Goal: Task Accomplishment & Management: Manage account settings

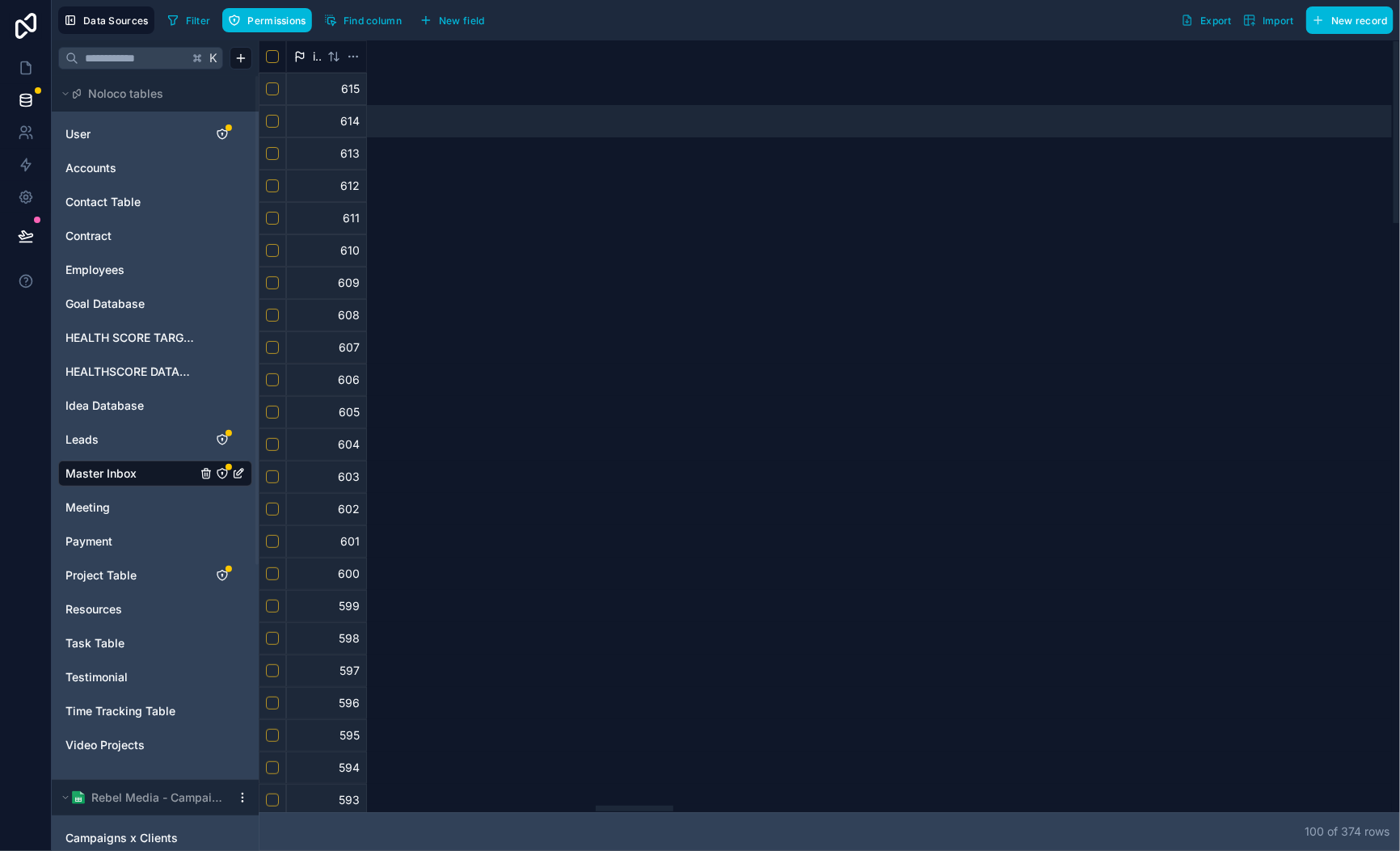
scroll to position [0, 4933]
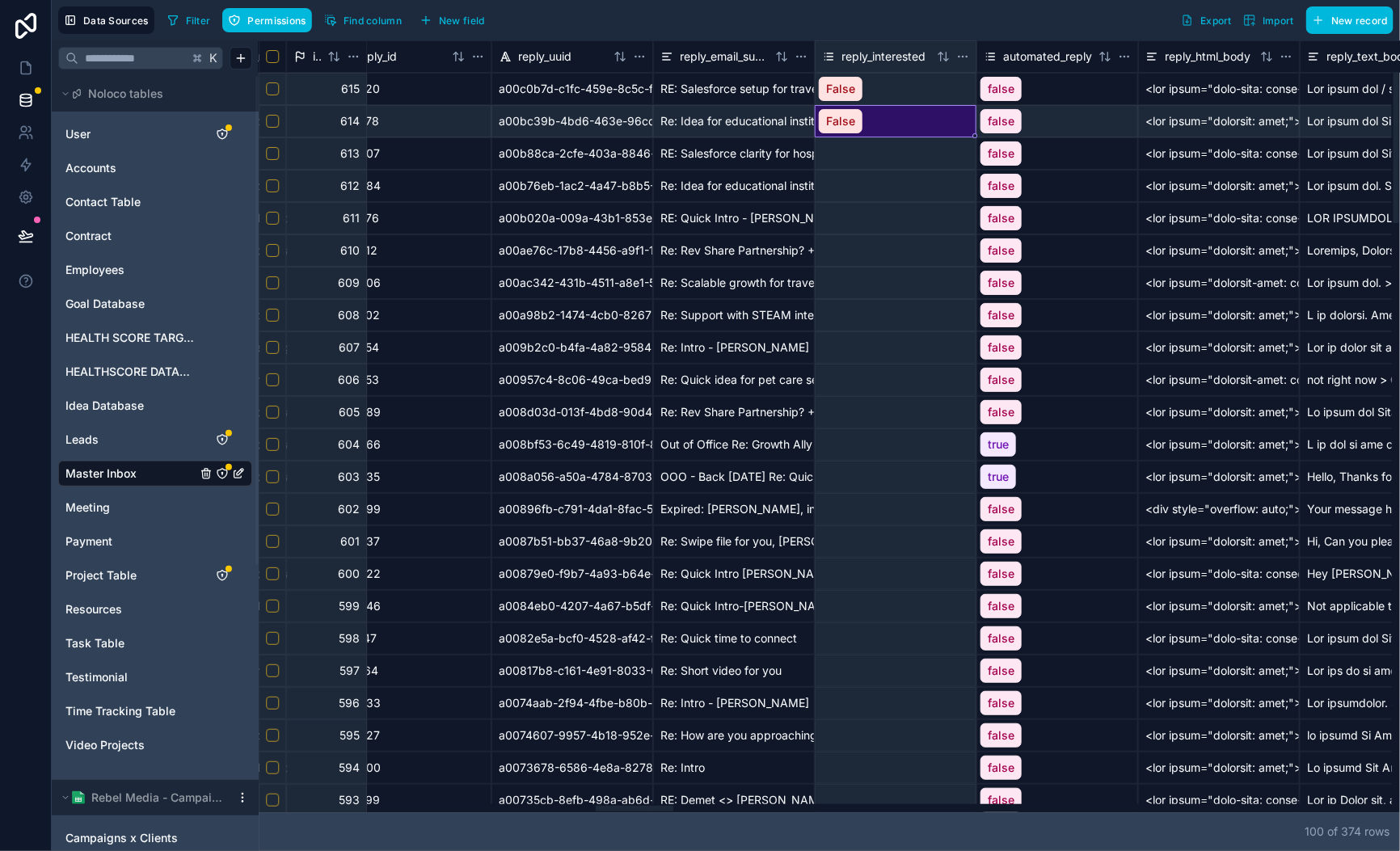
click at [966, 53] on html "Data Sources Filter Permissions Find column New field Export Import New record …" at bounding box center [700, 425] width 1400 height 851
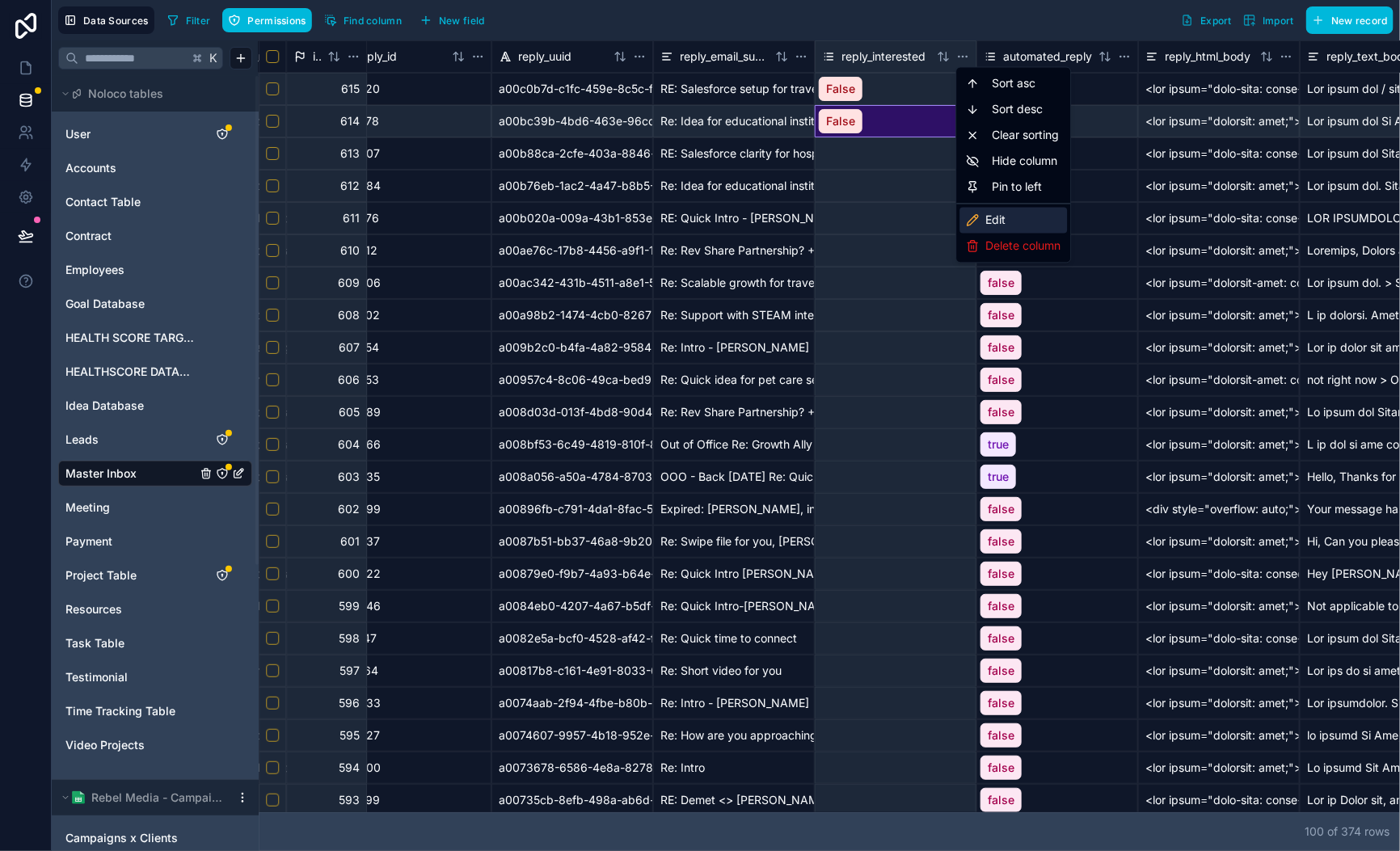
click at [1012, 225] on div "Edit" at bounding box center [1014, 220] width 107 height 26
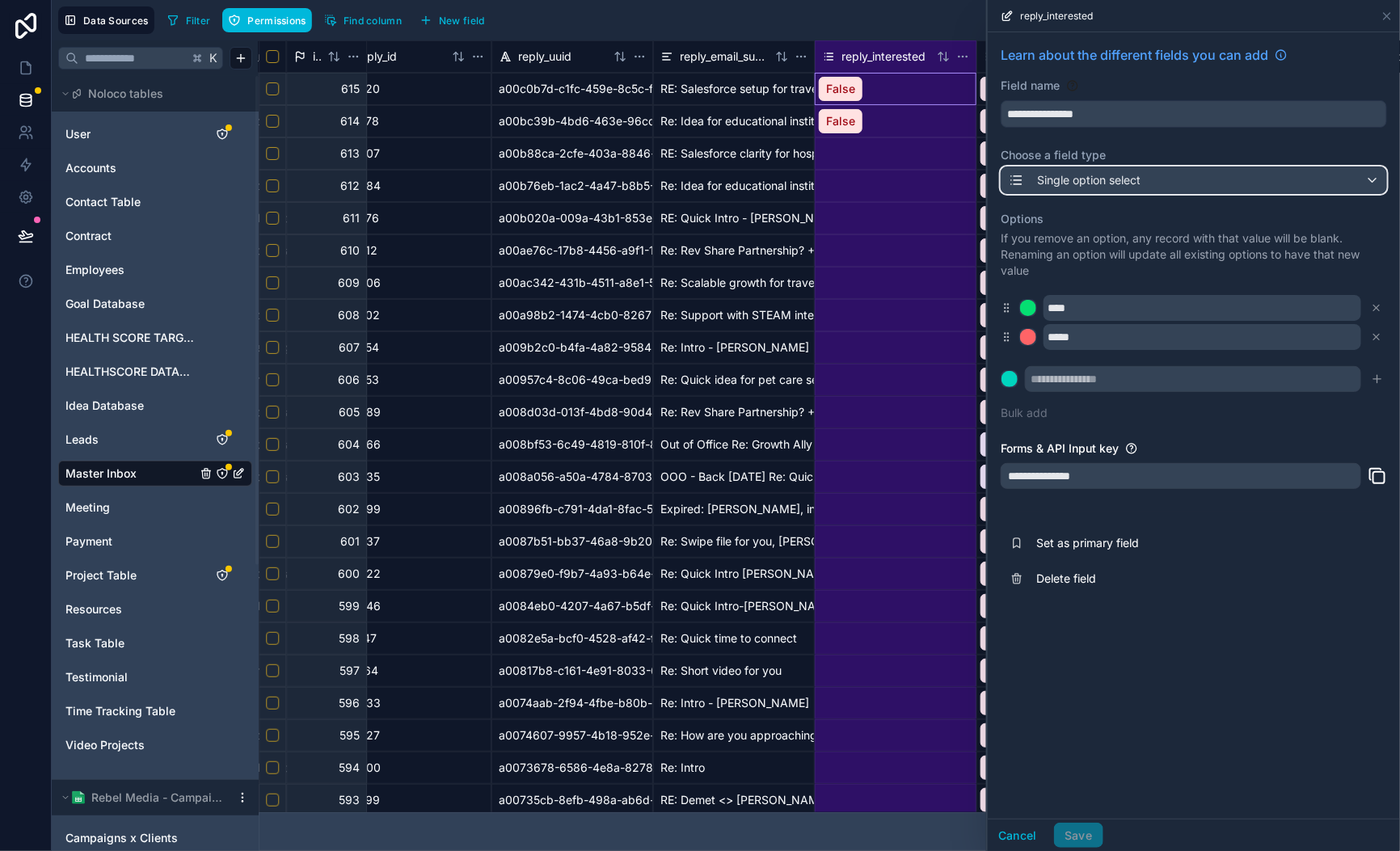
click at [1273, 176] on div "Single option select" at bounding box center [1193, 180] width 385 height 26
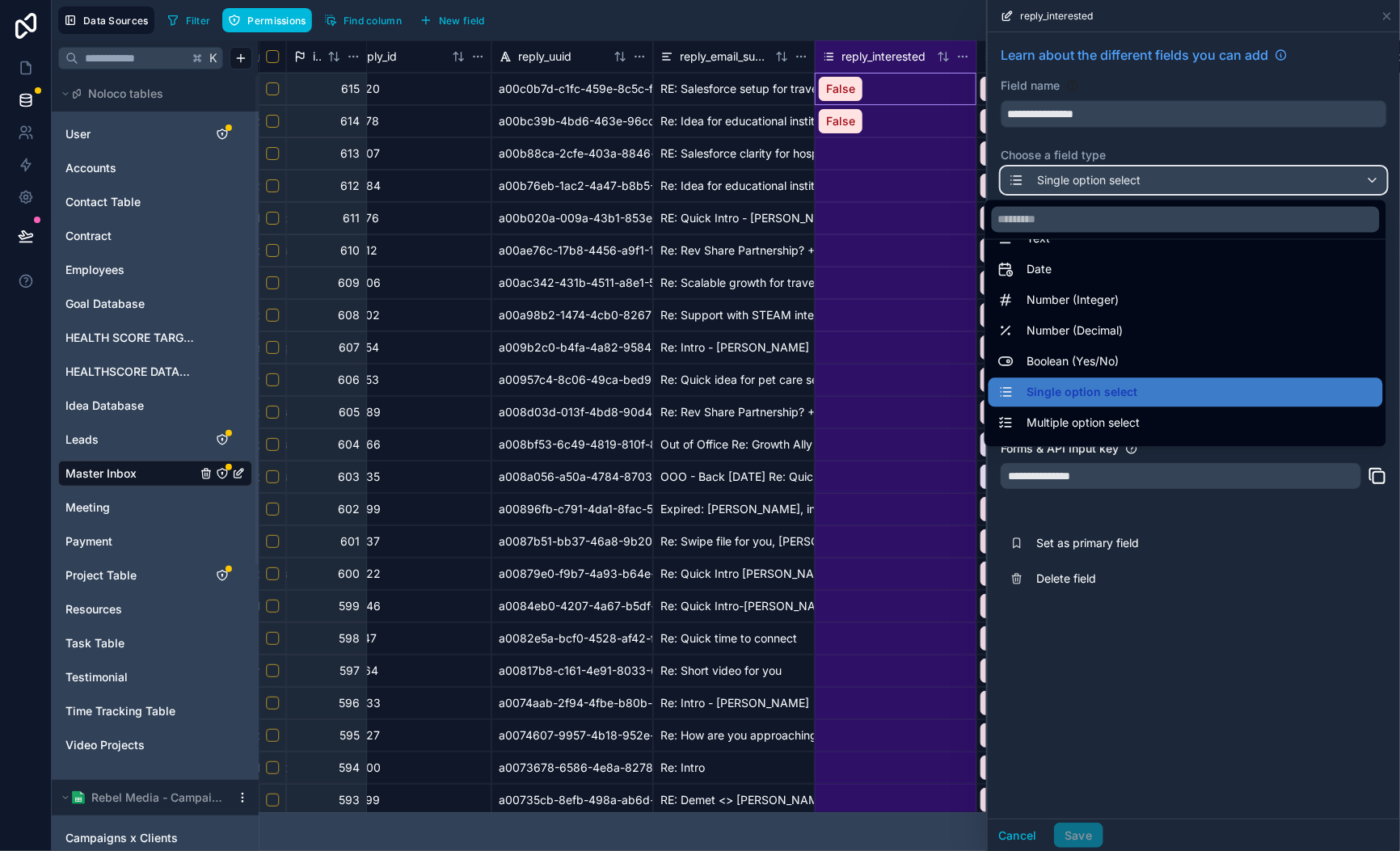
scroll to position [30, 0]
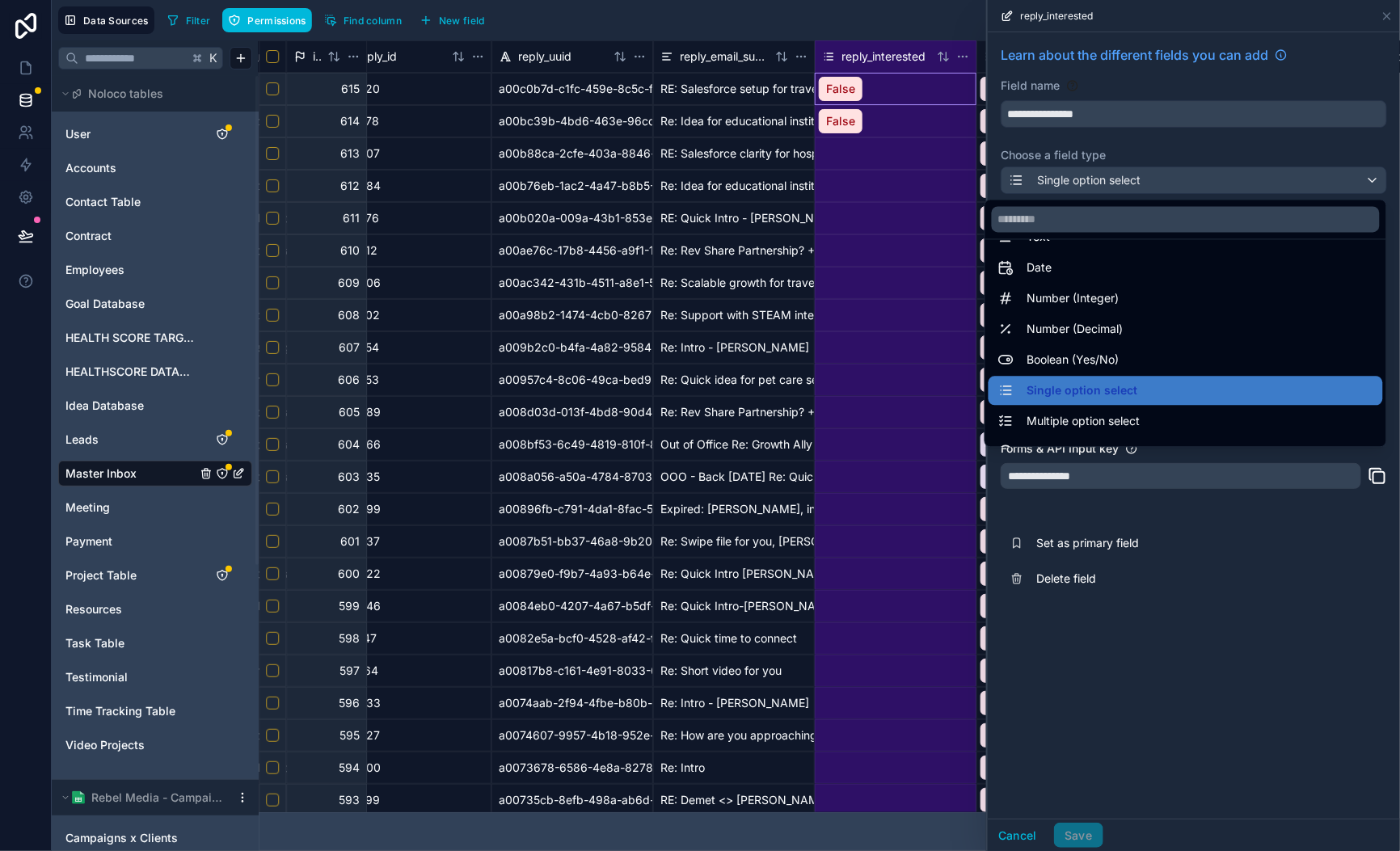
click at [1226, 352] on div "Boolean (Yes/No)" at bounding box center [1186, 361] width 375 height 19
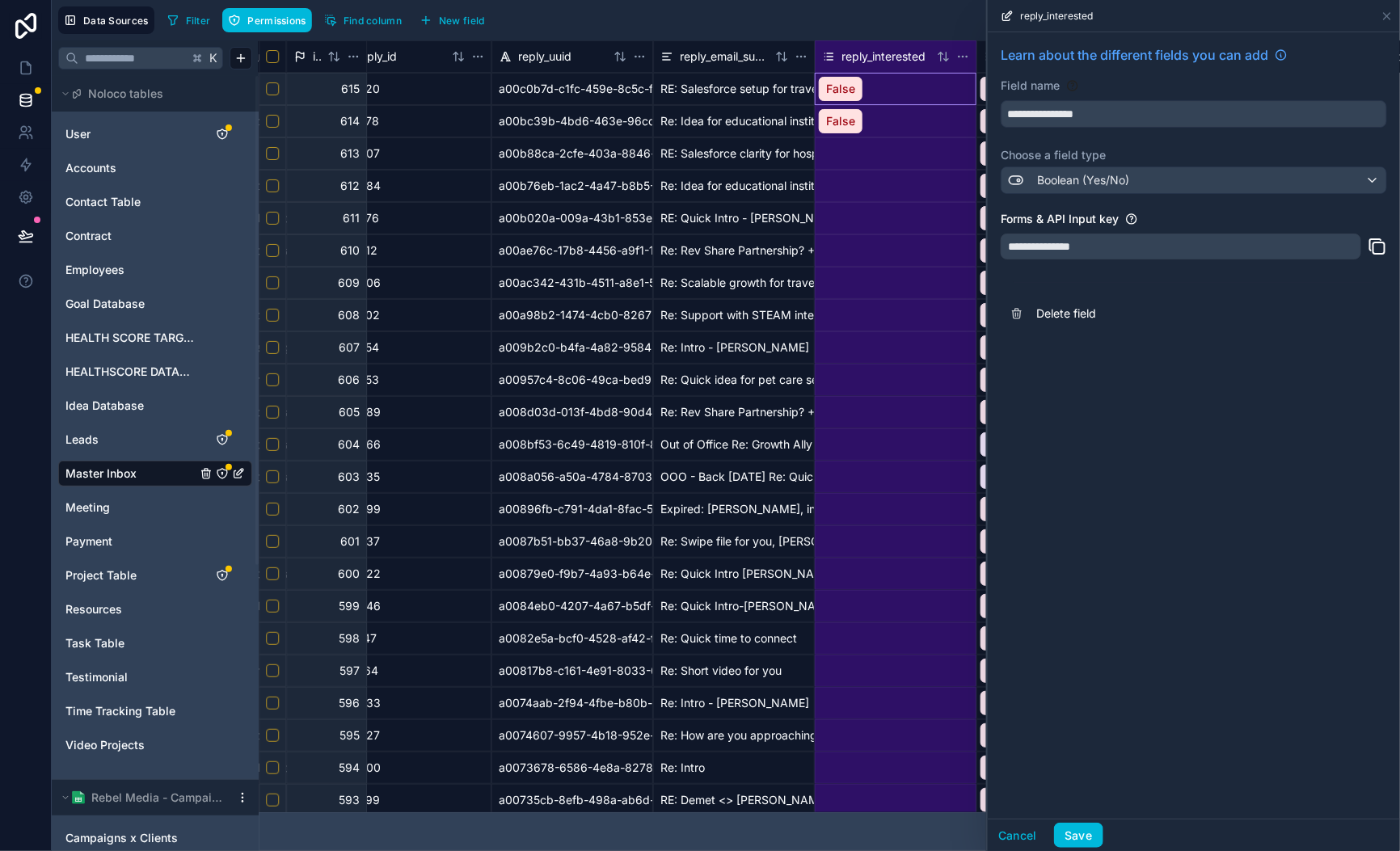
click at [1074, 836] on button "Save" at bounding box center [1078, 835] width 49 height 26
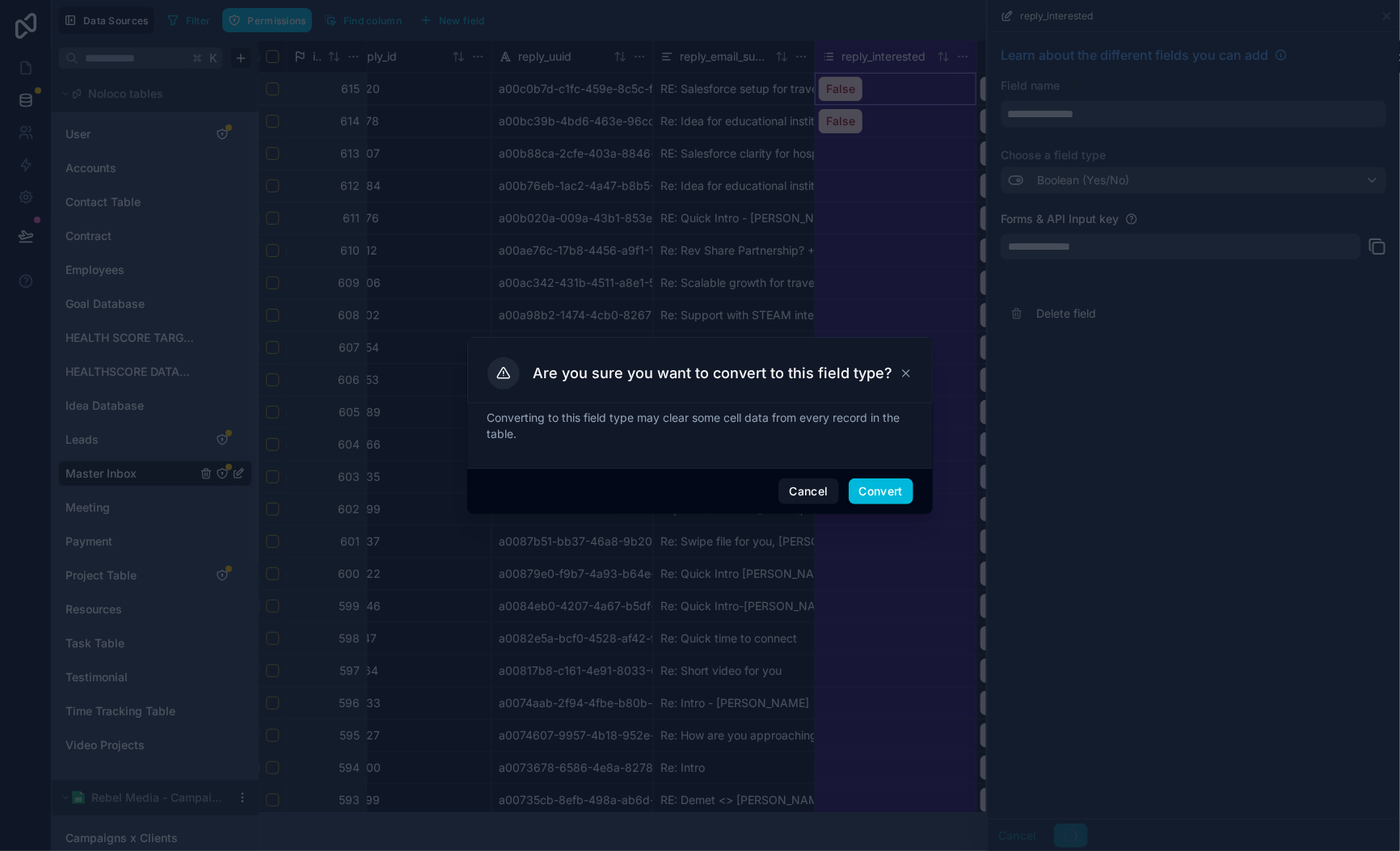
click at [891, 481] on button "Convert" at bounding box center [881, 491] width 64 height 26
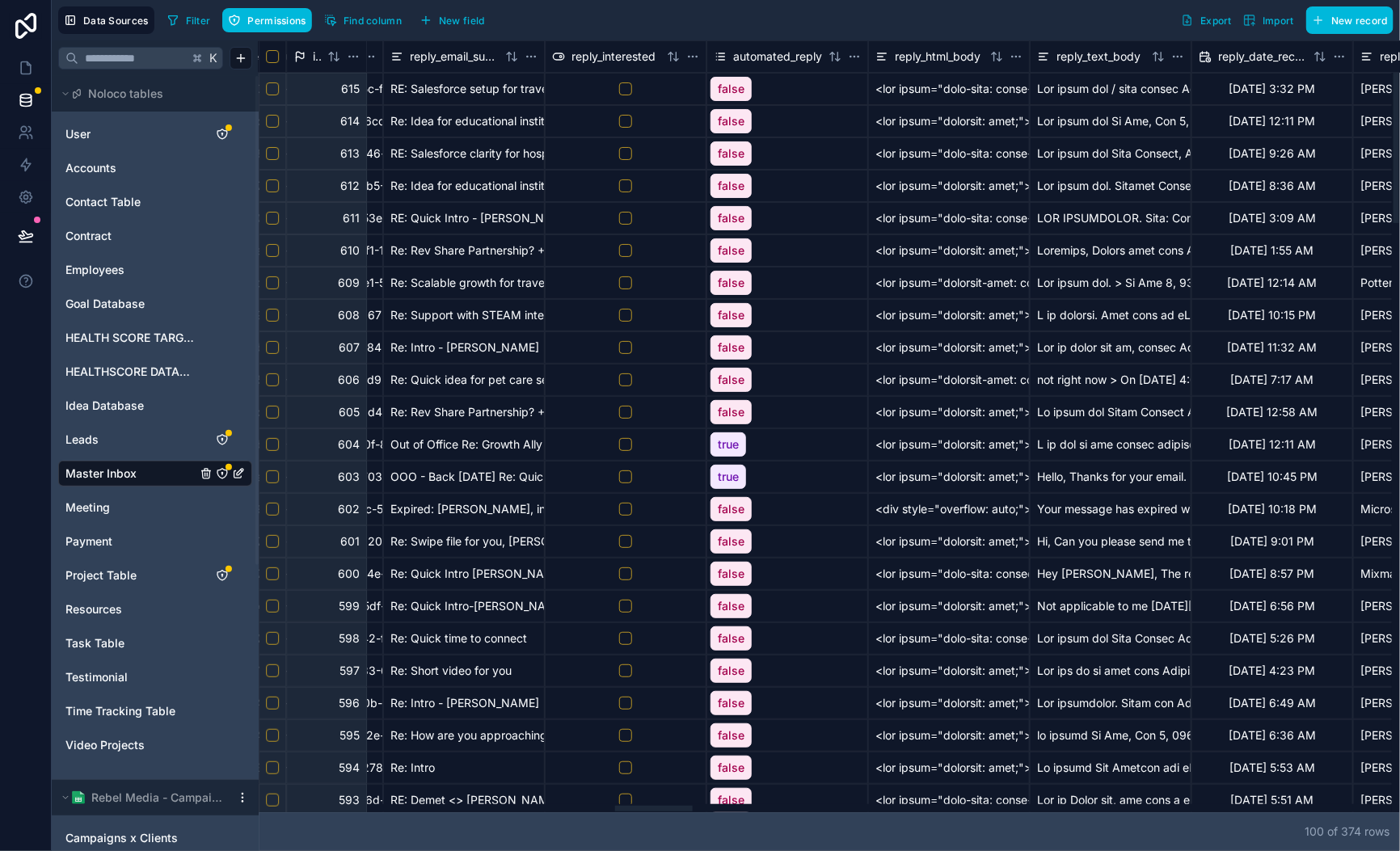
scroll to position [0, 5186]
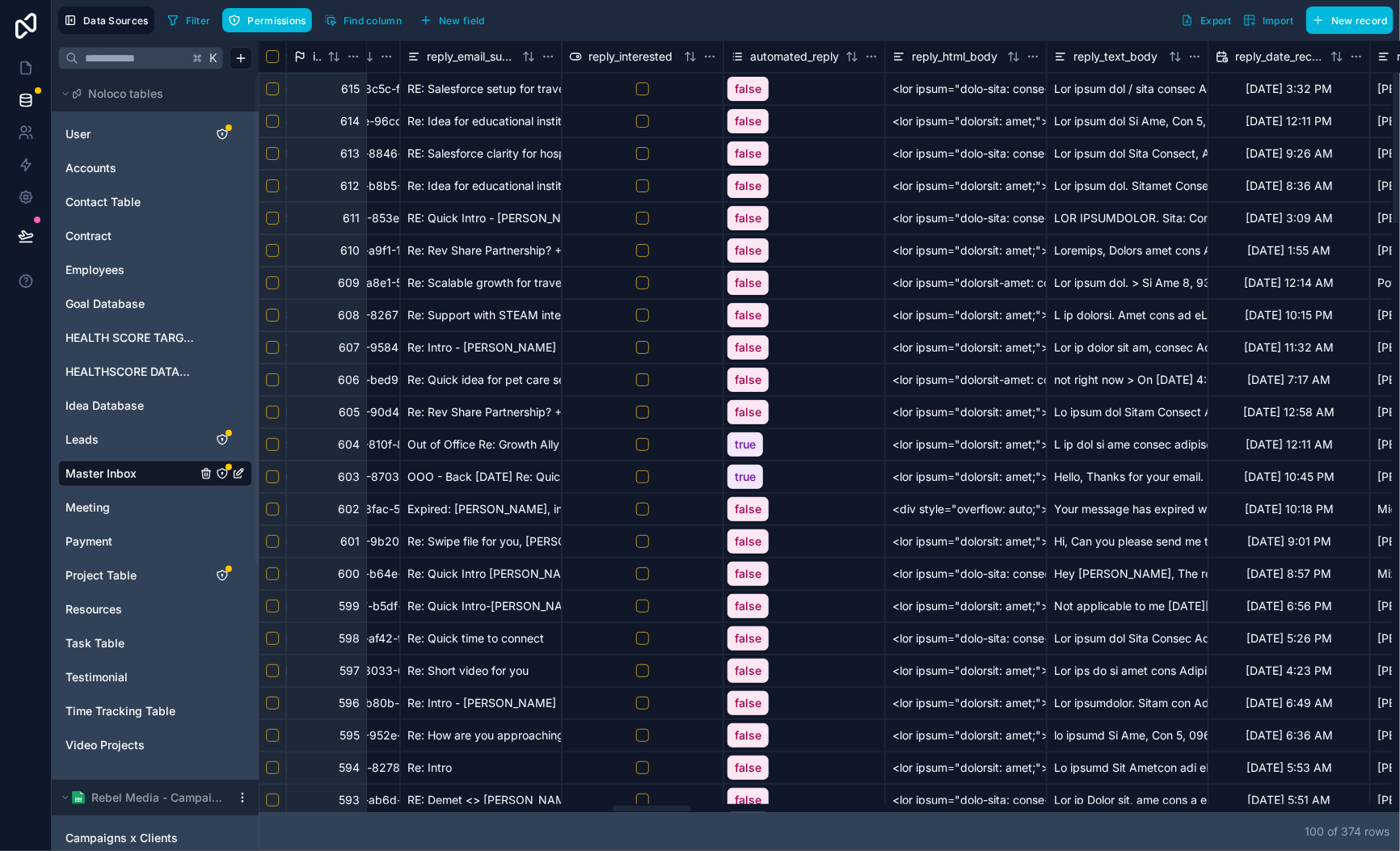
drag, startPoint x: 805, startPoint y: 839, endPoint x: 651, endPoint y: 779, distance: 165.3
click at [651, 804] on div at bounding box center [825, 808] width 1133 height 8
click at [873, 58] on html "Data Sources Filter Permissions Find column New field Export Import New record …" at bounding box center [700, 425] width 1400 height 851
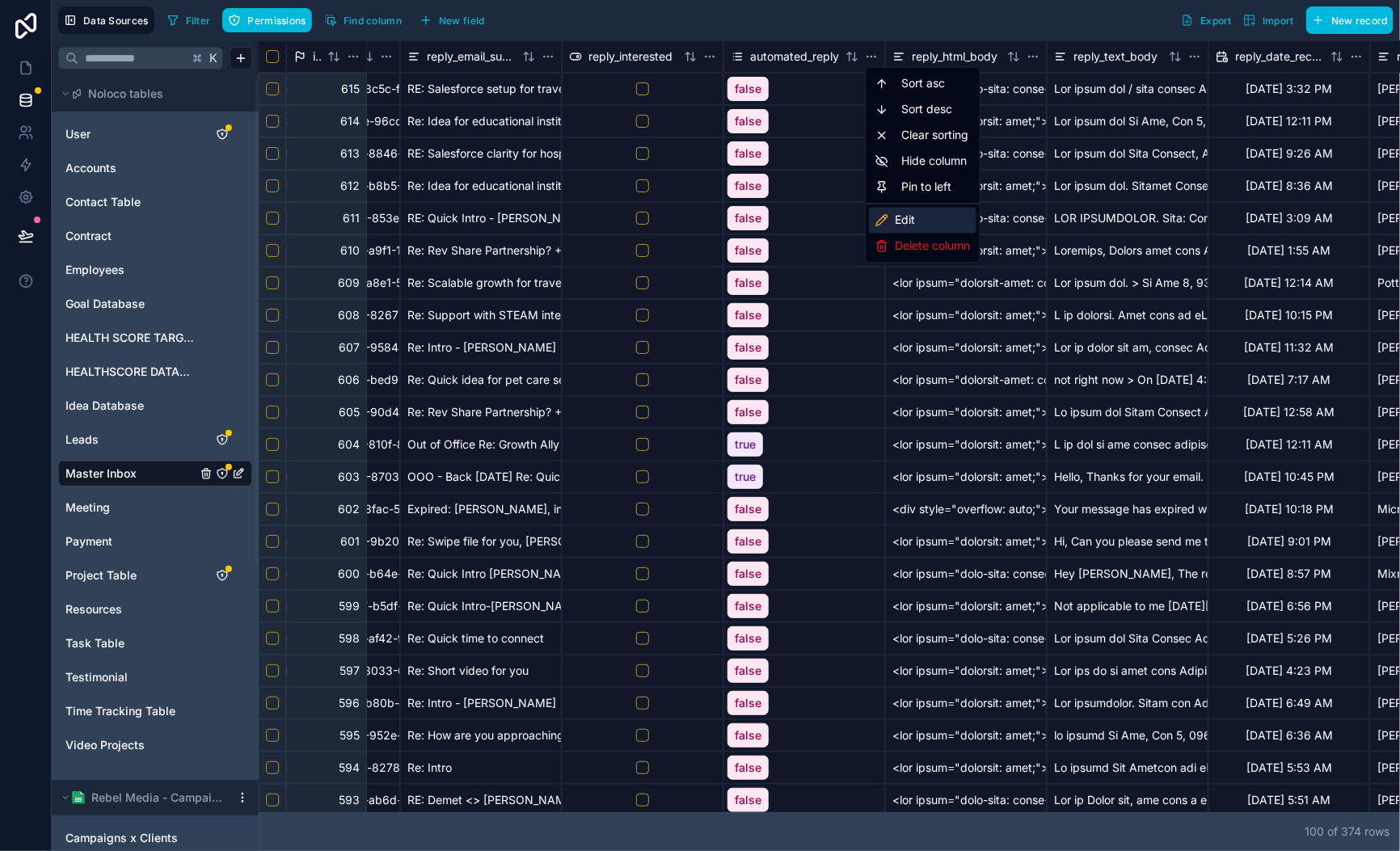
click at [921, 218] on div "Edit" at bounding box center [922, 220] width 107 height 26
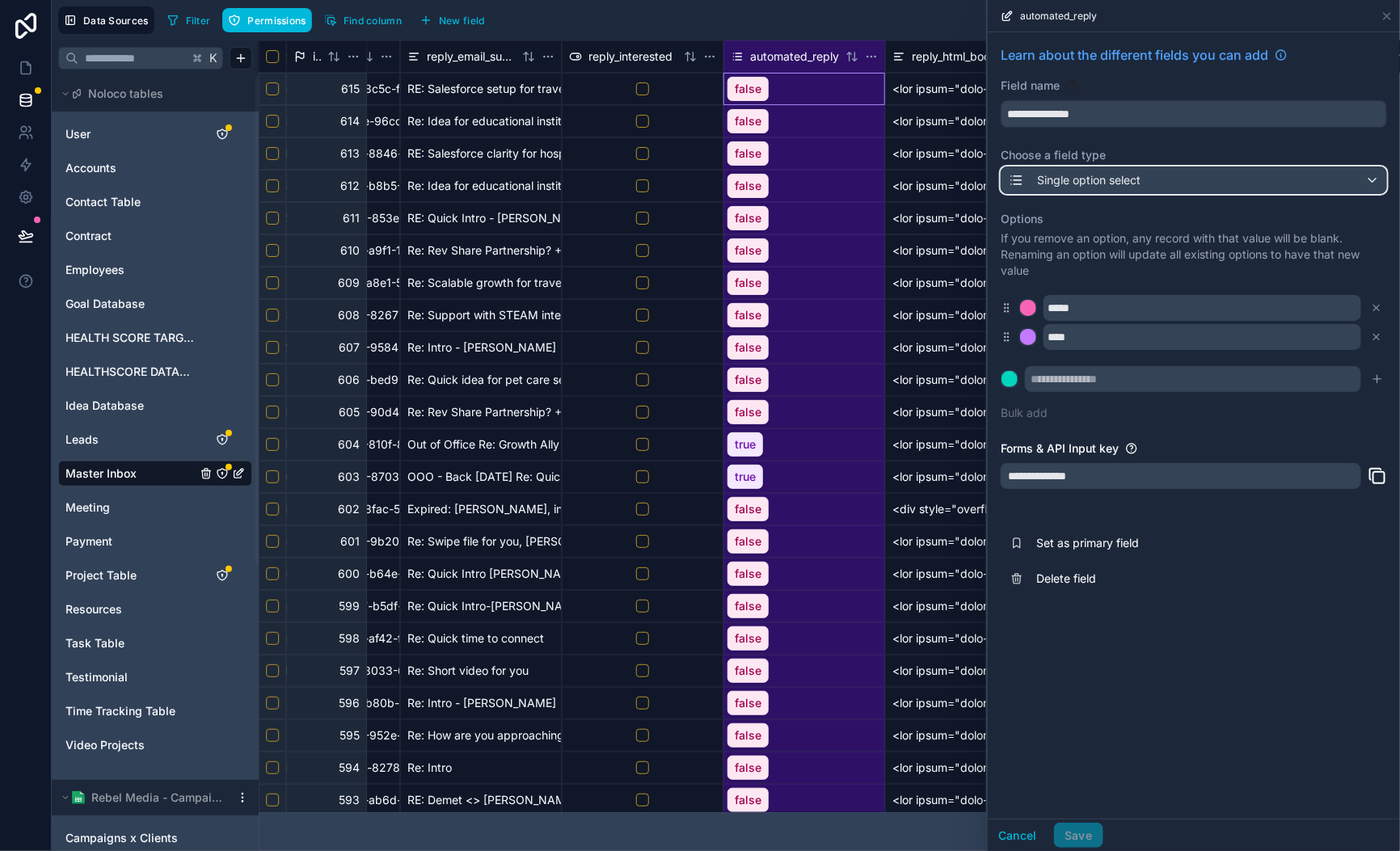
click at [1176, 193] on button "Single option select" at bounding box center [1193, 180] width 386 height 27
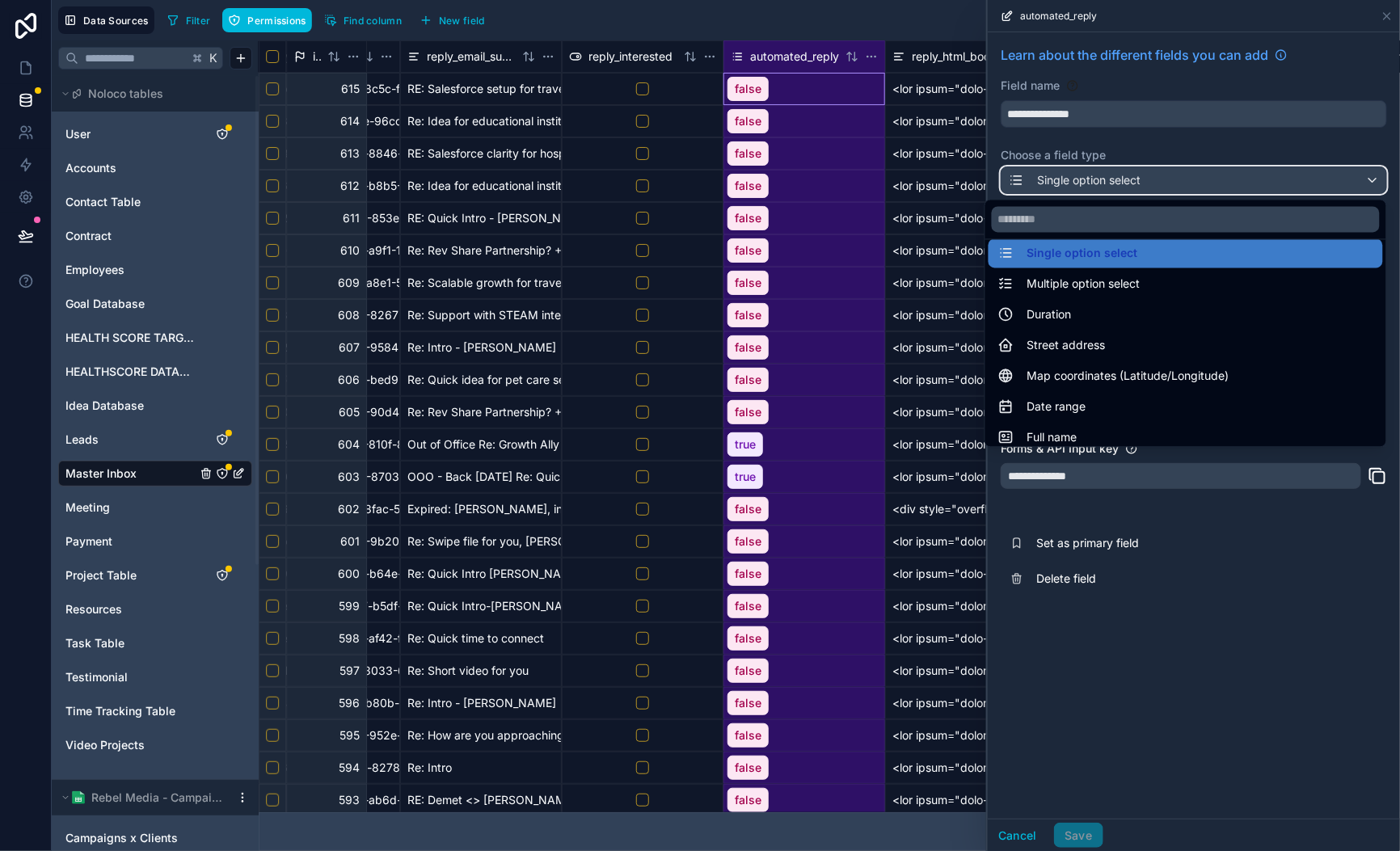
scroll to position [144, 0]
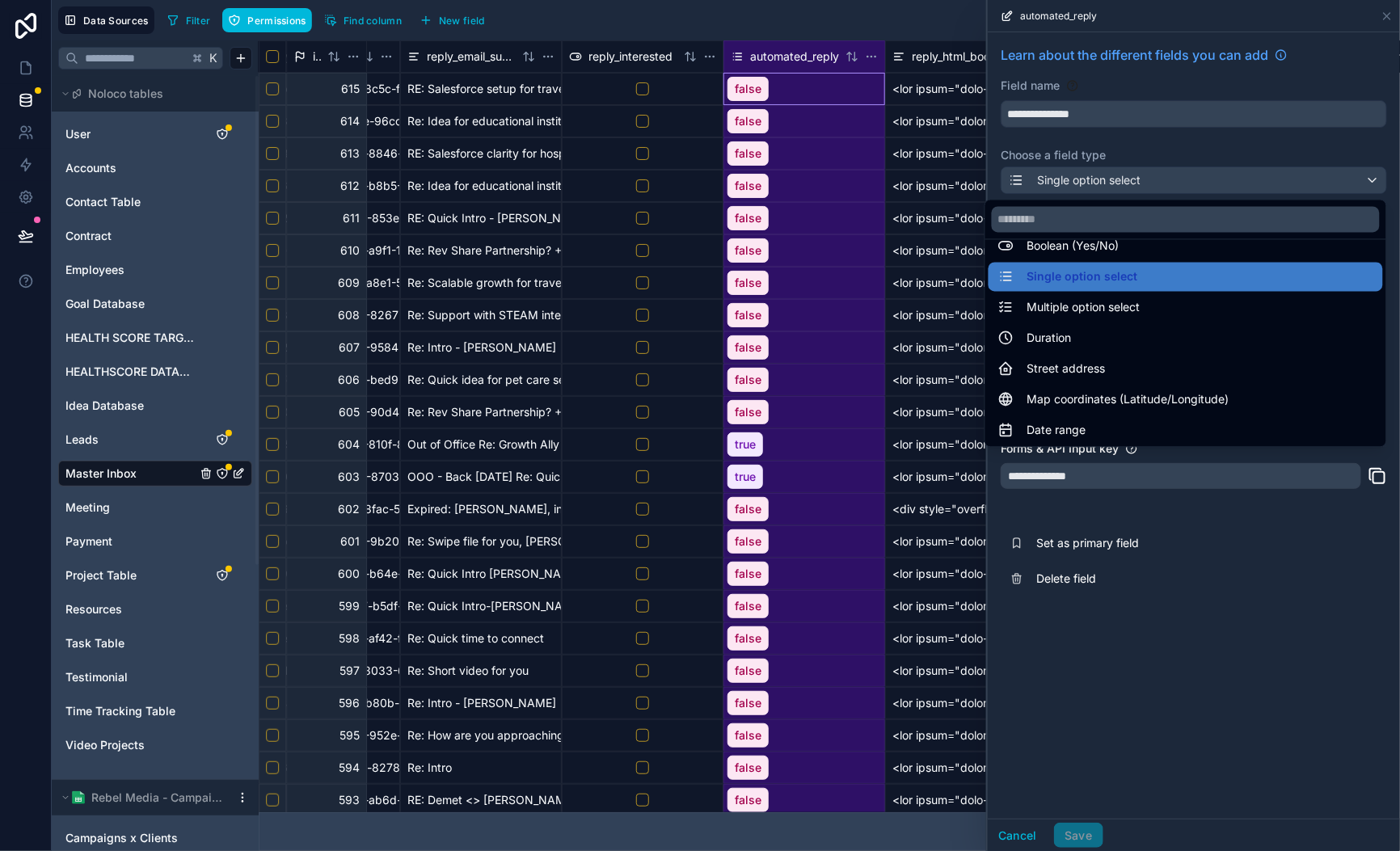
click at [1198, 254] on div "Boolean (Yes/No)" at bounding box center [1186, 247] width 375 height 19
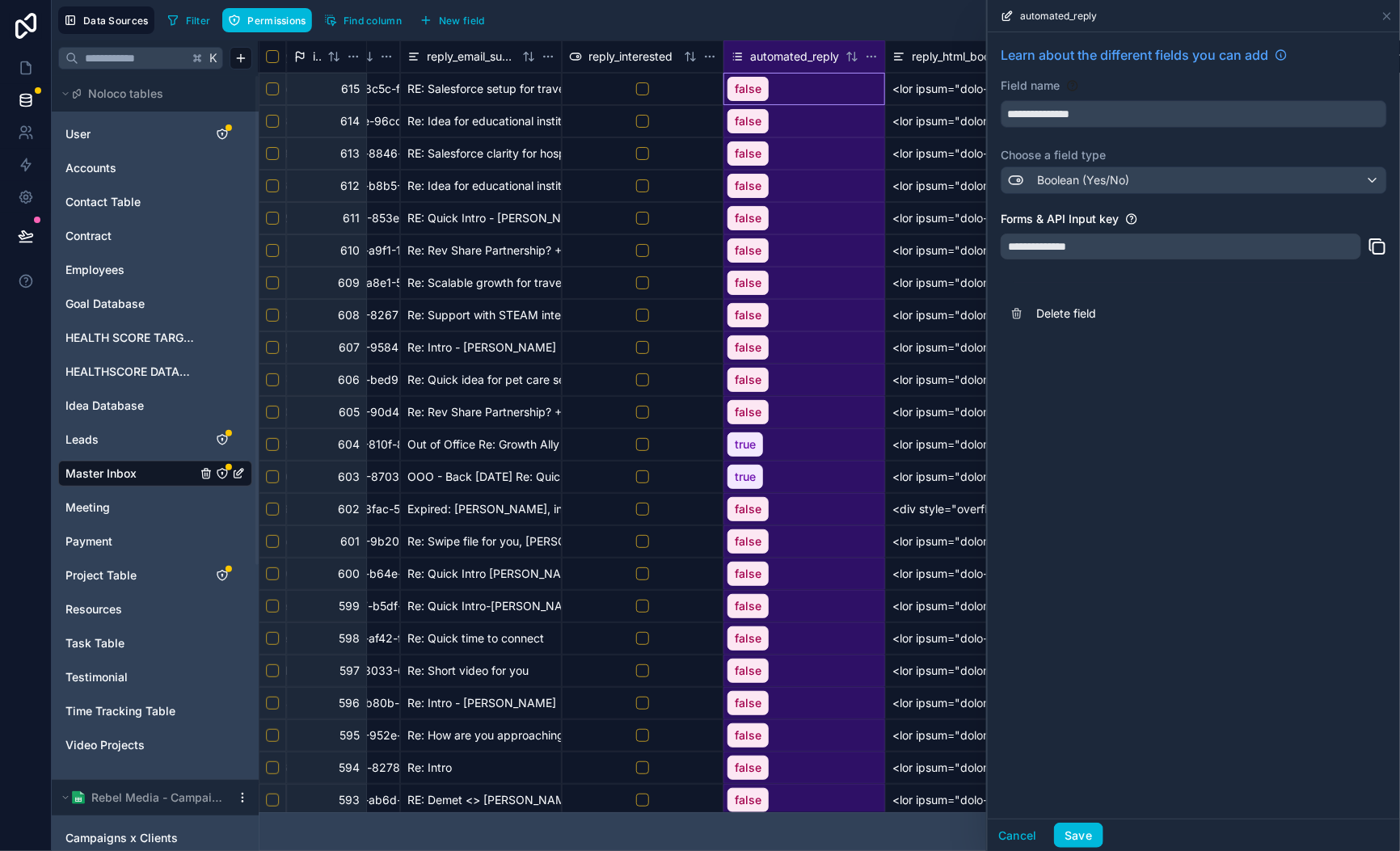
click at [1075, 834] on button "Save" at bounding box center [1078, 835] width 49 height 26
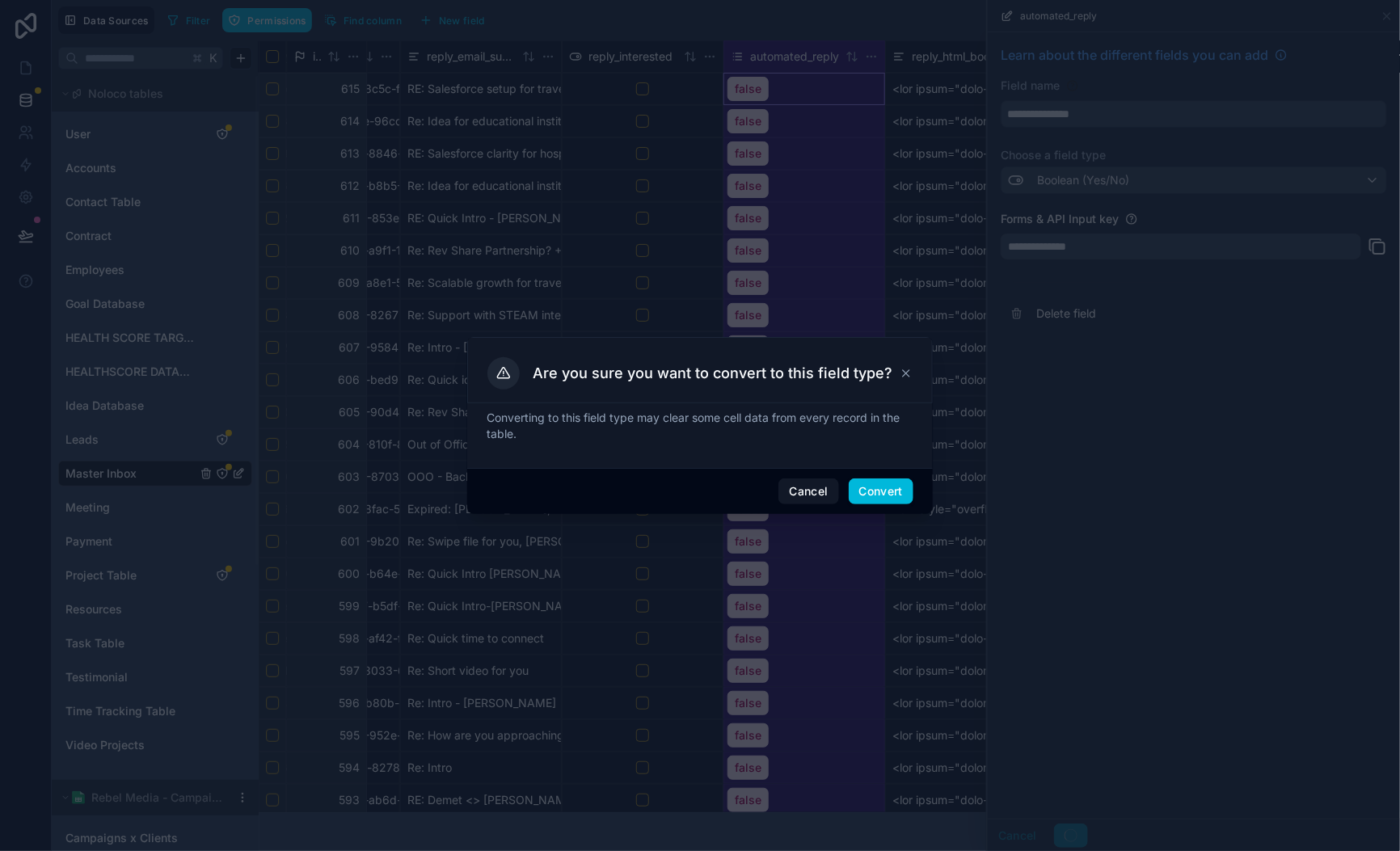
click at [882, 488] on button "Convert" at bounding box center [881, 491] width 64 height 26
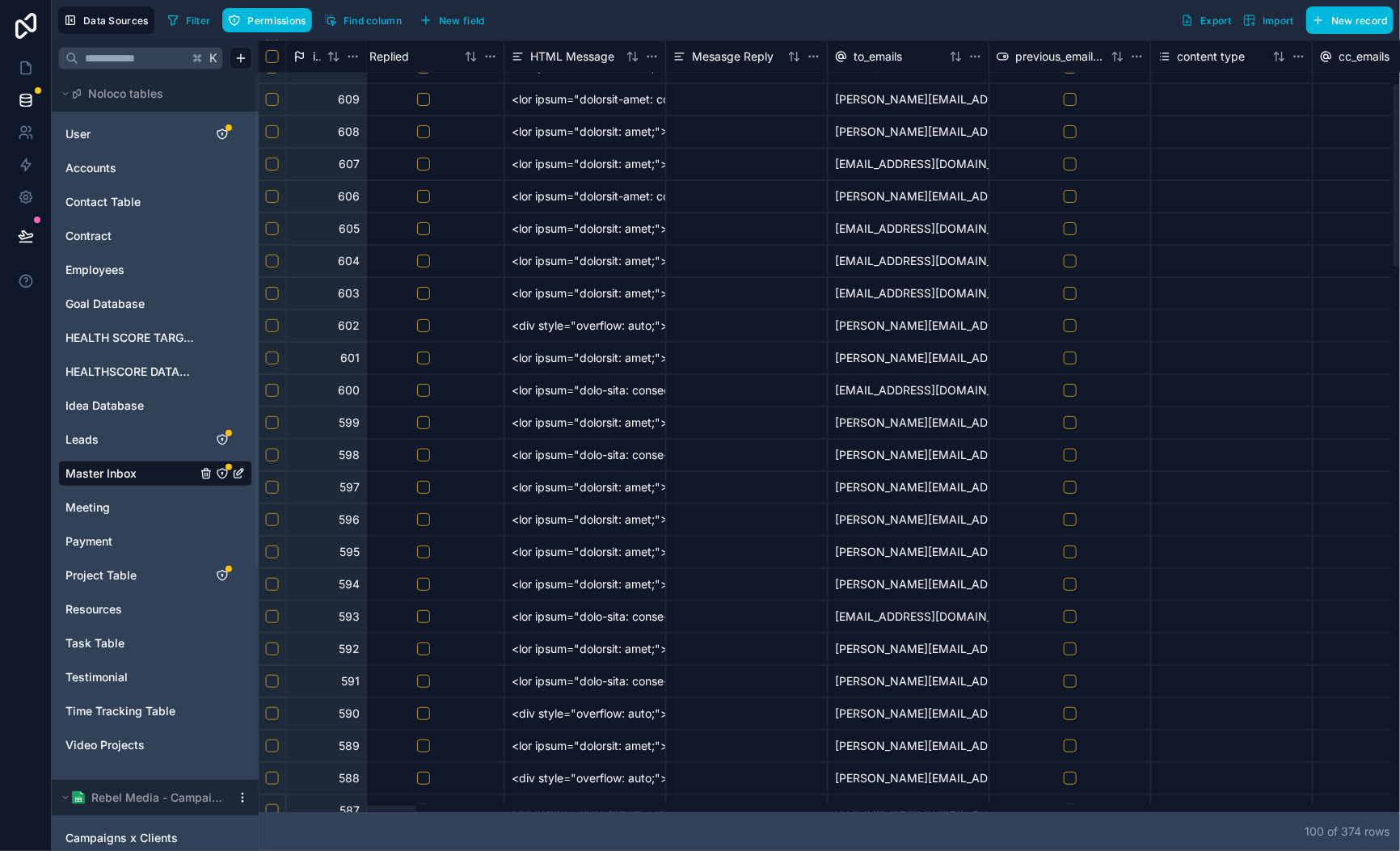
scroll to position [183, 1189]
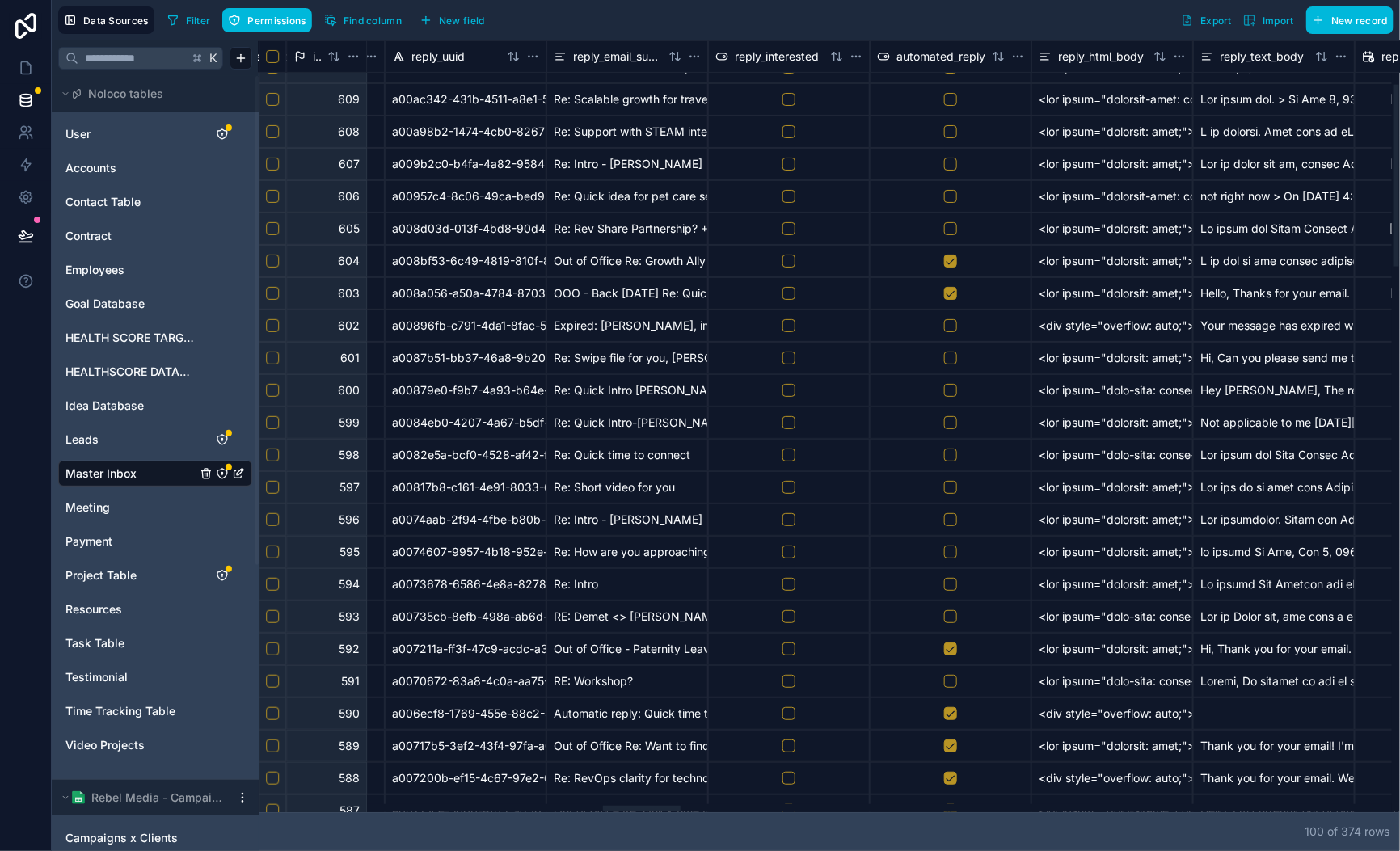
drag, startPoint x: 826, startPoint y: 812, endPoint x: 1029, endPoint y: 611, distance: 285.7
click at [645, 804] on div at bounding box center [825, 808] width 1133 height 8
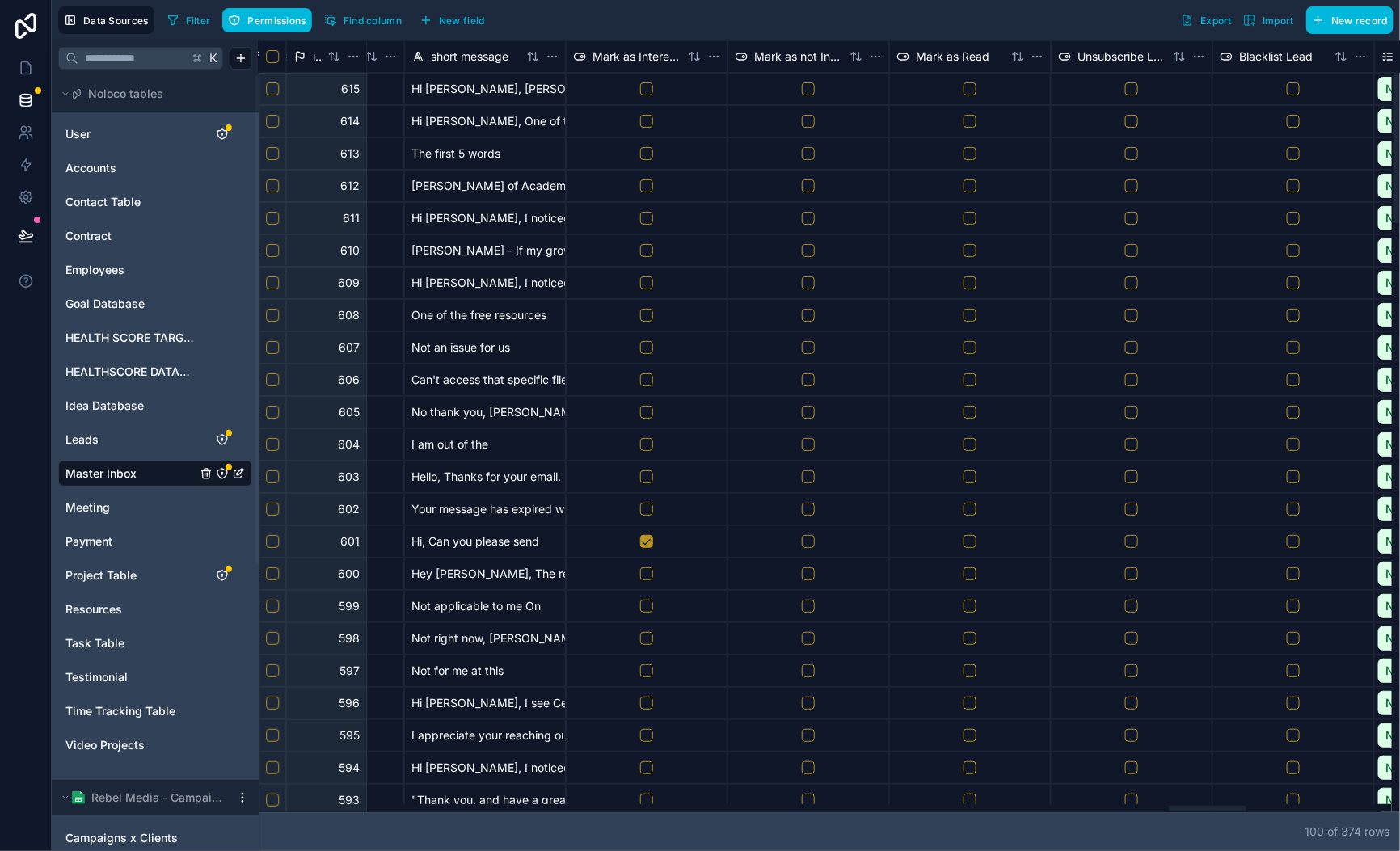
scroll to position [0, 13337]
drag, startPoint x: 1153, startPoint y: 803, endPoint x: 1185, endPoint y: 771, distance: 45.3
click at [1185, 806] on div at bounding box center [1208, 809] width 78 height 6
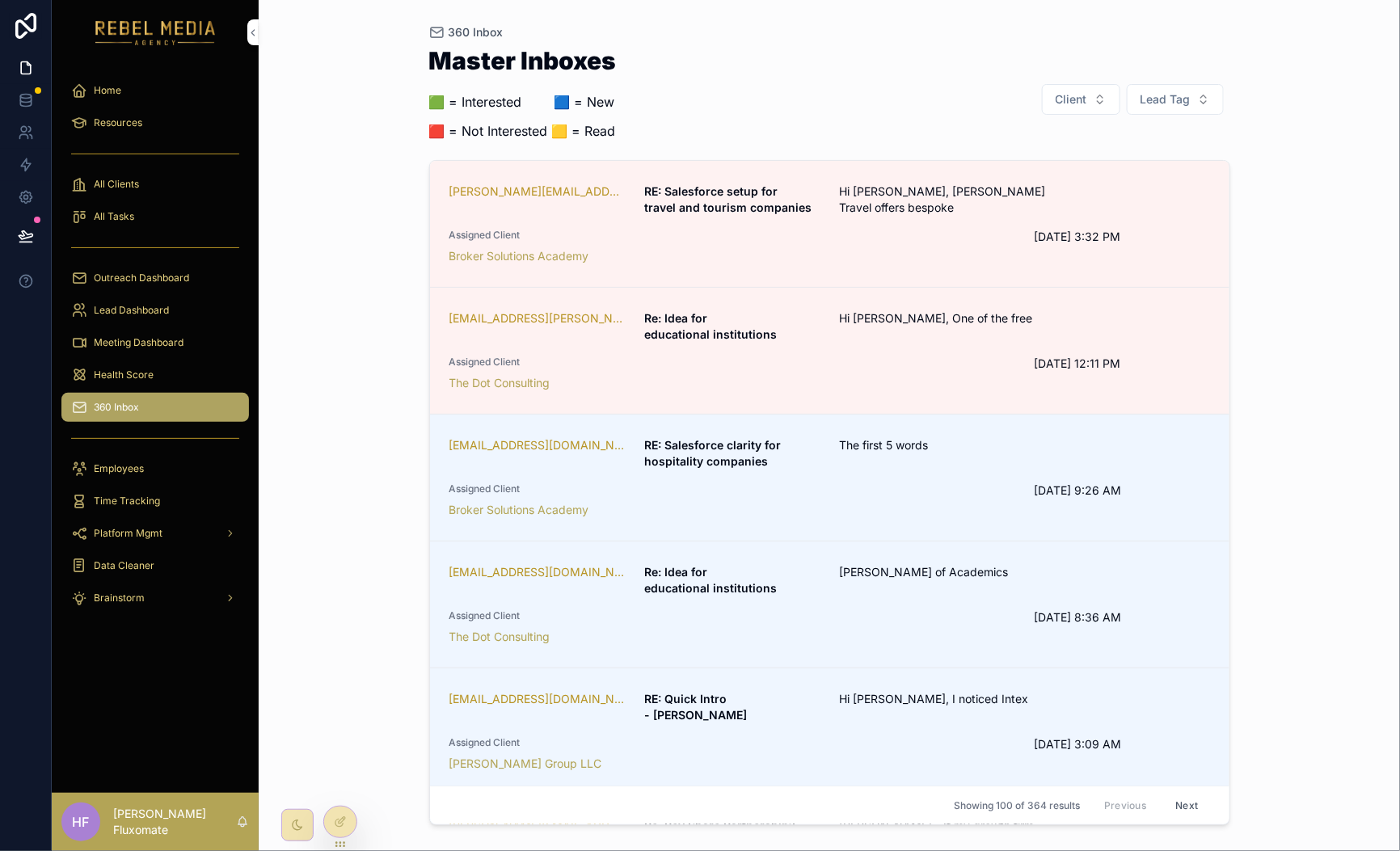
click at [891, 245] on div "Assigned Client Broker Solutions Academy" at bounding box center [732, 247] width 565 height 35
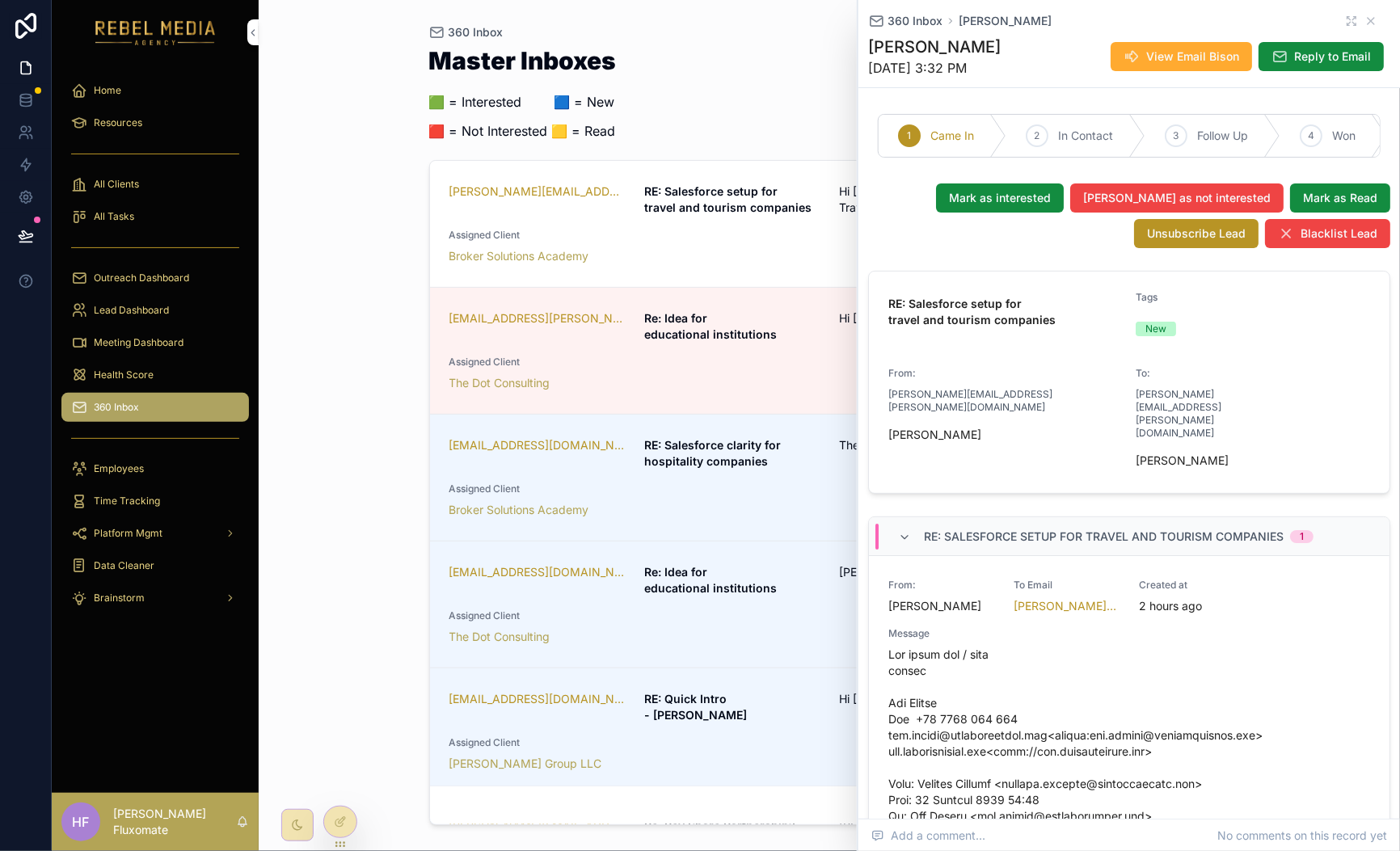
click at [778, 144] on div "Master Inboxes 🟩 = Interested ‎ ‎ ‎ ‎ ‎ ‎‎ ‎ 🟦 = New 🟥 = Not Interested 🟨 = Rea…" at bounding box center [830, 99] width 801 height 101
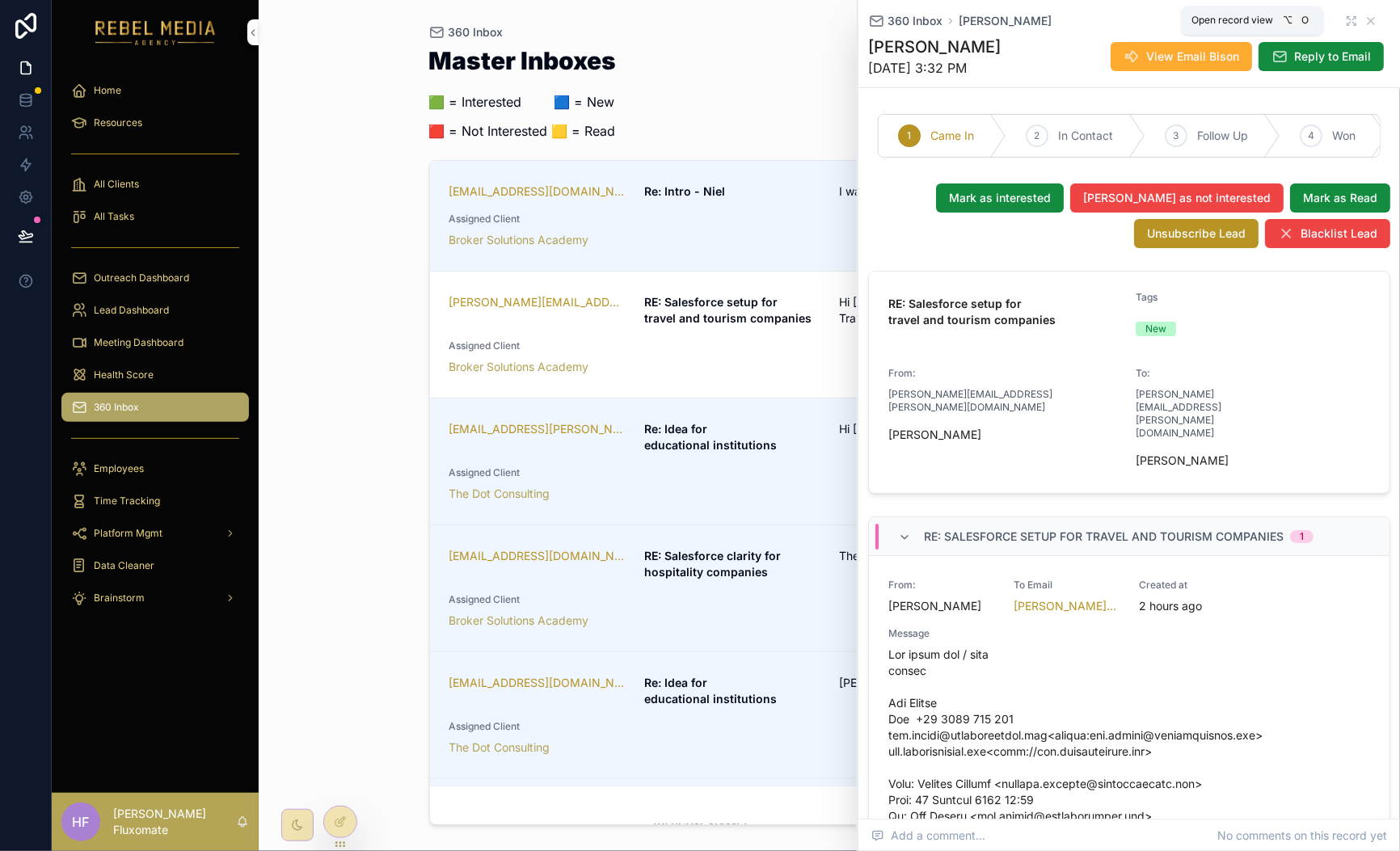
click at [1345, 15] on icon "scrollable content" at bounding box center [1351, 20] width 13 height 13
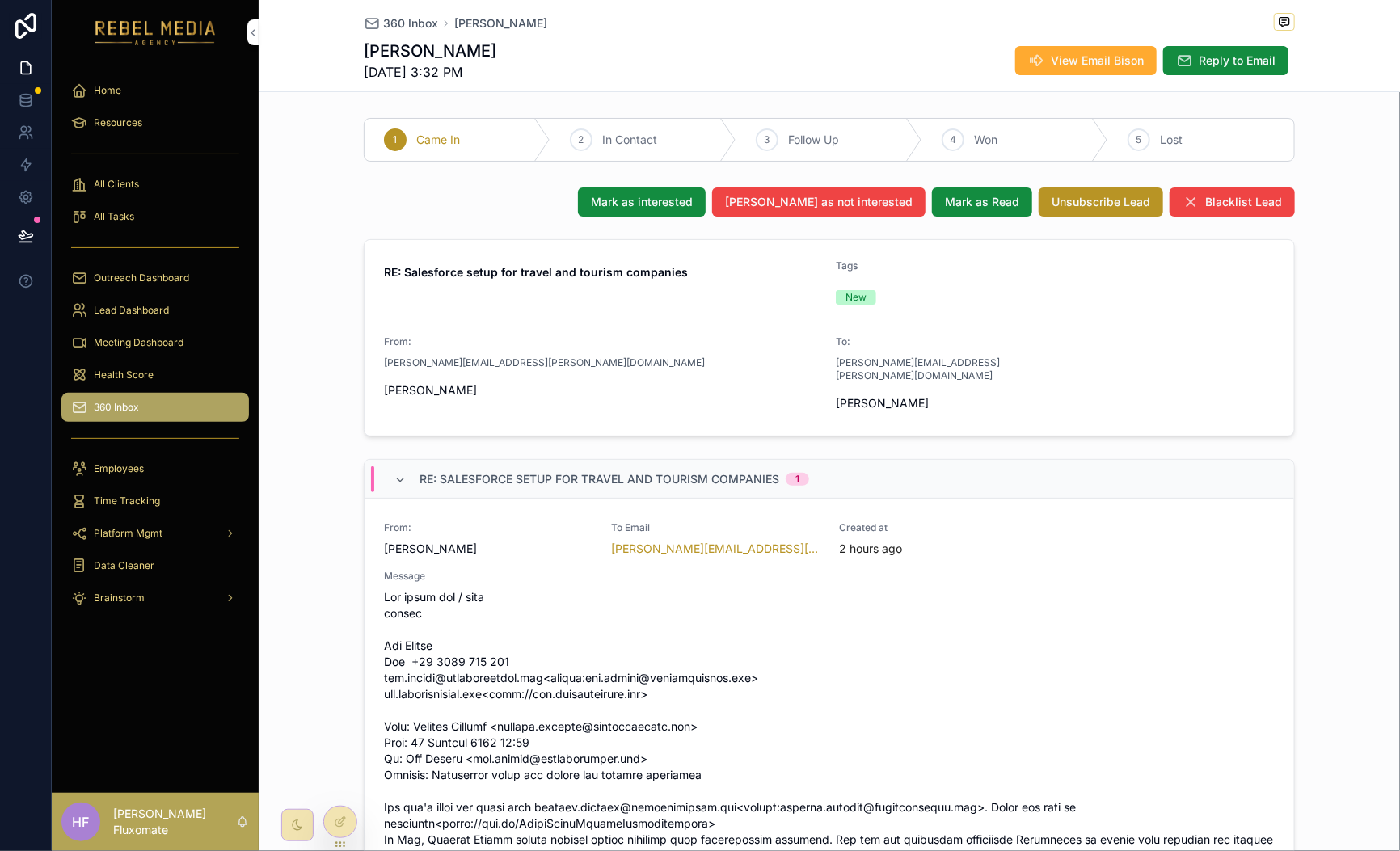
click at [352, 811] on div at bounding box center [339, 822] width 32 height 31
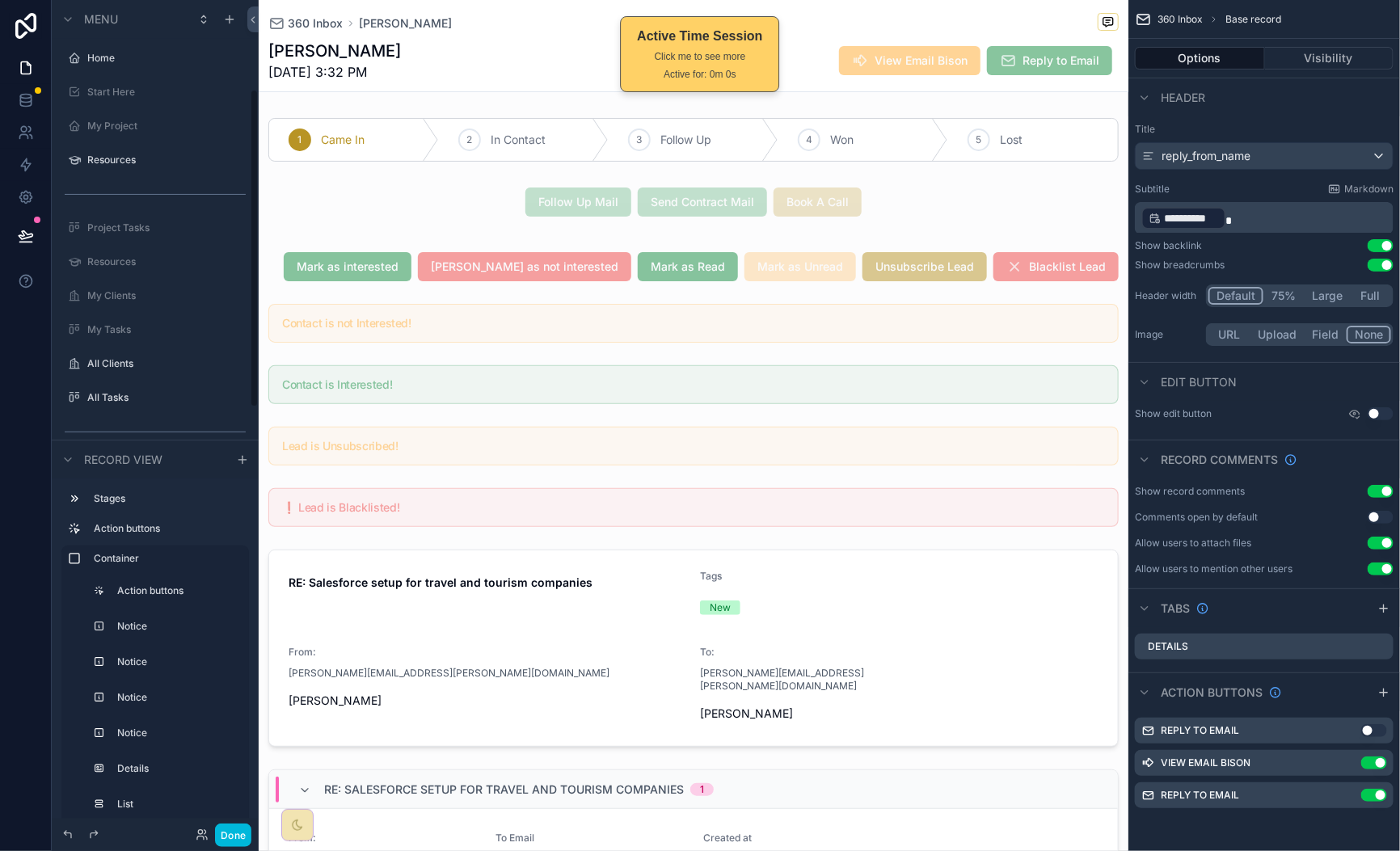
scroll to position [234, 0]
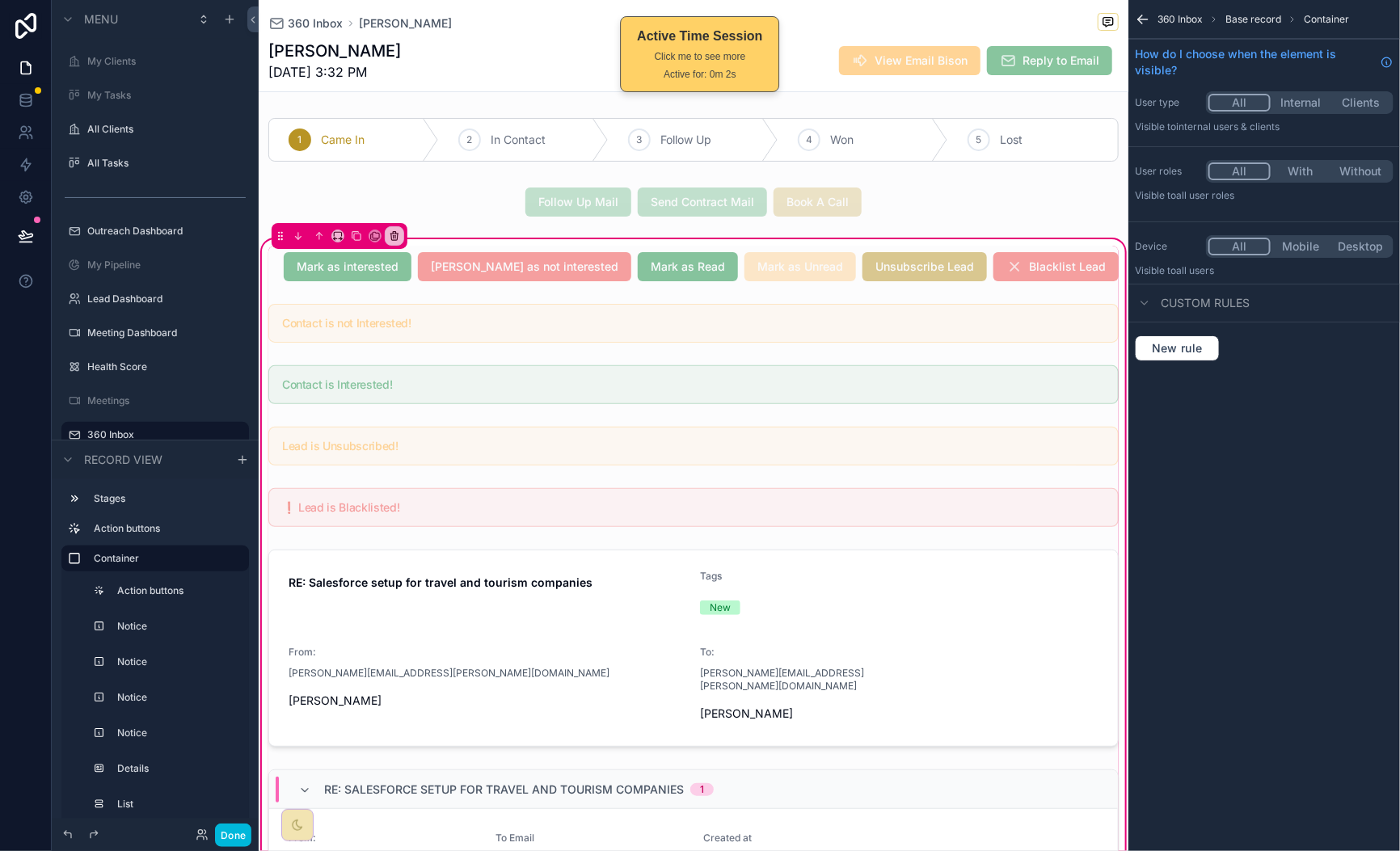
click at [316, 282] on div "scrollable content" at bounding box center [693, 266] width 870 height 42
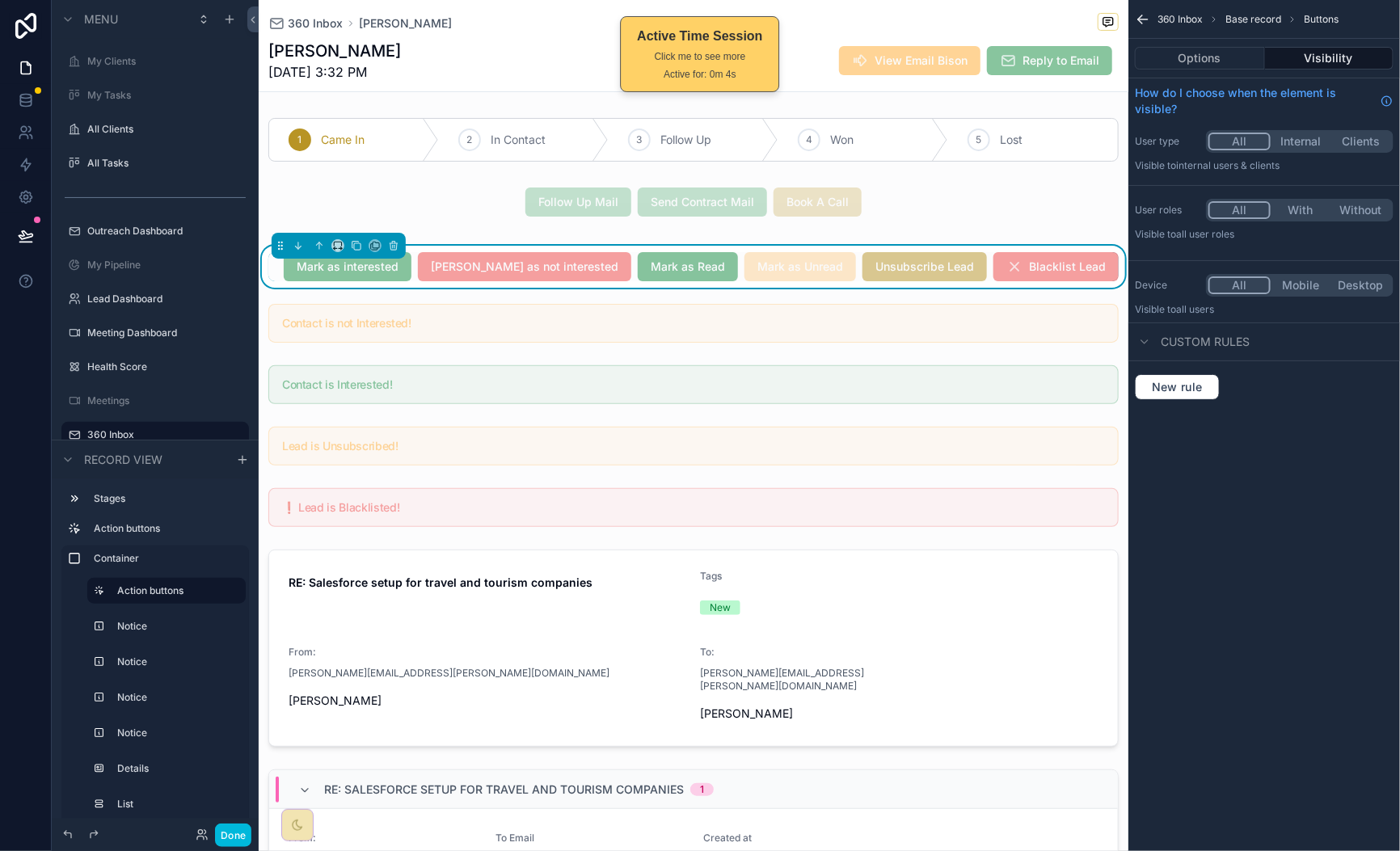
click at [304, 272] on div "Mark as interested Mark as not interested Mark as Read Mark as Unread Unsubscri…" at bounding box center [693, 267] width 850 height 29
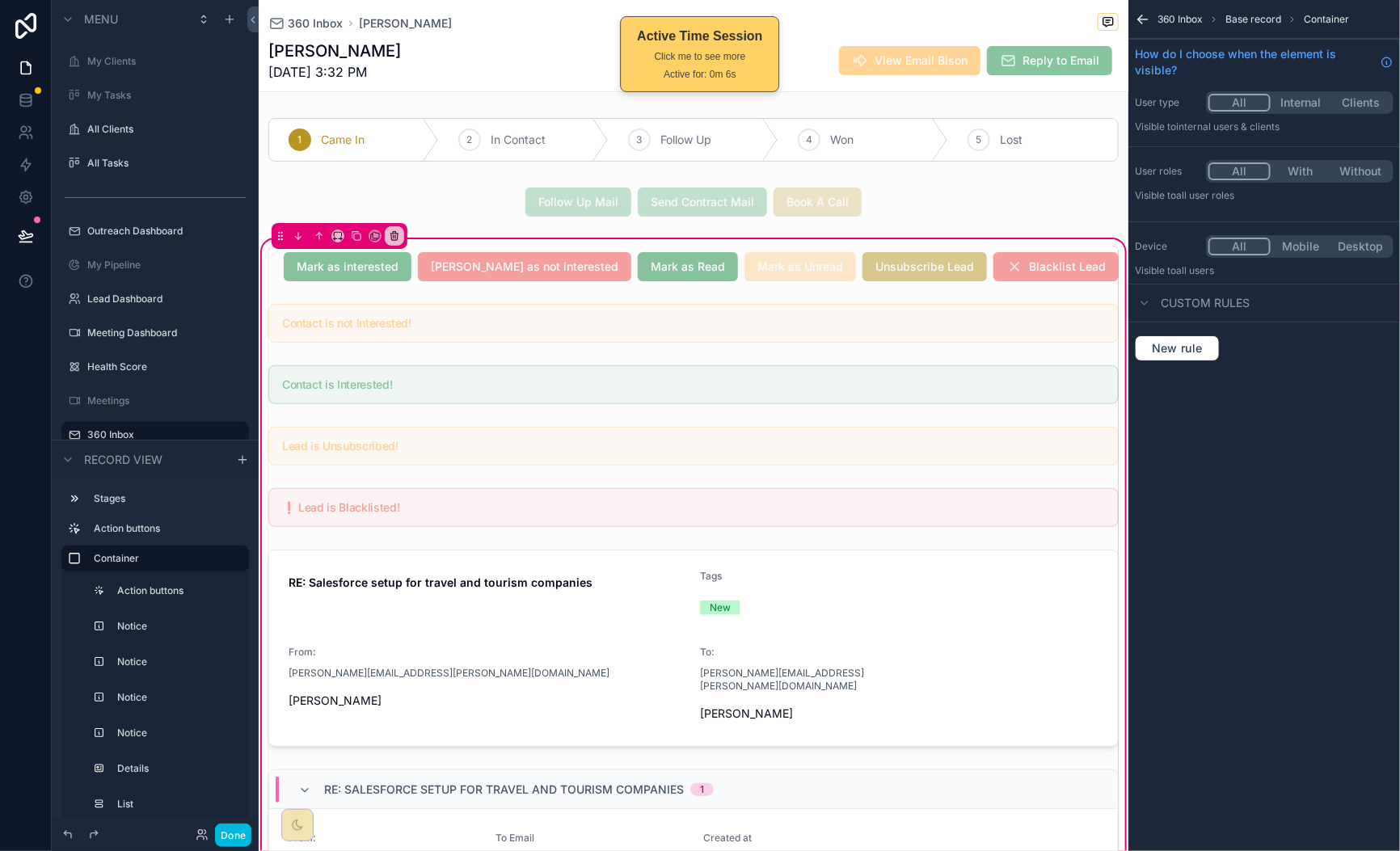
click at [770, 251] on div "scrollable content" at bounding box center [693, 266] width 870 height 42
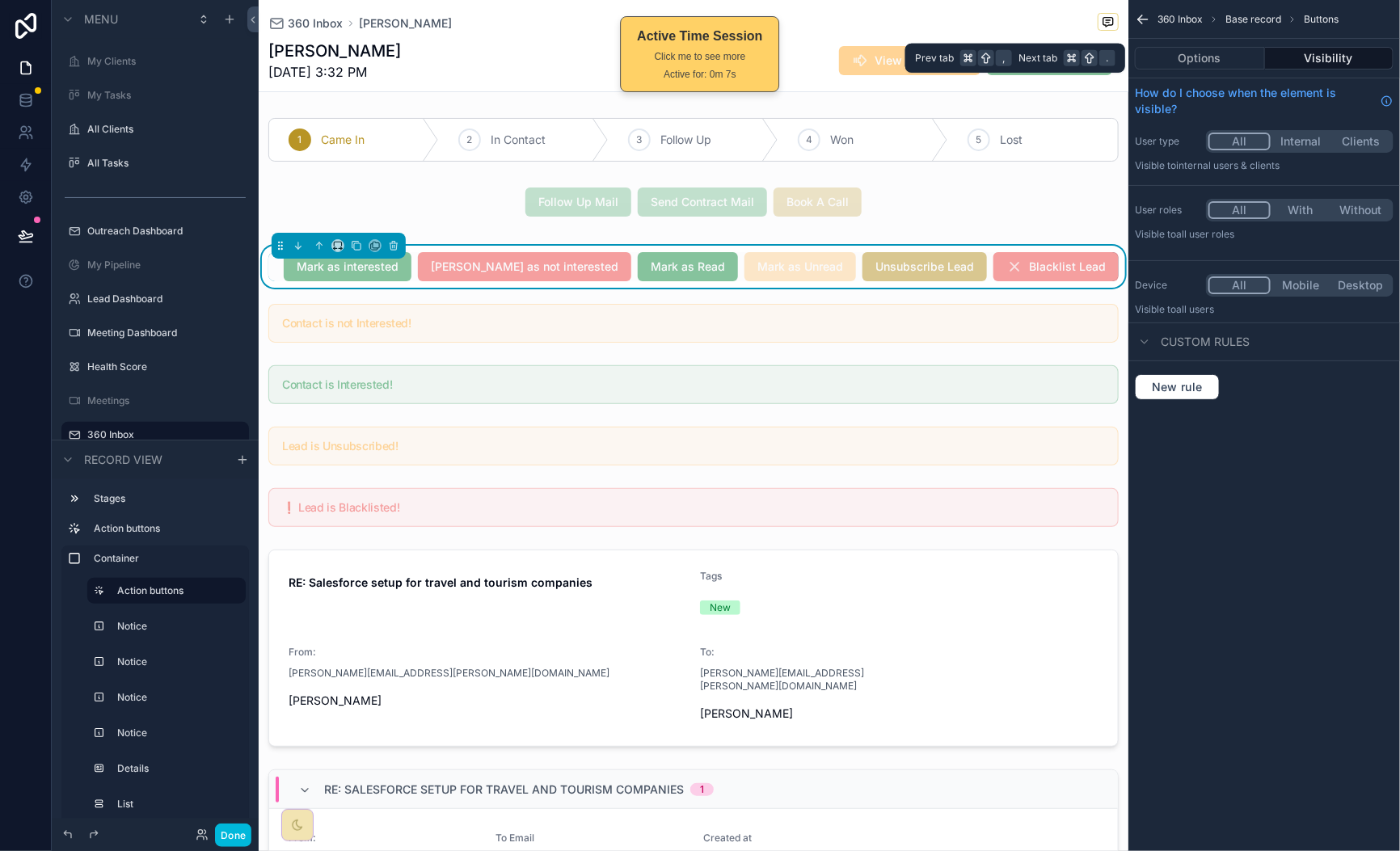
click at [1257, 59] on button "Options" at bounding box center [1199, 58] width 130 height 22
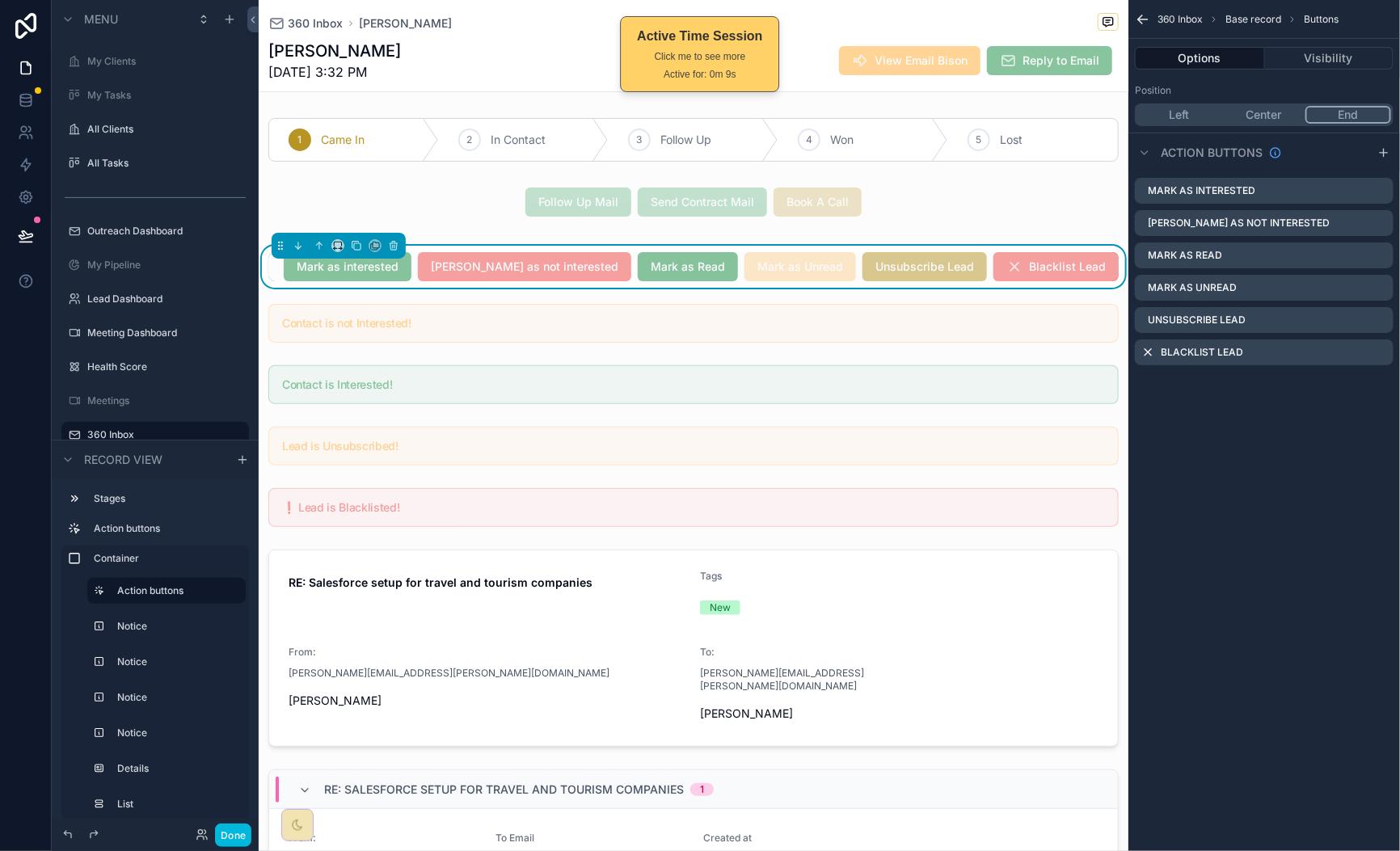
click at [0, 0] on icon "scrollable content" at bounding box center [0, 0] width 0 height 0
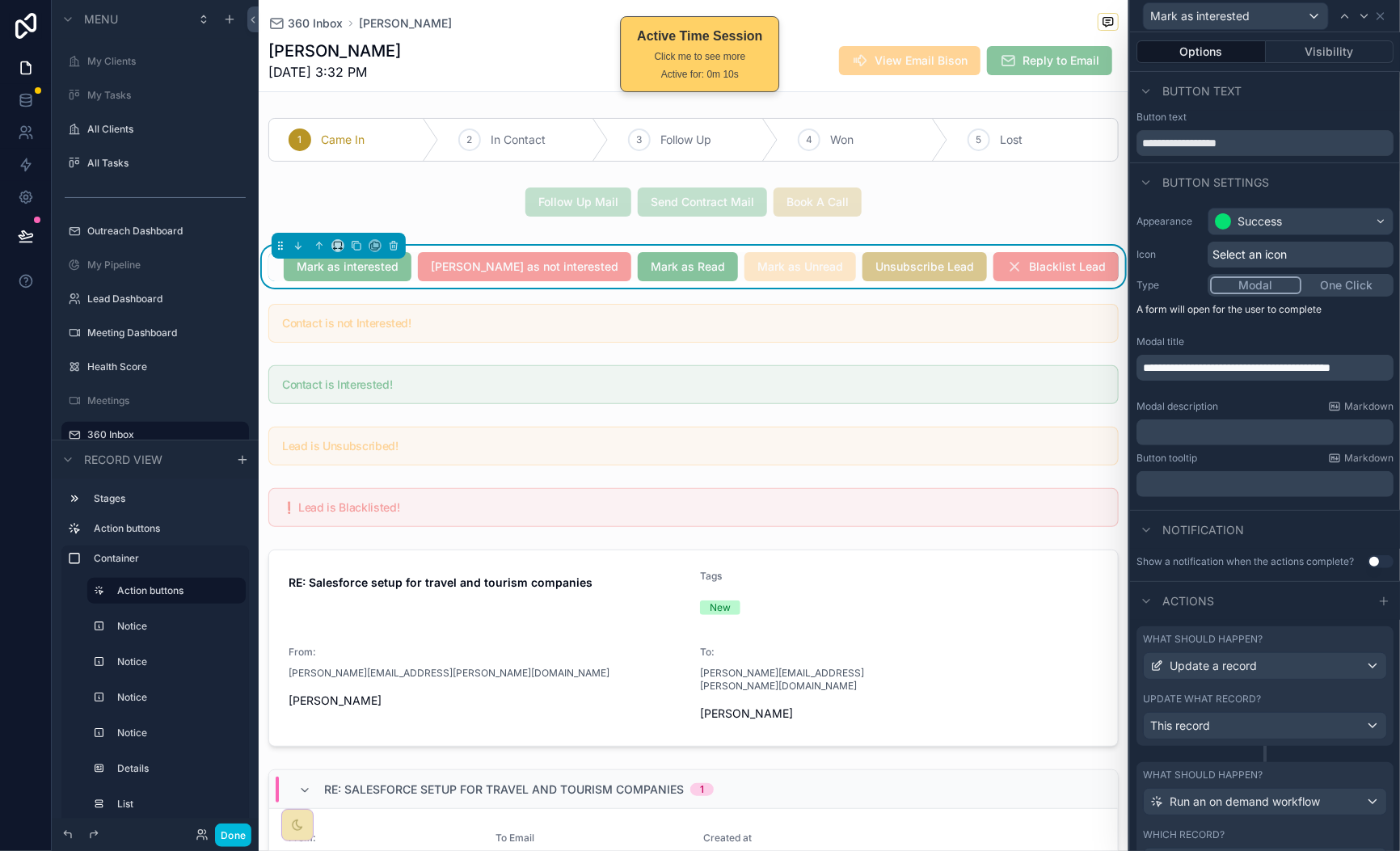
click at [1326, 55] on button "Visibility" at bounding box center [1330, 51] width 129 height 22
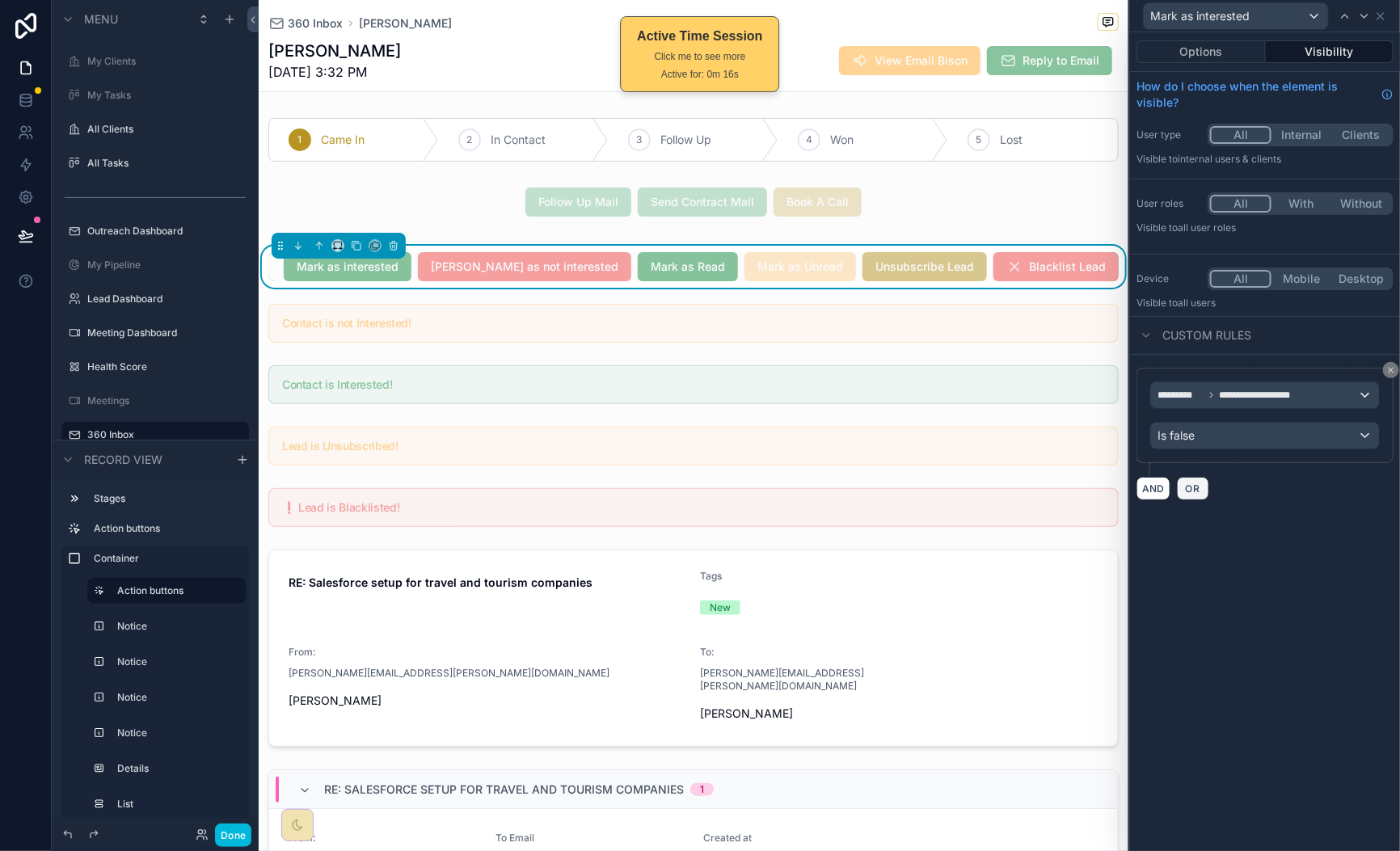
click at [1204, 490] on button "OR" at bounding box center [1192, 488] width 32 height 23
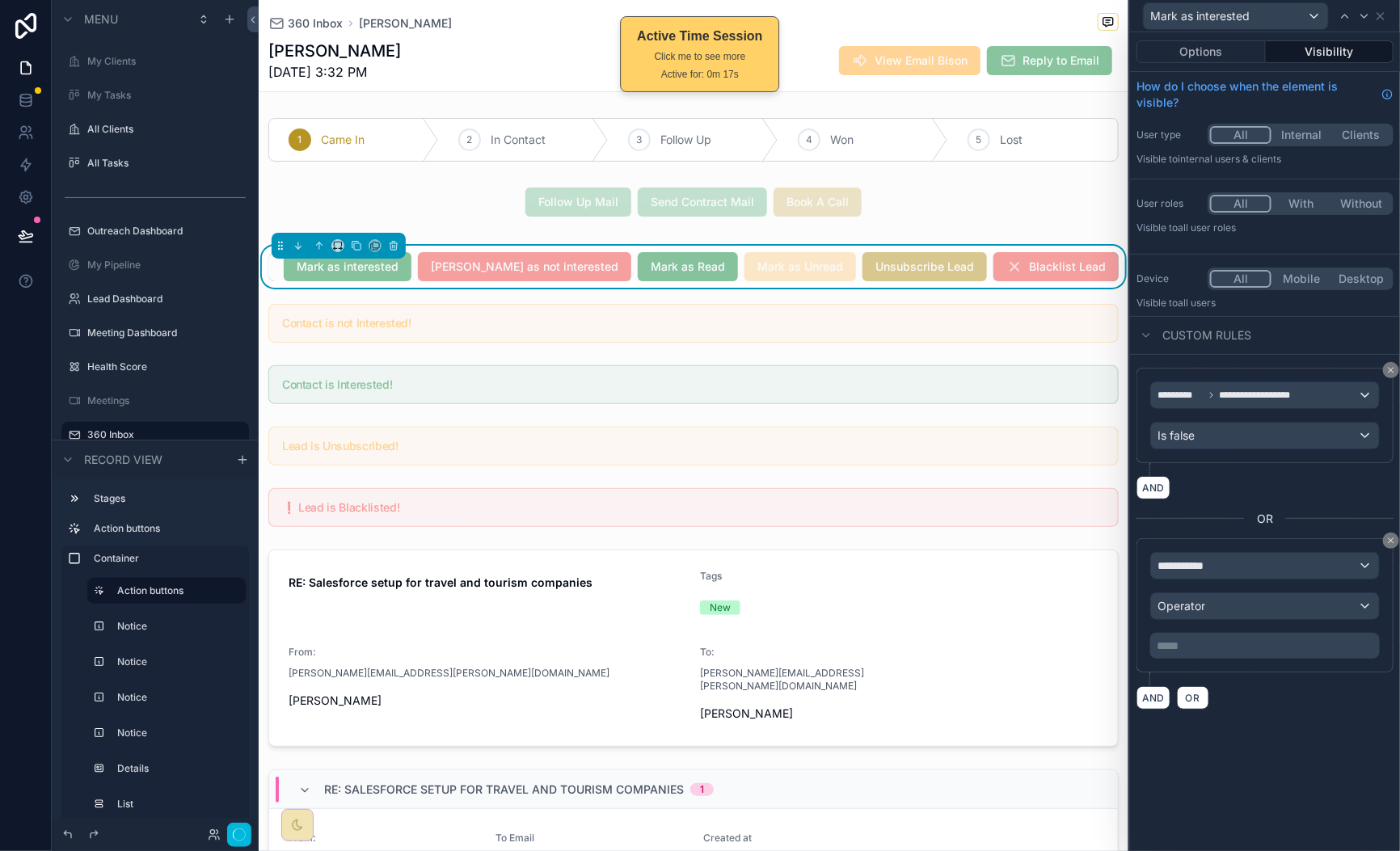
click at [1204, 490] on div "AND" at bounding box center [1265, 487] width 257 height 23
click at [1269, 566] on div "**********" at bounding box center [1265, 565] width 228 height 26
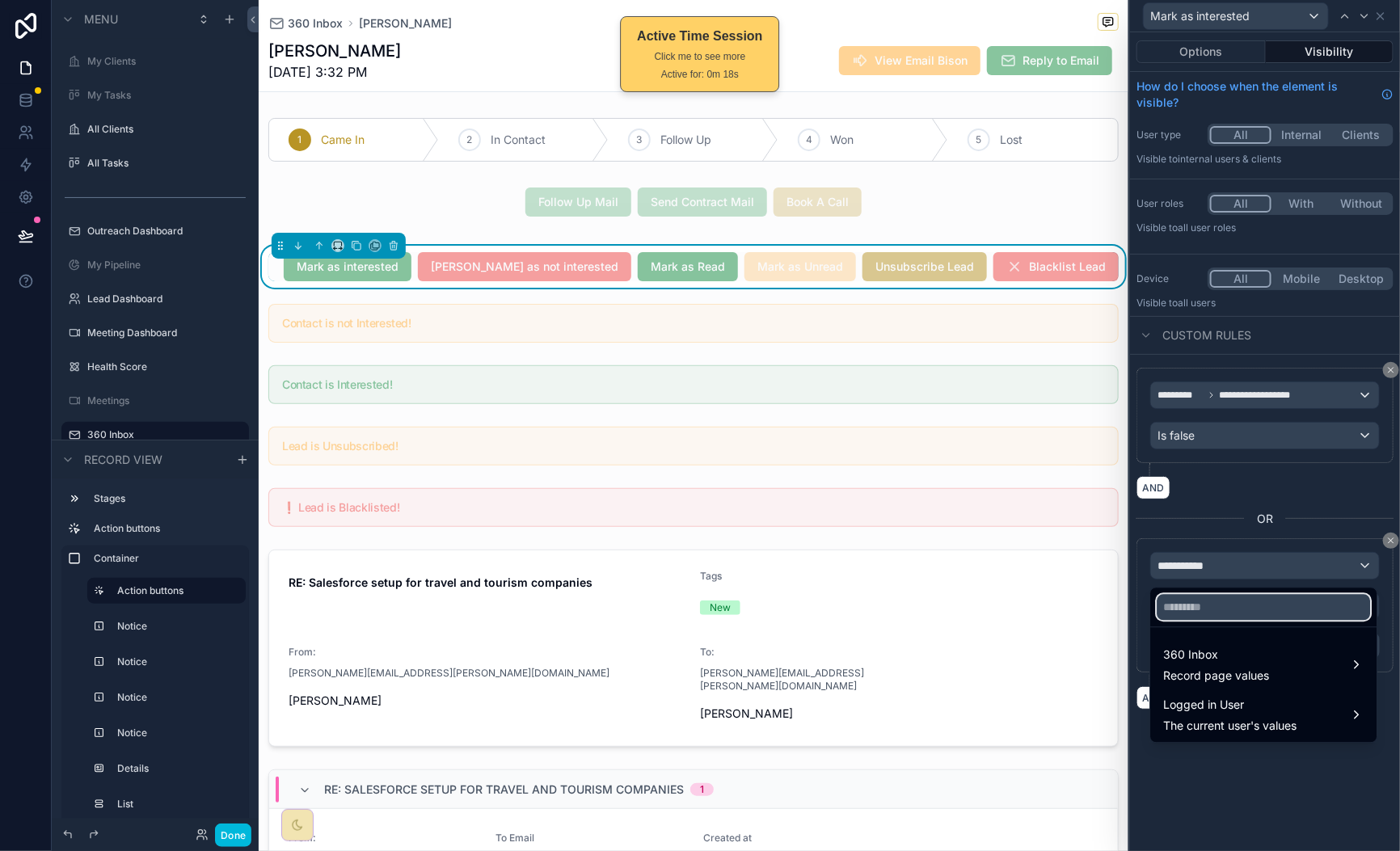
click at [1259, 603] on input "text" at bounding box center [1264, 607] width 214 height 26
click at [1258, 604] on input "******" at bounding box center [1264, 607] width 214 height 26
type input "******"
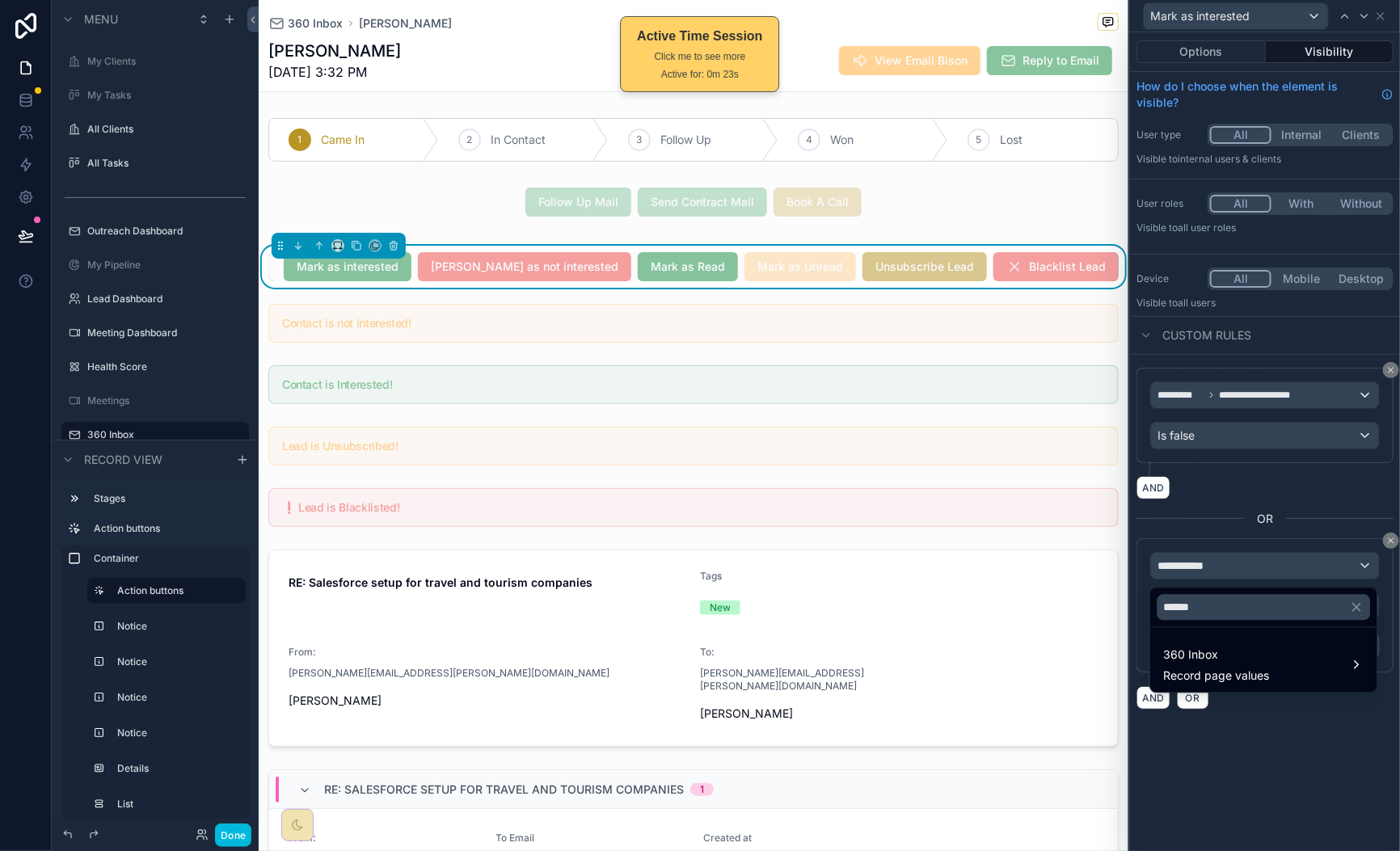
click at [1266, 656] on span "360 Inbox" at bounding box center [1217, 655] width 106 height 19
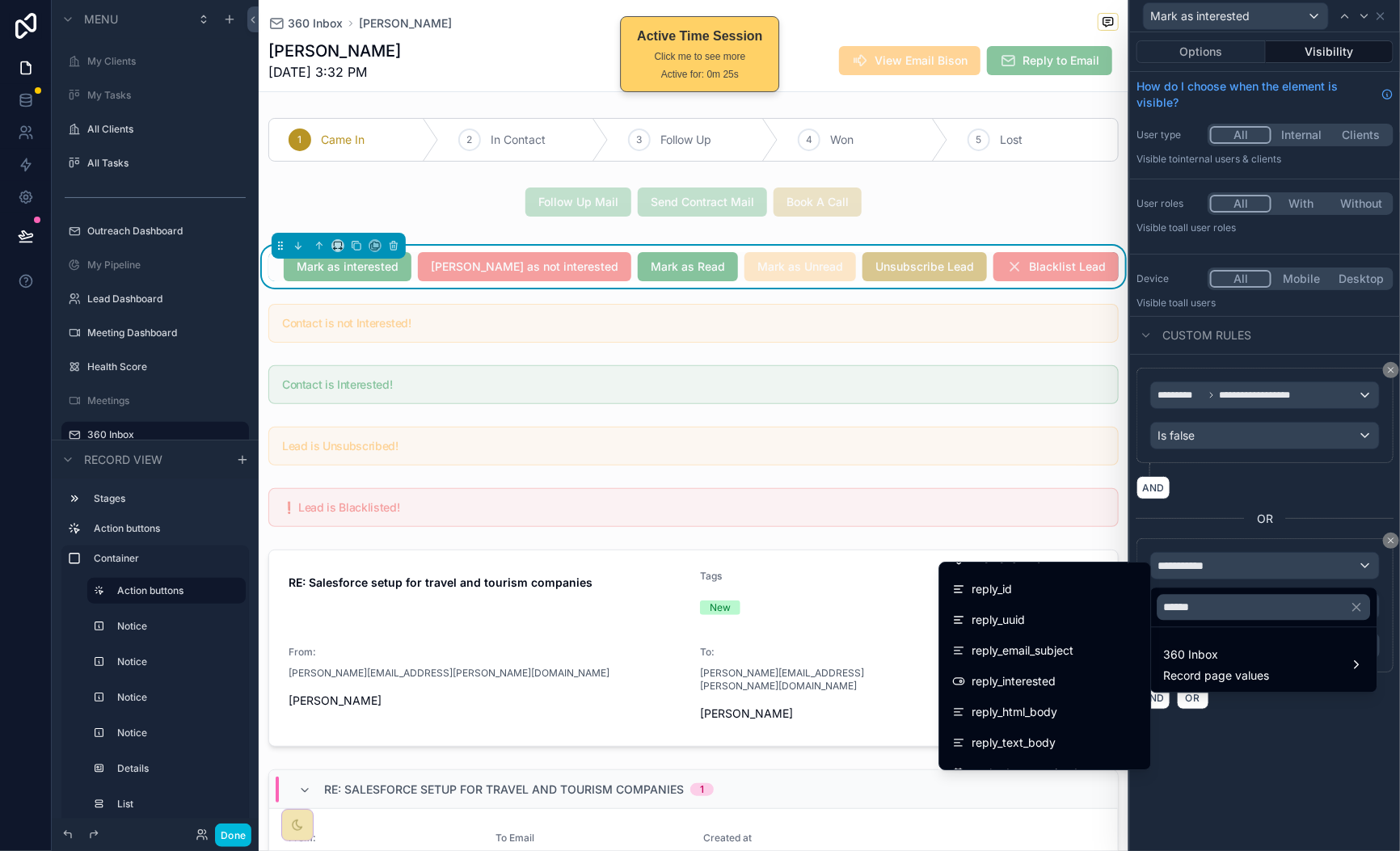
scroll to position [55, 0]
click at [1076, 681] on div "reply_interested" at bounding box center [1045, 679] width 185 height 19
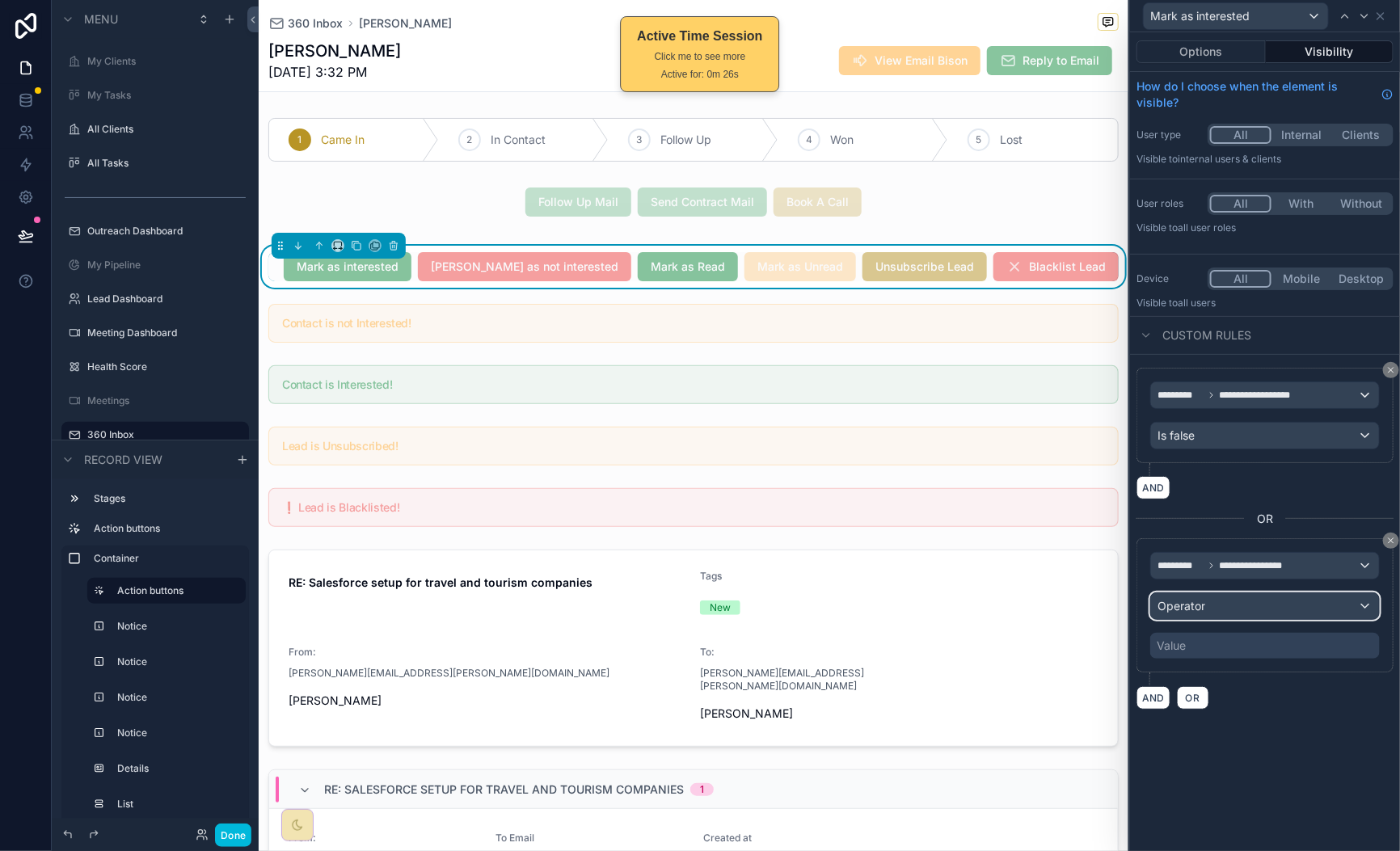
click at [1257, 607] on div "Operator" at bounding box center [1265, 606] width 228 height 26
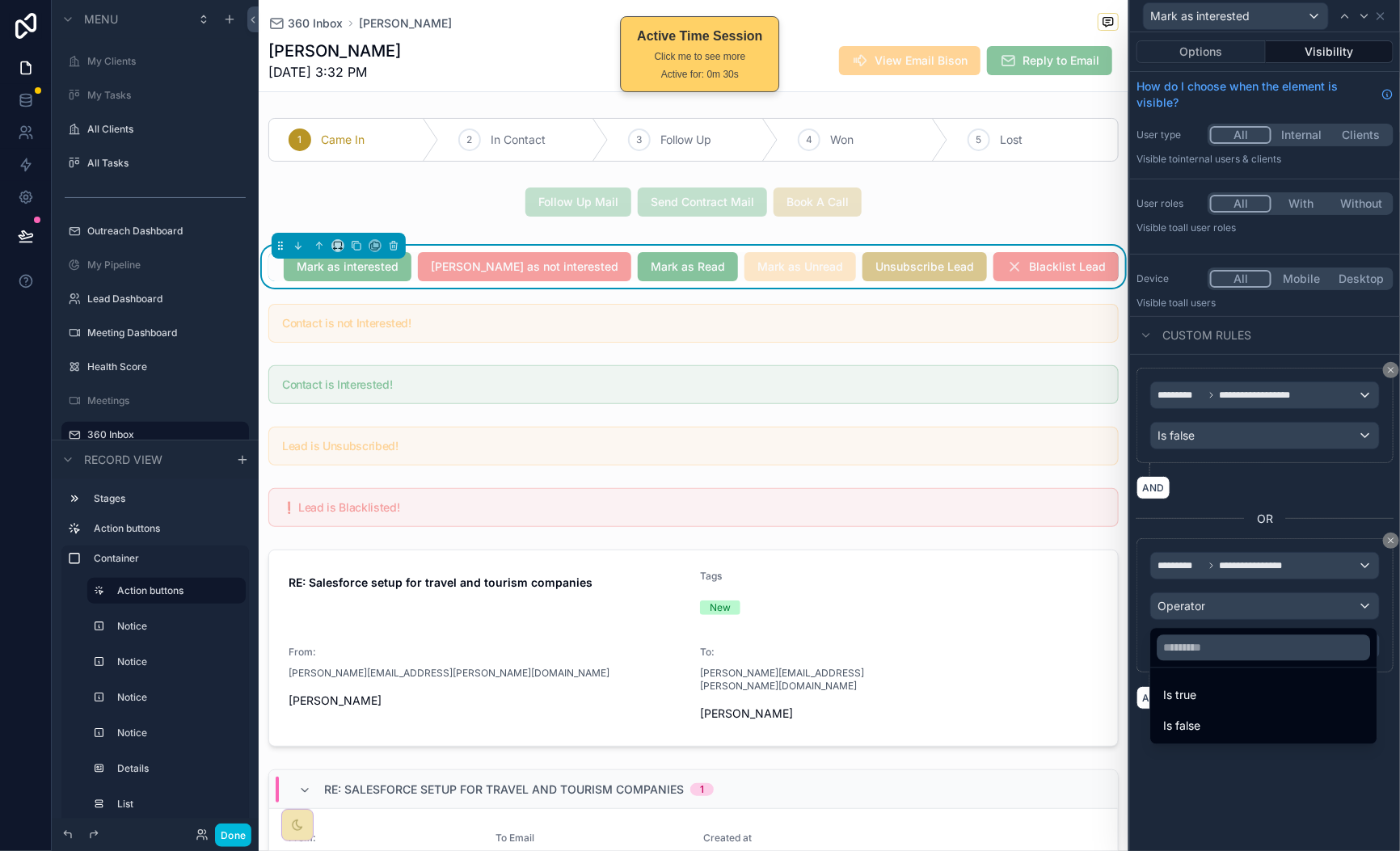
click at [1252, 686] on div "Is true" at bounding box center [1264, 696] width 201 height 19
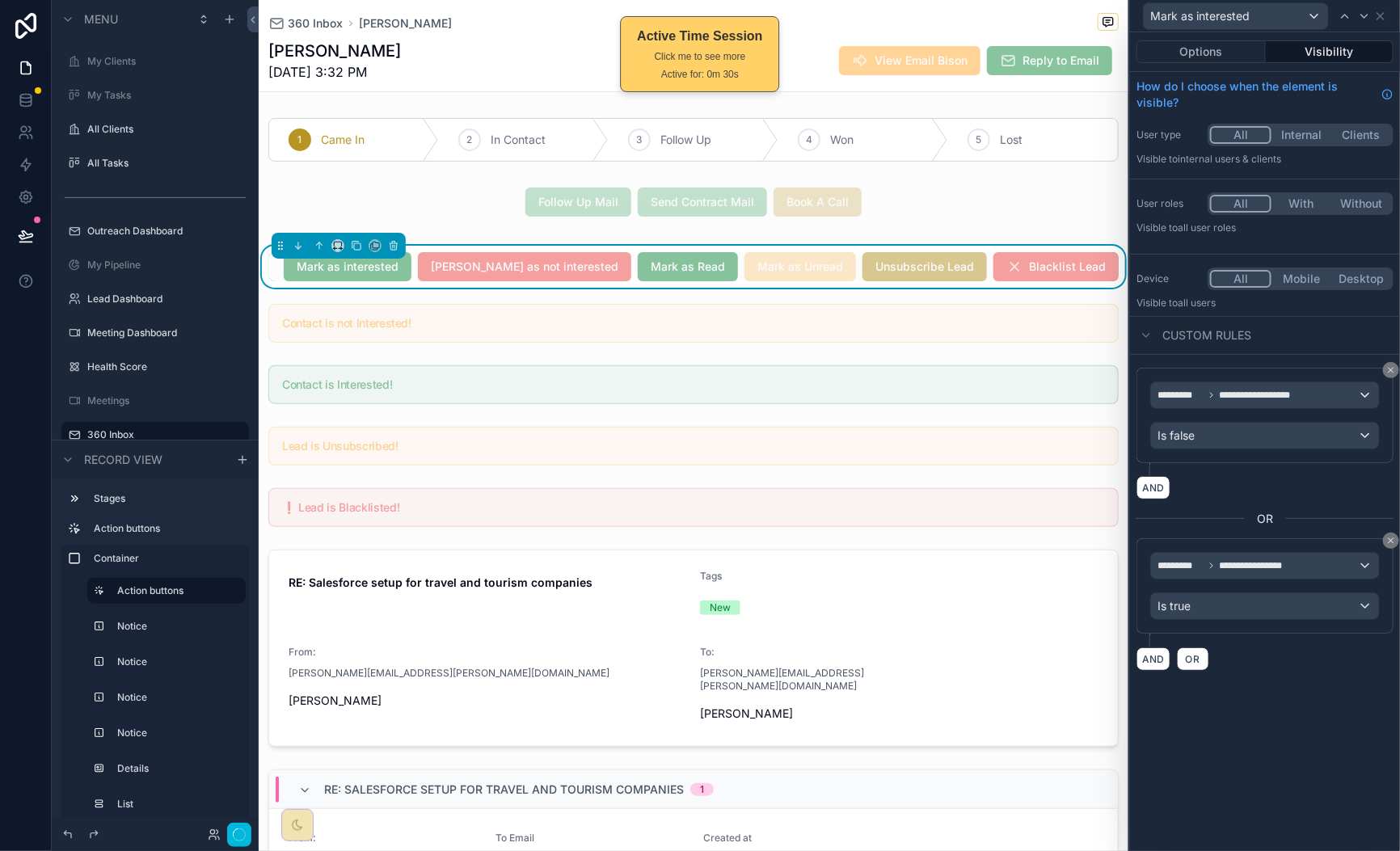
click at [1284, 762] on div "**********" at bounding box center [1264, 442] width 270 height 819
click at [228, 829] on button "Done" at bounding box center [233, 835] width 36 height 23
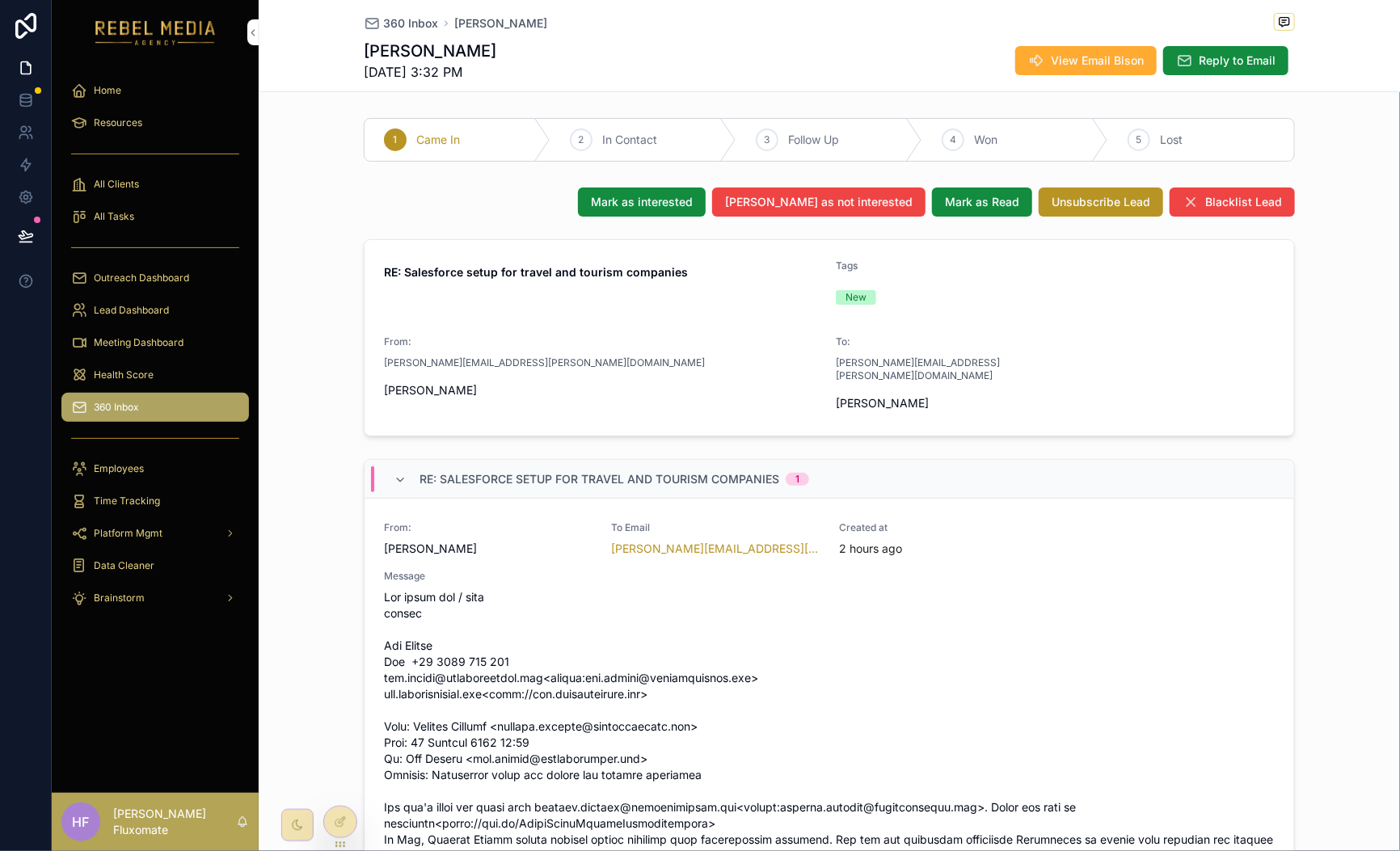
click at [350, 822] on div at bounding box center [339, 822] width 32 height 31
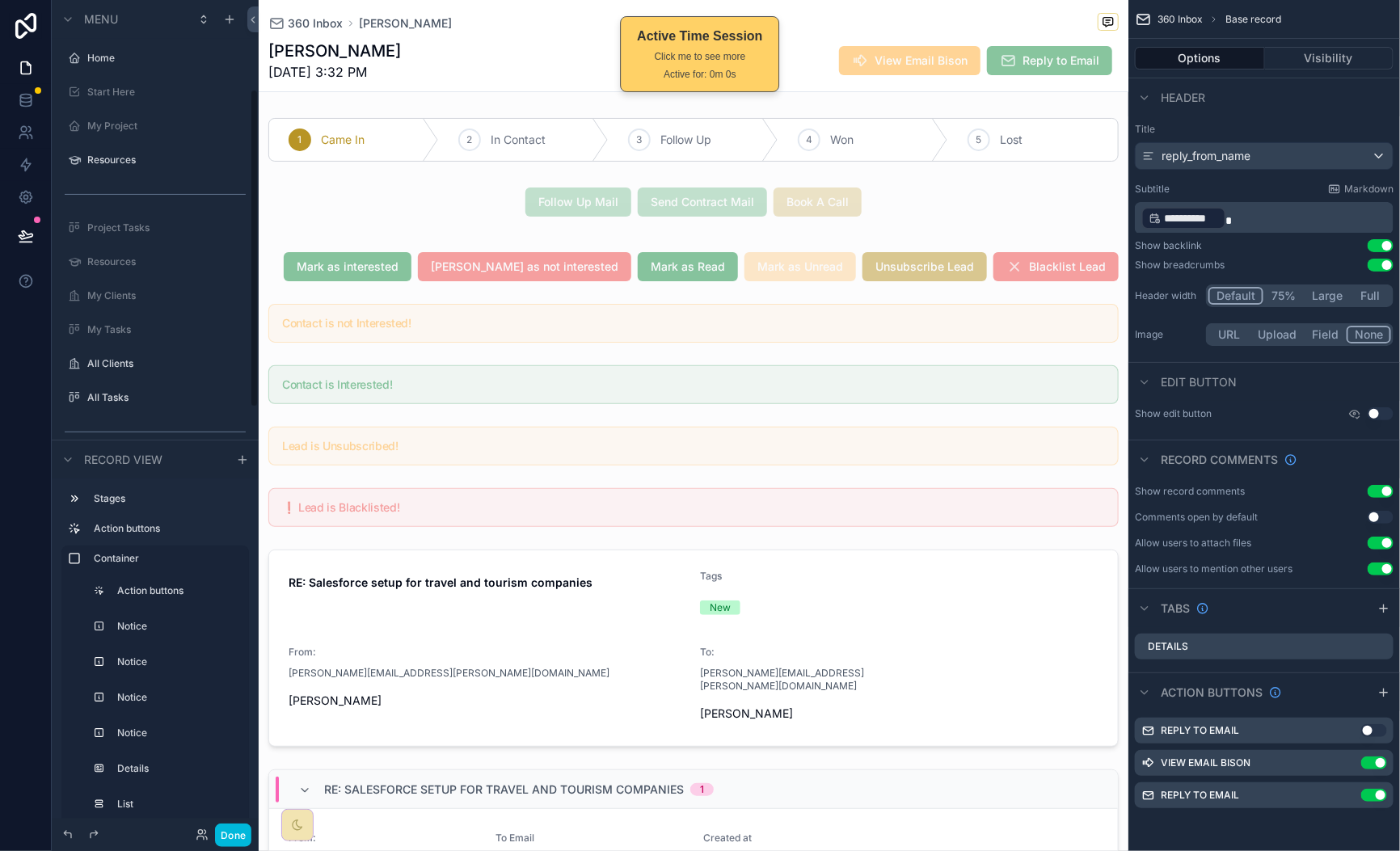
scroll to position [234, 0]
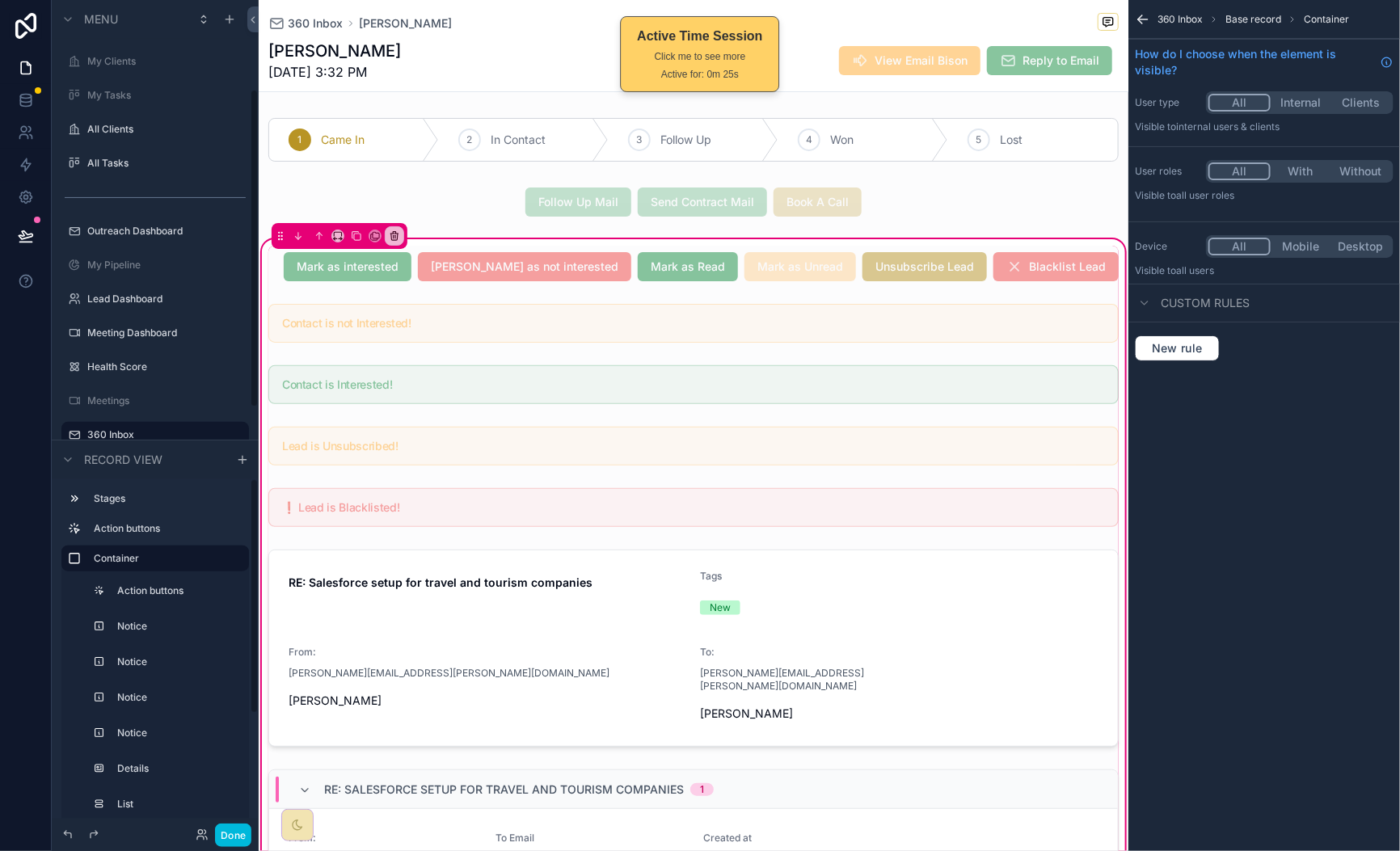
click at [313, 266] on div "scrollable content" at bounding box center [693, 266] width 870 height 42
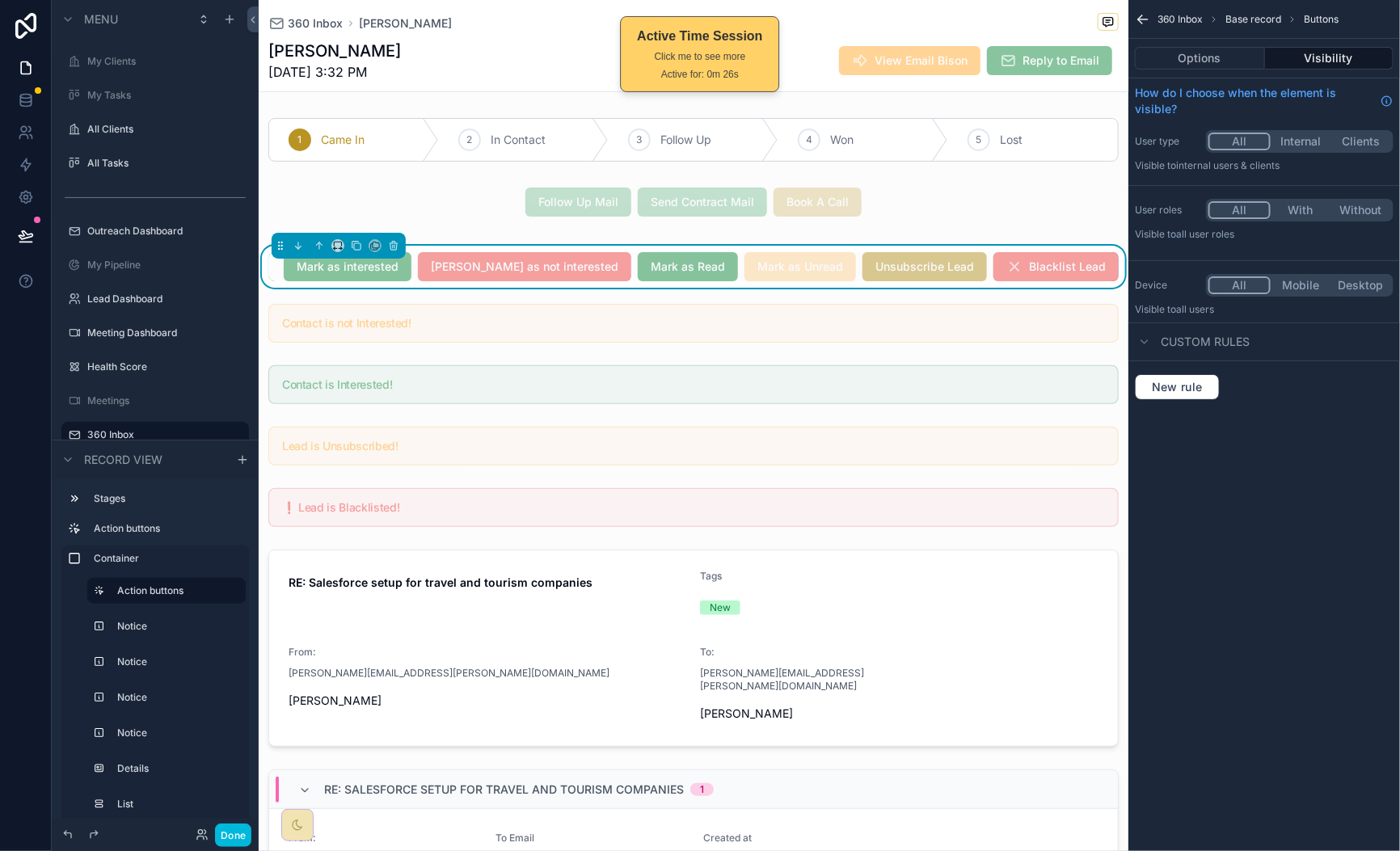
click at [1199, 55] on button "Options" at bounding box center [1199, 58] width 130 height 22
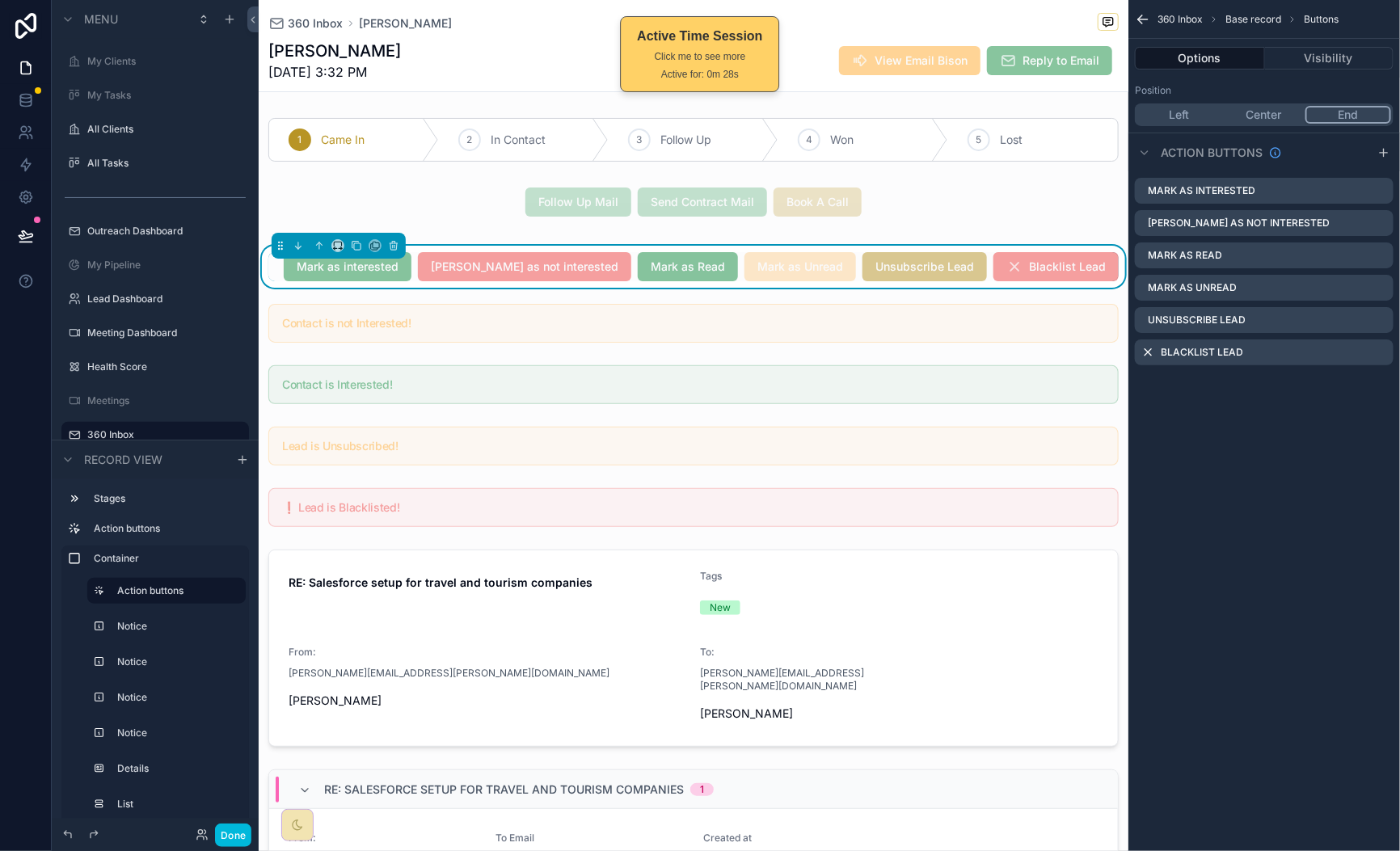
click at [0, 0] on icon "scrollable content" at bounding box center [0, 0] width 0 height 0
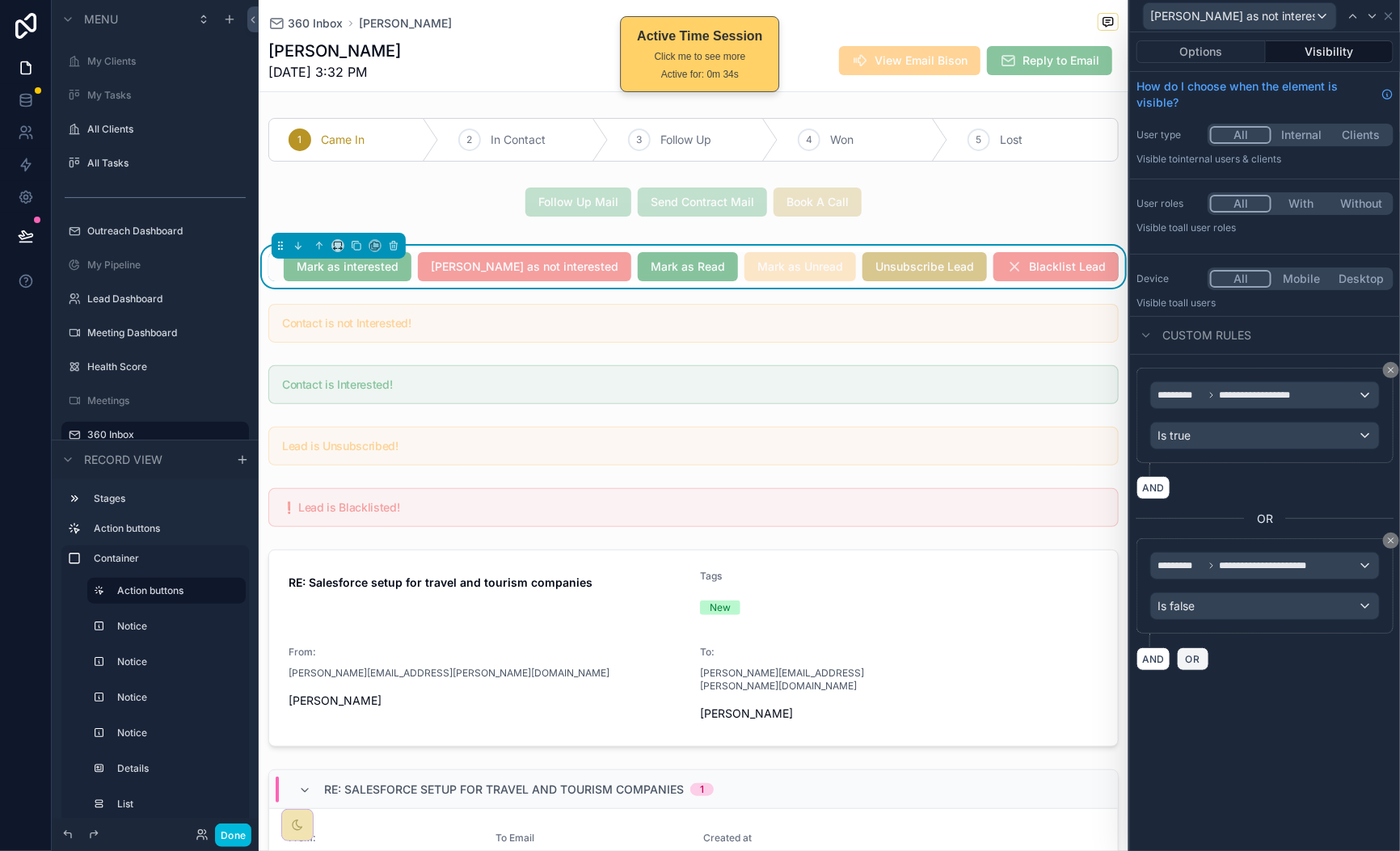
click at [1195, 662] on span "OR" at bounding box center [1193, 659] width 21 height 12
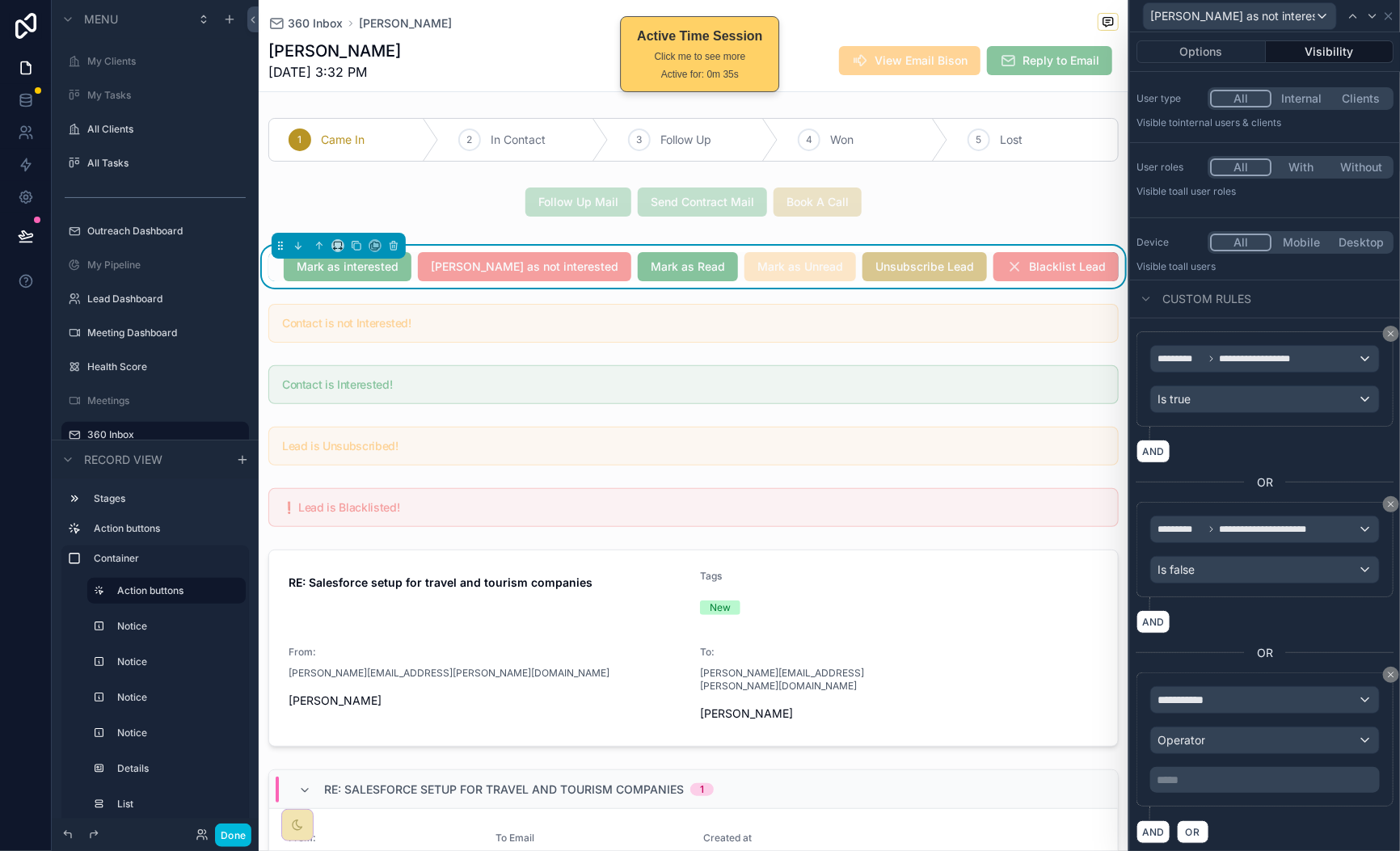
scroll to position [46, 0]
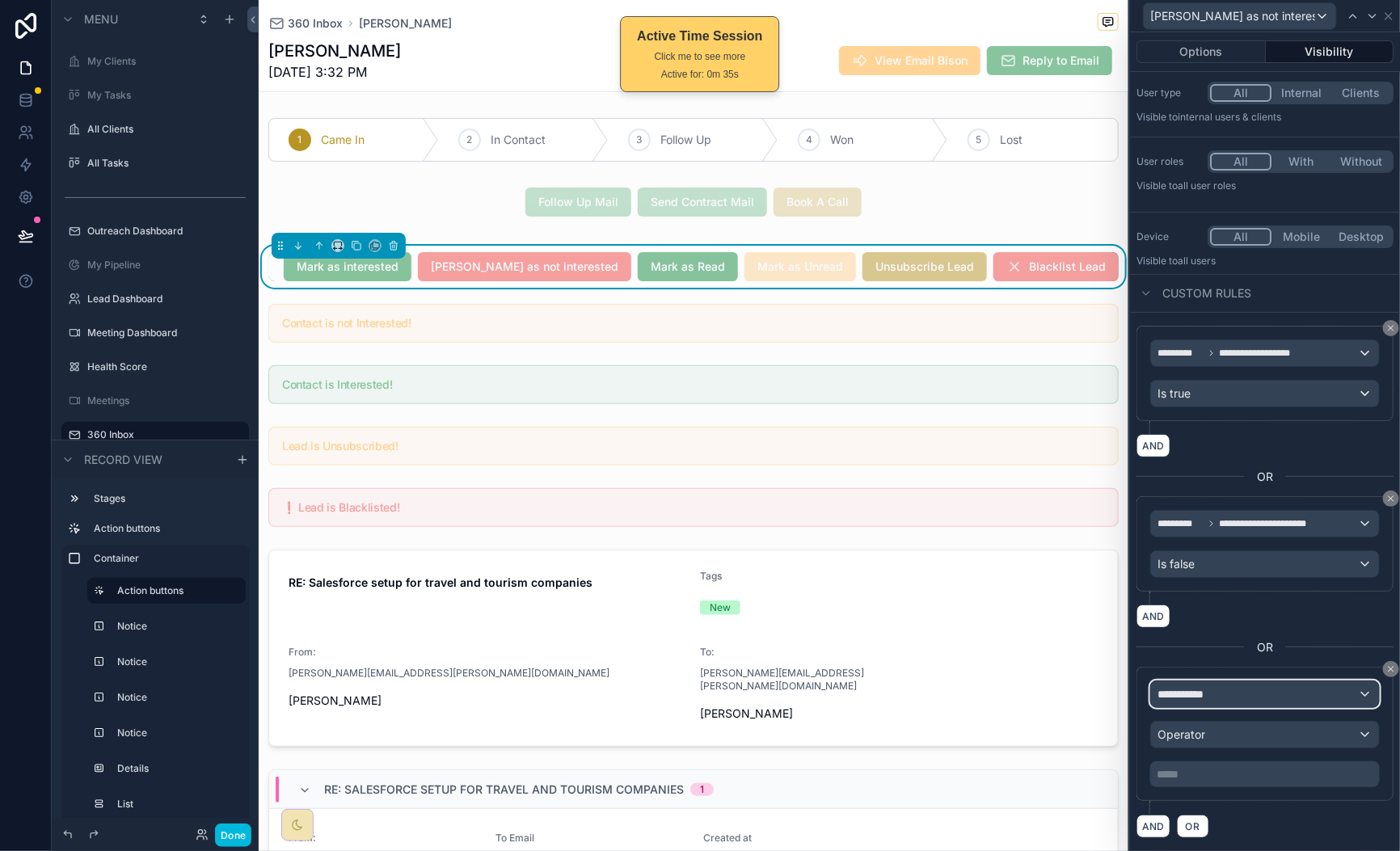
click at [1251, 692] on div "**********" at bounding box center [1265, 694] width 228 height 26
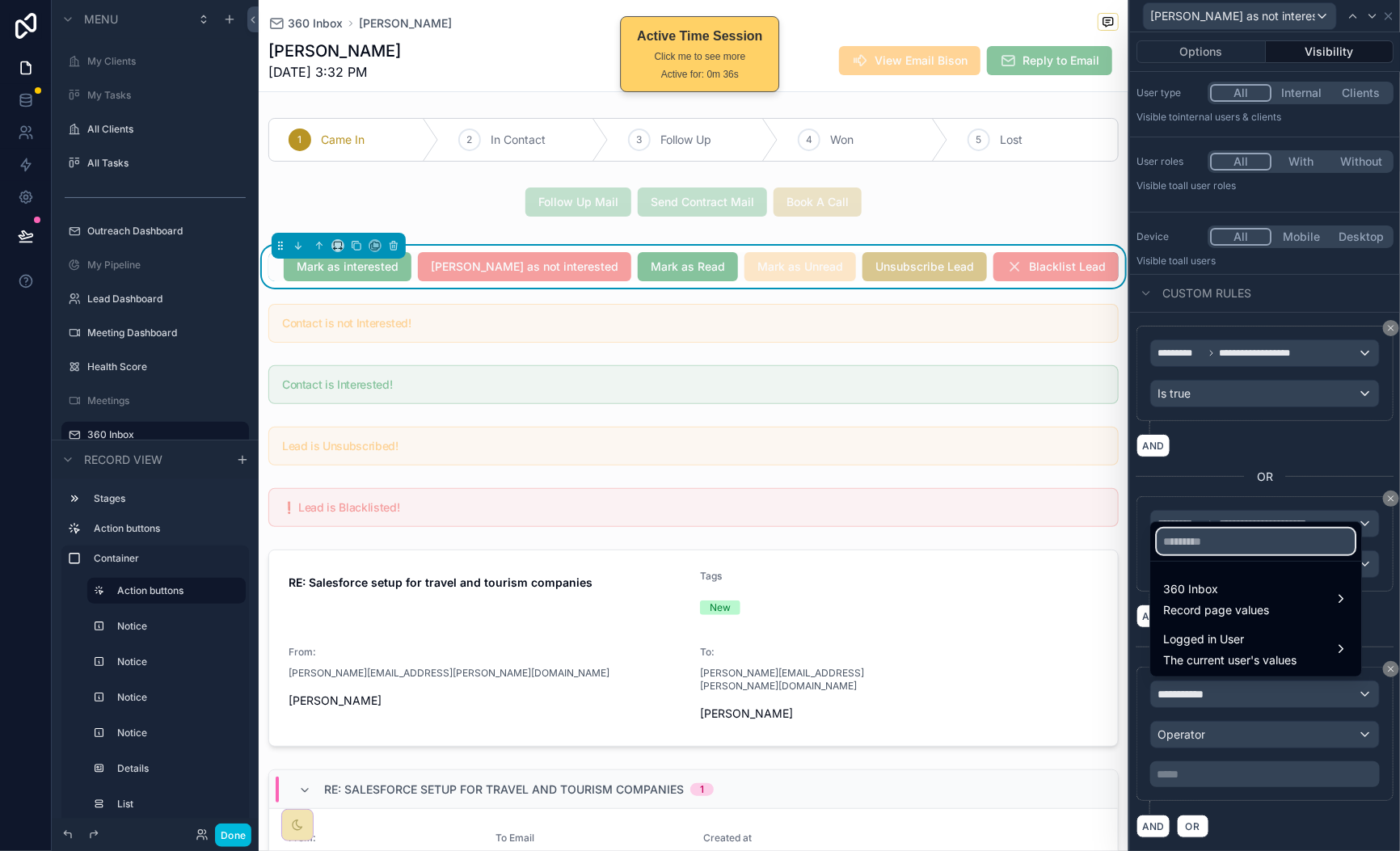
click at [1223, 547] on input "text" at bounding box center [1256, 541] width 198 height 26
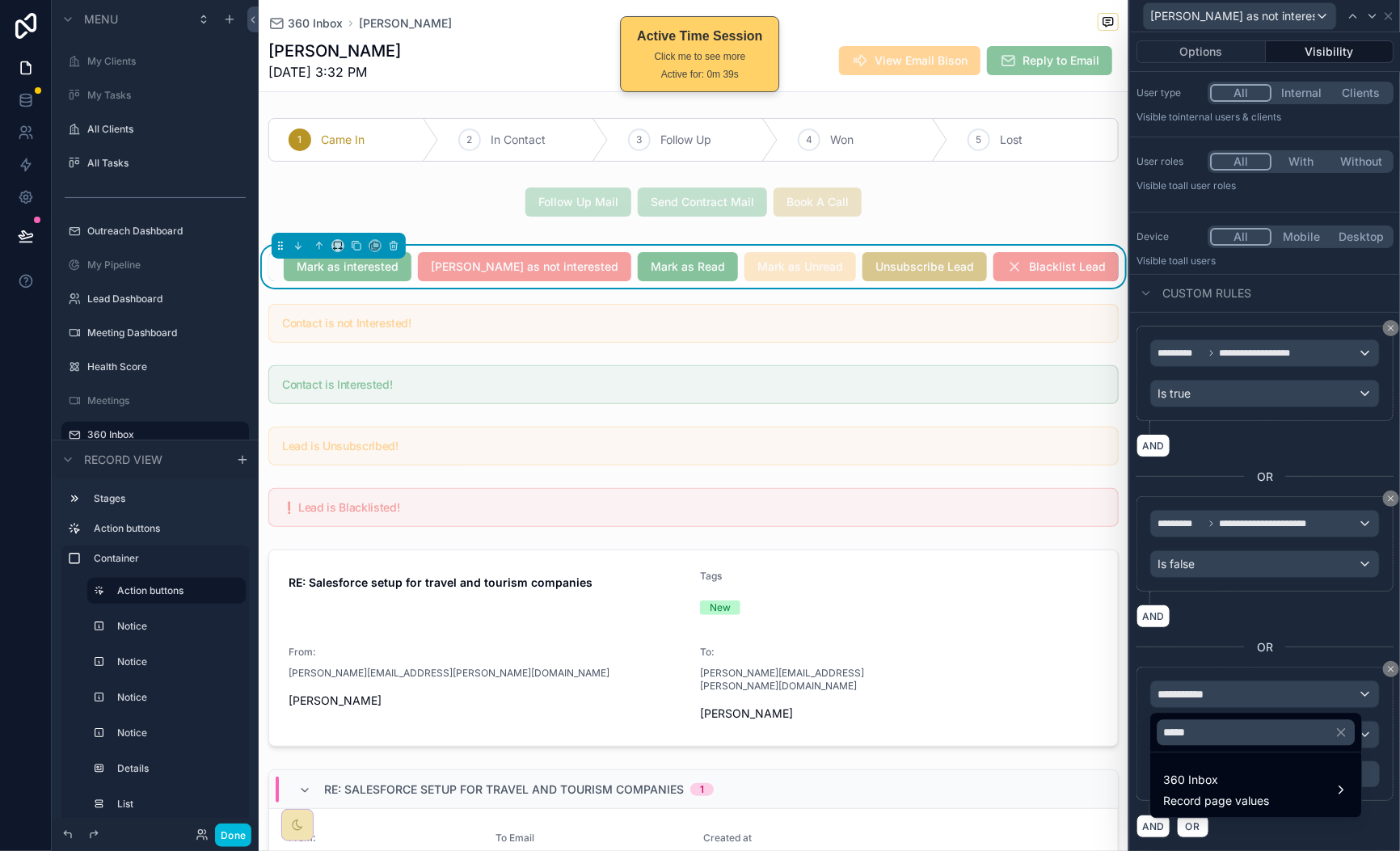
click at [1227, 790] on span "360 Inbox" at bounding box center [1217, 781] width 106 height 19
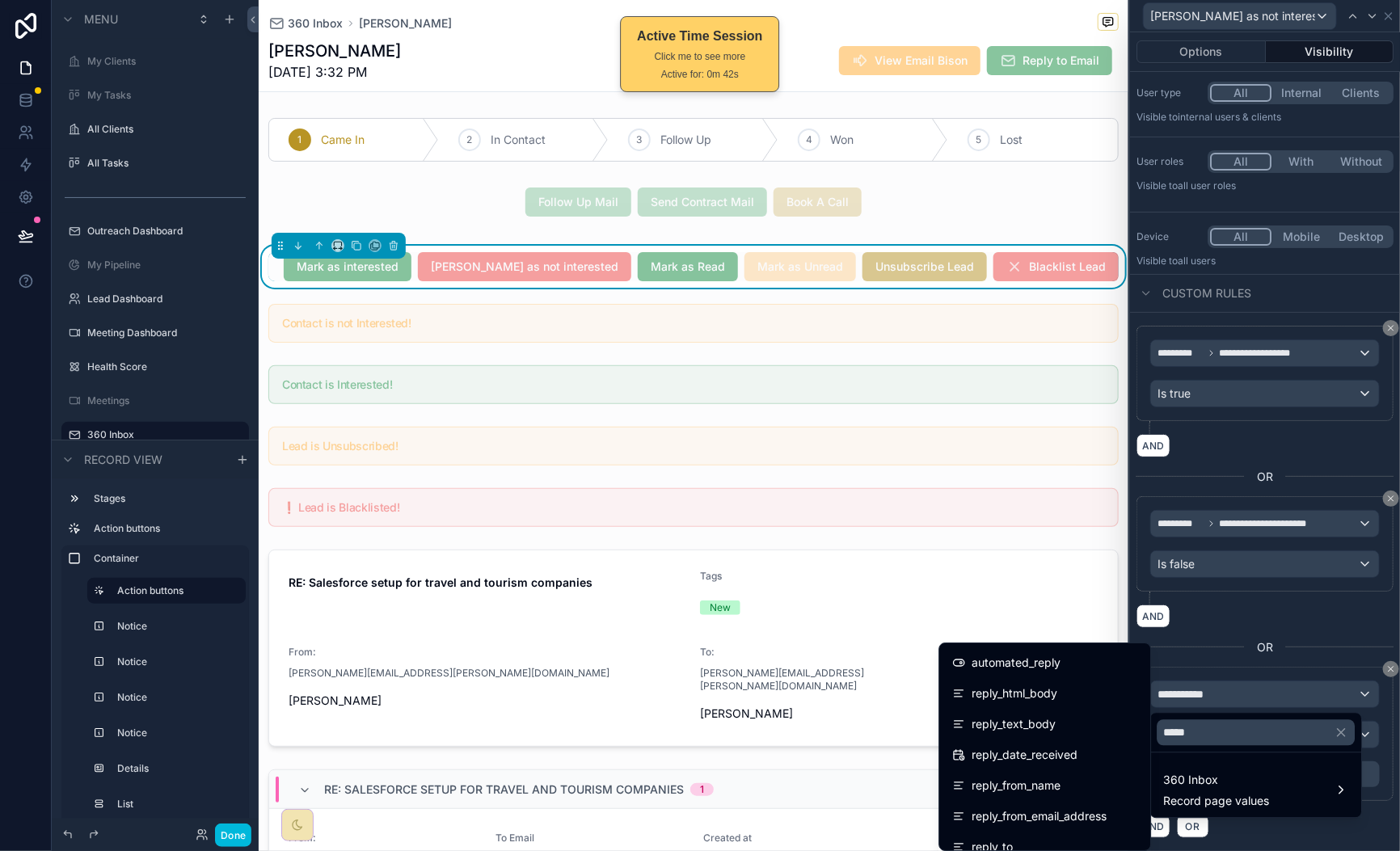
scroll to position [241, 0]
click at [1235, 734] on input "*****" at bounding box center [1256, 733] width 198 height 26
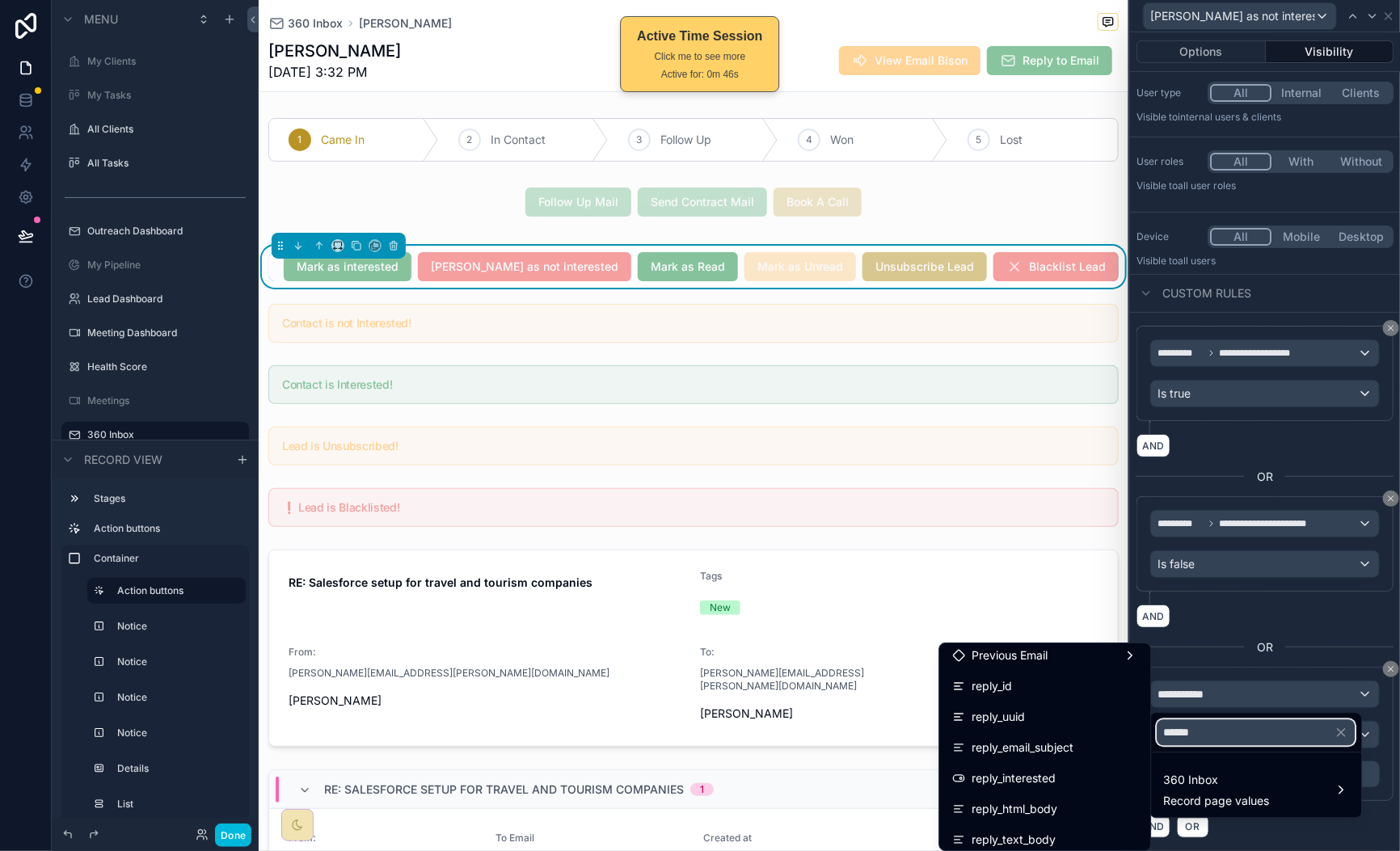
scroll to position [28, 0]
type input "******"
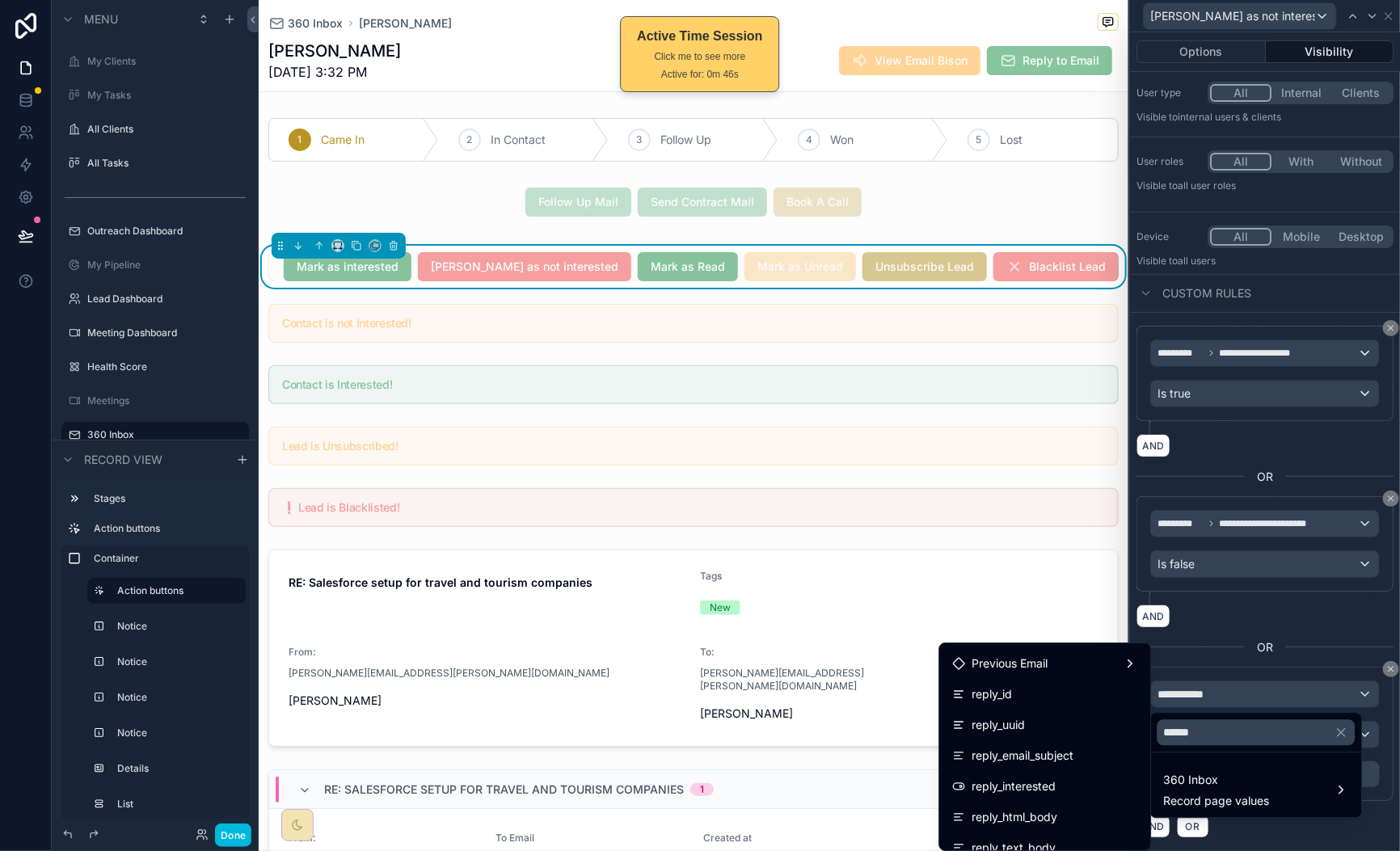
drag, startPoint x: 1058, startPoint y: 780, endPoint x: 1216, endPoint y: 748, distance: 161.2
click at [1058, 780] on div "reply_interested" at bounding box center [1045, 787] width 185 height 19
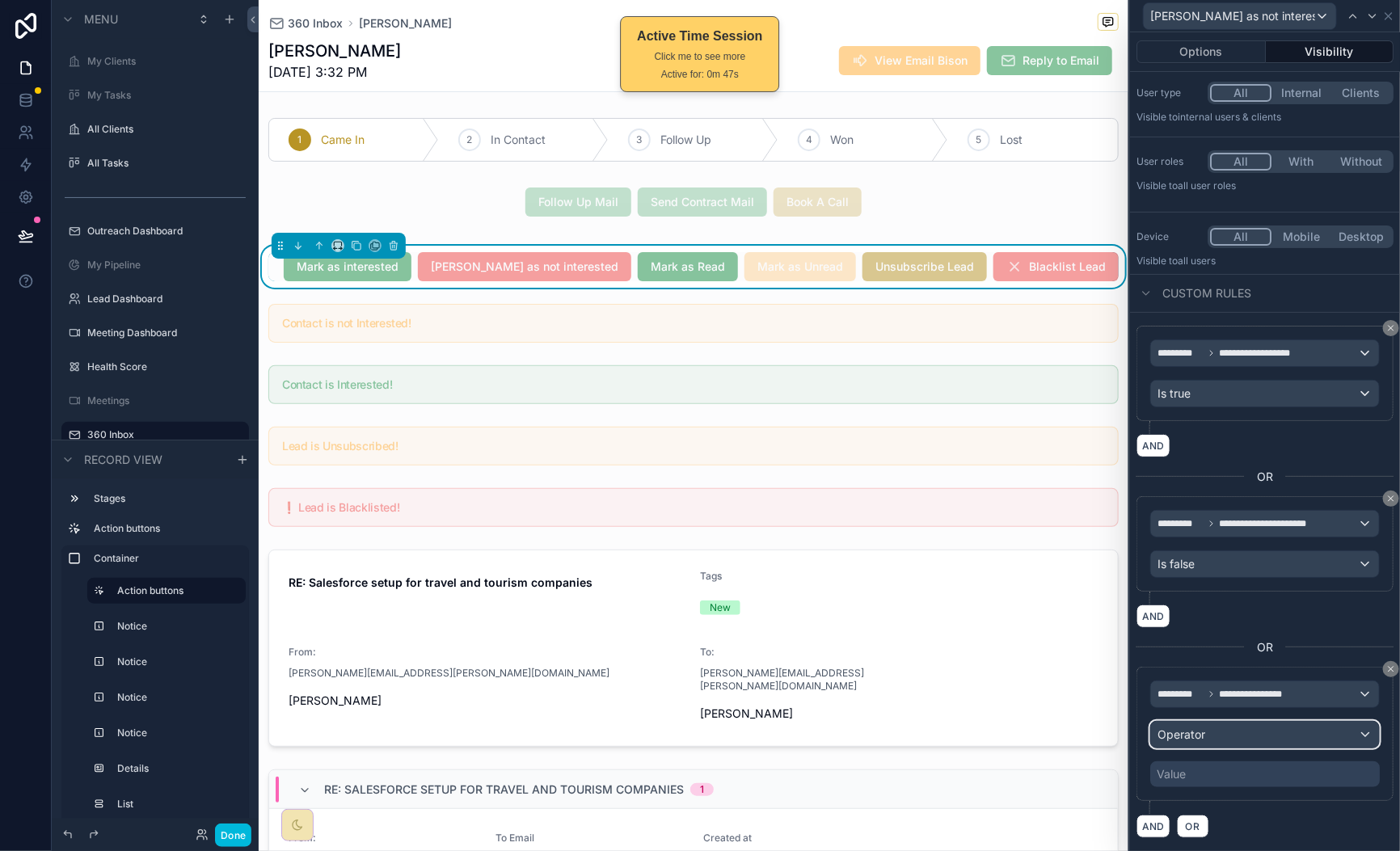
click at [1243, 740] on div "Operator" at bounding box center [1265, 734] width 228 height 26
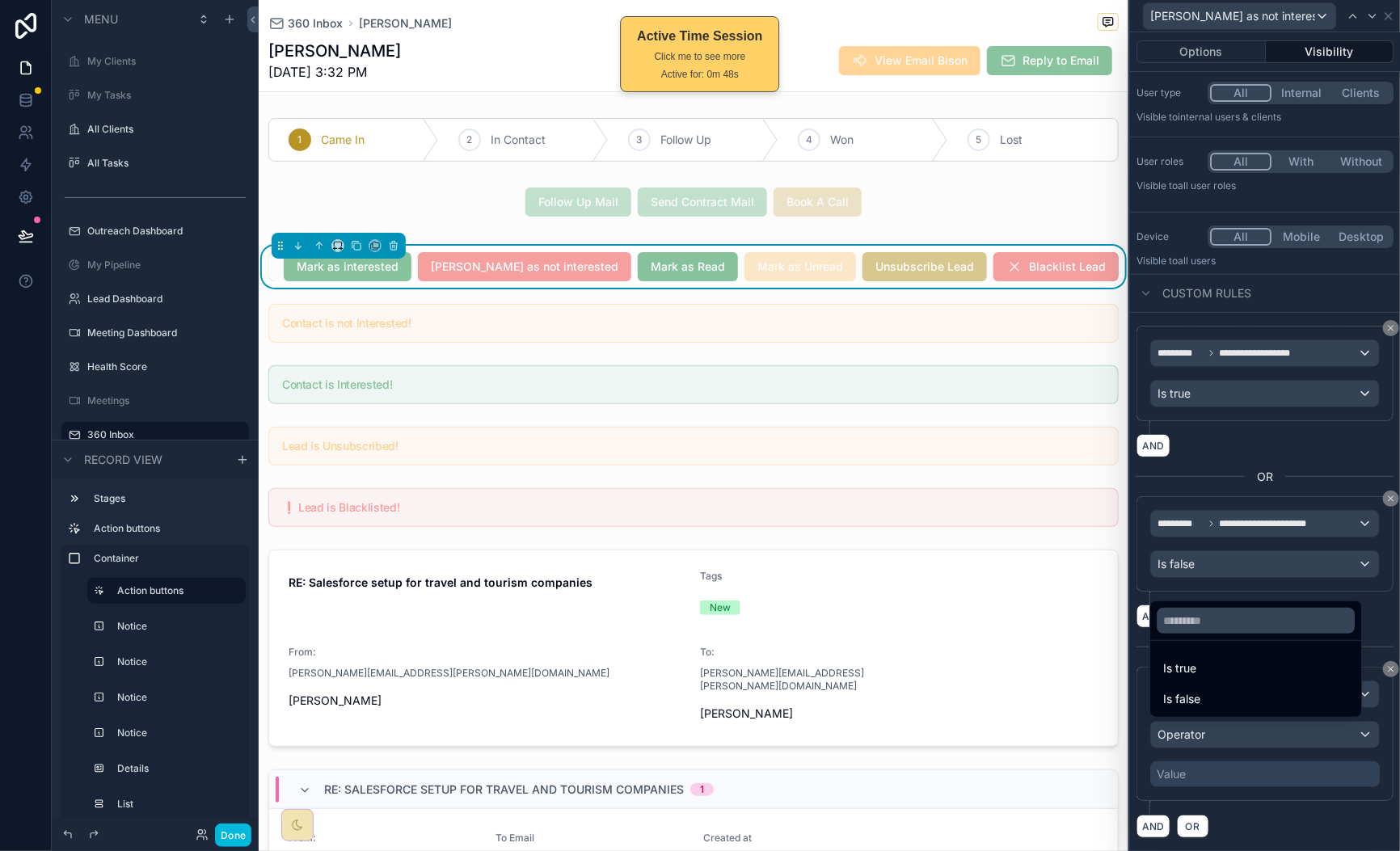
click at [1254, 707] on div "Is false" at bounding box center [1257, 699] width 185 height 19
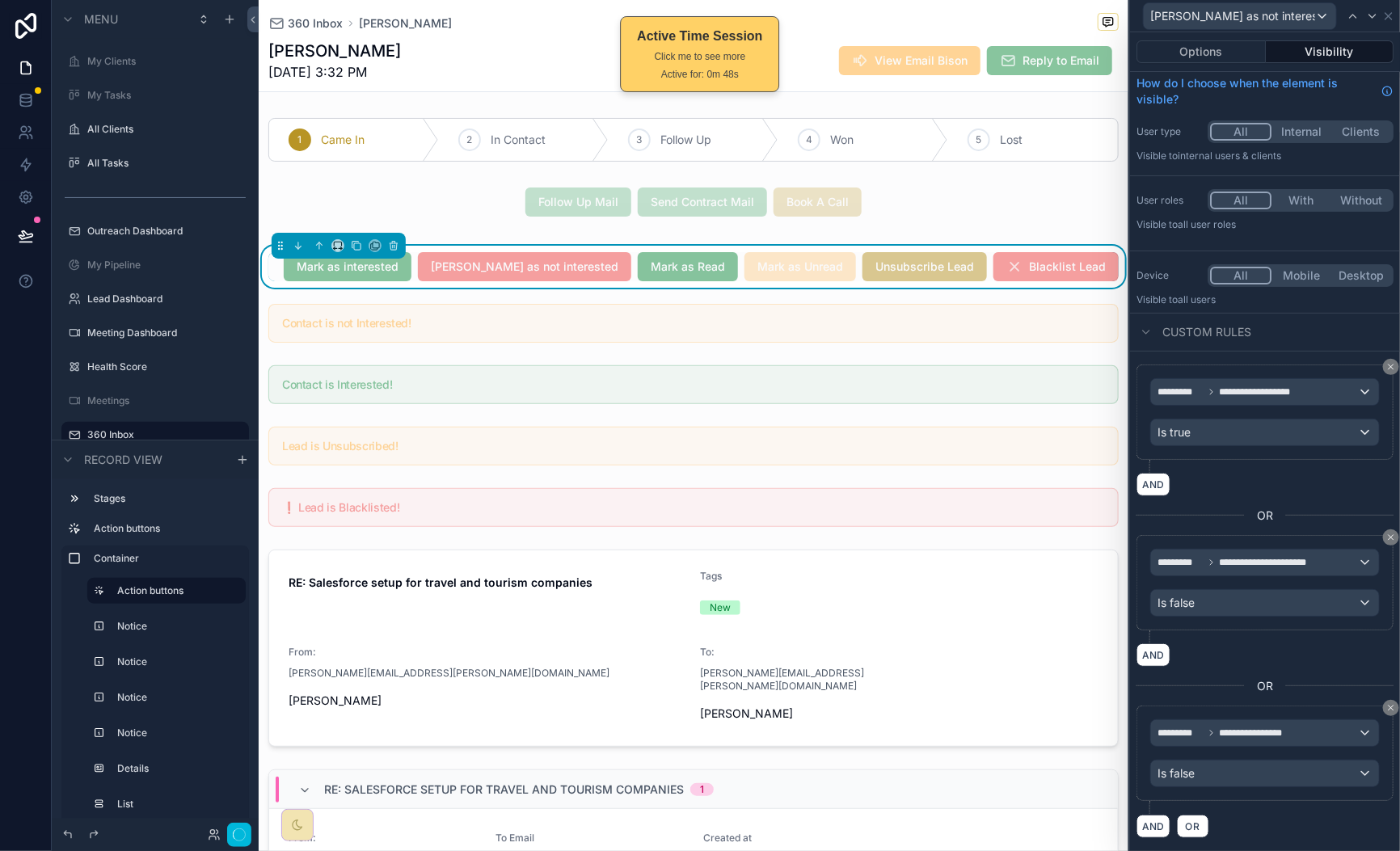
scroll to position [8, 0]
click at [237, 839] on button "Done" at bounding box center [233, 835] width 36 height 23
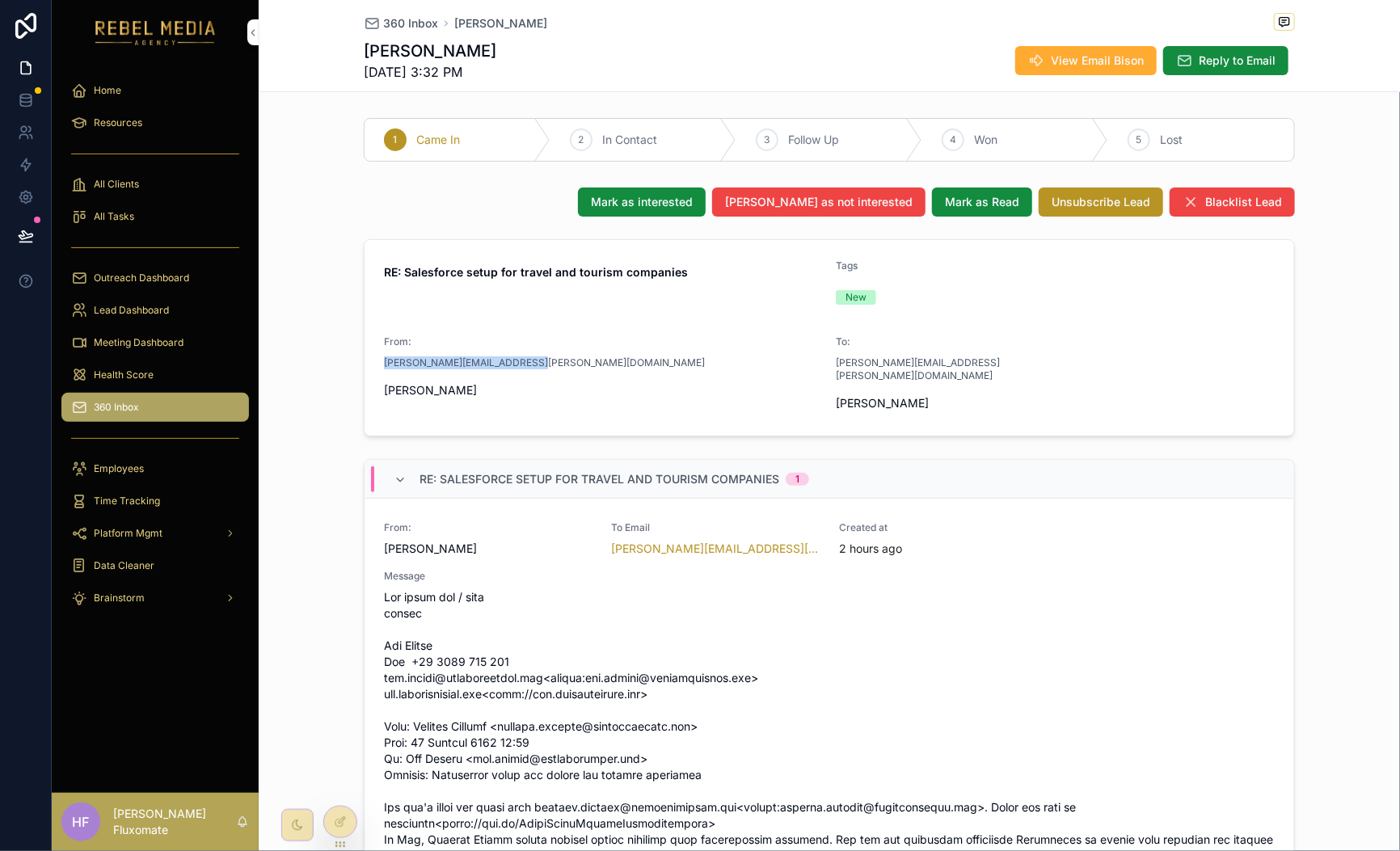
drag, startPoint x: 489, startPoint y: 368, endPoint x: 375, endPoint y: 356, distance: 114.6
click at [369, 367] on form "RE: Salesforce setup for travel and tourism companies Tags New From: dan.butler…" at bounding box center [829, 337] width 929 height 196
copy span "[PERSON_NAME][EMAIL_ADDRESS][PERSON_NAME][DOMAIN_NAME]"
drag, startPoint x: 442, startPoint y: 400, endPoint x: 338, endPoint y: 400, distance: 104.0
click at [337, 400] on div "Mark as interested Mark as not interested Mark as Read Unsubscribe Lead Blackli…" at bounding box center [829, 722] width 1142 height 1083
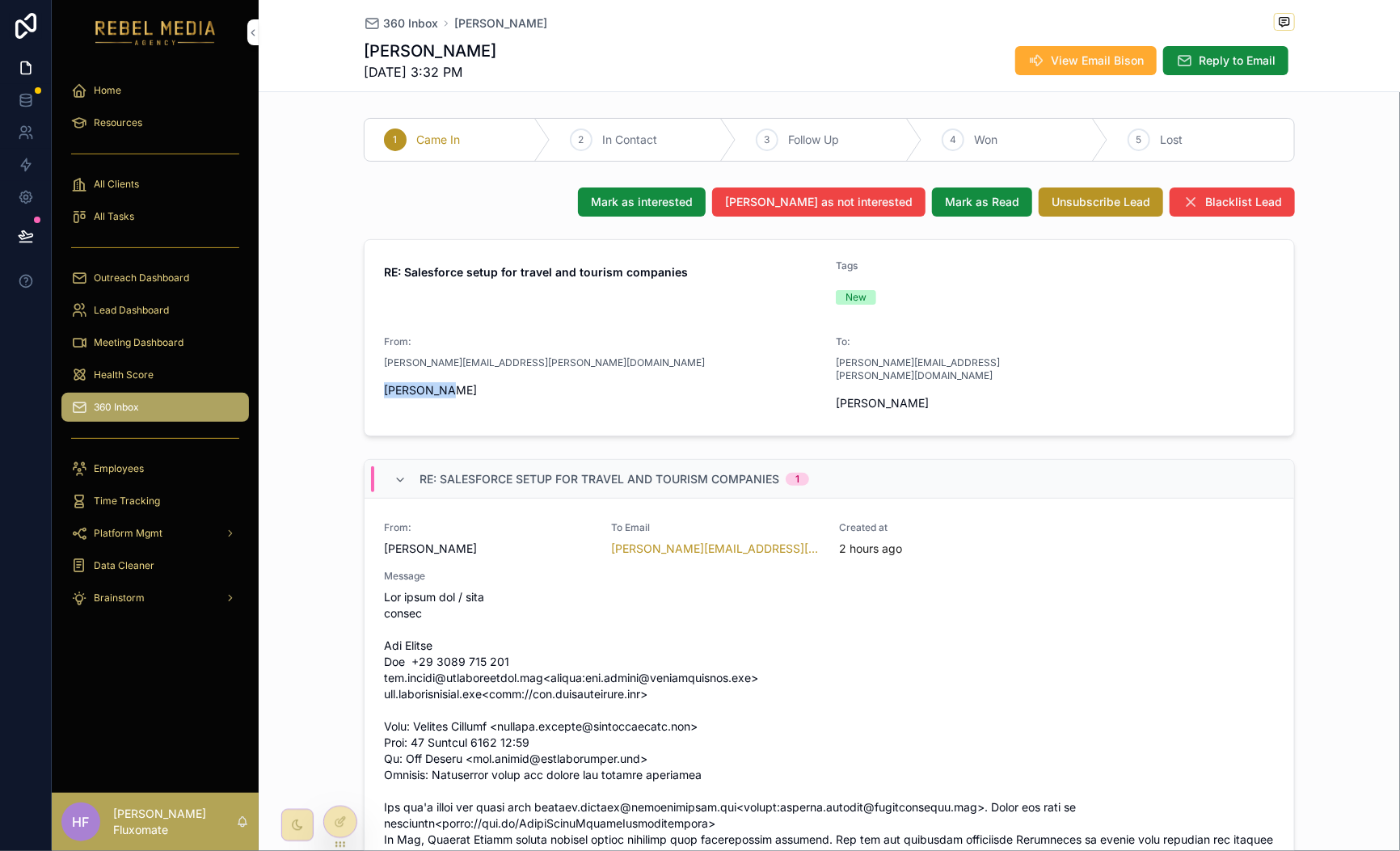
drag, startPoint x: 445, startPoint y: 384, endPoint x: 369, endPoint y: 395, distance: 76.8
click at [371, 396] on form "RE: Salesforce setup for travel and tourism companies Tags New From: dan.butler…" at bounding box center [829, 337] width 929 height 196
copy span "[PERSON_NAME]"
click at [383, 25] on span "360 Inbox" at bounding box center [410, 23] width 55 height 17
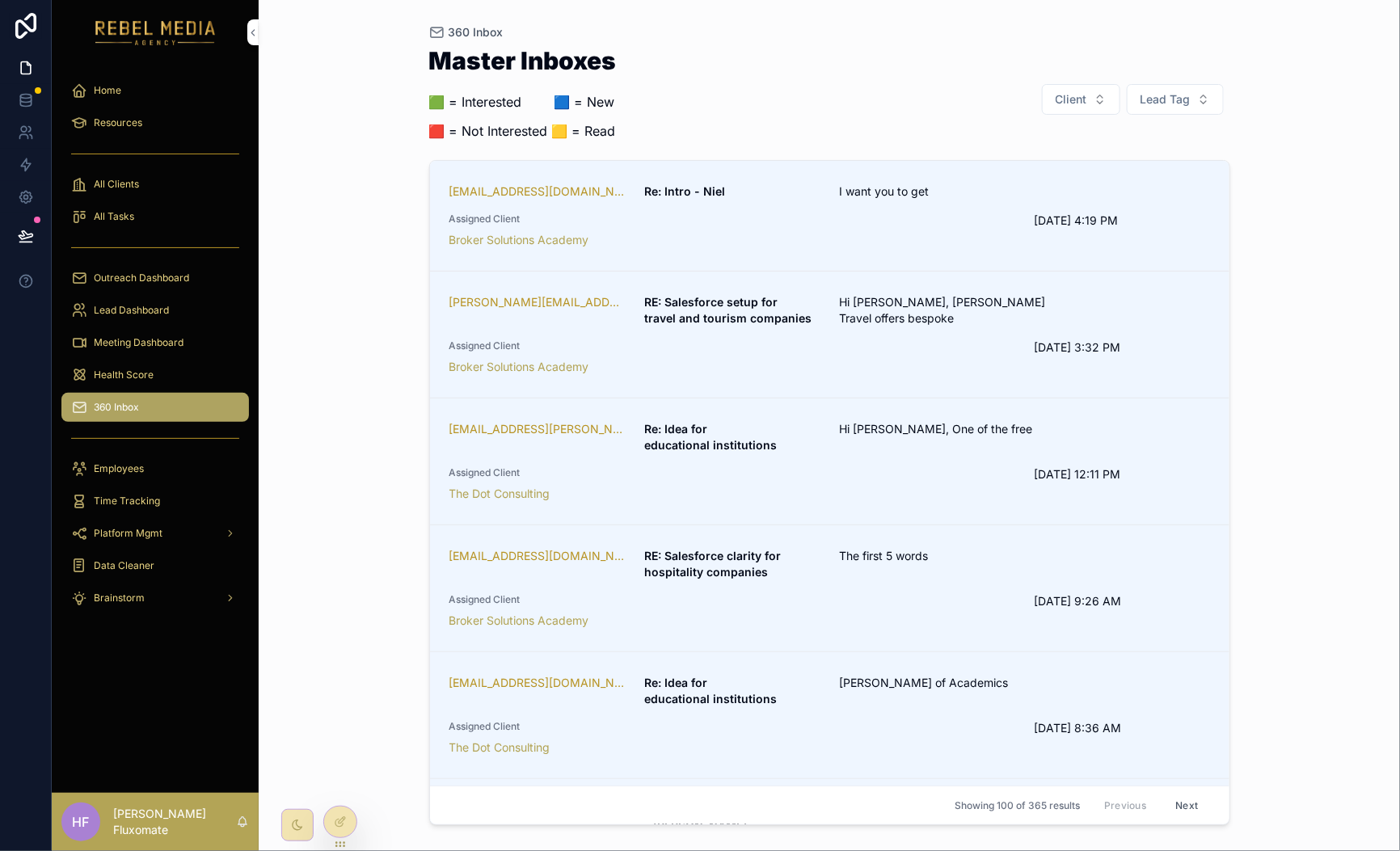
click at [776, 242] on div "Broker Solutions Academy" at bounding box center [732, 240] width 565 height 17
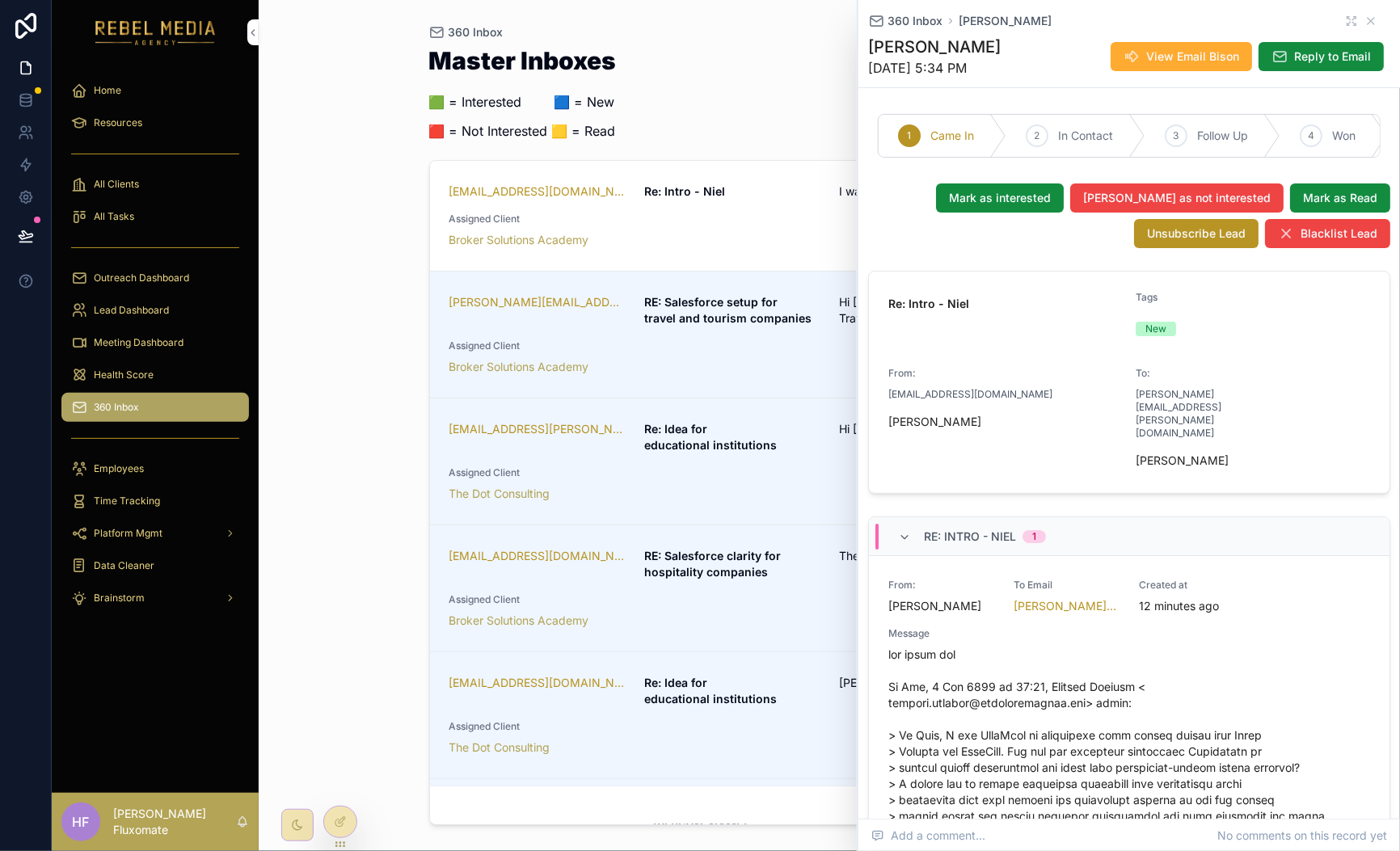
click at [1358, 27] on div "360 Inbox Niel Koekemoer" at bounding box center [1129, 20] width 523 height 17
drag, startPoint x: 1359, startPoint y: 19, endPoint x: 1325, endPoint y: 32, distance: 36.4
click at [1364, 19] on icon "scrollable content" at bounding box center [1370, 20] width 13 height 13
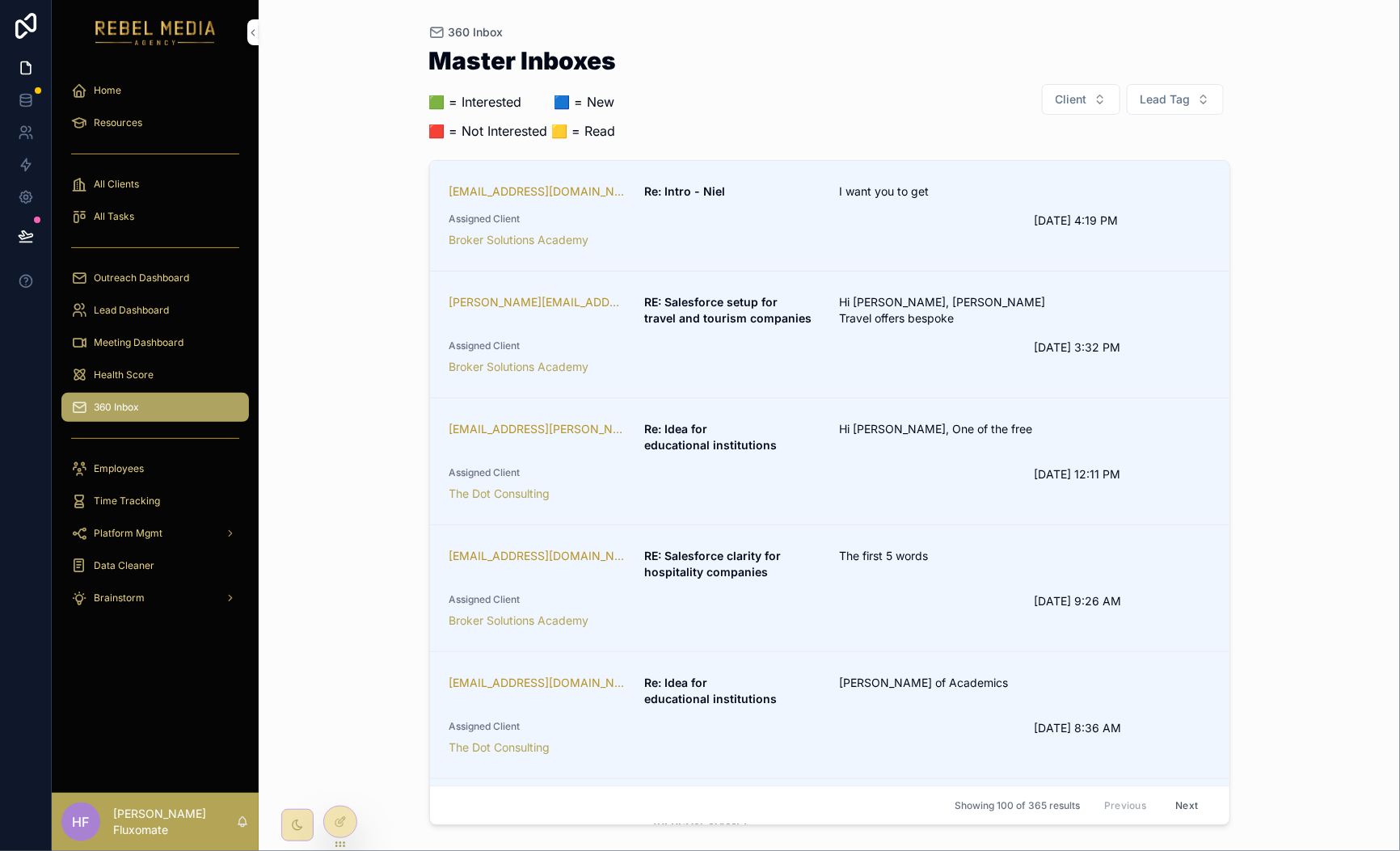
click at [780, 239] on div "Broker Solutions Academy" at bounding box center [732, 240] width 565 height 17
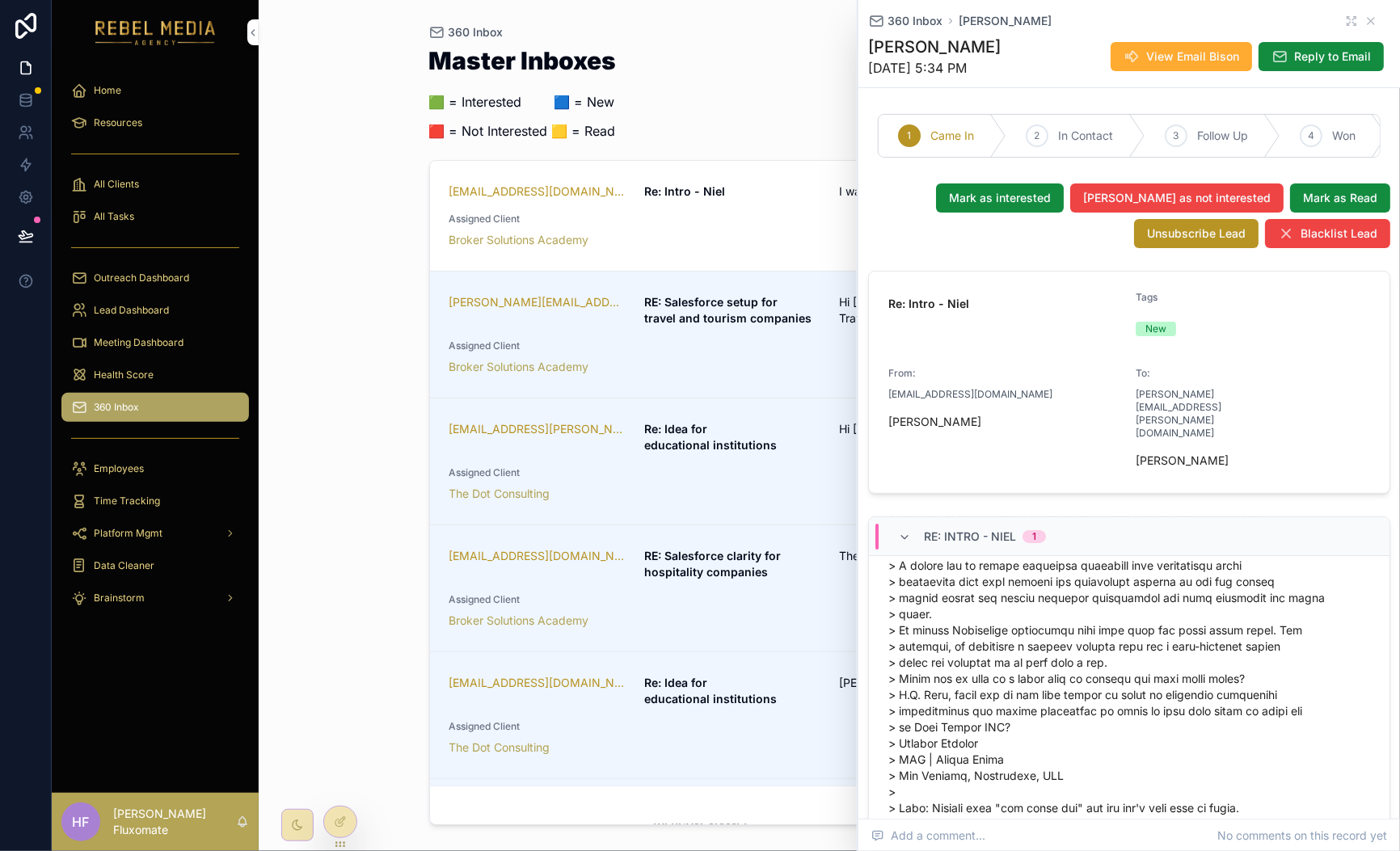
scroll to position [220, 0]
drag, startPoint x: 974, startPoint y: 46, endPoint x: 865, endPoint y: 46, distance: 109.0
click at [864, 48] on div "360 Inbox Niel Koekemoer Niel Koekemoer 10/6/2025 5:34 PM View Email Bison Repl…" at bounding box center [1128, 44] width 541 height 88
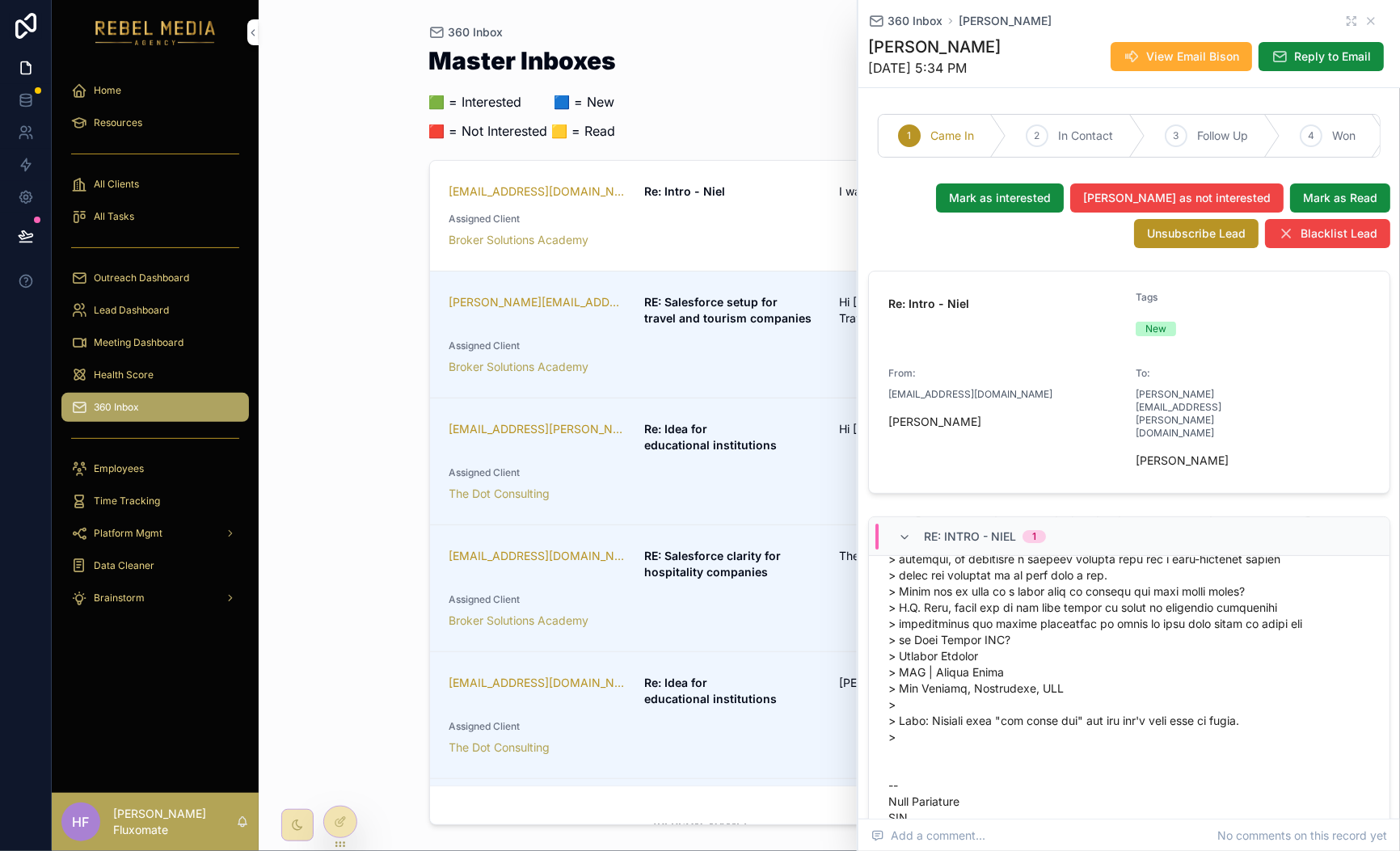
scroll to position [324, 0]
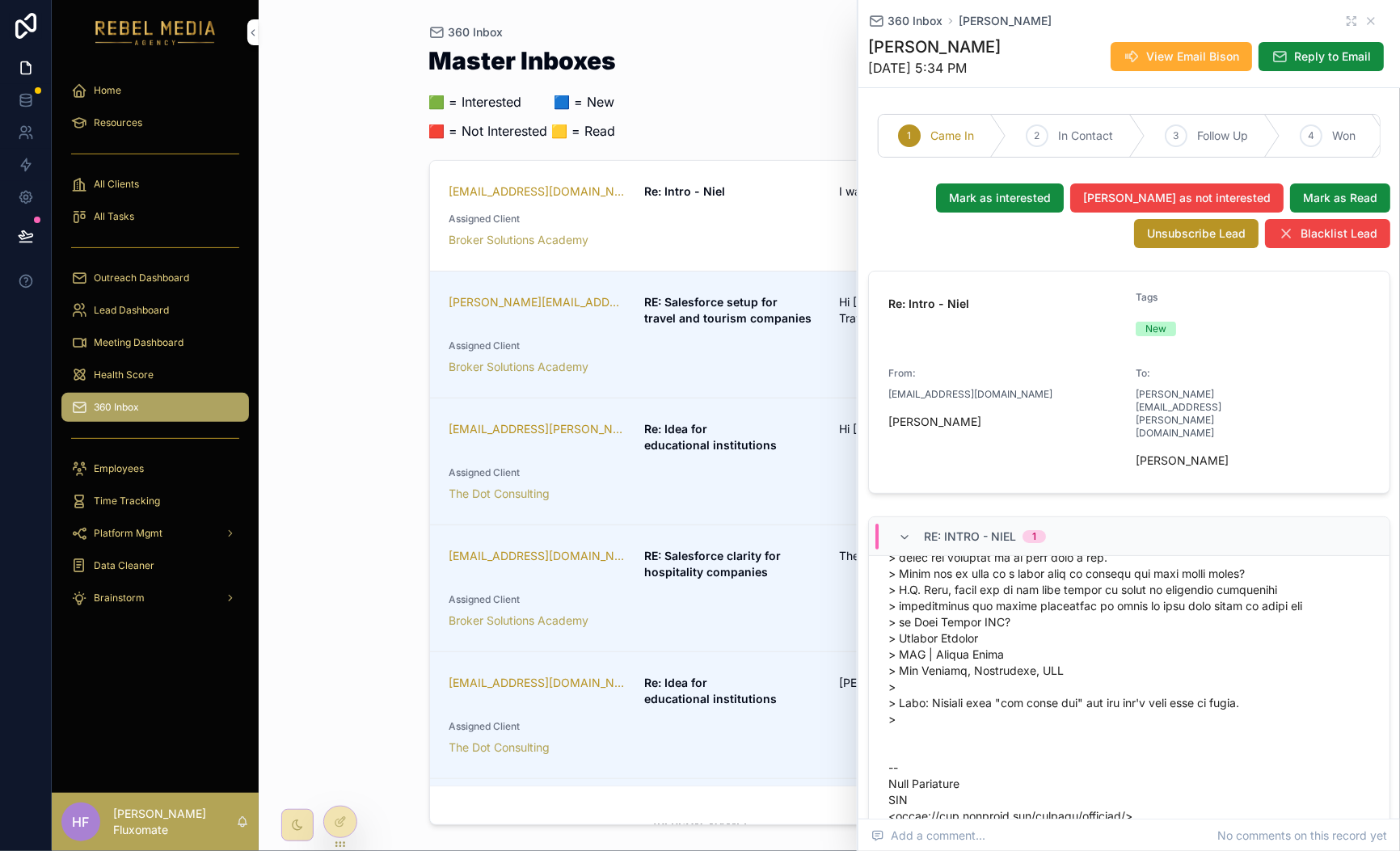
click at [898, 523] on div "Re: Intro - Niel 1" at bounding box center [972, 536] width 148 height 26
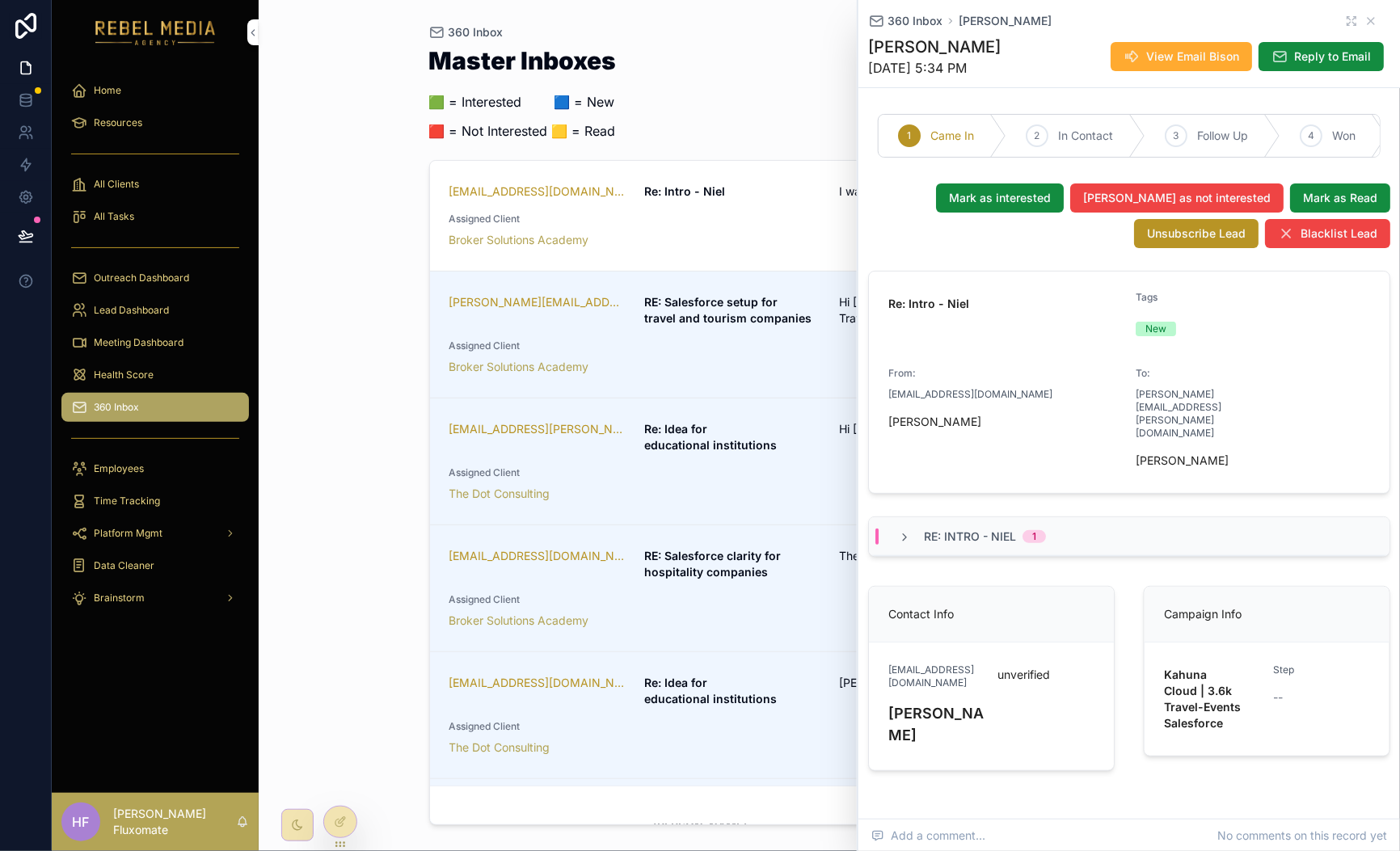
scroll to position [0, 0]
click at [908, 531] on icon "scrollable content" at bounding box center [904, 537] width 13 height 13
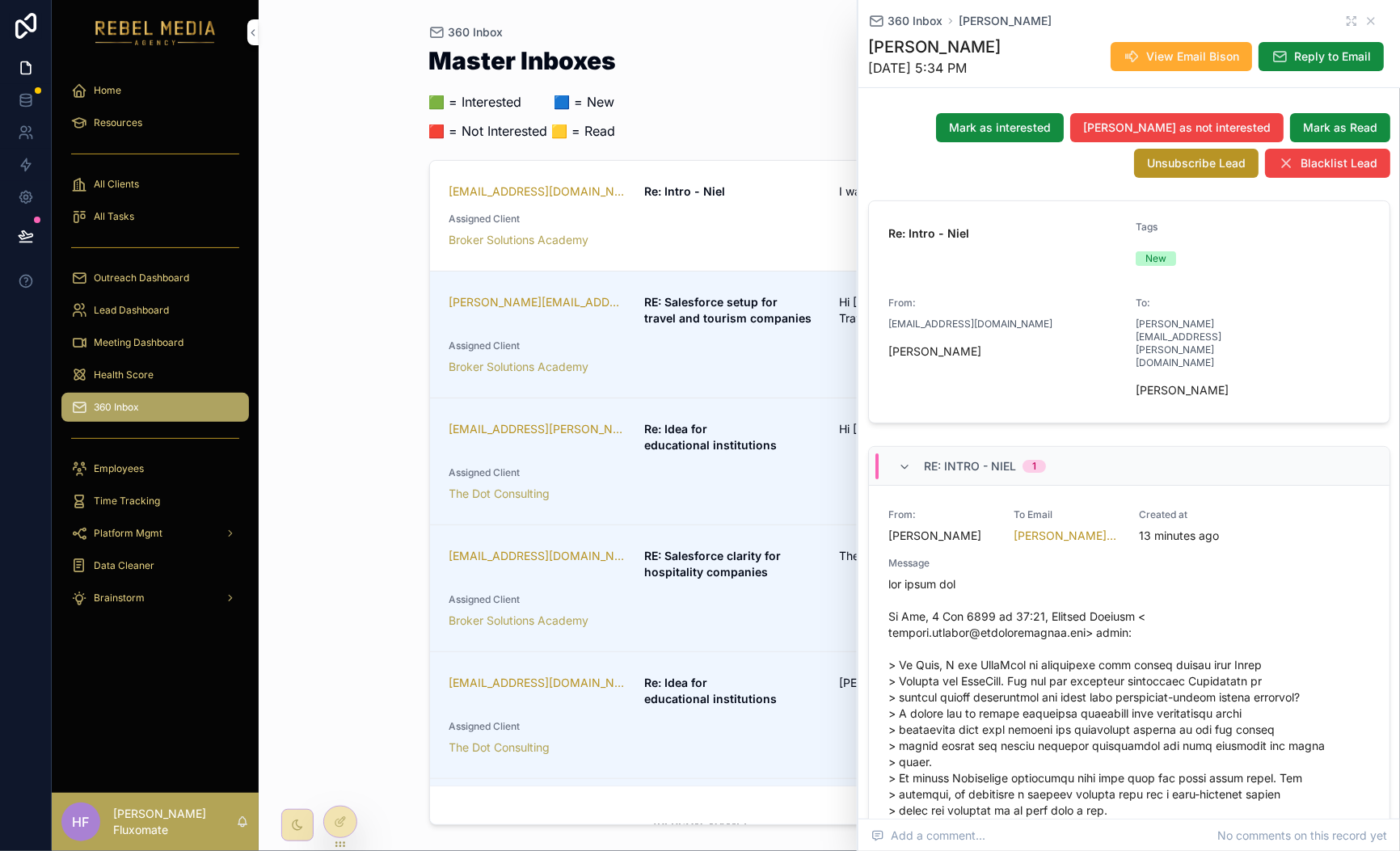
scroll to position [46, 0]
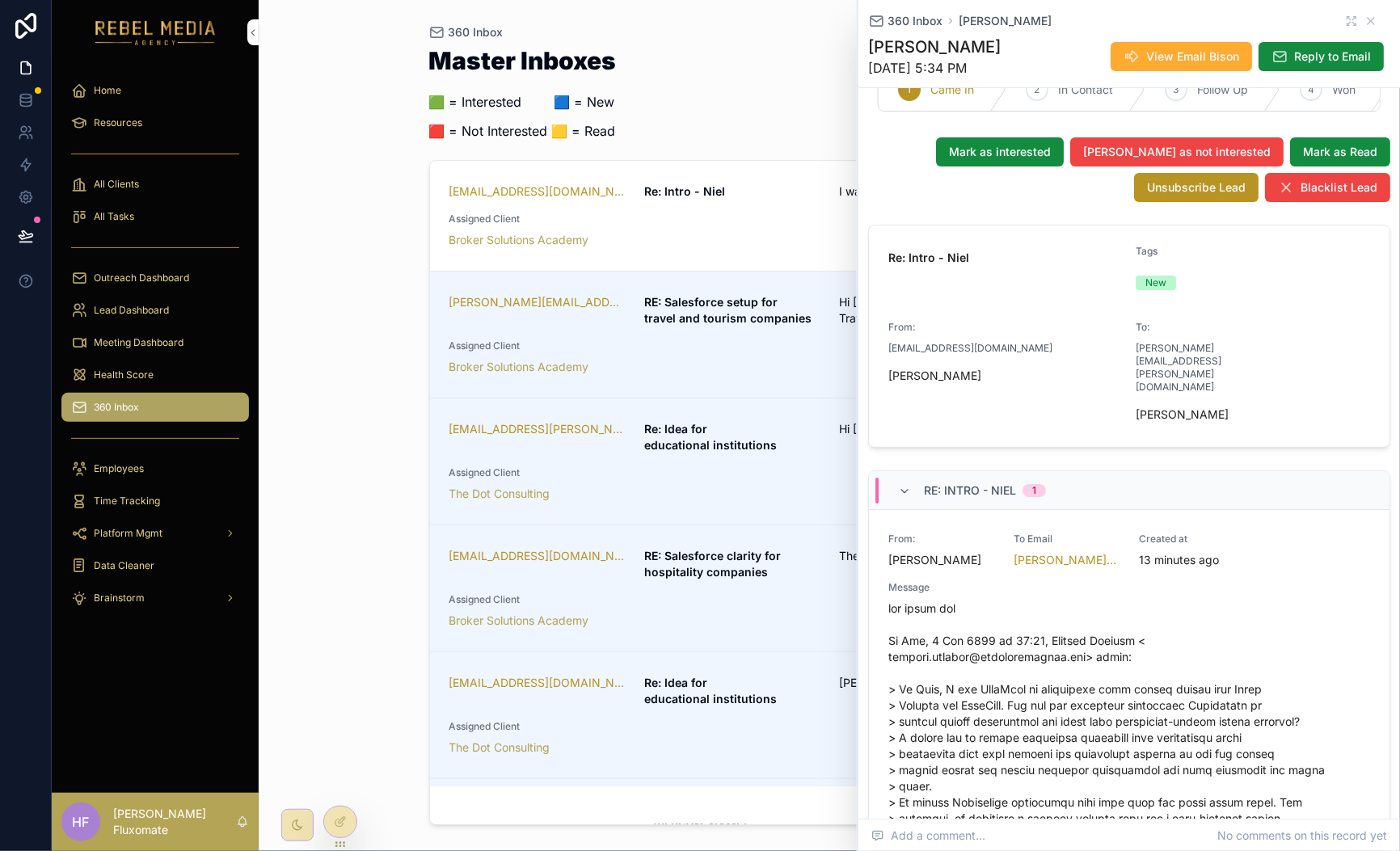
click at [348, 806] on div at bounding box center [340, 822] width 34 height 32
click at [344, 831] on div at bounding box center [339, 822] width 32 height 31
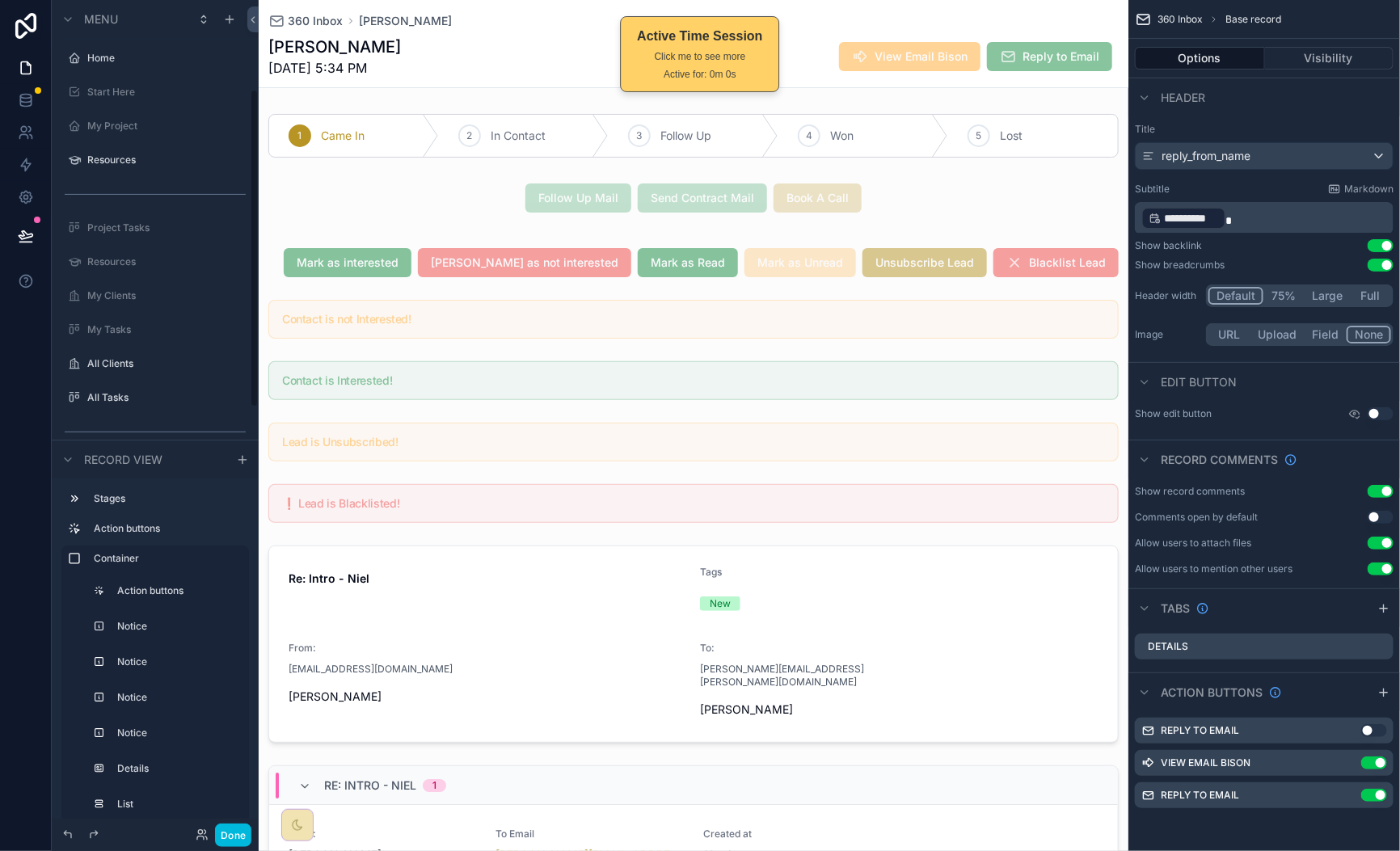
scroll to position [234, 0]
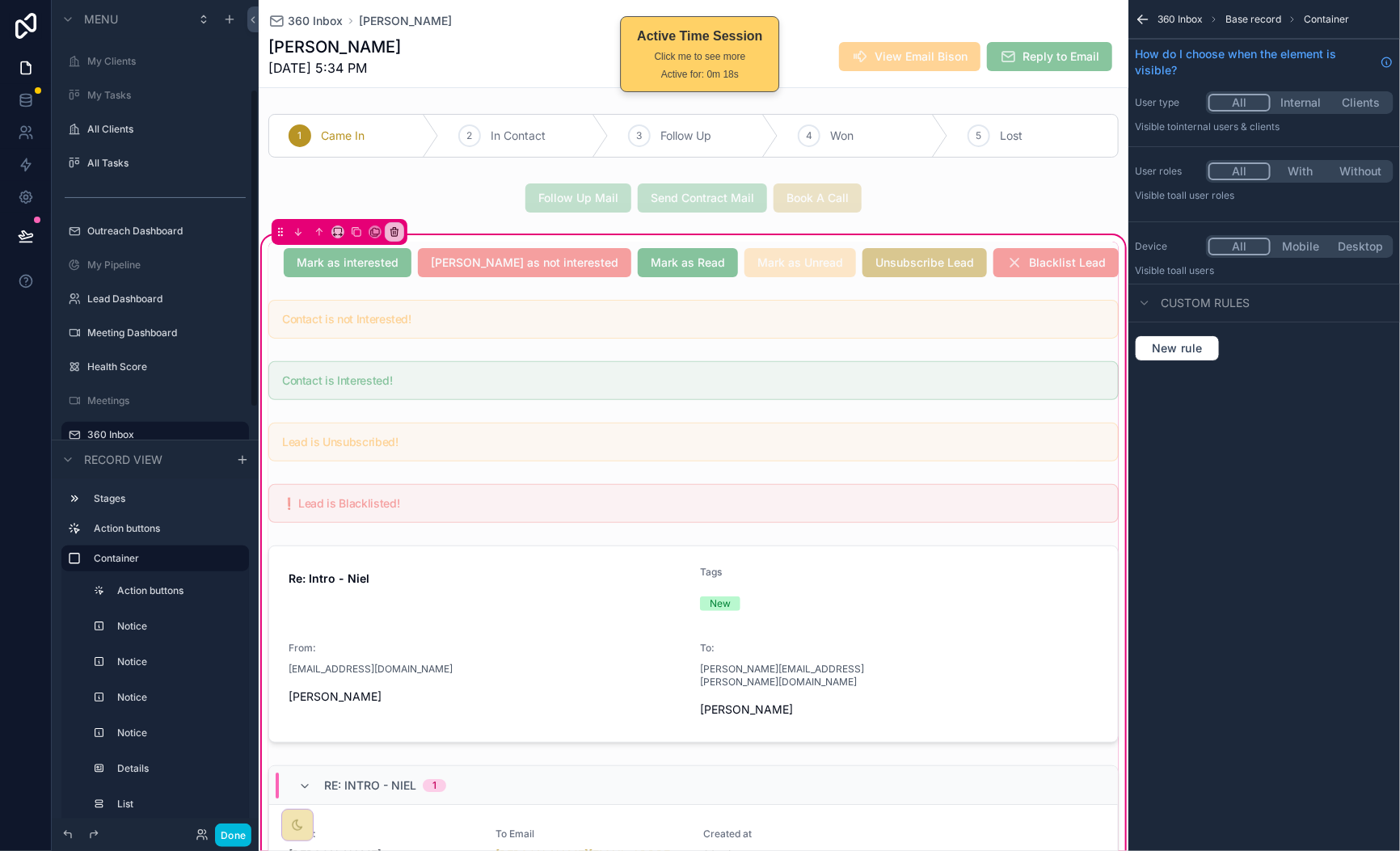
click at [305, 257] on div "scrollable content" at bounding box center [693, 262] width 870 height 42
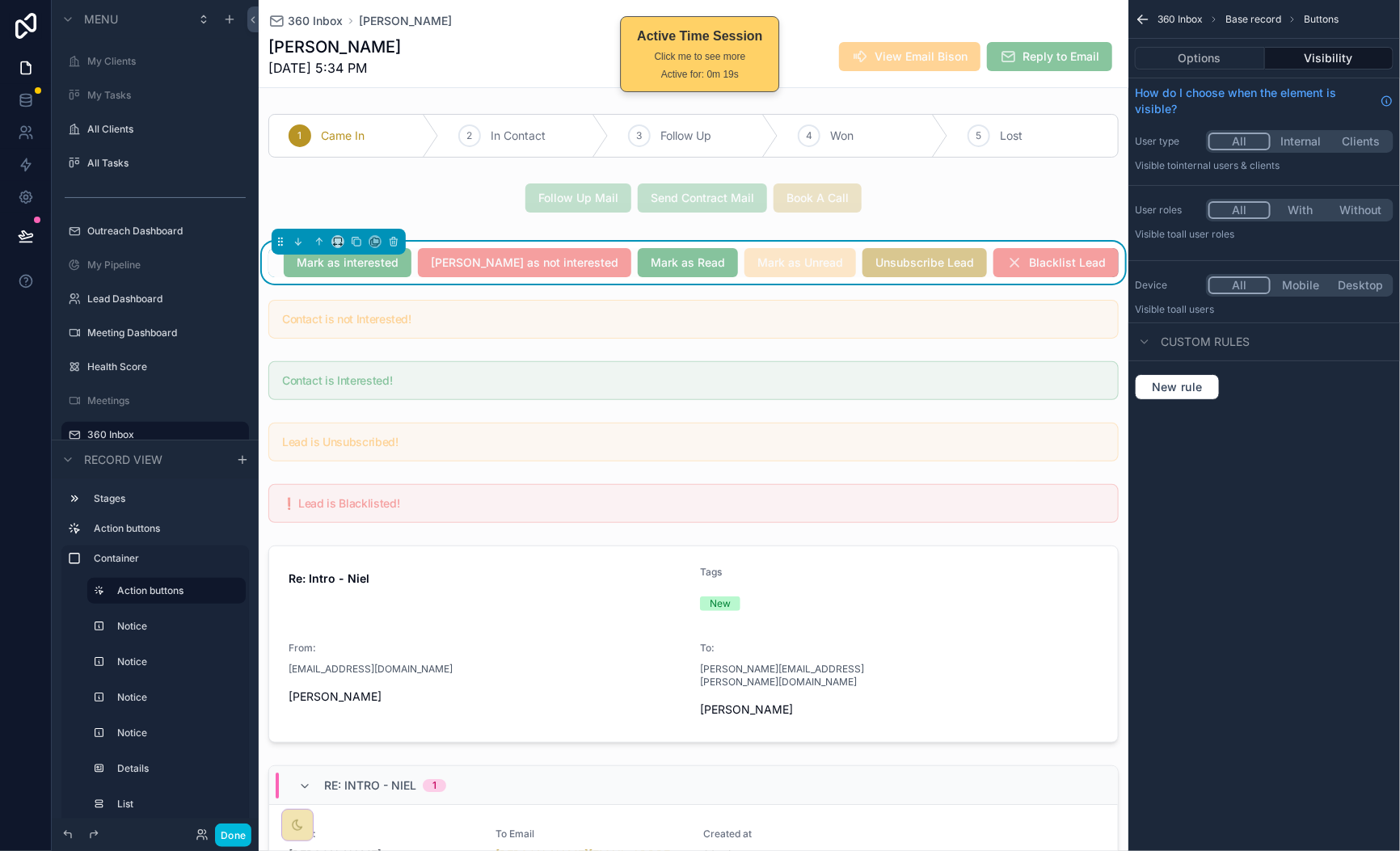
click at [1247, 60] on button "Options" at bounding box center [1199, 58] width 130 height 22
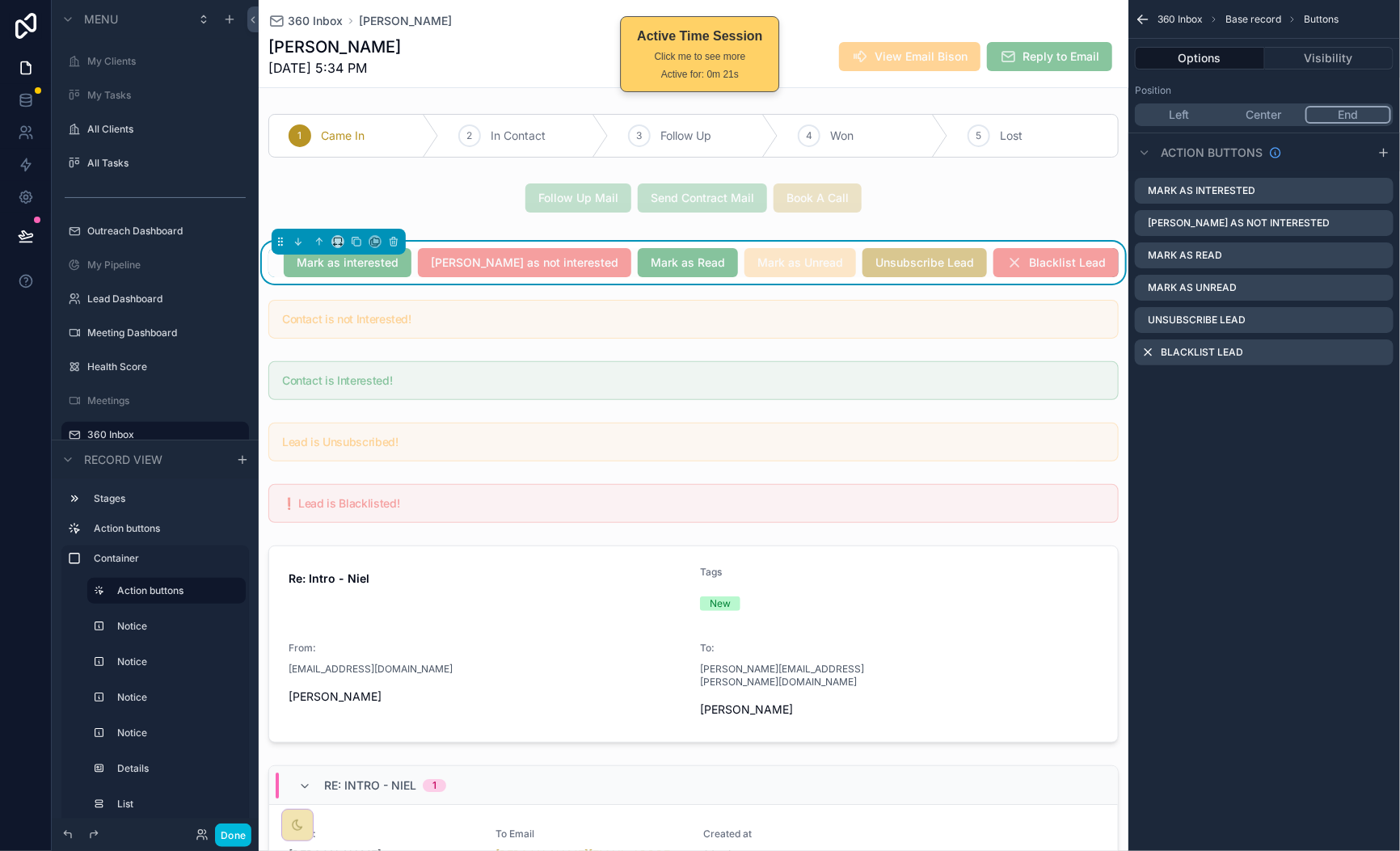
click at [0, 0] on icon "scrollable content" at bounding box center [0, 0] width 0 height 0
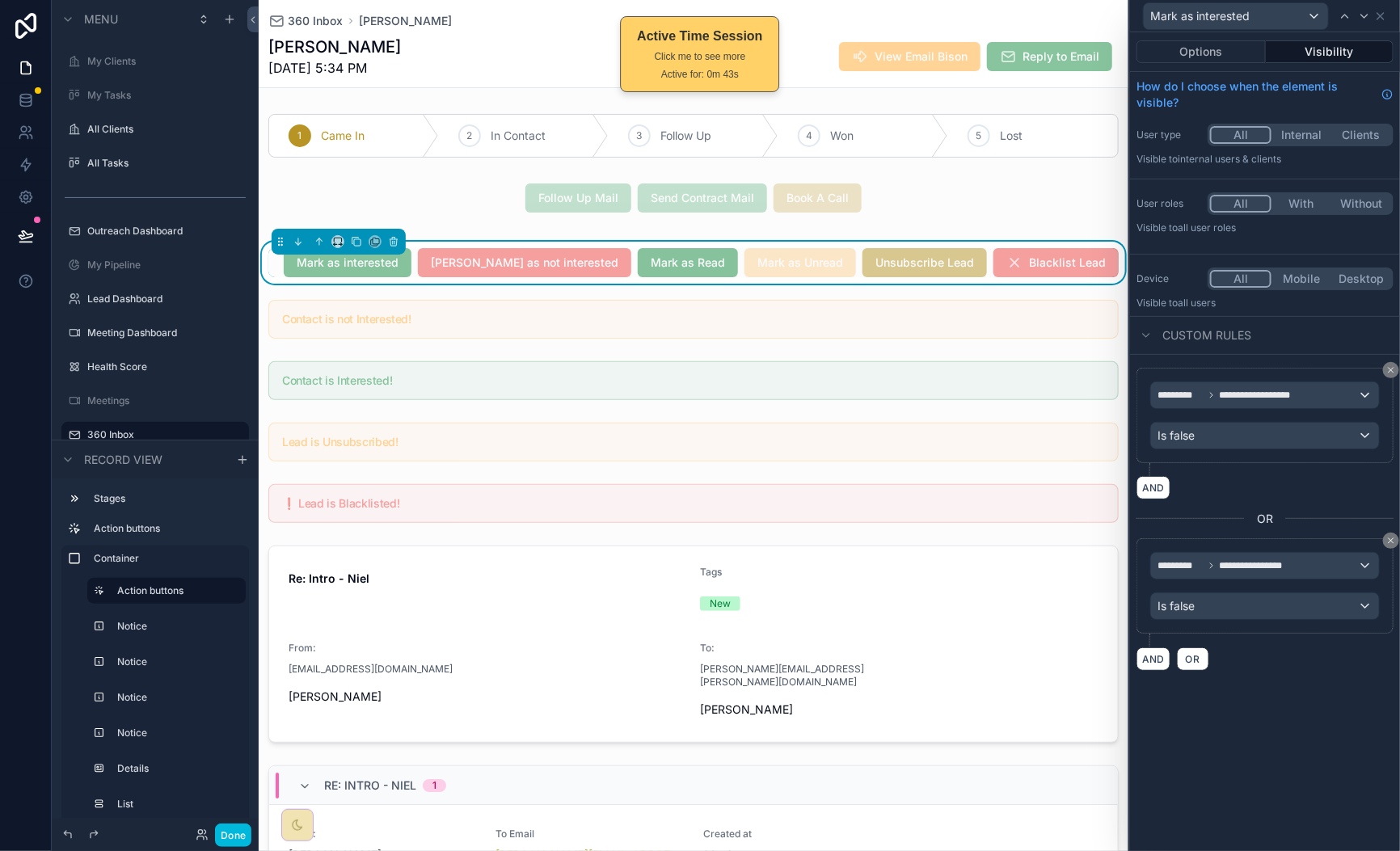
drag, startPoint x: 1215, startPoint y: 57, endPoint x: 1226, endPoint y: 68, distance: 15.6
click at [1215, 57] on button "Options" at bounding box center [1201, 51] width 130 height 22
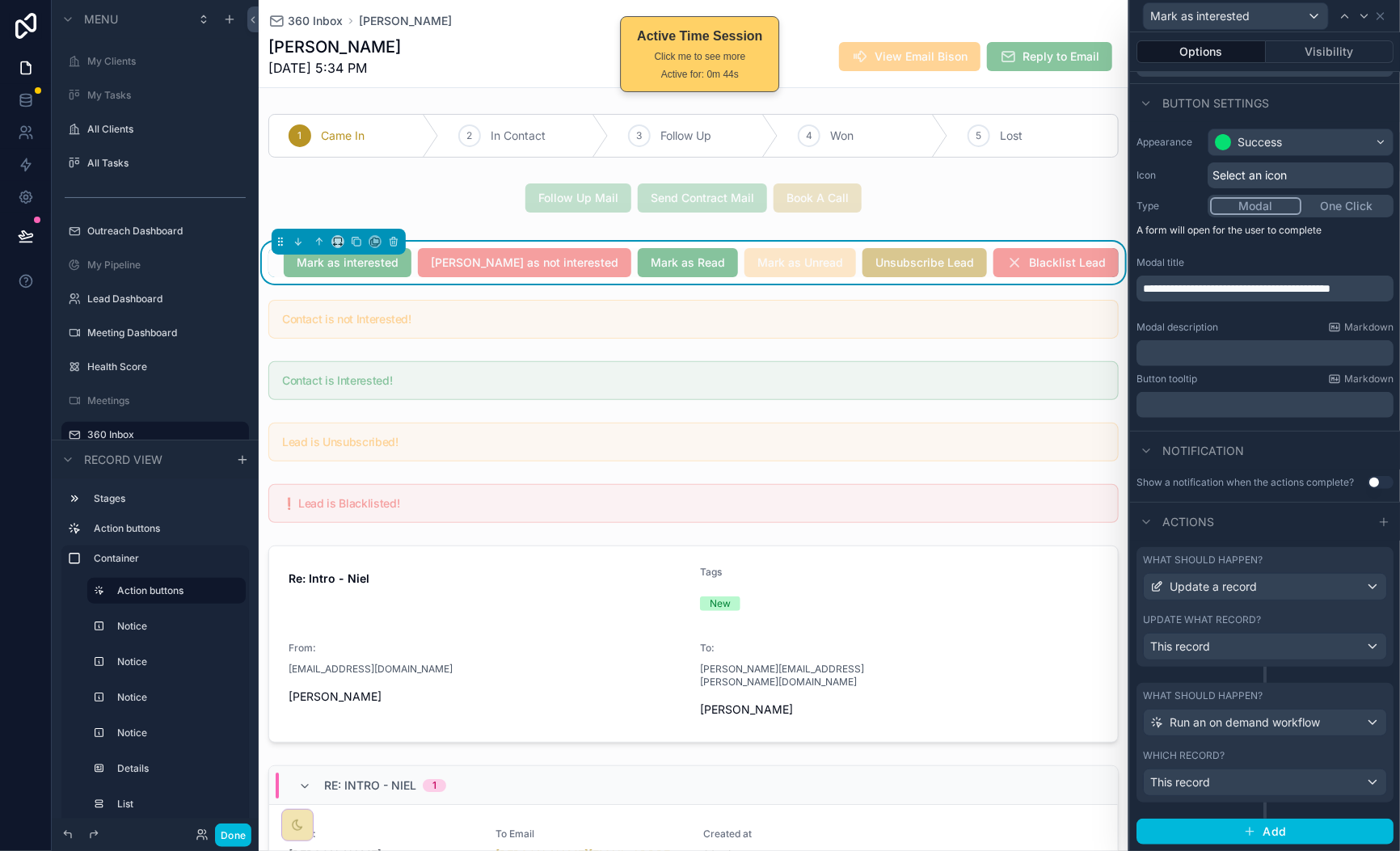
scroll to position [93, 0]
click at [1308, 650] on div "This record" at bounding box center [1264, 646] width 243 height 26
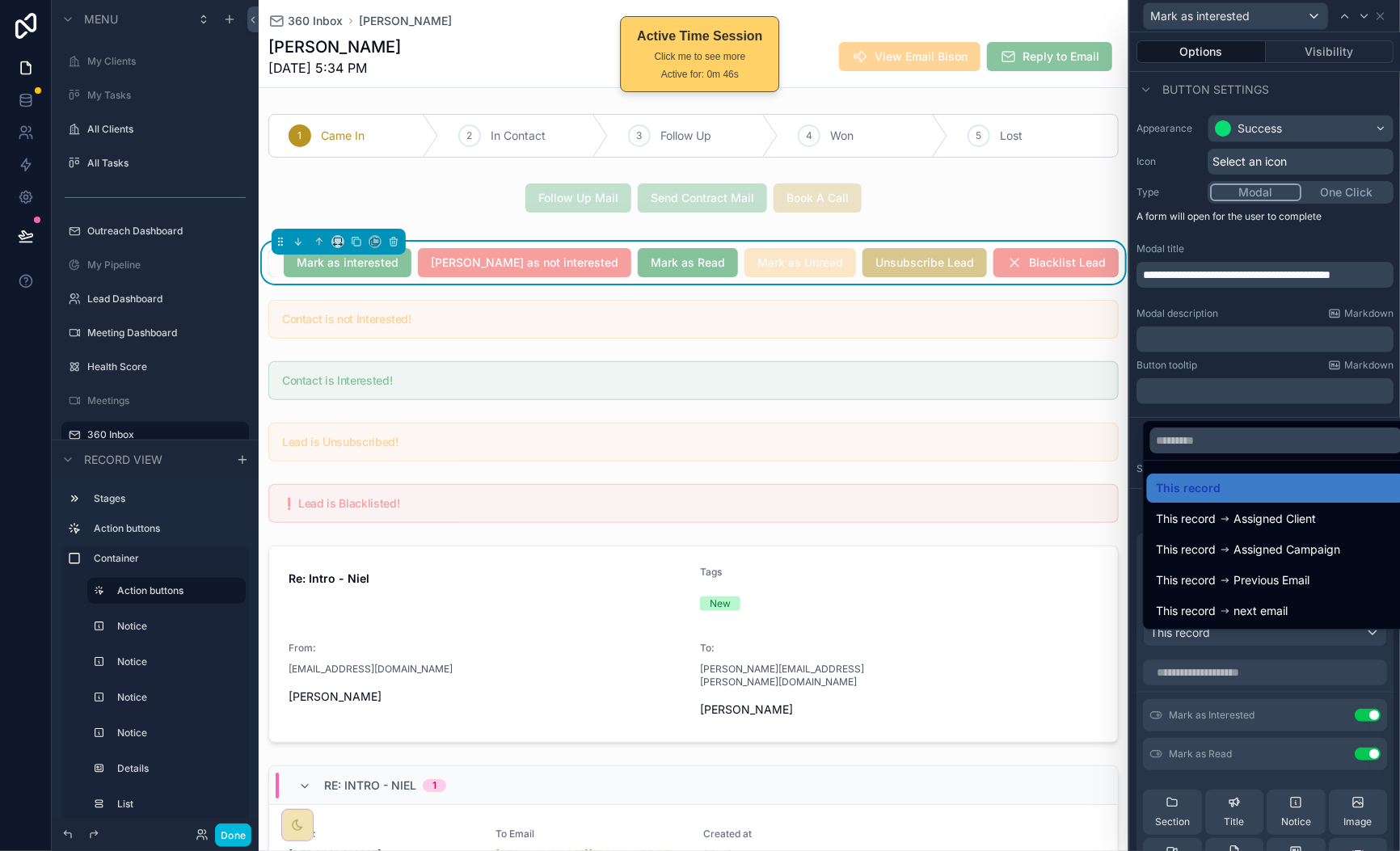
click at [1287, 489] on div "This record" at bounding box center [1275, 488] width 239 height 19
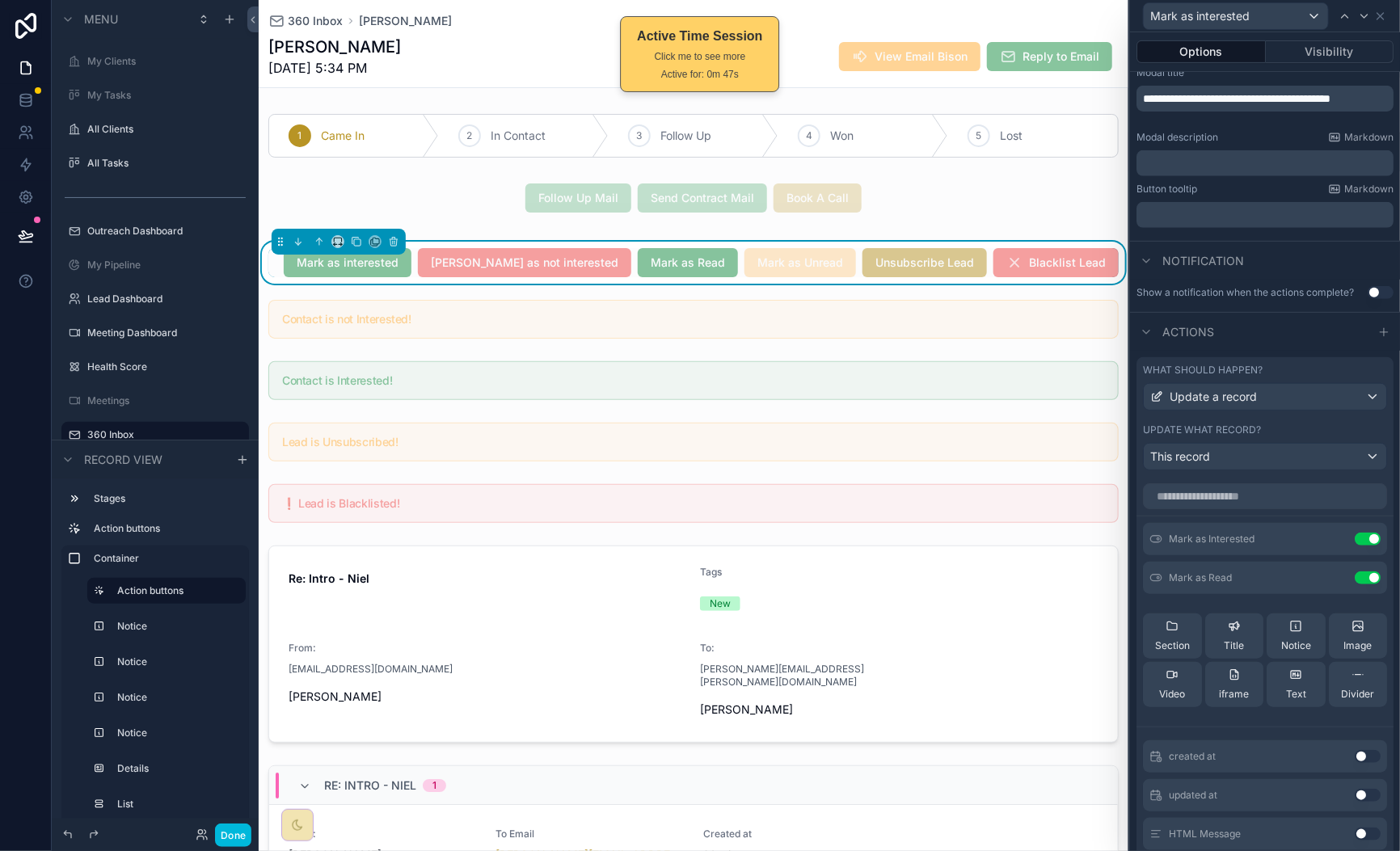
scroll to position [289, 0]
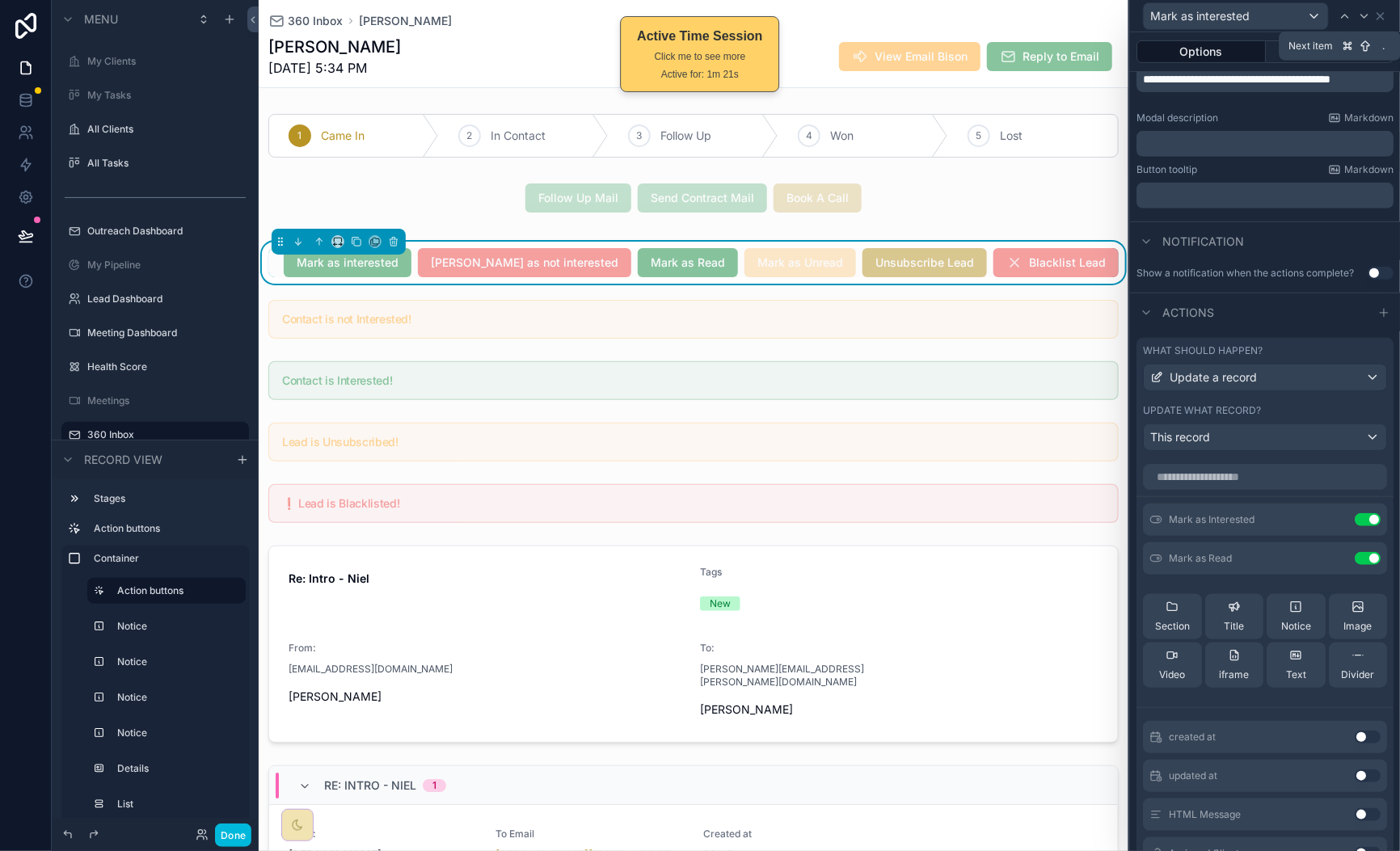
click at [1367, 17] on icon at bounding box center [1364, 16] width 13 height 13
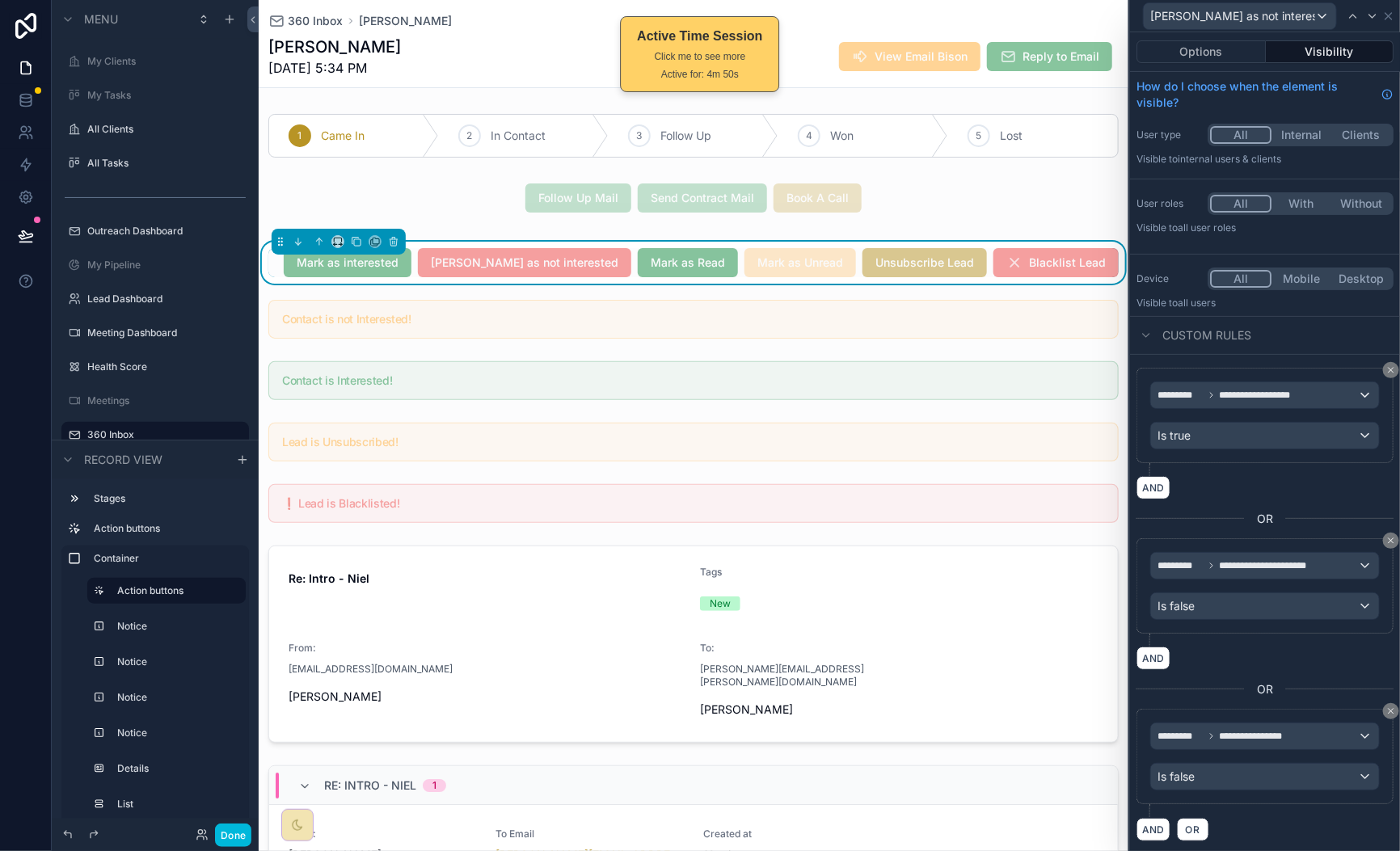
click at [314, 17] on span "360 Inbox" at bounding box center [315, 20] width 55 height 17
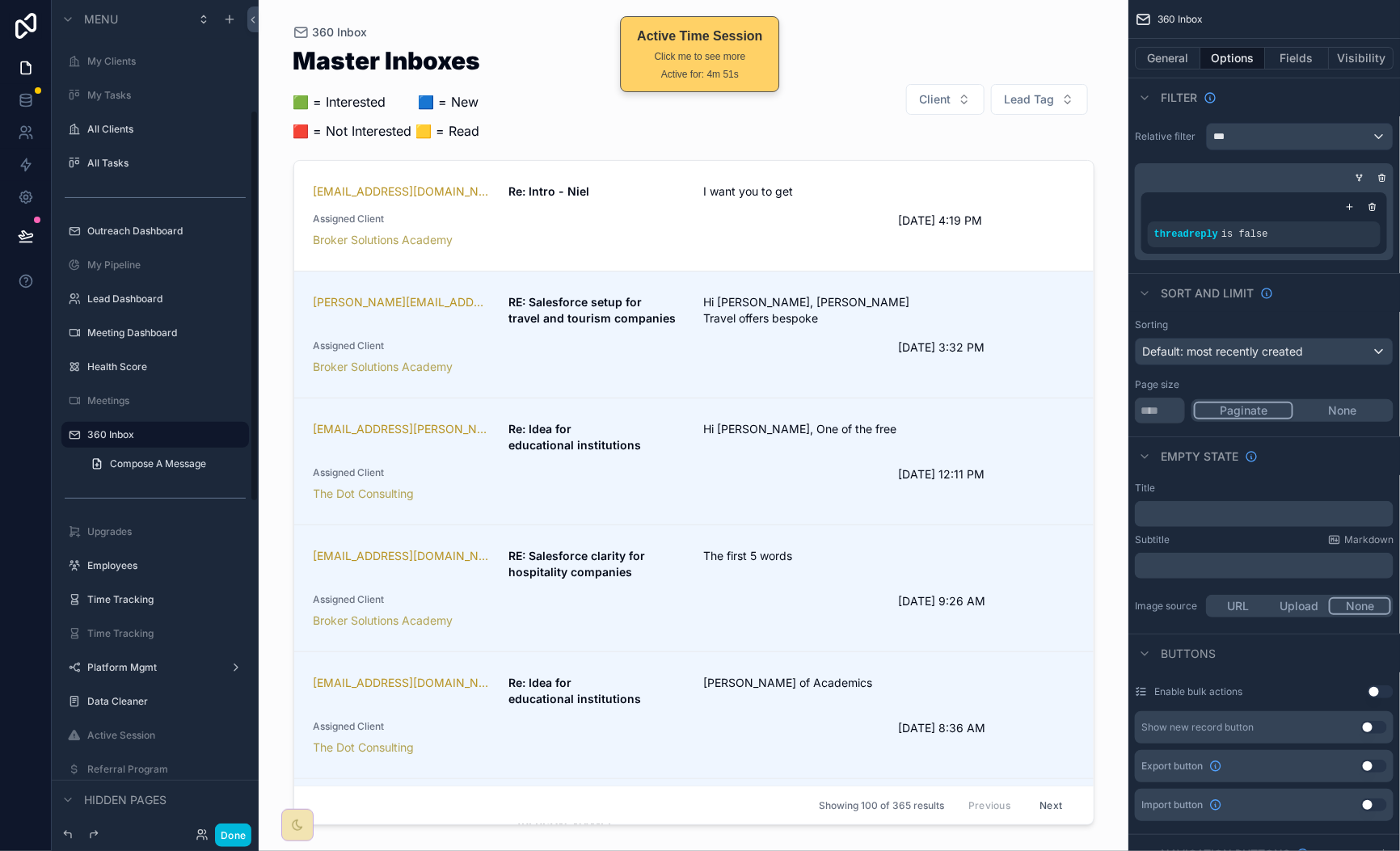
click at [679, 198] on div "niel@touraxis.com Re: Intro - Niel I want you to get Assigned Client Broker Sol…" at bounding box center [694, 215] width 760 height 64
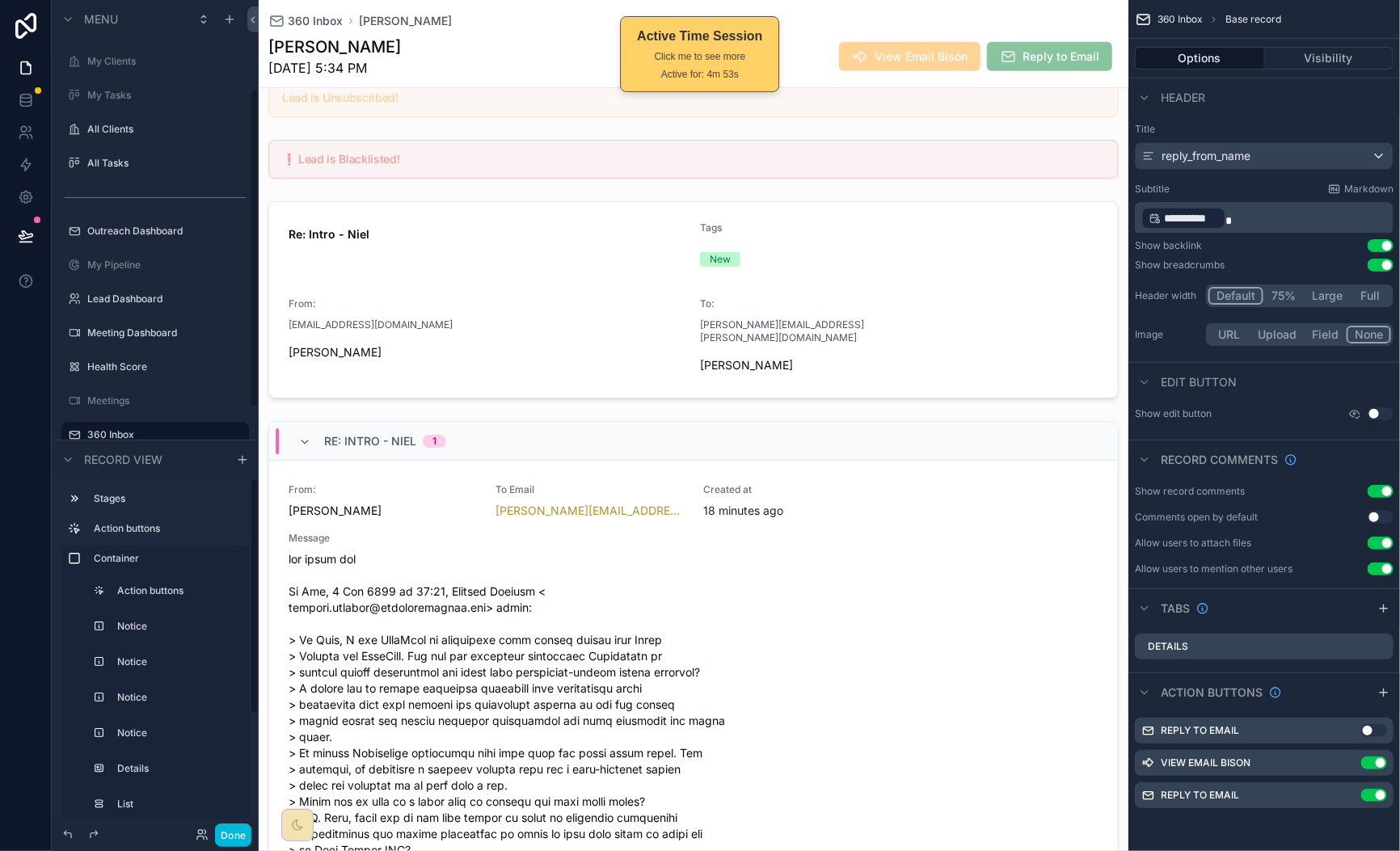
scroll to position [625, 0]
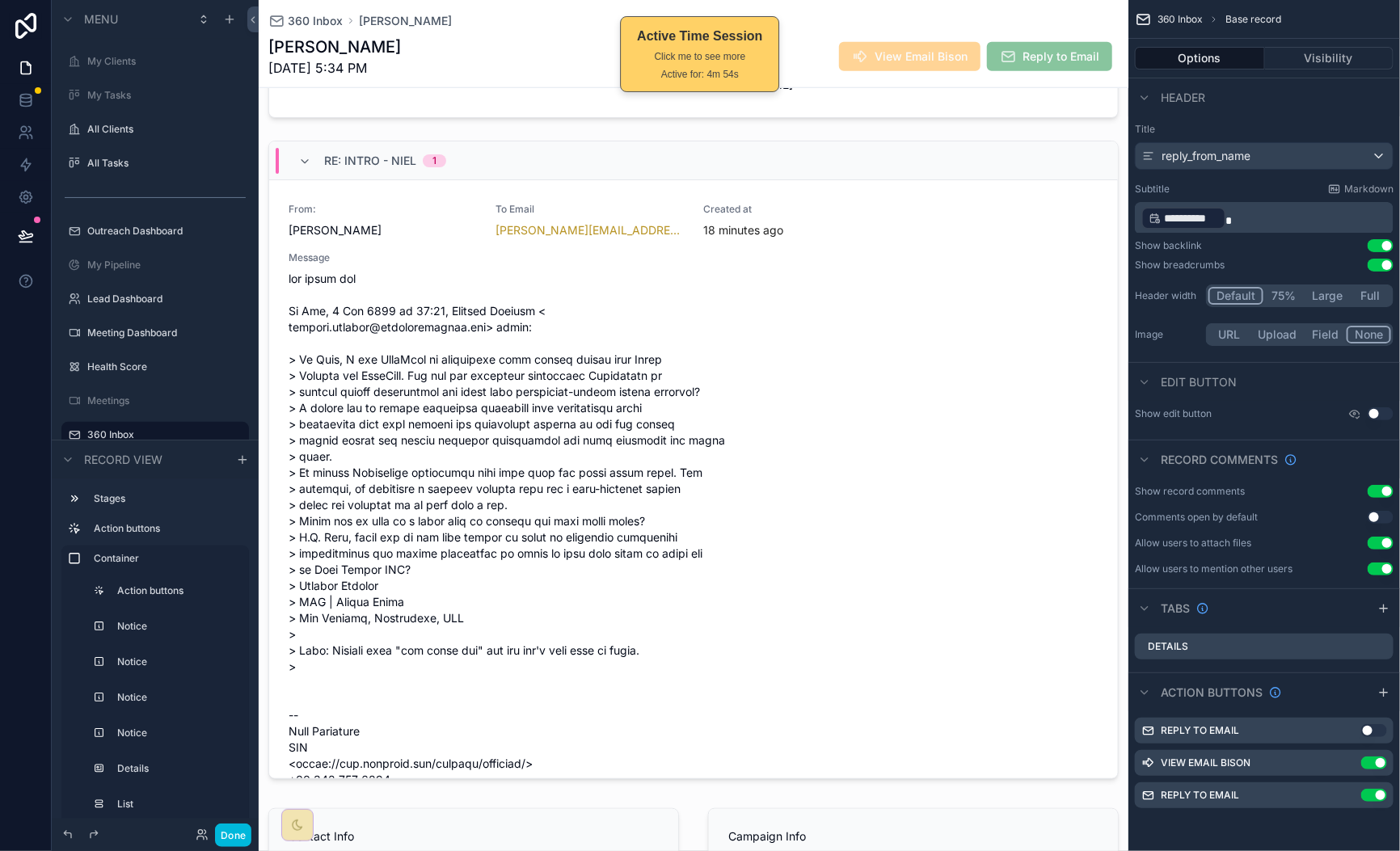
click at [252, 834] on div "Done" at bounding box center [155, 835] width 194 height 23
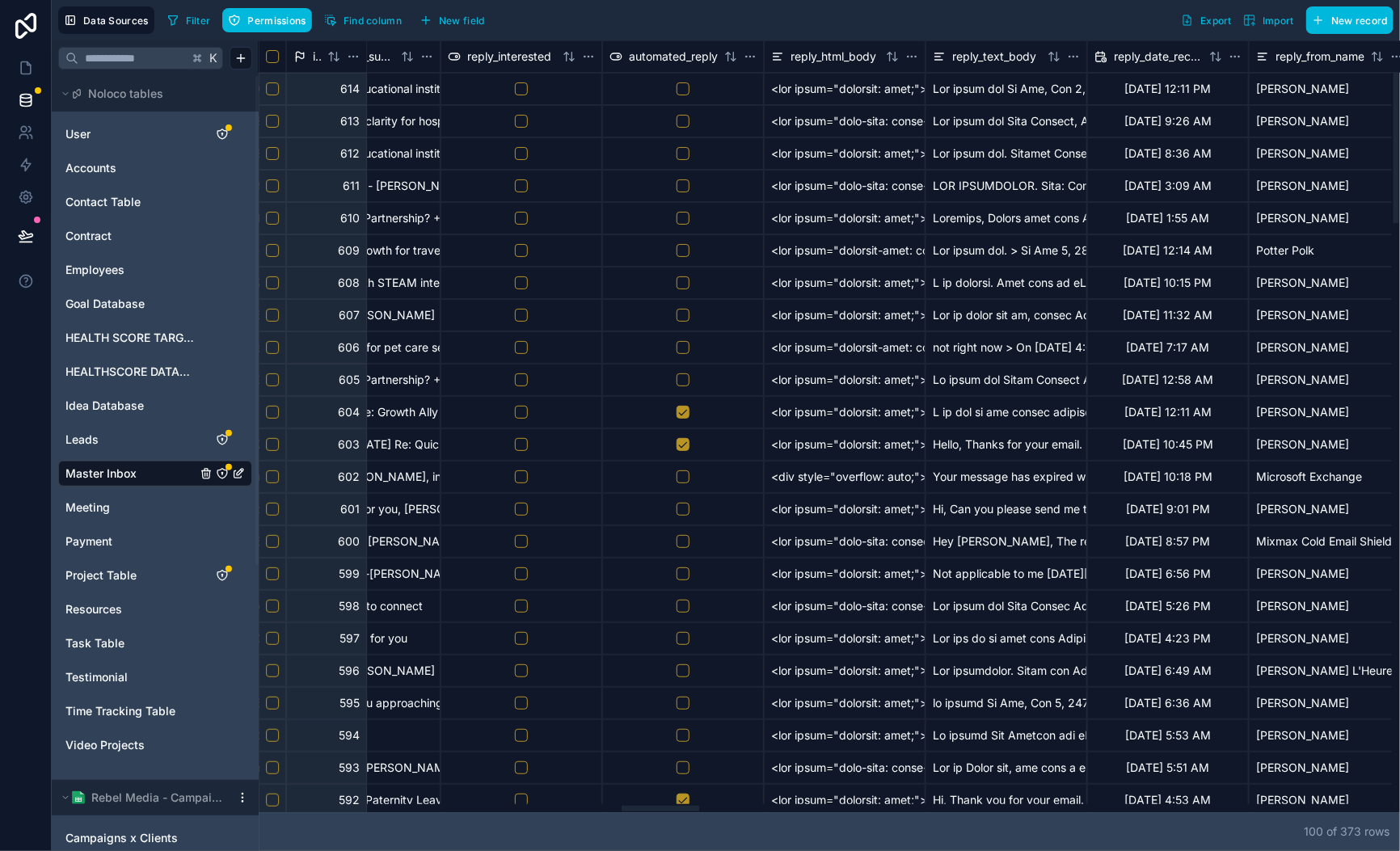
scroll to position [0, 5269]
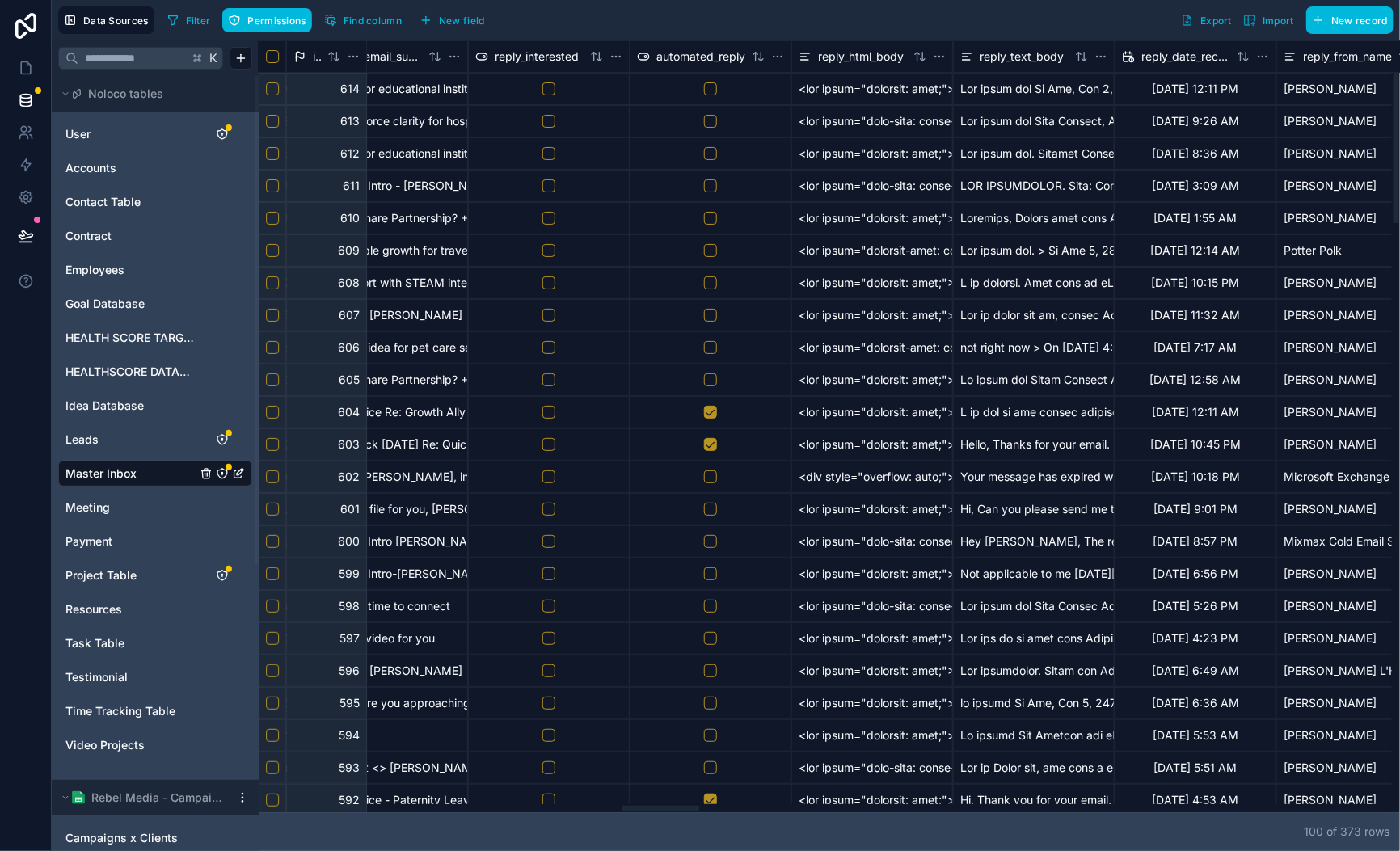
drag, startPoint x: 1128, startPoint y: 771, endPoint x: 655, endPoint y: 702, distance: 478.0
click at [657, 804] on div at bounding box center [825, 808] width 1133 height 8
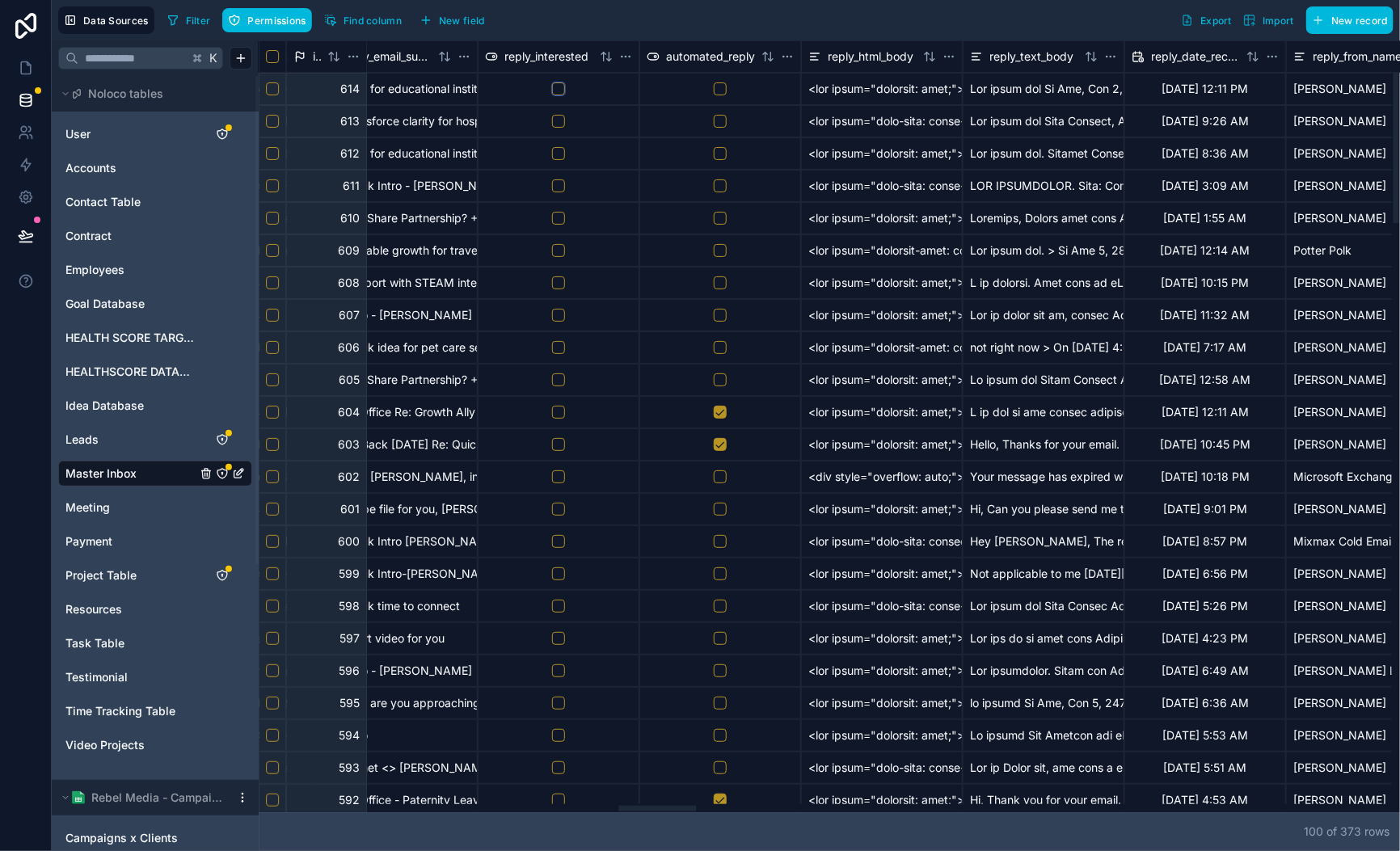
click at [552, 92] on button "button" at bounding box center [558, 89] width 13 height 13
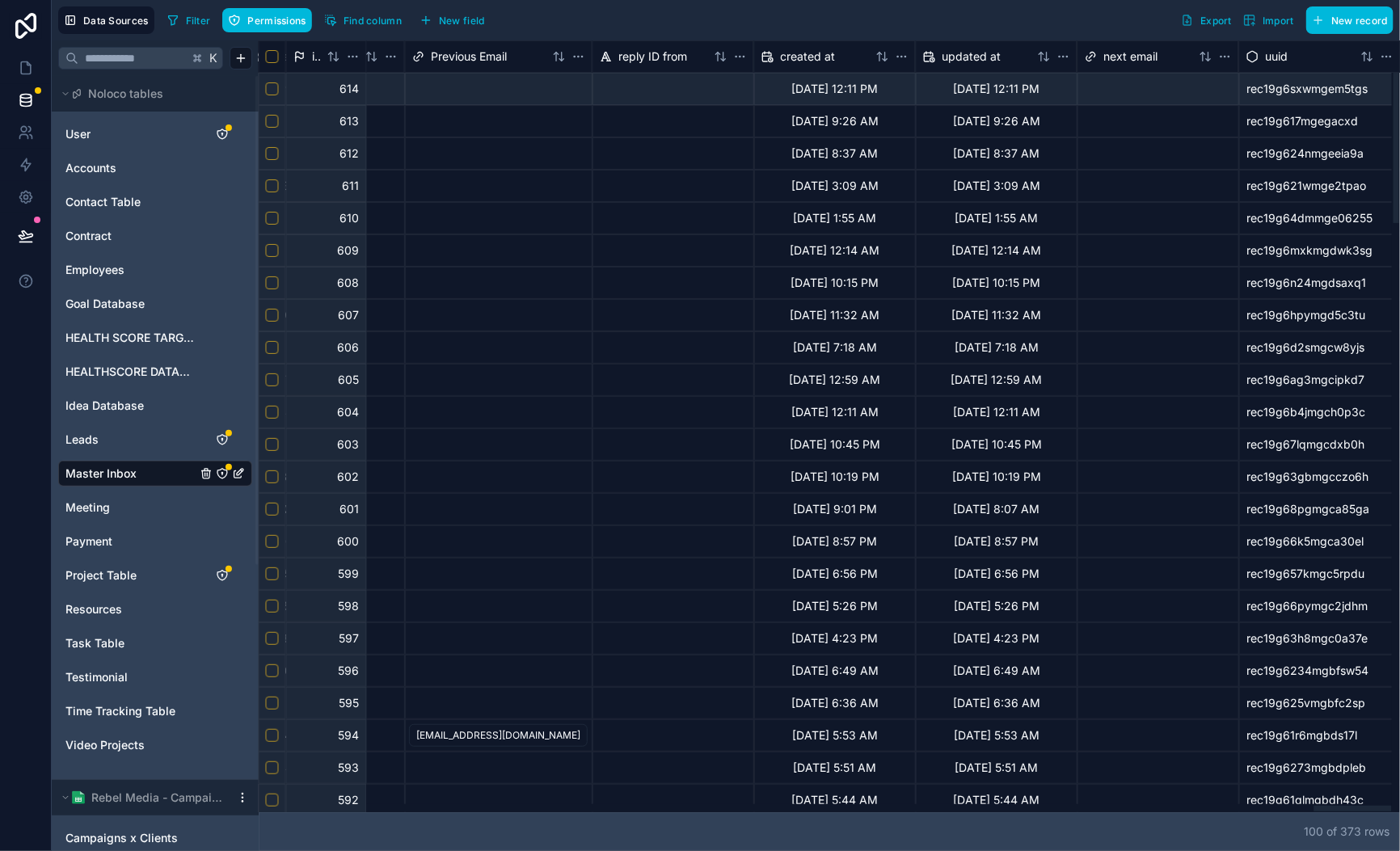
drag, startPoint x: 1525, startPoint y: 843, endPoint x: 627, endPoint y: 0, distance: 1231.7
click at [1314, 806] on div at bounding box center [1353, 809] width 78 height 6
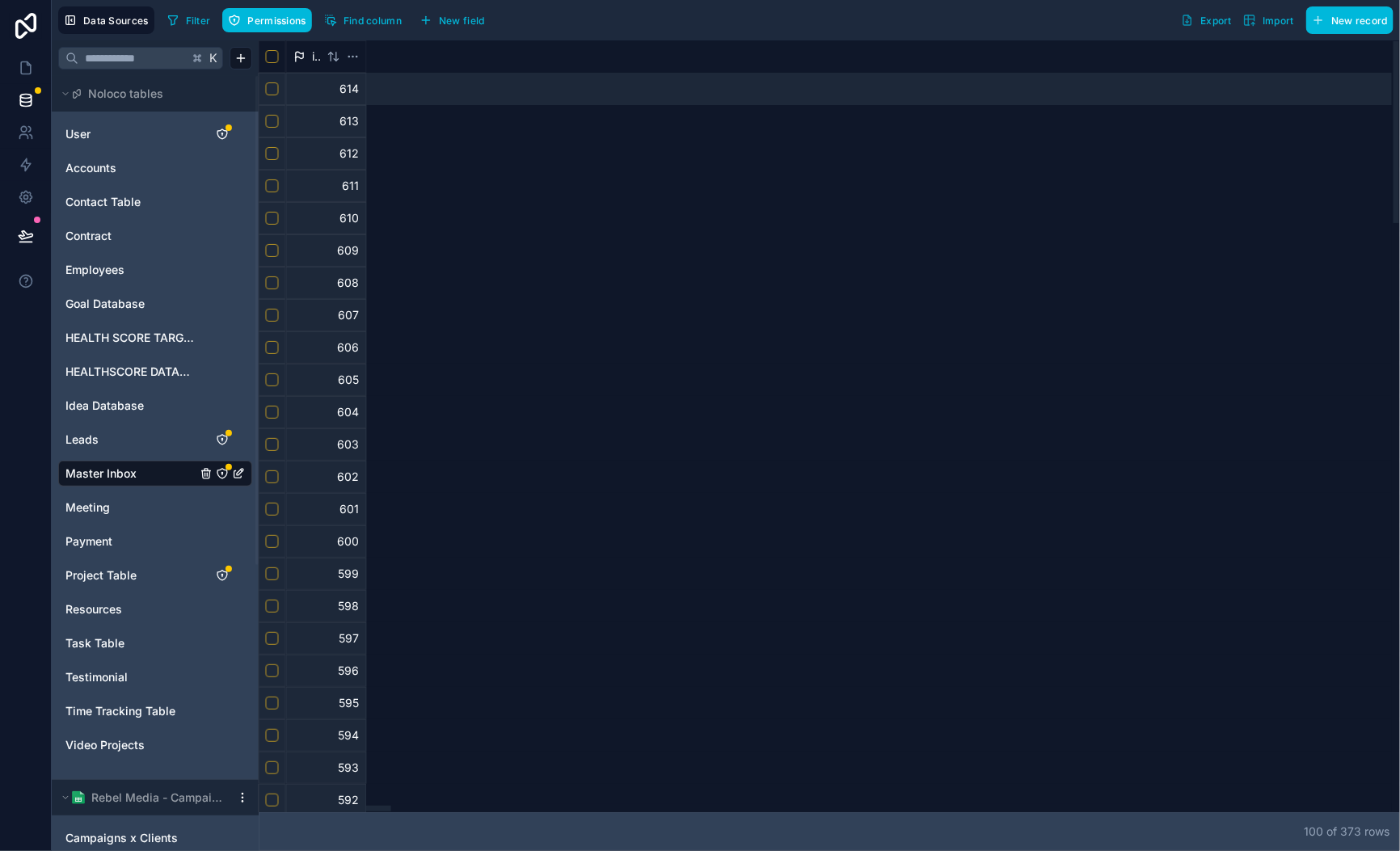
scroll to position [0, 791]
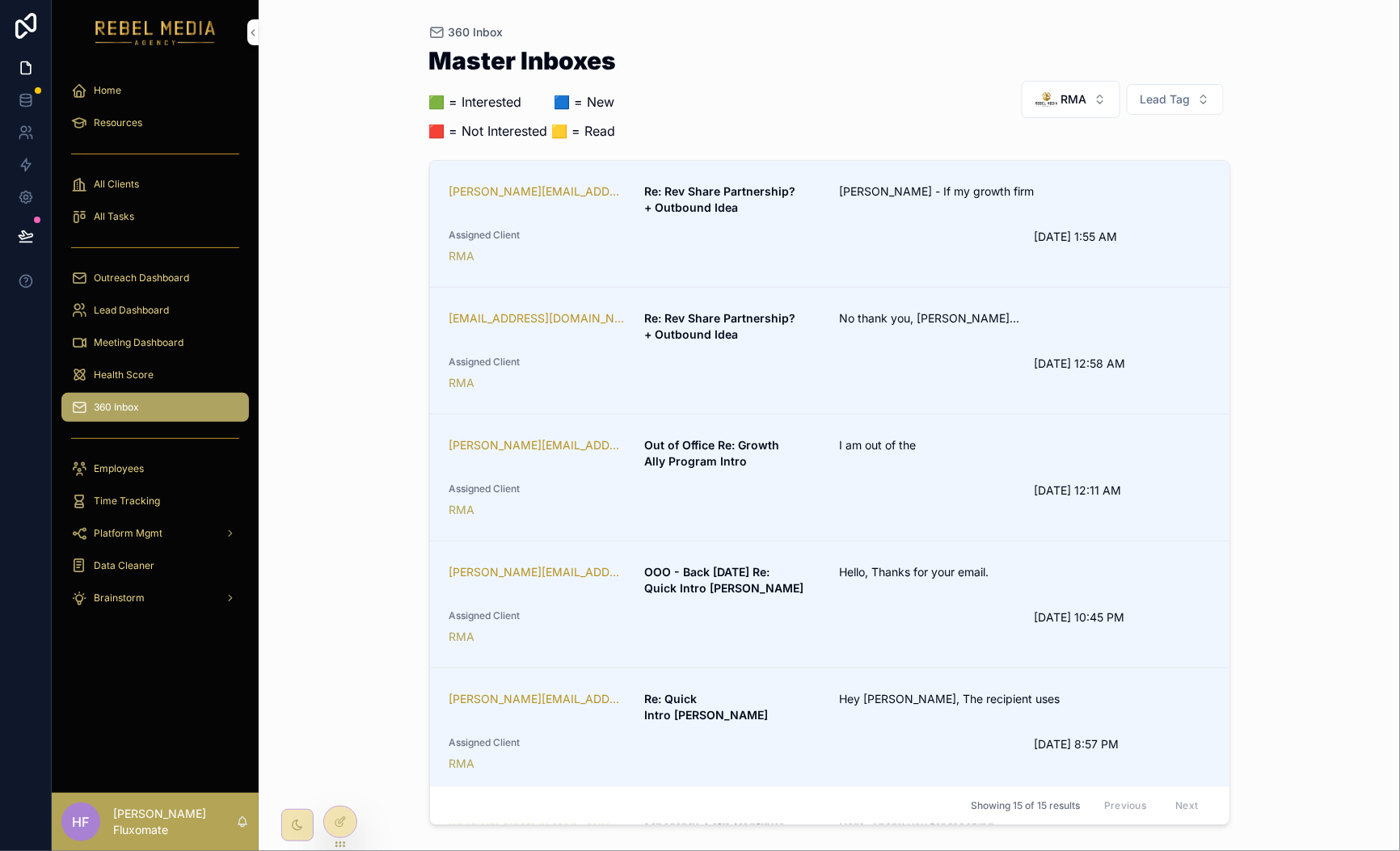
click at [782, 195] on strong "Re: Rev Share Partnership? + Outbound Idea" at bounding box center [721, 199] width 154 height 30
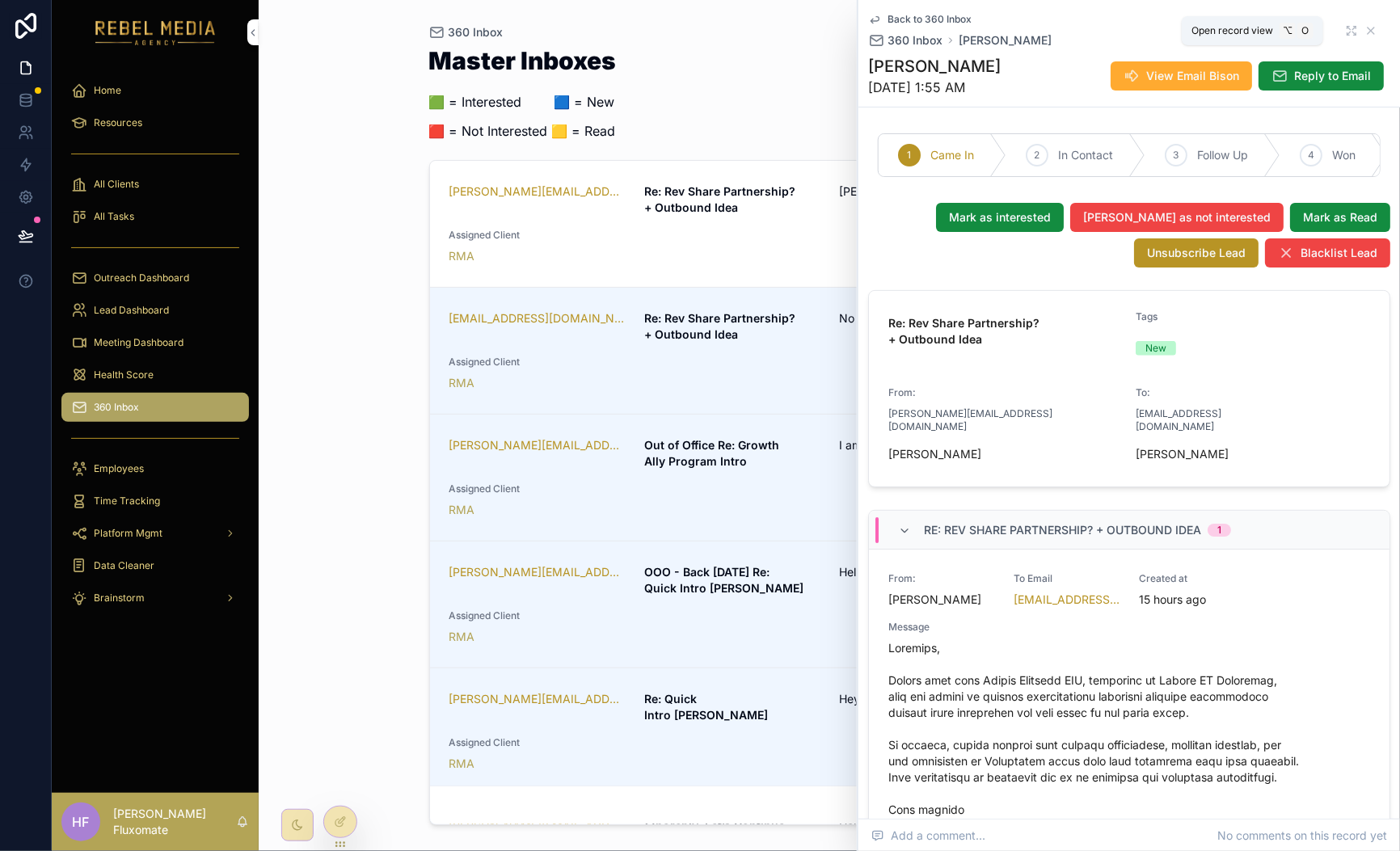
click at [1345, 27] on icon "scrollable content" at bounding box center [1351, 30] width 13 height 13
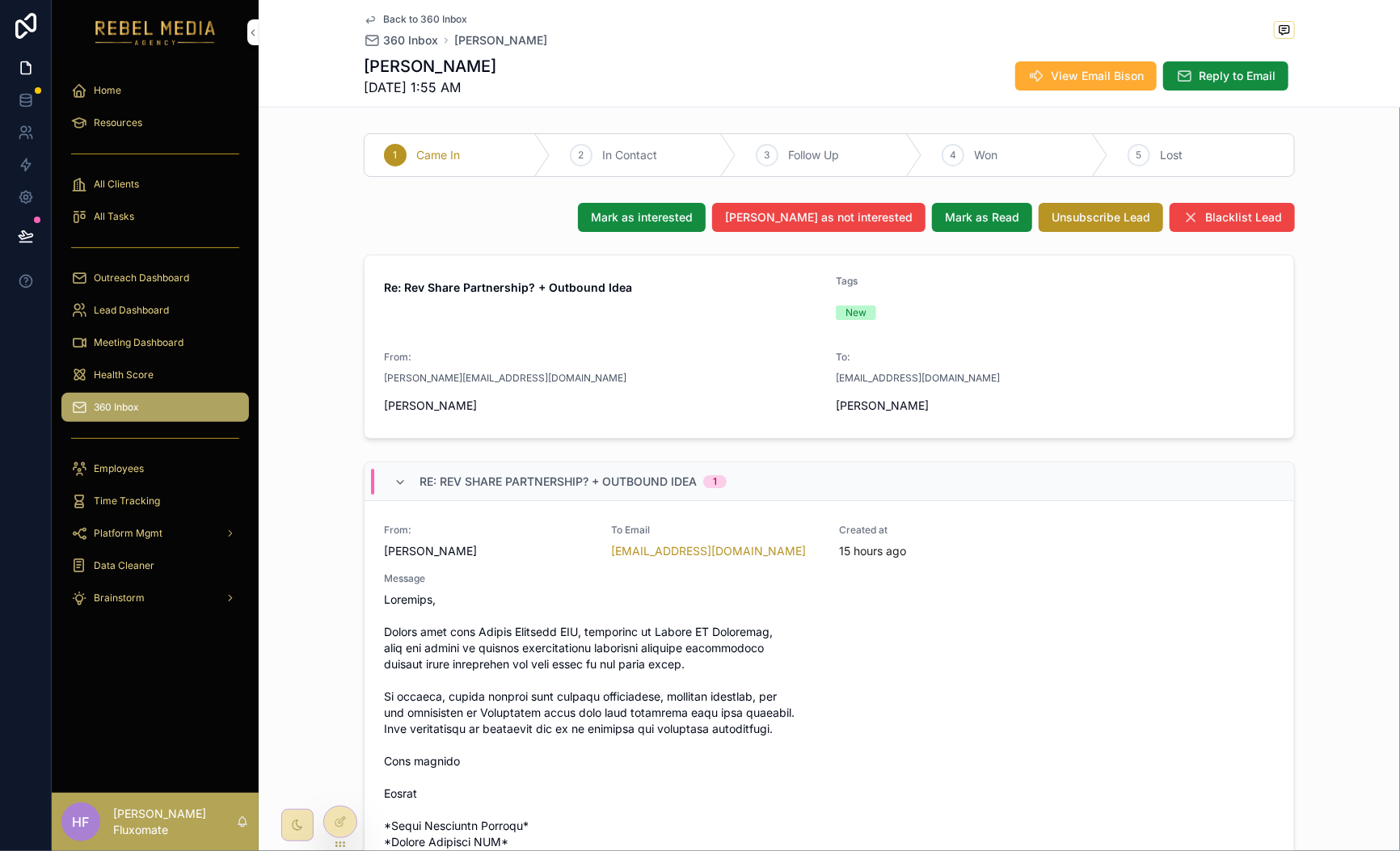
click at [339, 832] on div at bounding box center [339, 822] width 32 height 31
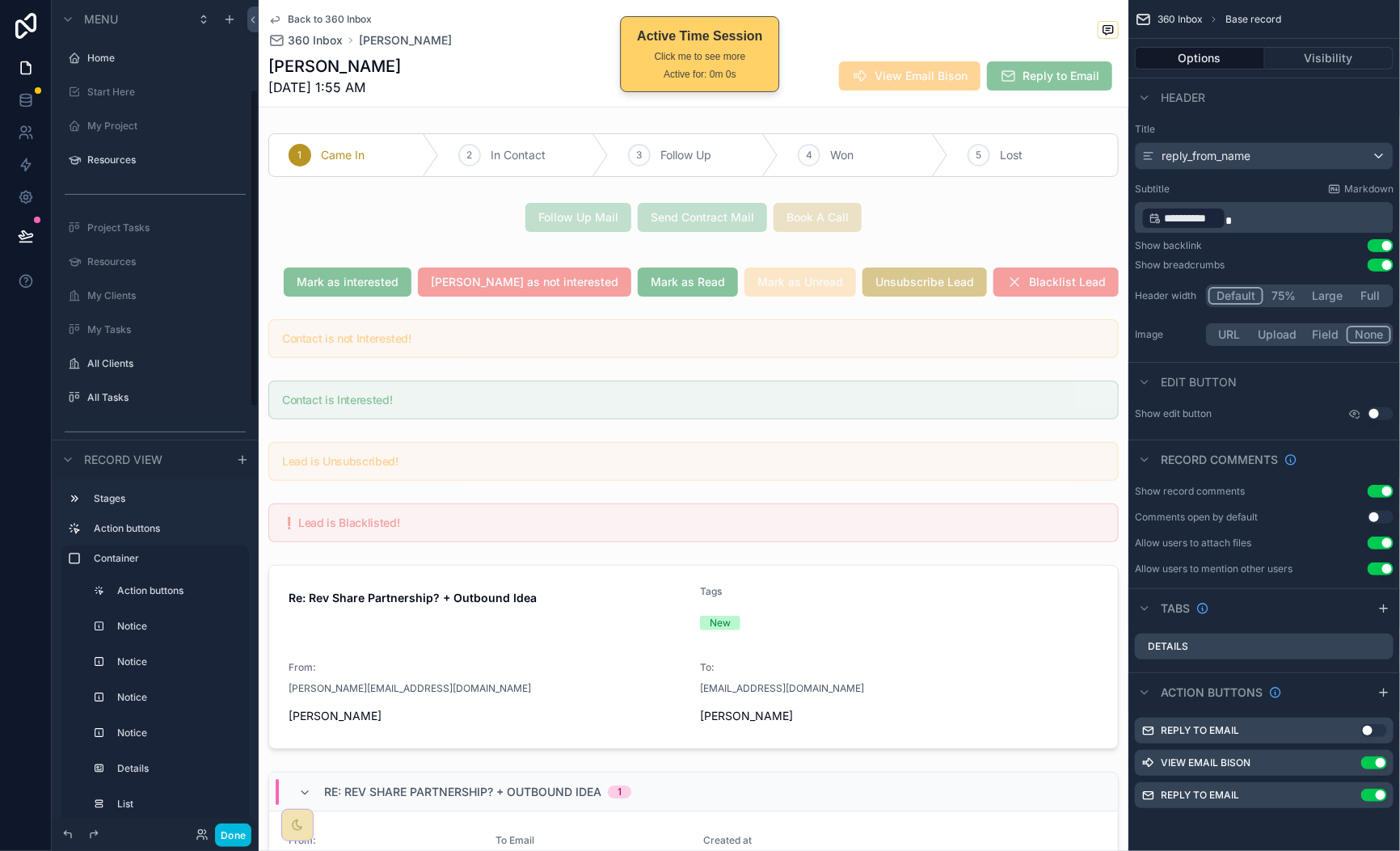
scroll to position [234, 0]
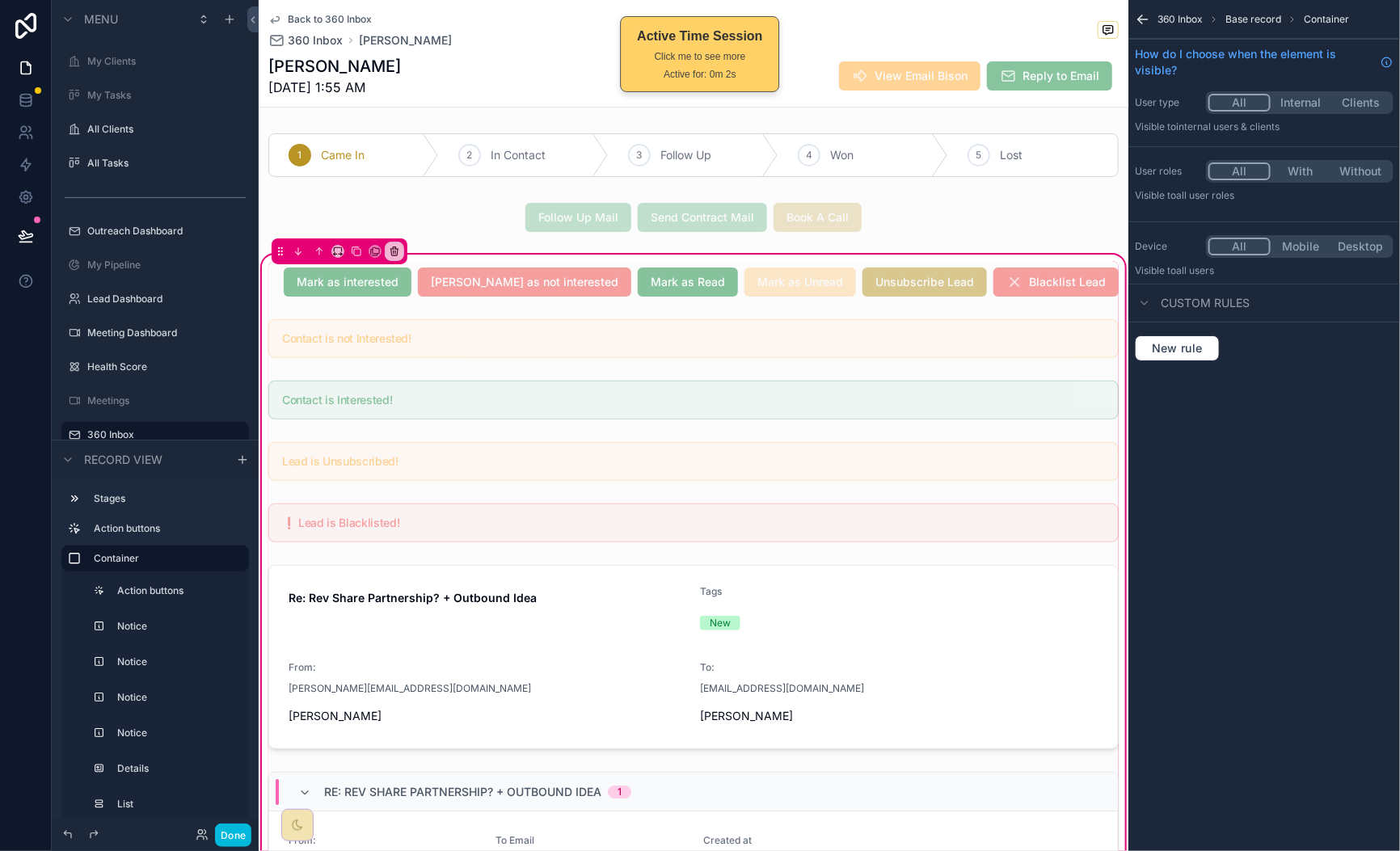
click at [290, 282] on div "scrollable content" at bounding box center [693, 282] width 870 height 42
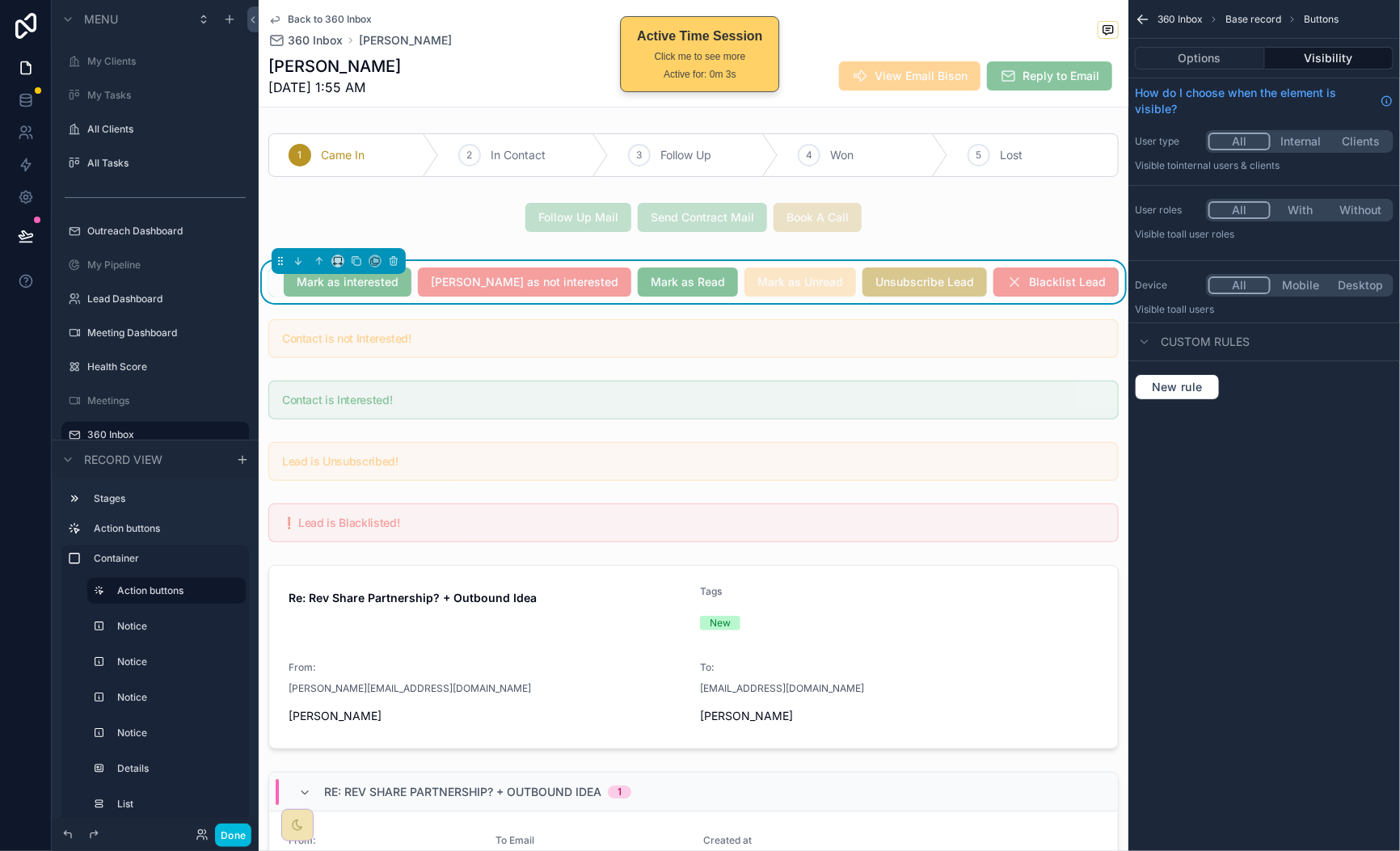
click at [290, 282] on div "Mark as interested Mark as not interested Mark as Read Mark as Unread Unsubscri…" at bounding box center [693, 282] width 850 height 29
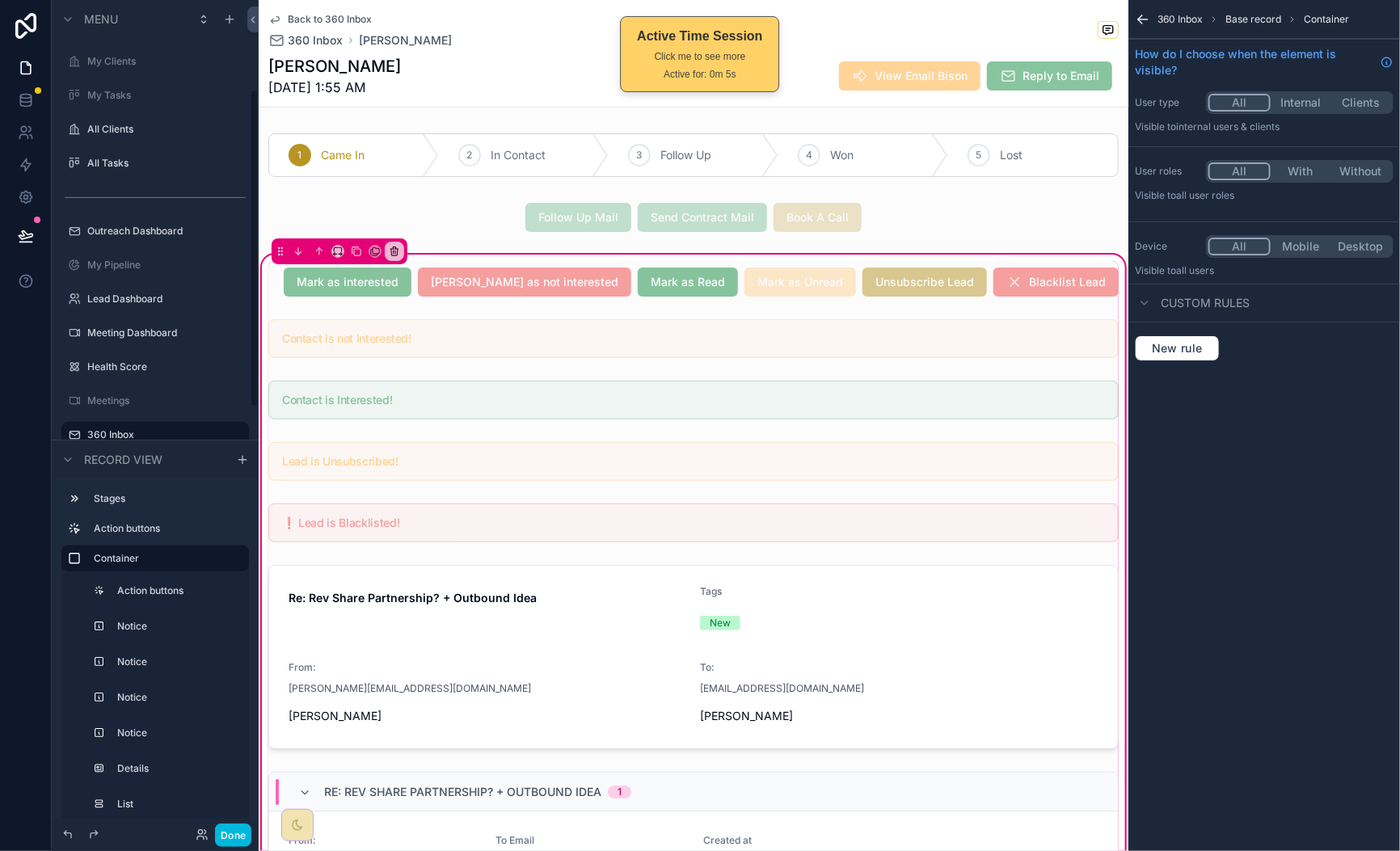
click at [305, 276] on div "scrollable content" at bounding box center [693, 282] width 870 height 42
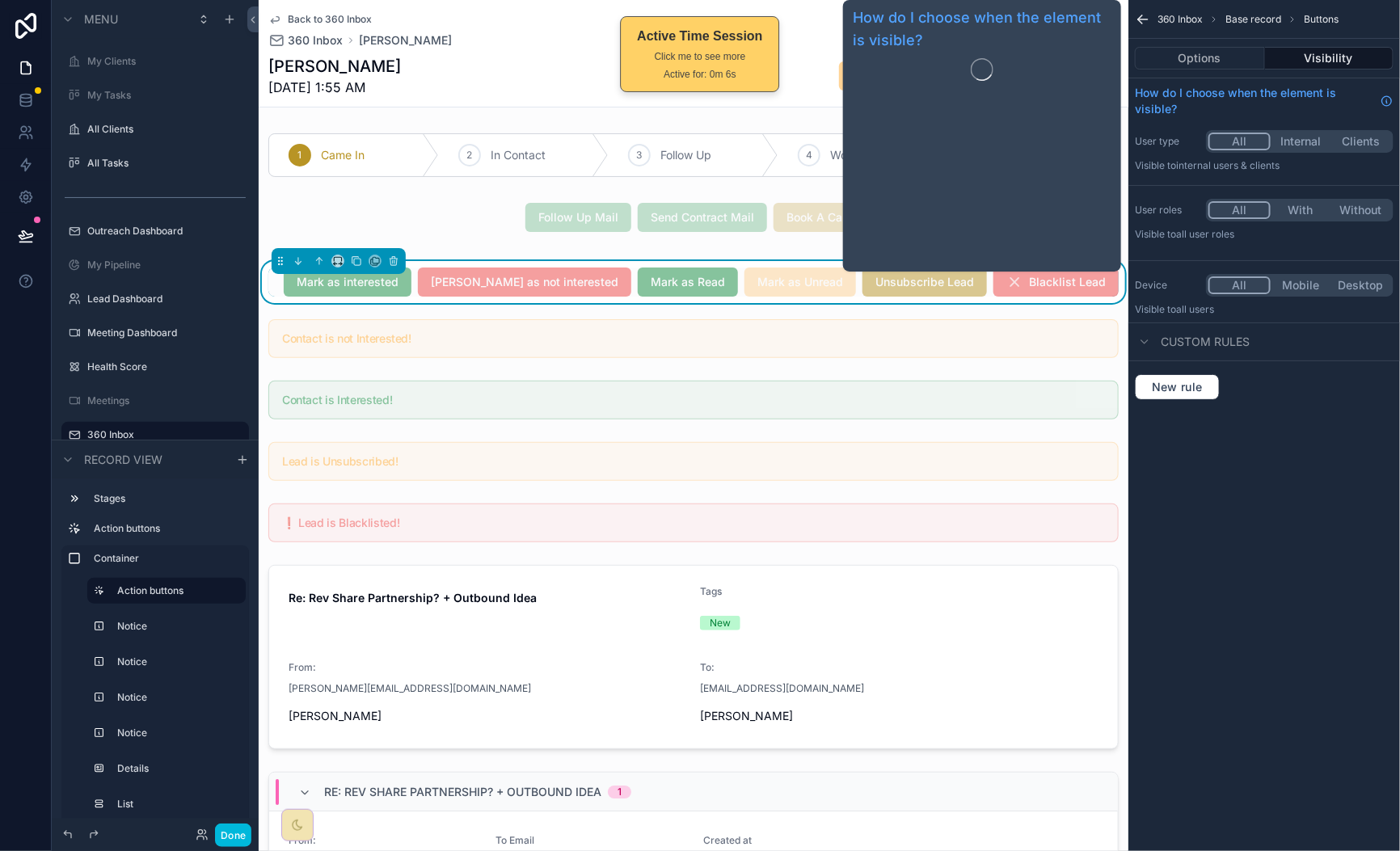
click at [1235, 44] on div "Options Visibility" at bounding box center [1264, 58] width 272 height 39
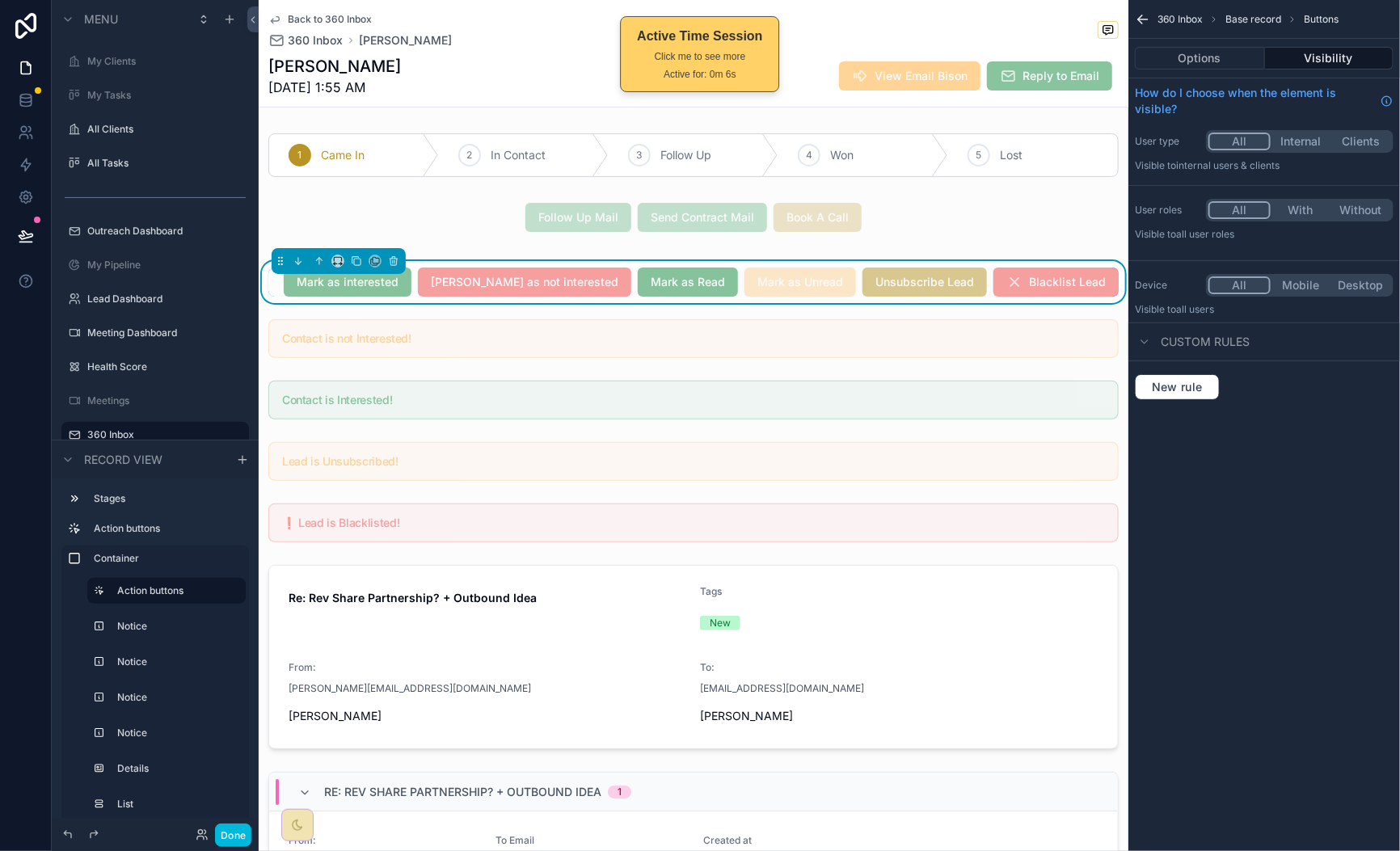
click at [1216, 63] on button "Options" at bounding box center [1199, 58] width 130 height 22
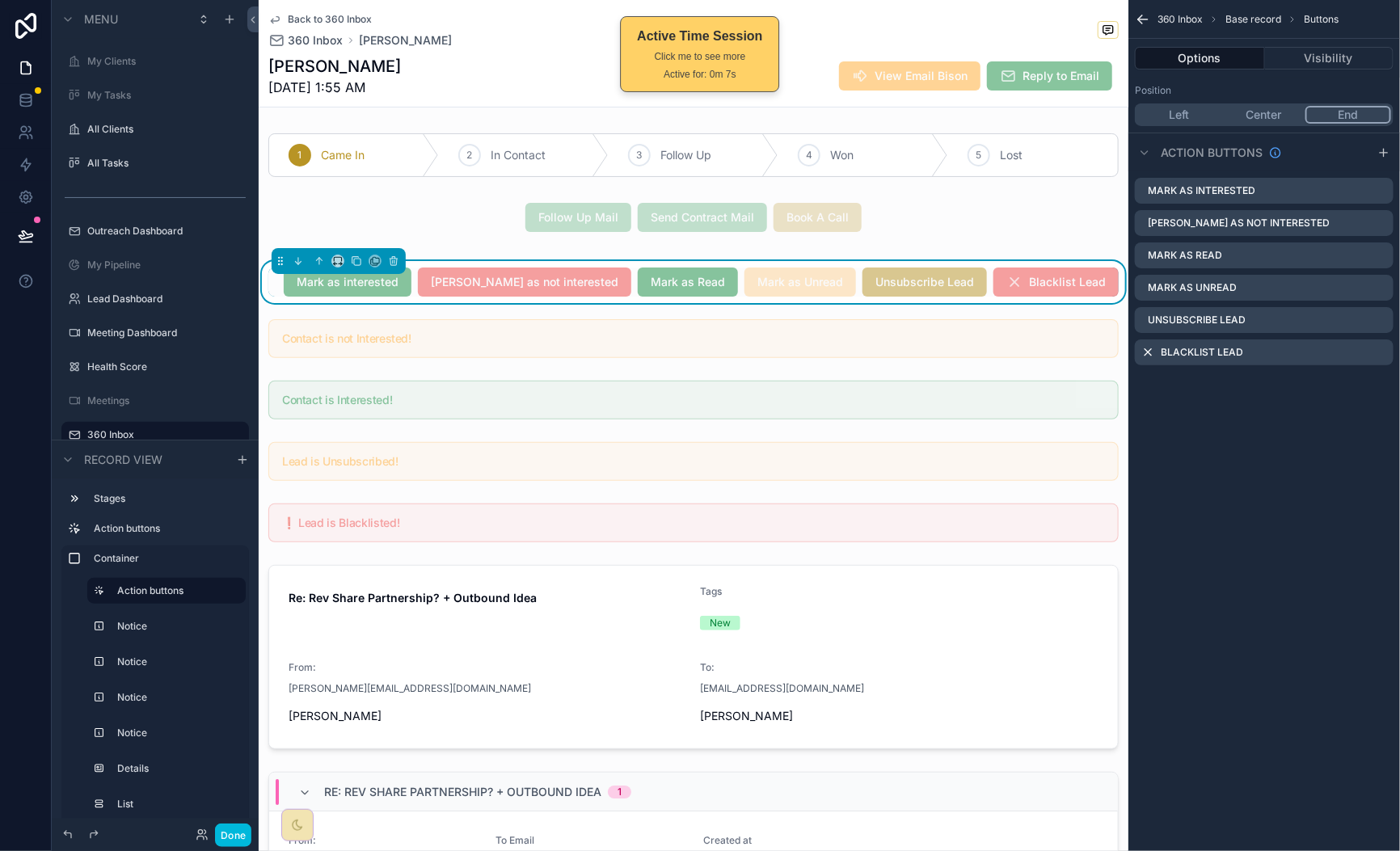
click at [0, 0] on icon "scrollable content" at bounding box center [0, 0] width 0 height 0
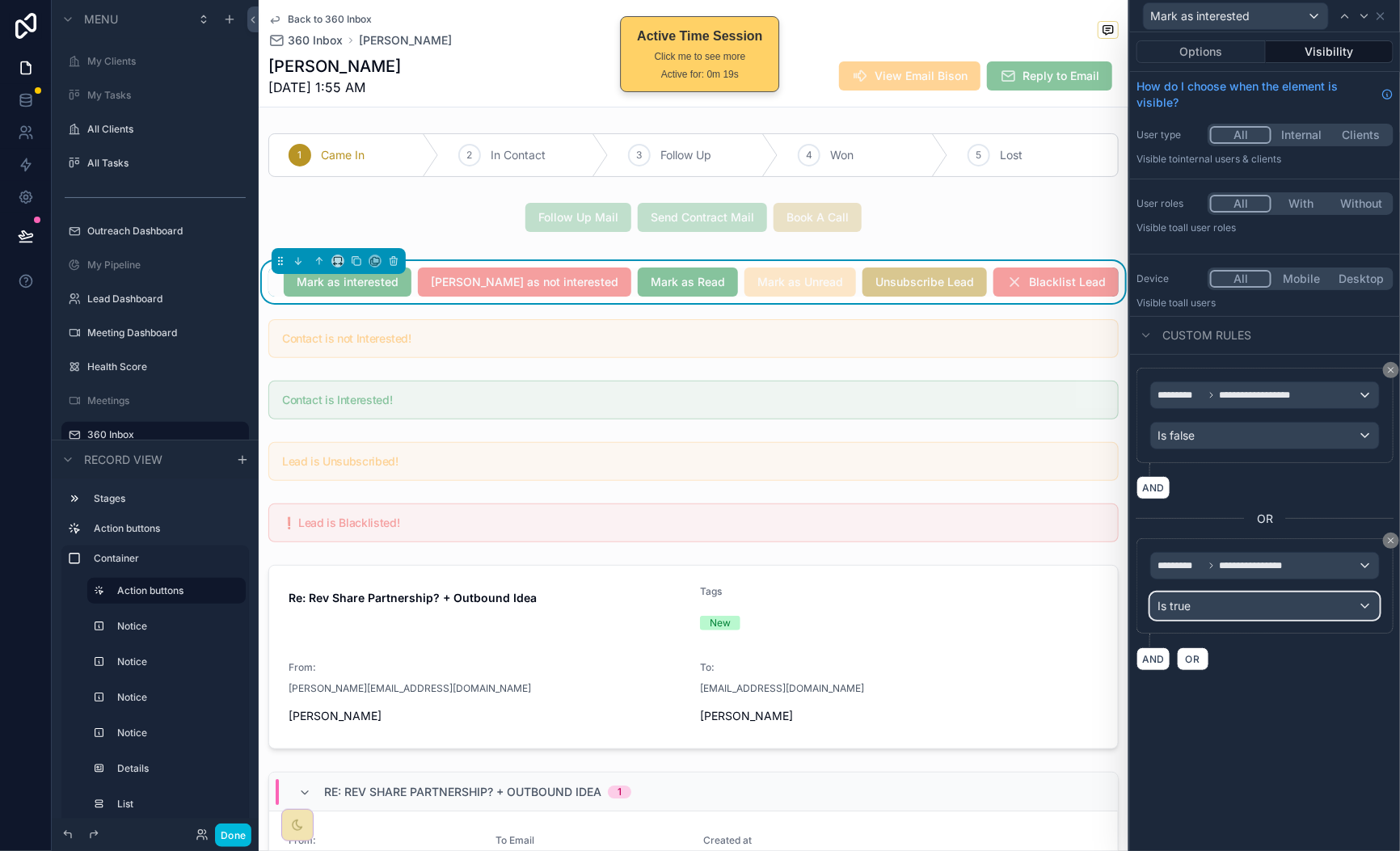
click at [1297, 604] on div "Is true" at bounding box center [1265, 606] width 228 height 26
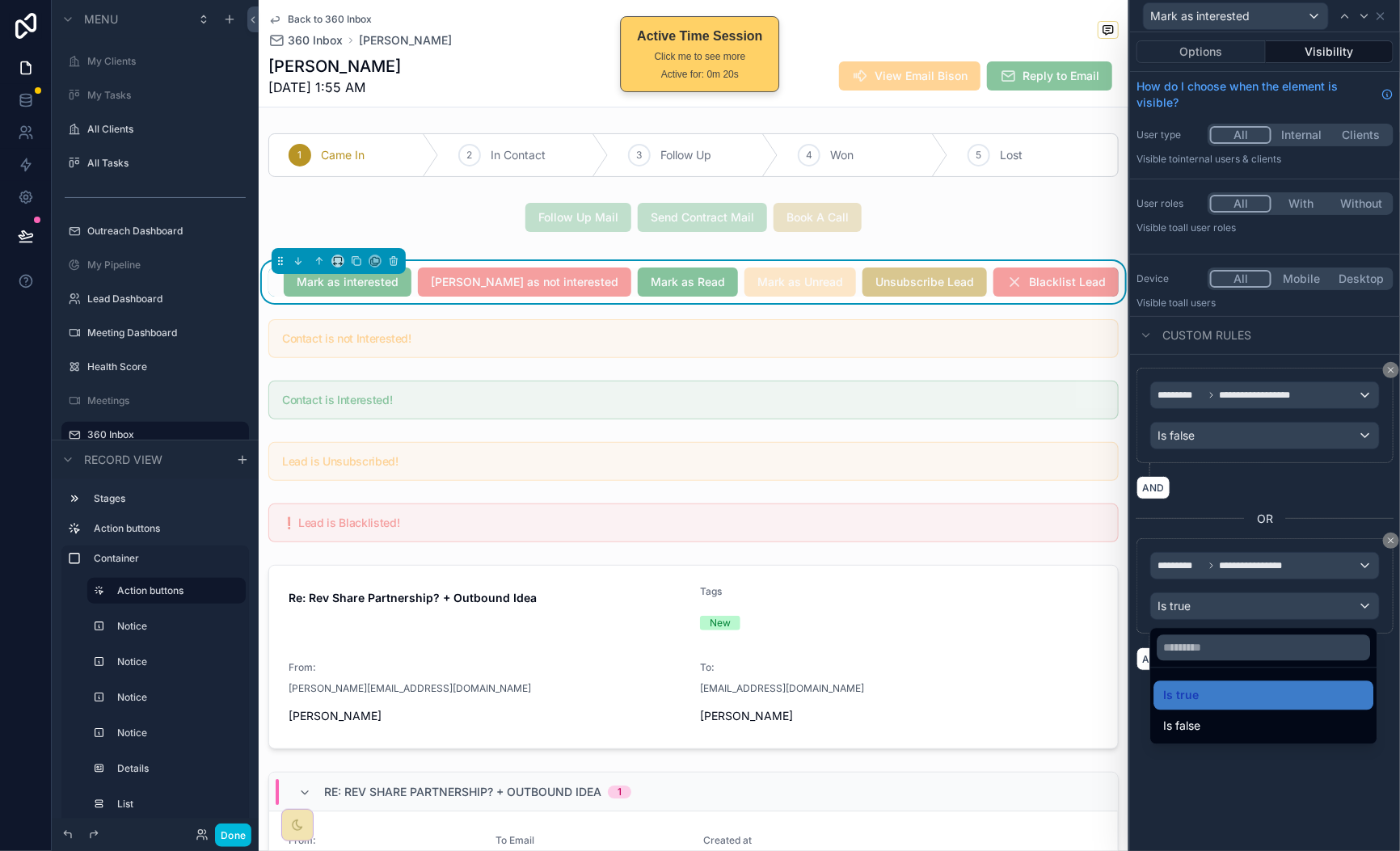
click at [1263, 723] on div "Is false" at bounding box center [1264, 726] width 201 height 19
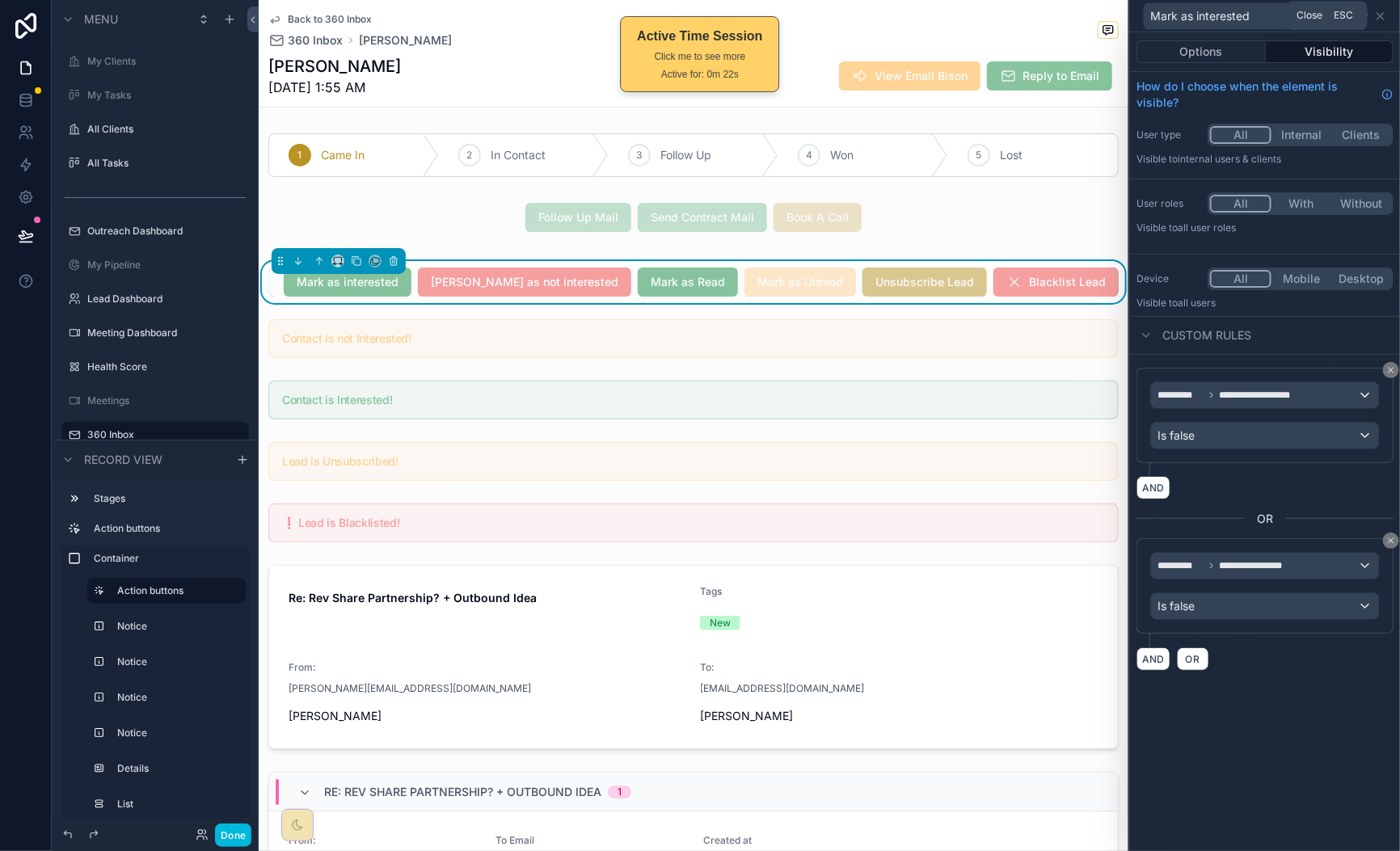
click at [1381, 16] on icon at bounding box center [1381, 16] width 7 height 7
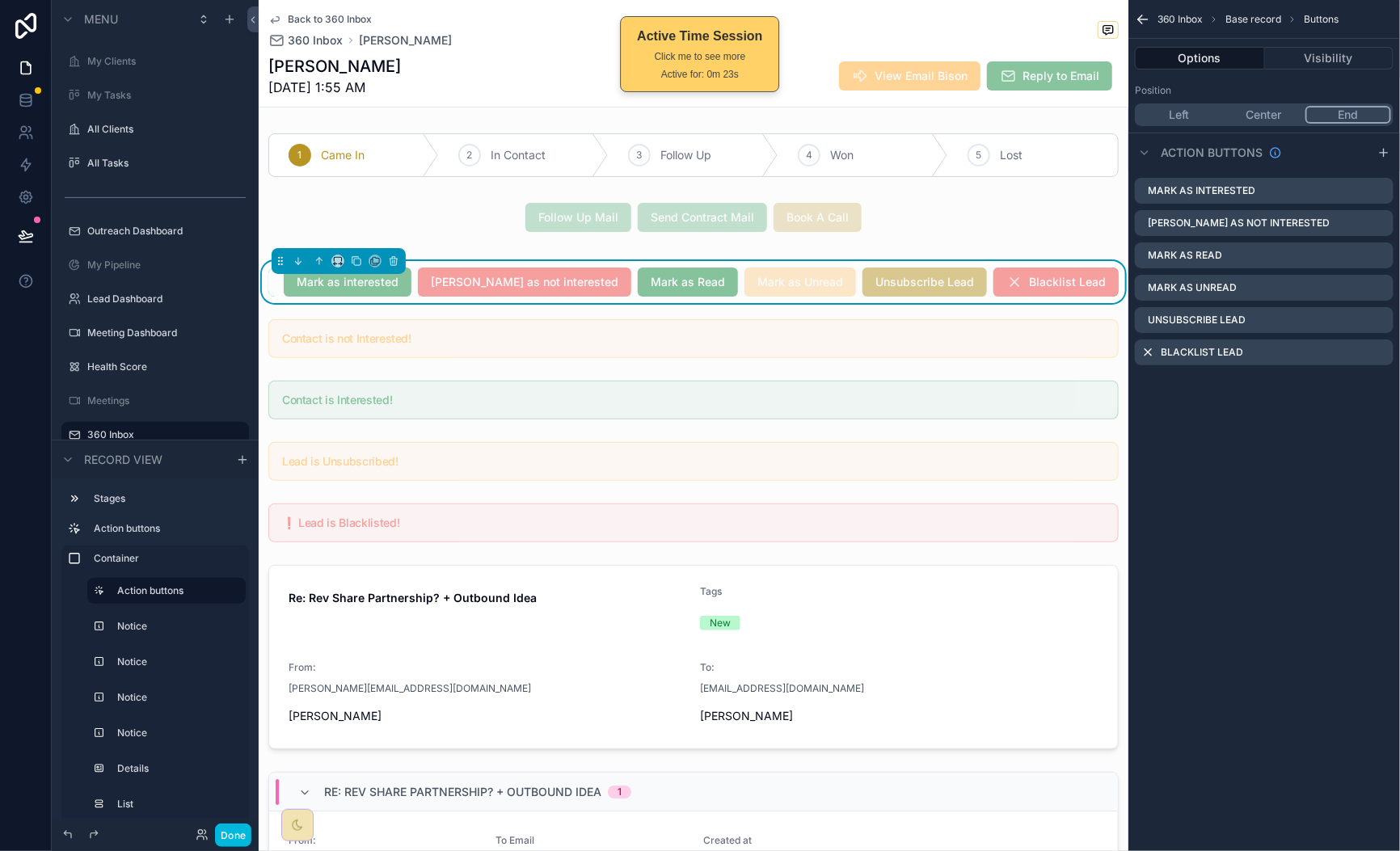
click at [241, 839] on button "Done" at bounding box center [233, 835] width 36 height 23
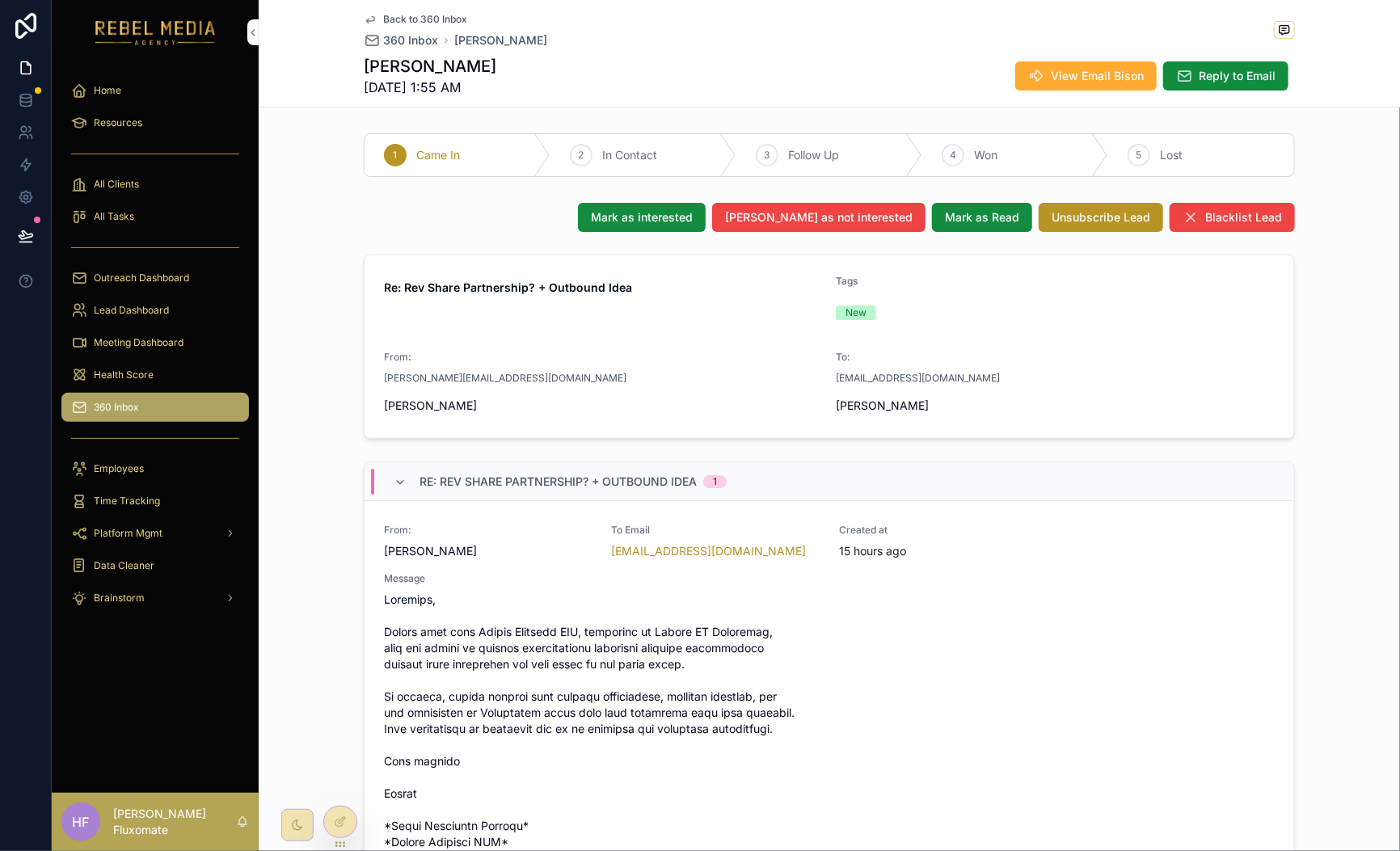
click at [387, 35] on span "360 Inbox" at bounding box center [410, 40] width 55 height 17
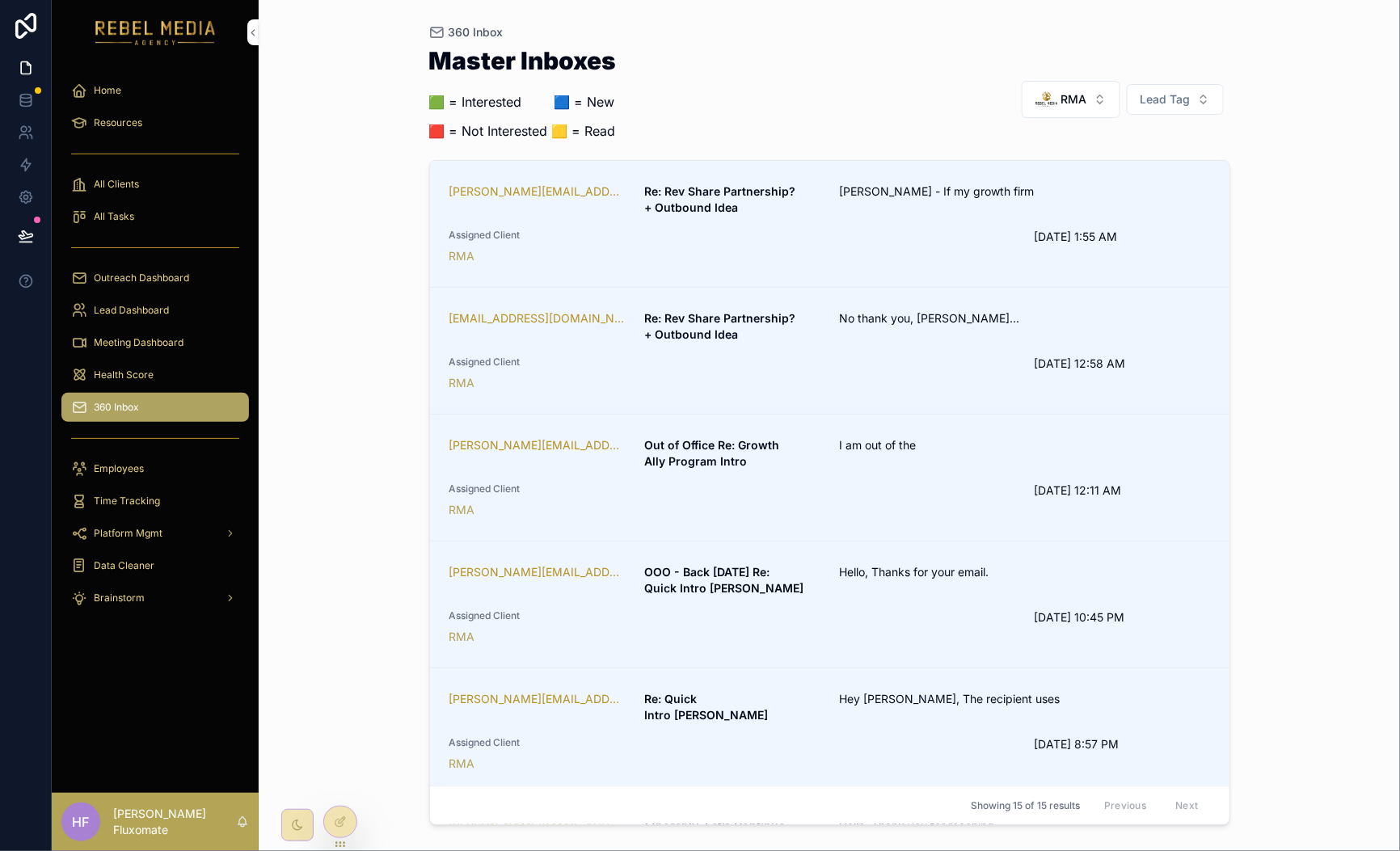
click at [1000, 313] on span "No thank you, [PERSON_NAME]..." at bounding box center [959, 318] width 241 height 17
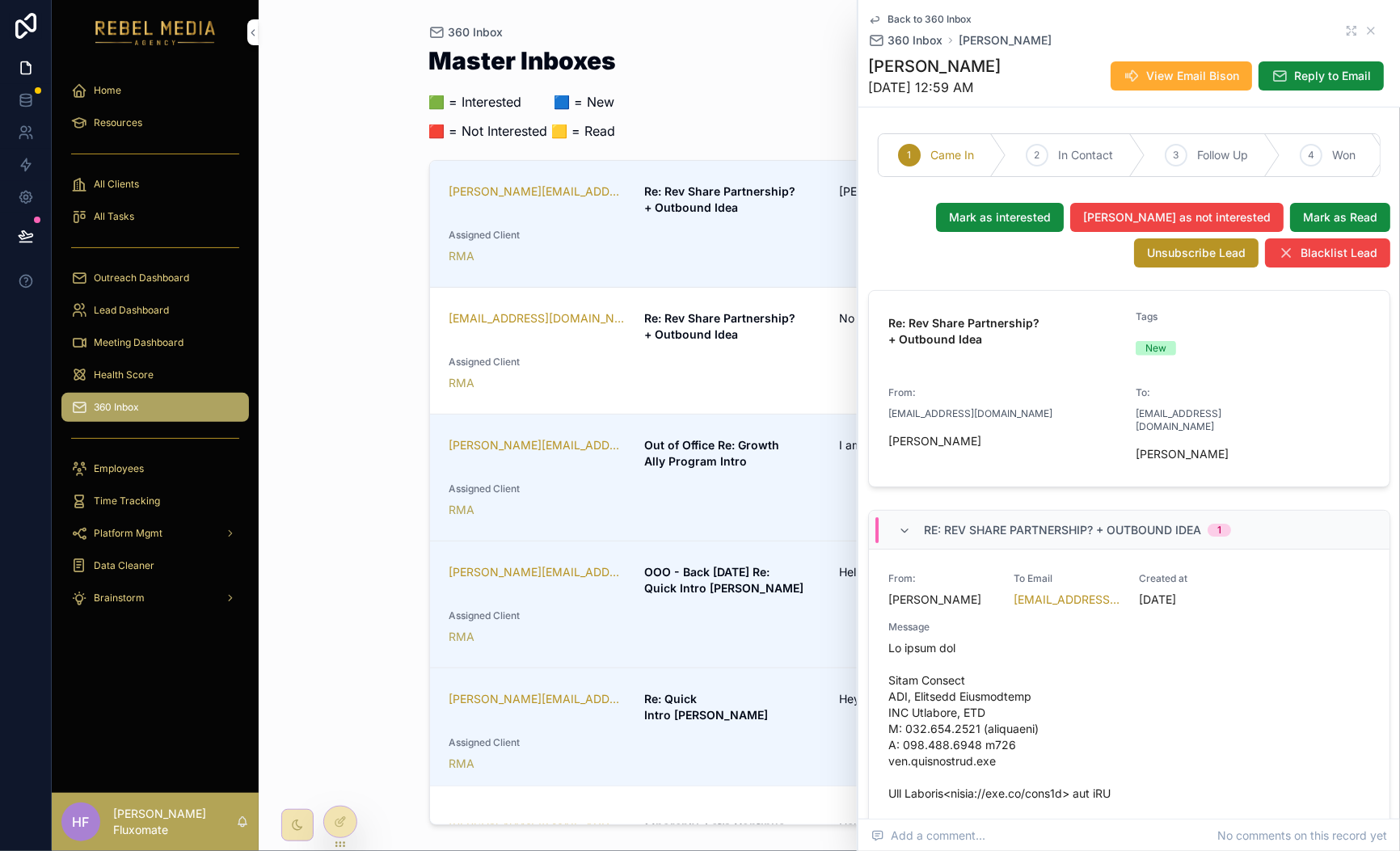
click at [726, 452] on span "Out of Office Re: Growth Ally Program Intro" at bounding box center [732, 453] width 175 height 32
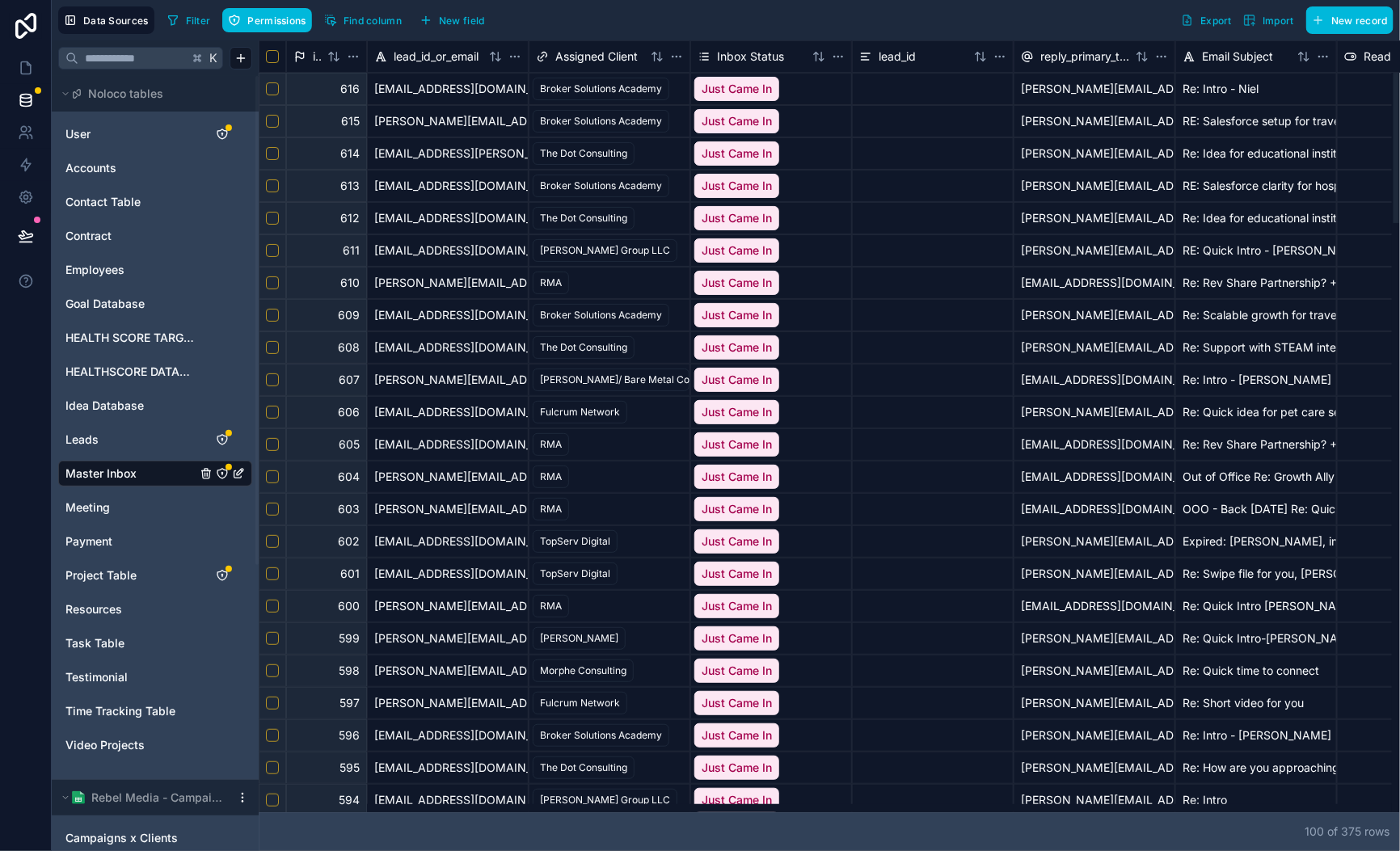
drag, startPoint x: 201, startPoint y: 810, endPoint x: 217, endPoint y: 816, distance: 17.1
click at [258, 812] on div at bounding box center [825, 808] width 1133 height 8
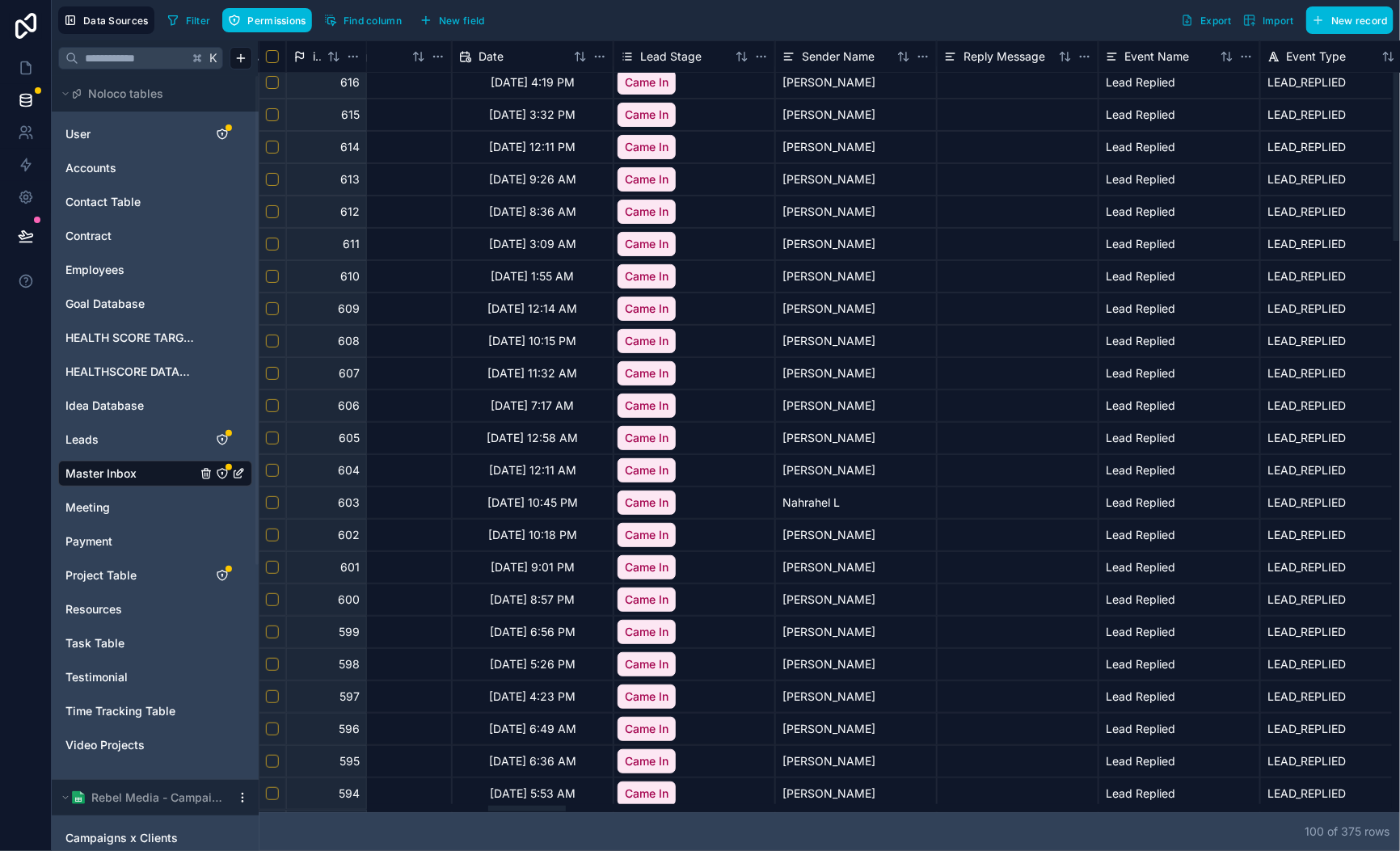
scroll to position [0, 3356]
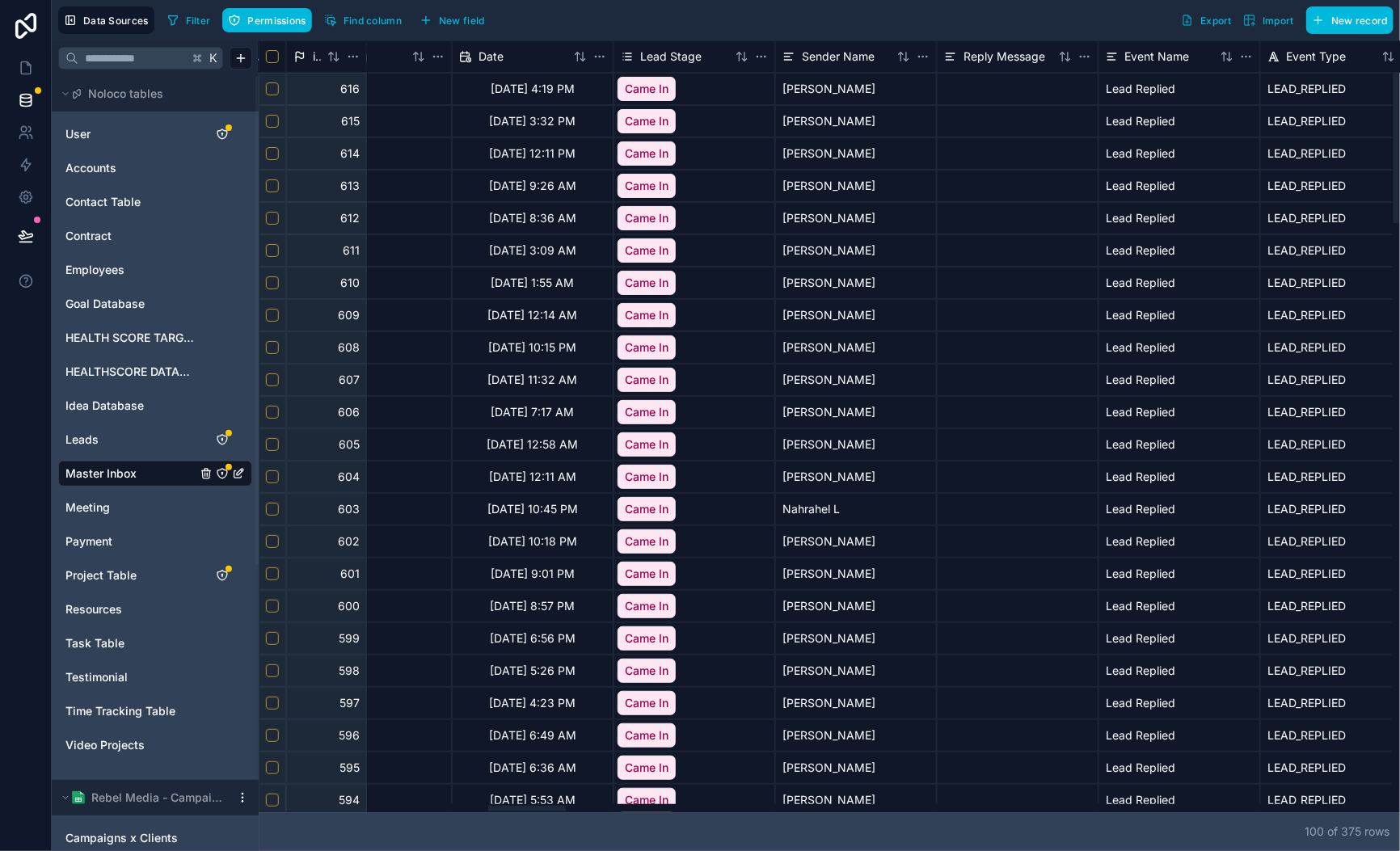
drag, startPoint x: 621, startPoint y: 812, endPoint x: 538, endPoint y: 795, distance: 84.7
click at [550, 814] on div "100 of 375 row s" at bounding box center [829, 832] width 1142 height 39
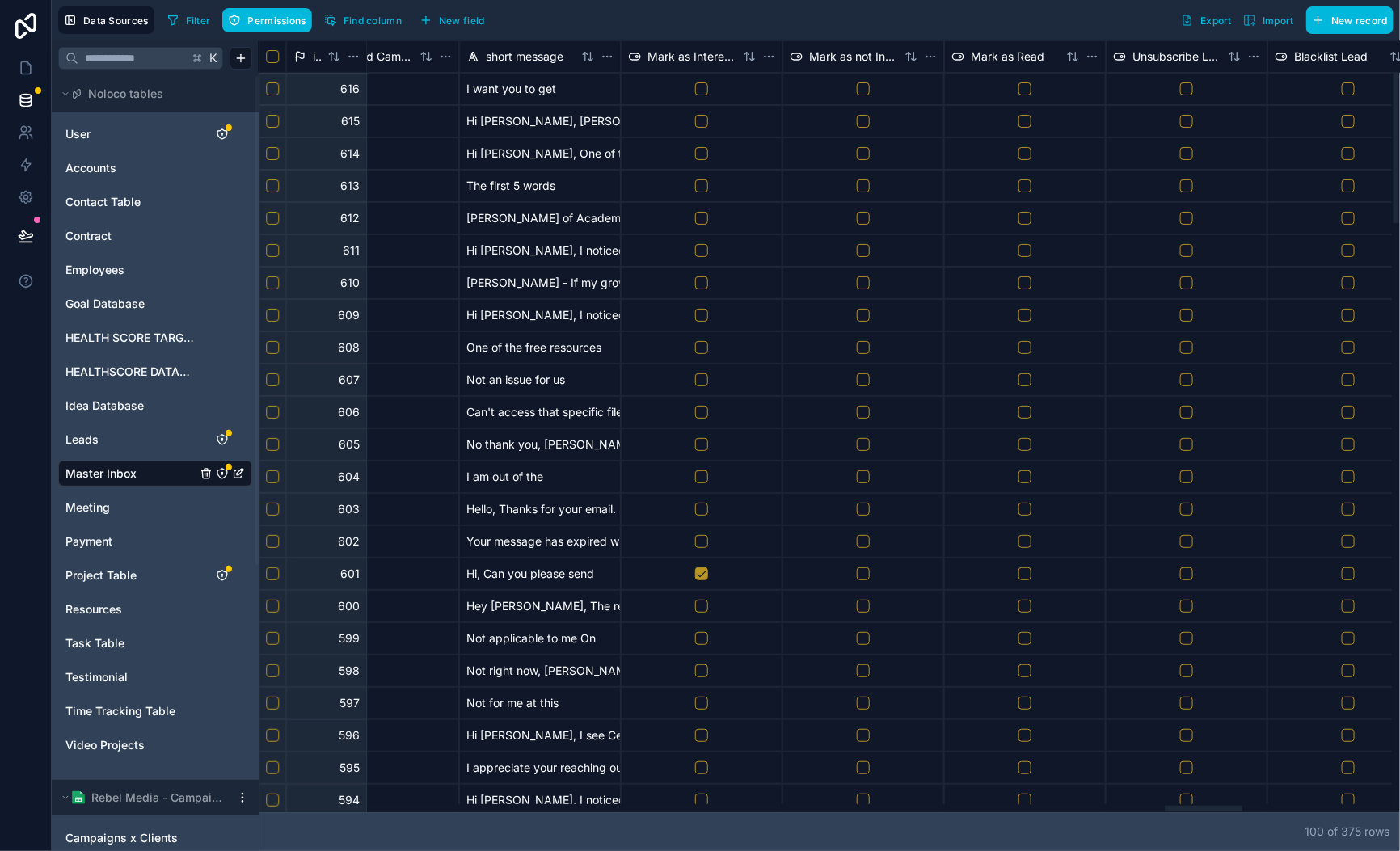
scroll to position [0, 13271]
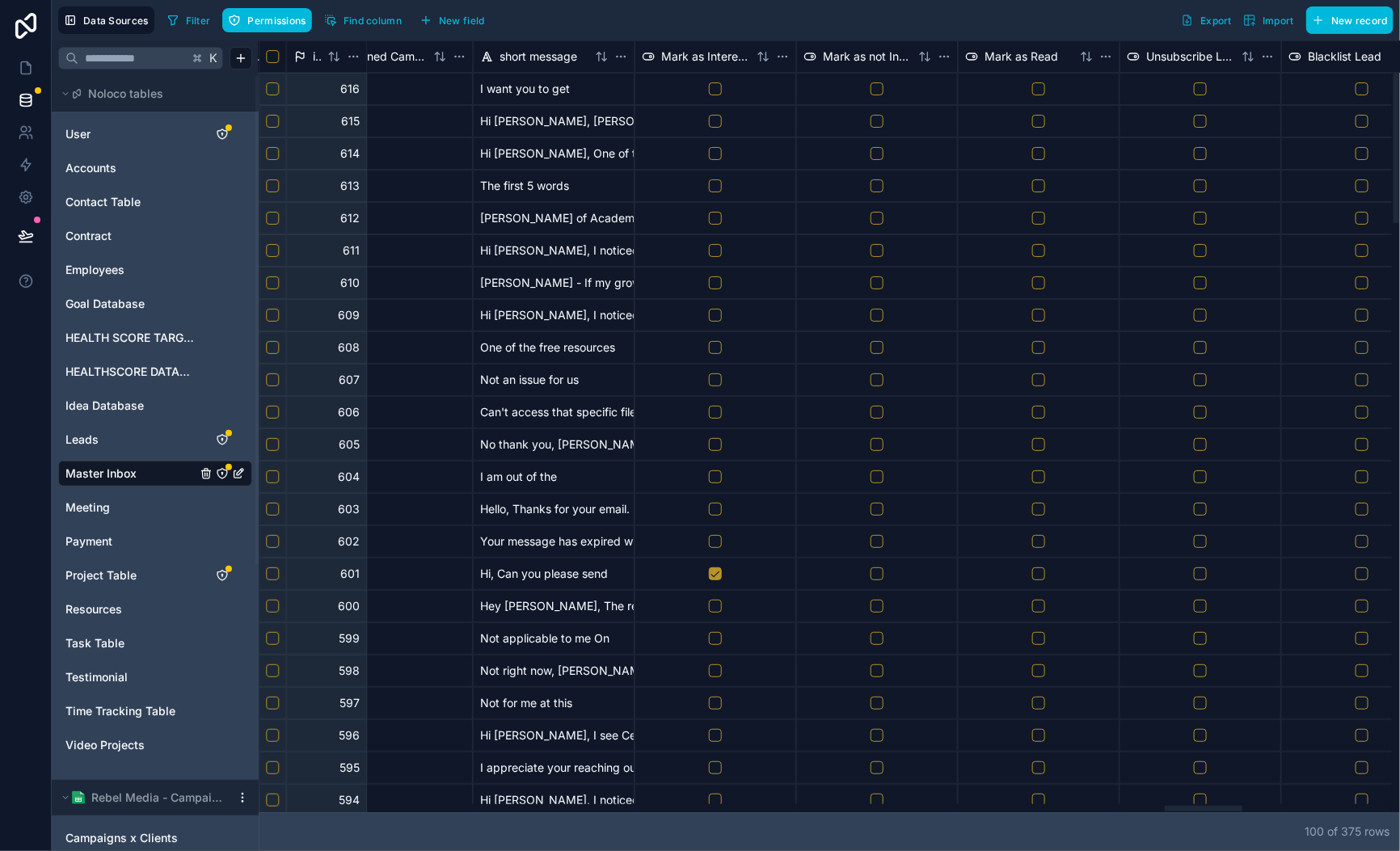
drag, startPoint x: 1051, startPoint y: 801, endPoint x: 1223, endPoint y: 801, distance: 172.0
click at [1223, 806] on div at bounding box center [1204, 809] width 78 height 6
click at [780, 51] on html "Data Sources Filter Permissions Find column New field Export Import New record …" at bounding box center [700, 425] width 1400 height 851
click at [687, 244] on html "Data Sources Filter Permissions Find column New field Export Import New record …" at bounding box center [700, 425] width 1400 height 851
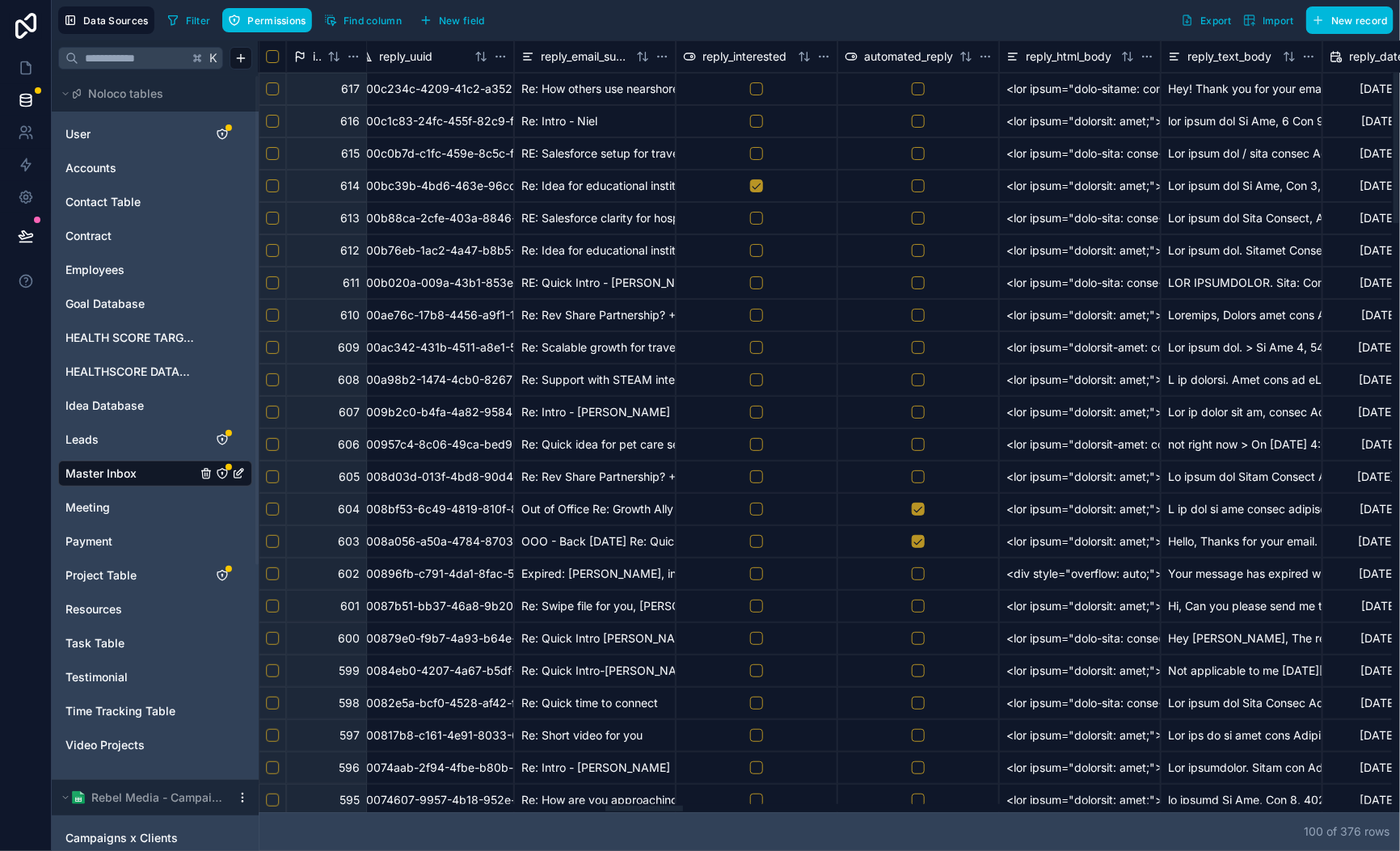
scroll to position [0, 5076]
drag, startPoint x: 558, startPoint y: 811, endPoint x: 644, endPoint y: 783, distance: 90.4
click at [644, 804] on div at bounding box center [825, 808] width 1133 height 8
click at [757, 188] on button "button" at bounding box center [752, 185] width 13 height 13
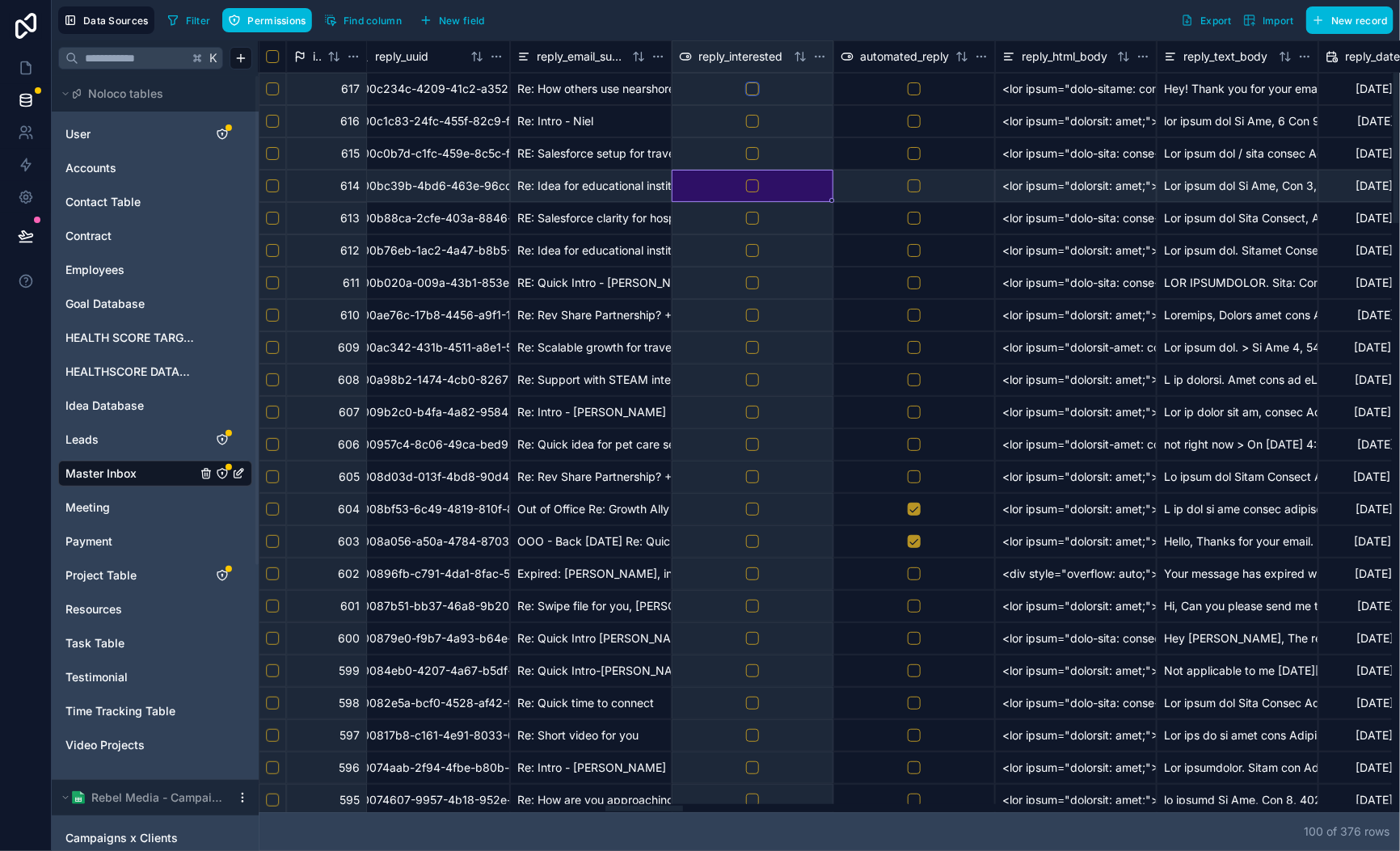
click at [755, 88] on button "button" at bounding box center [752, 89] width 13 height 13
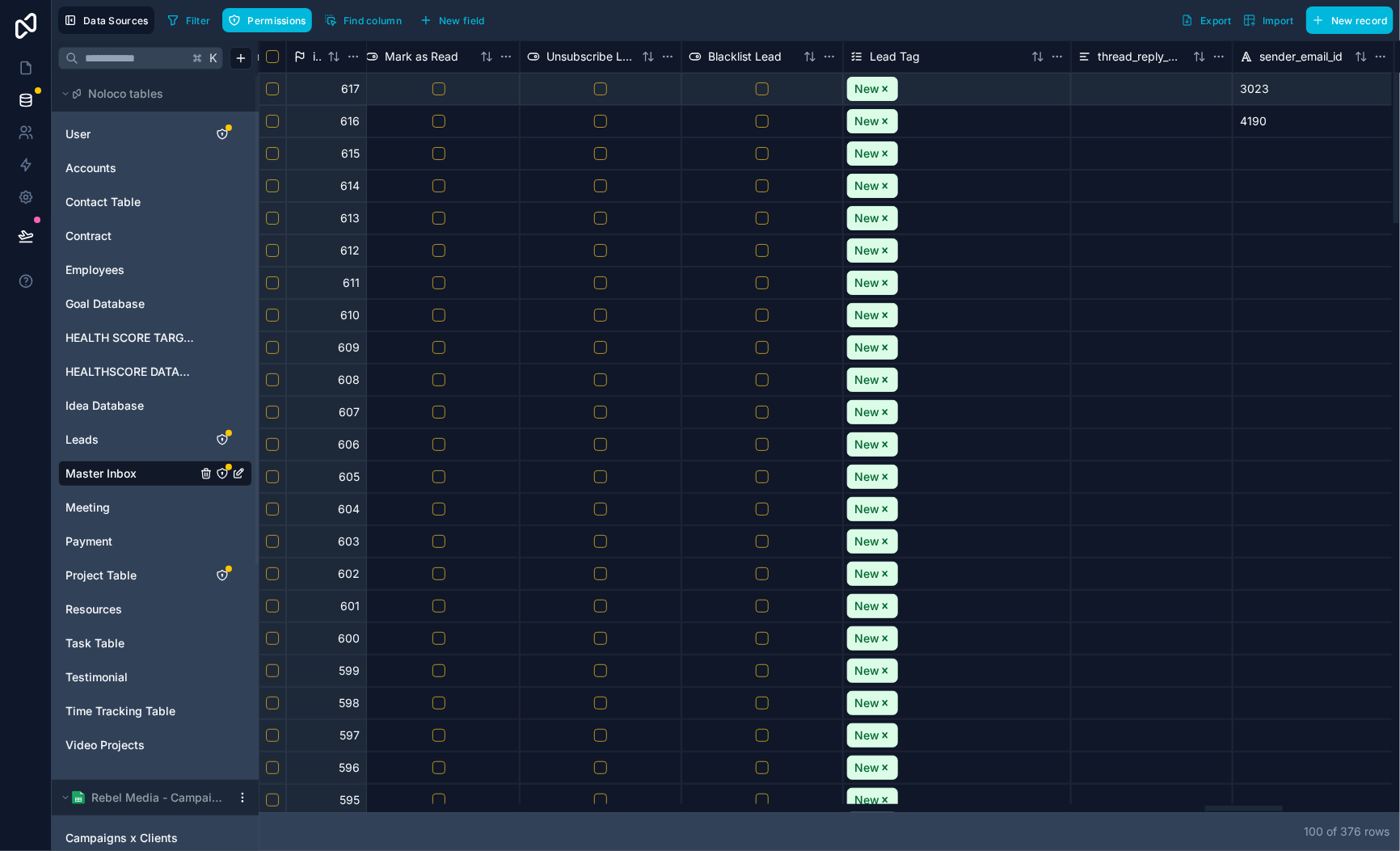
scroll to position [0, 13866]
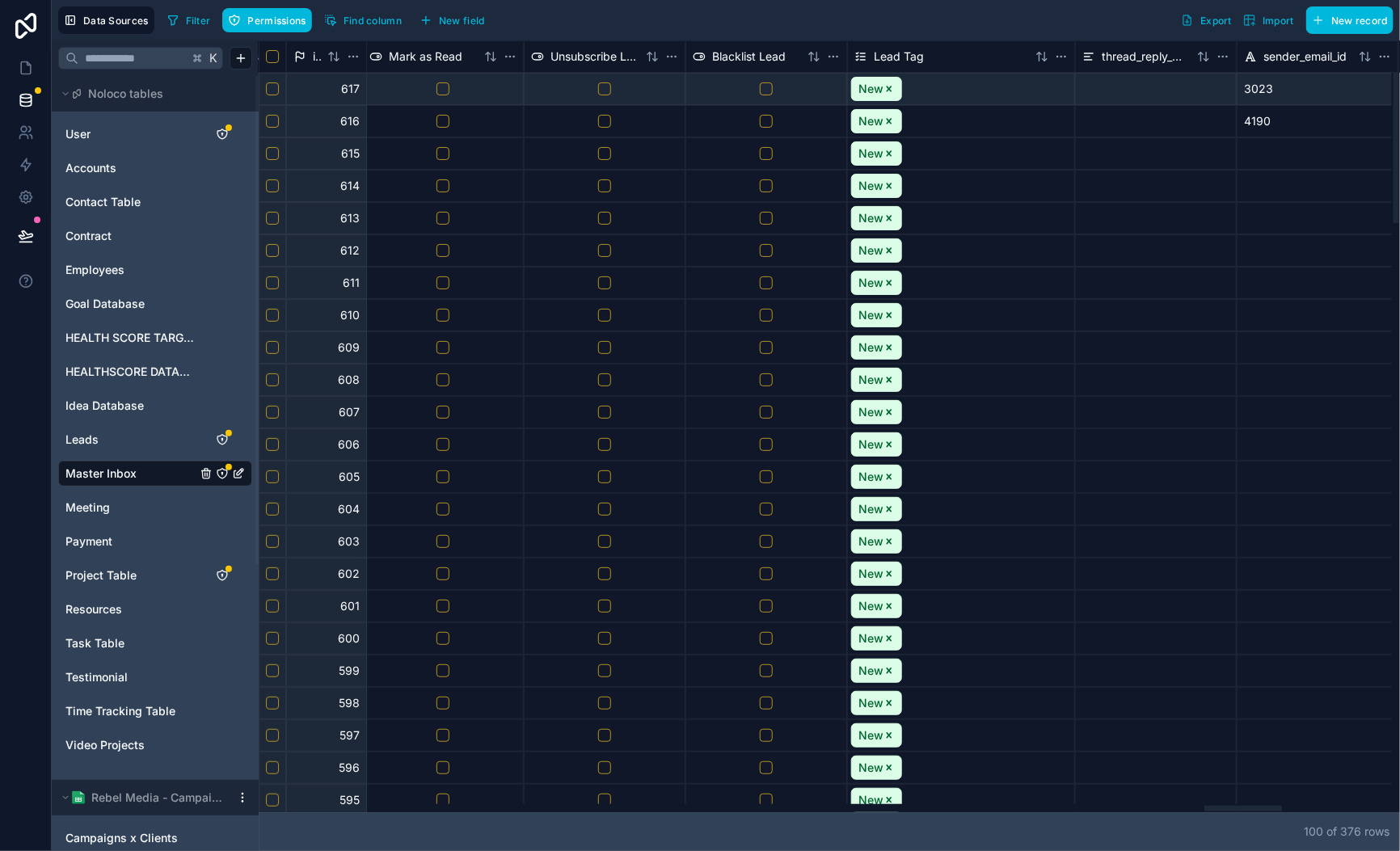
drag, startPoint x: 610, startPoint y: 809, endPoint x: 1210, endPoint y: 754, distance: 602.5
click at [1210, 806] on div at bounding box center [1243, 809] width 78 height 6
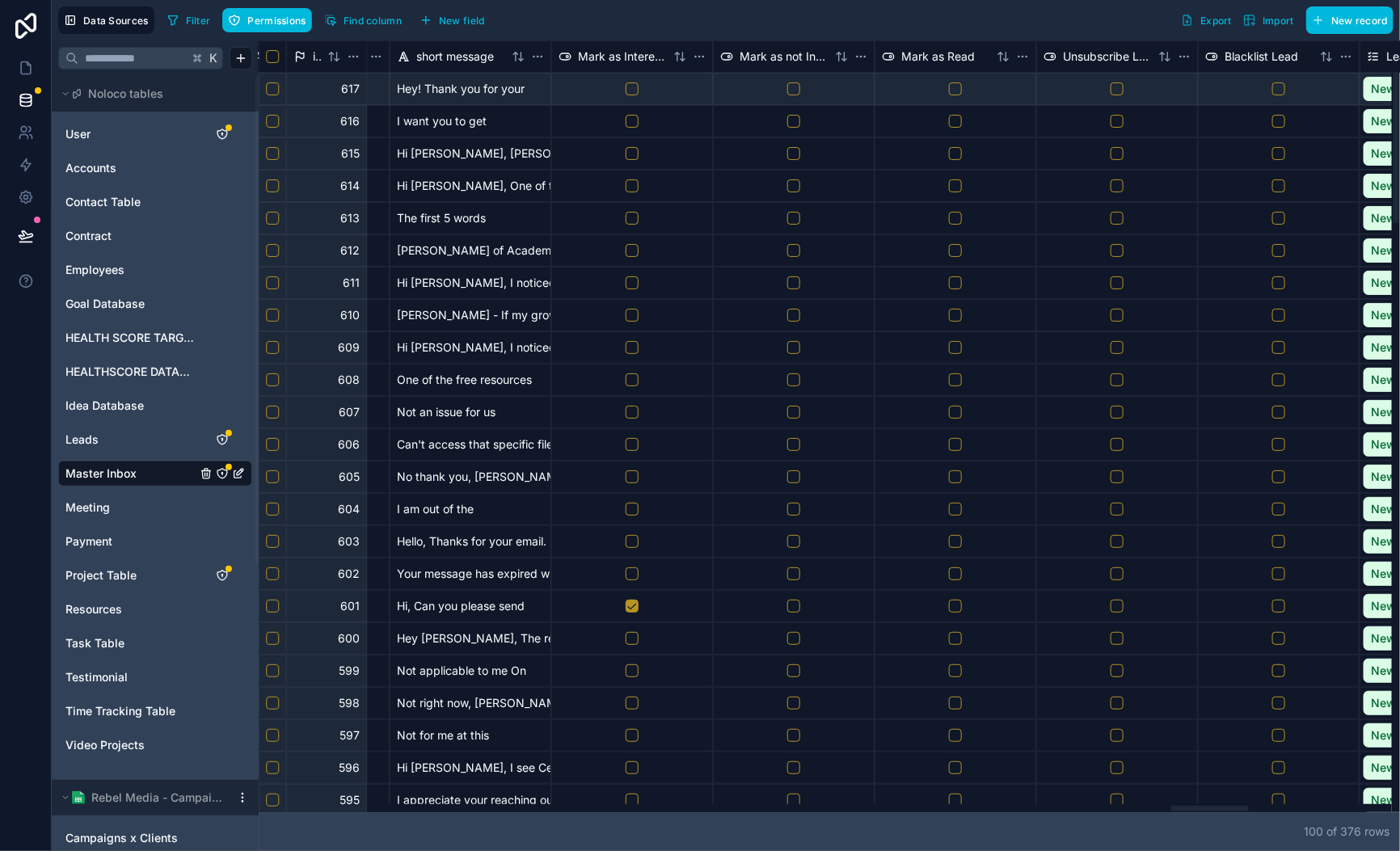
drag, startPoint x: 1217, startPoint y: 811, endPoint x: 1185, endPoint y: 796, distance: 35.3
click at [1188, 811] on div at bounding box center [1210, 809] width 78 height 6
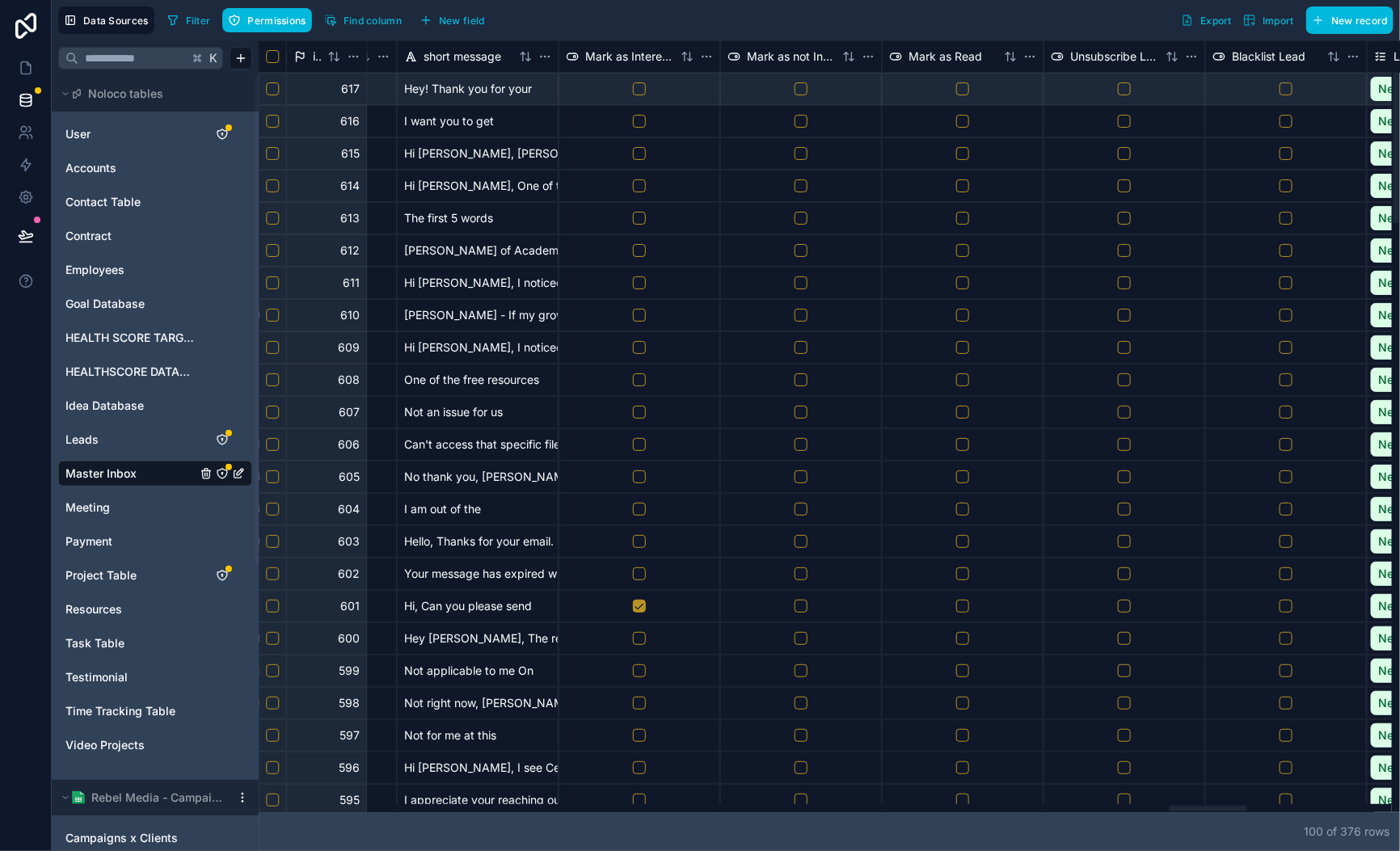
click at [860, 56] on html "Data Sources Filter Permissions Find column New field Export Import New record …" at bounding box center [700, 425] width 1400 height 851
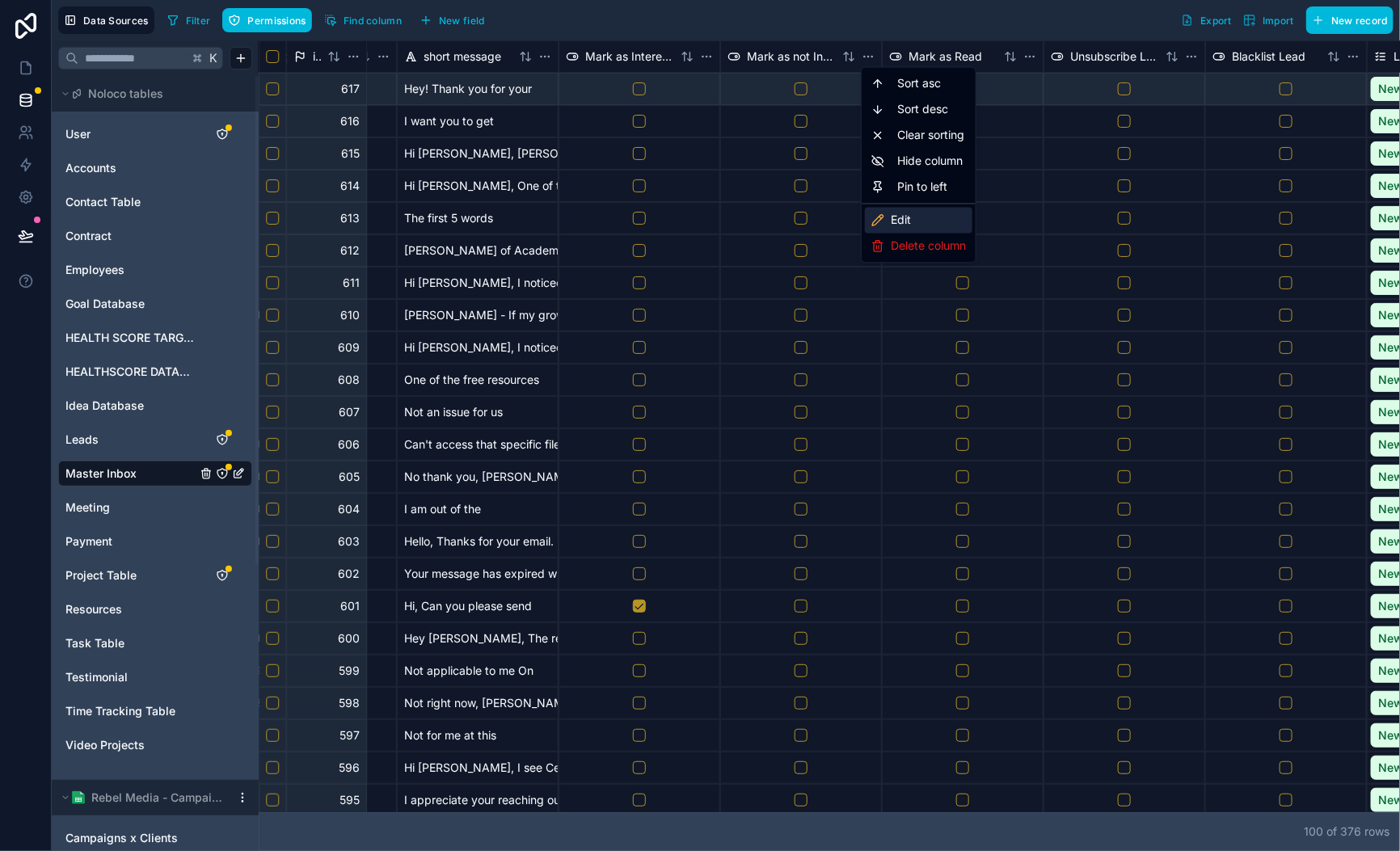
click at [961, 222] on div "Edit" at bounding box center [918, 220] width 107 height 26
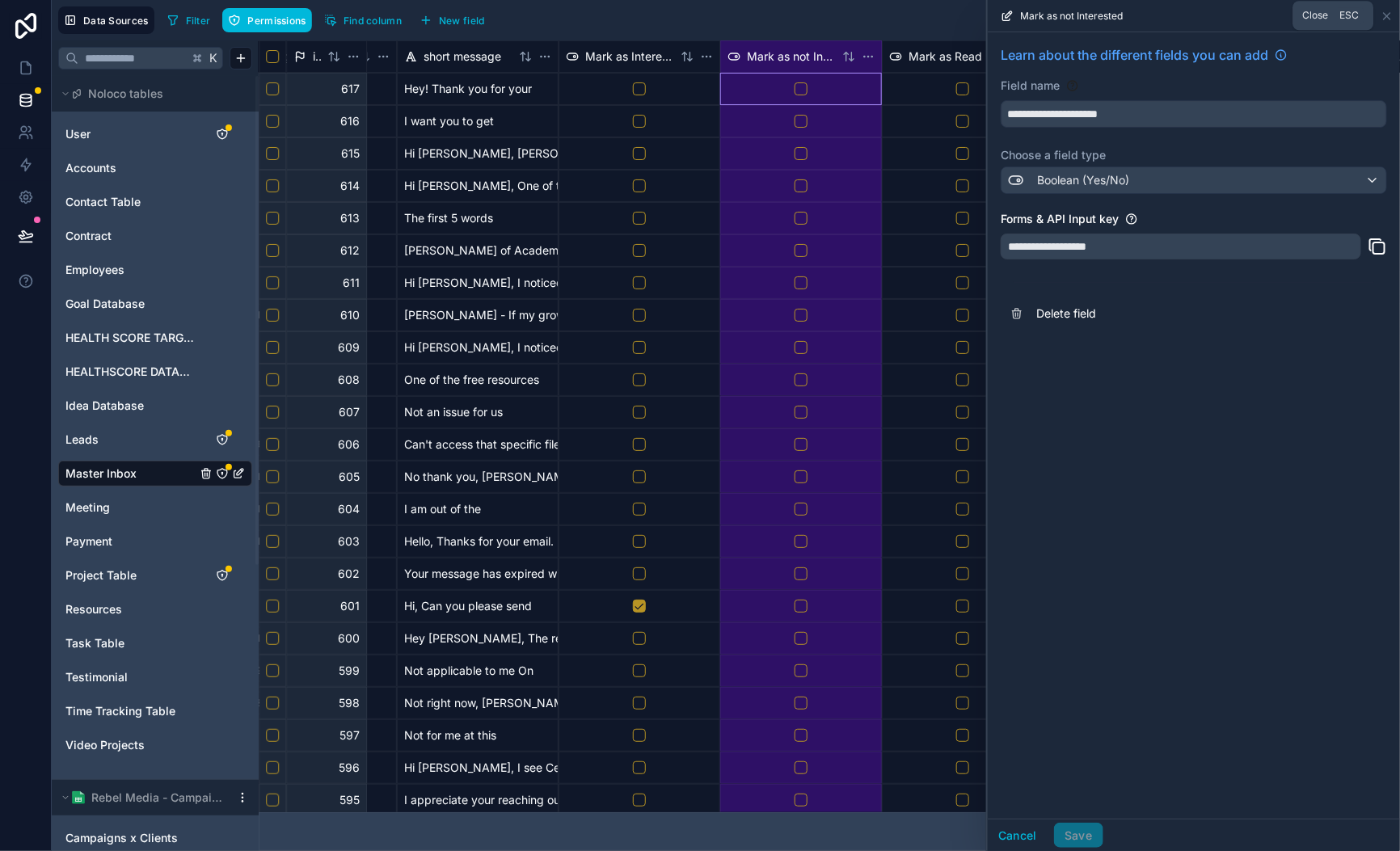
click at [1387, 14] on icon at bounding box center [1386, 16] width 13 height 13
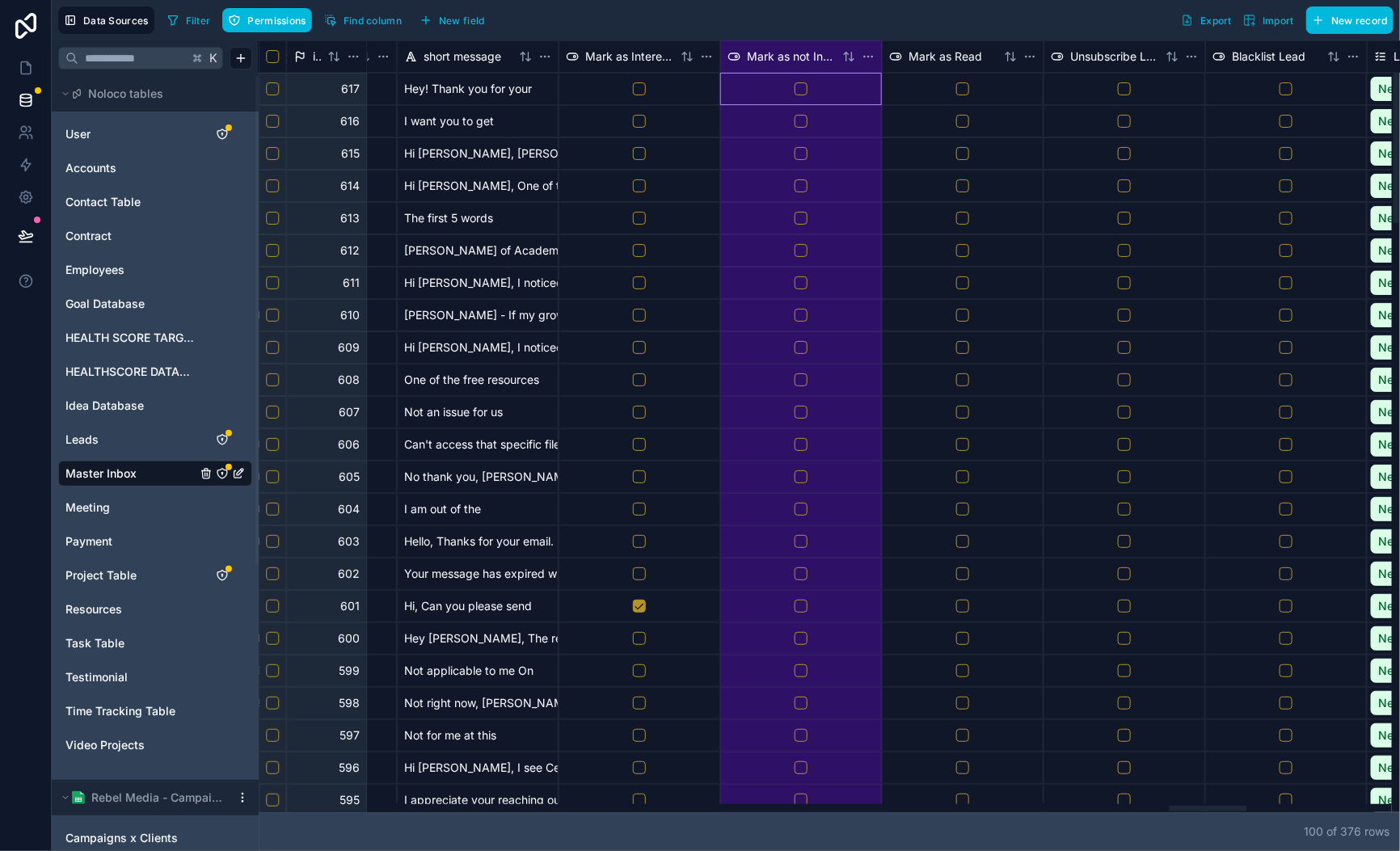
click at [704, 55] on html "Data Sources Filter Permissions Find column New field Export Import New record …" at bounding box center [700, 425] width 1400 height 851
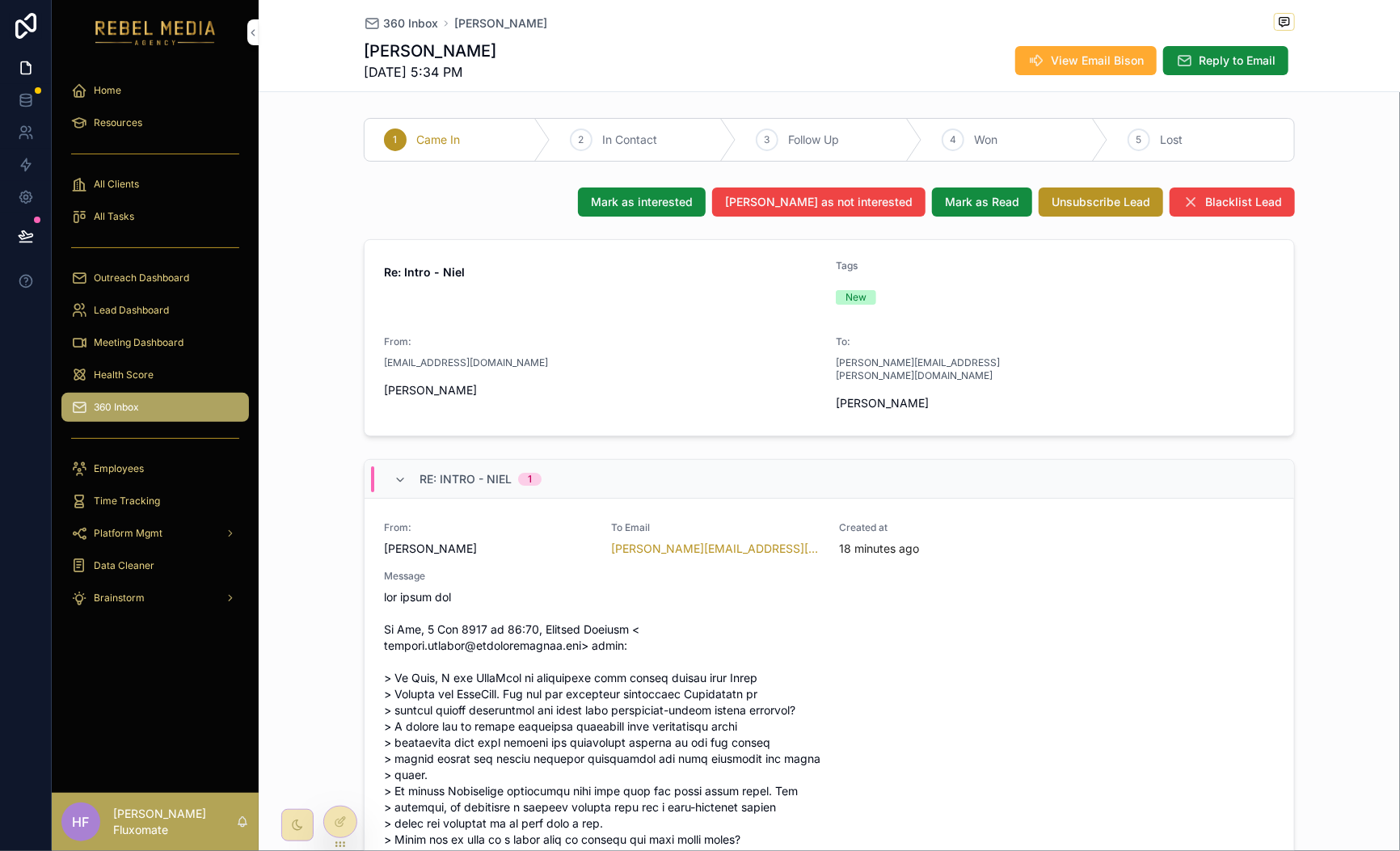
drag, startPoint x: 376, startPoint y: 19, endPoint x: 394, endPoint y: 20, distance: 18.0
click at [383, 19] on span "360 Inbox" at bounding box center [410, 23] width 55 height 17
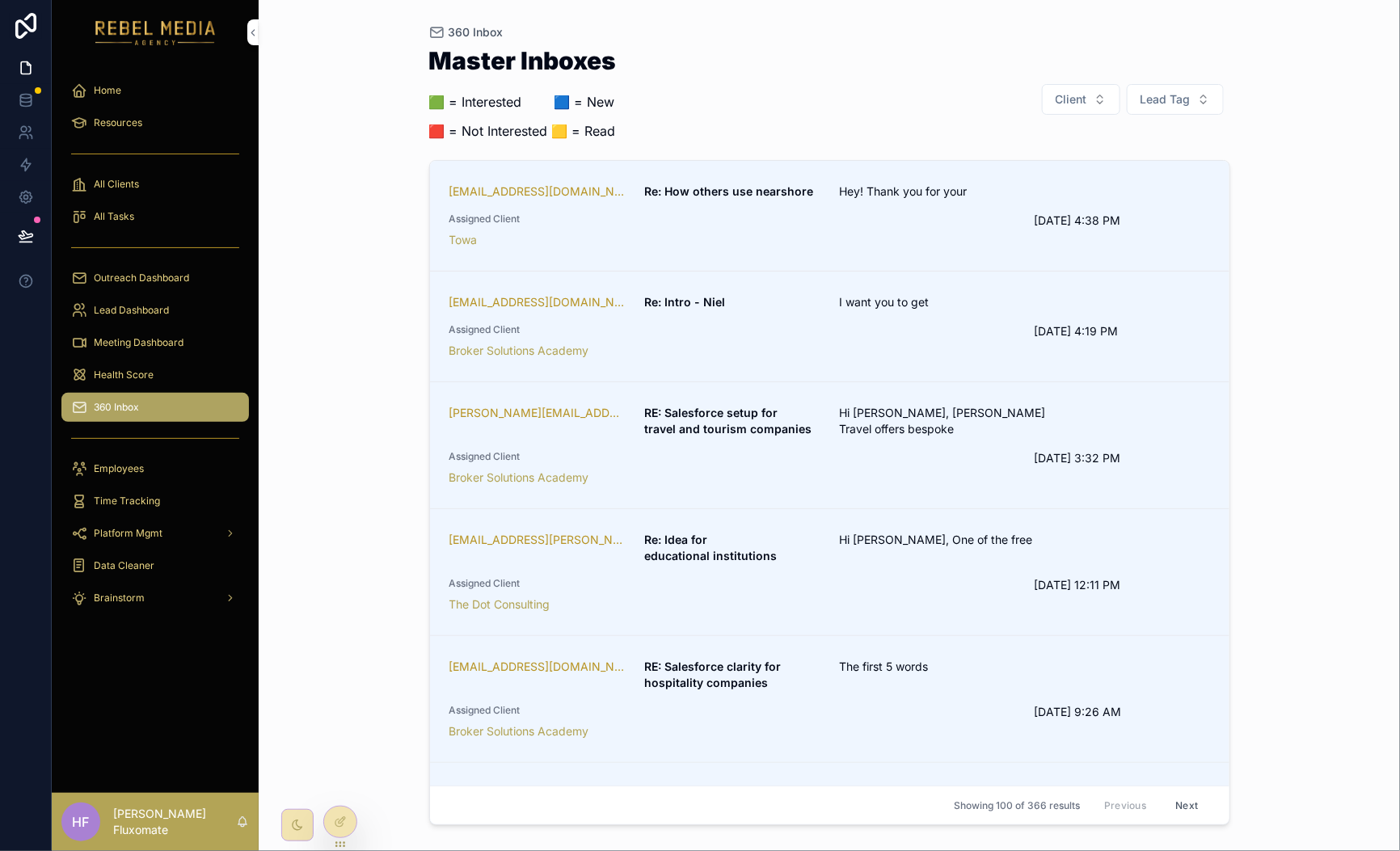
click at [951, 213] on span "Assigned Client" at bounding box center [732, 218] width 565 height 13
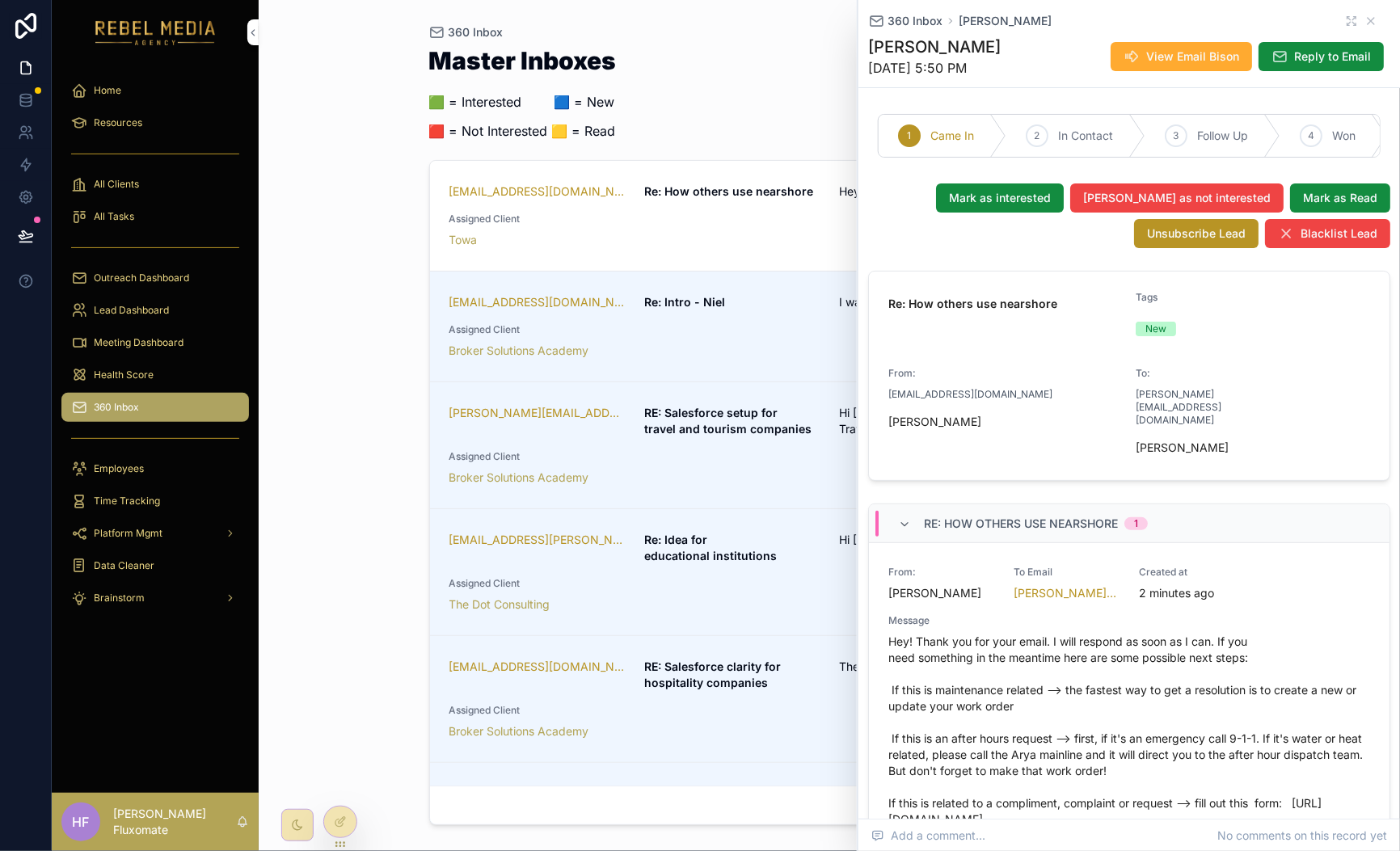
click at [786, 94] on div "Master Inboxes 🟩 = Interested ‎ ‎ ‎ ‎ ‎ ‎‎ ‎ 🟦 = New 🟥 = Not Interested 🟨 = Rea…" at bounding box center [830, 99] width 801 height 101
click at [343, 829] on div at bounding box center [339, 822] width 32 height 31
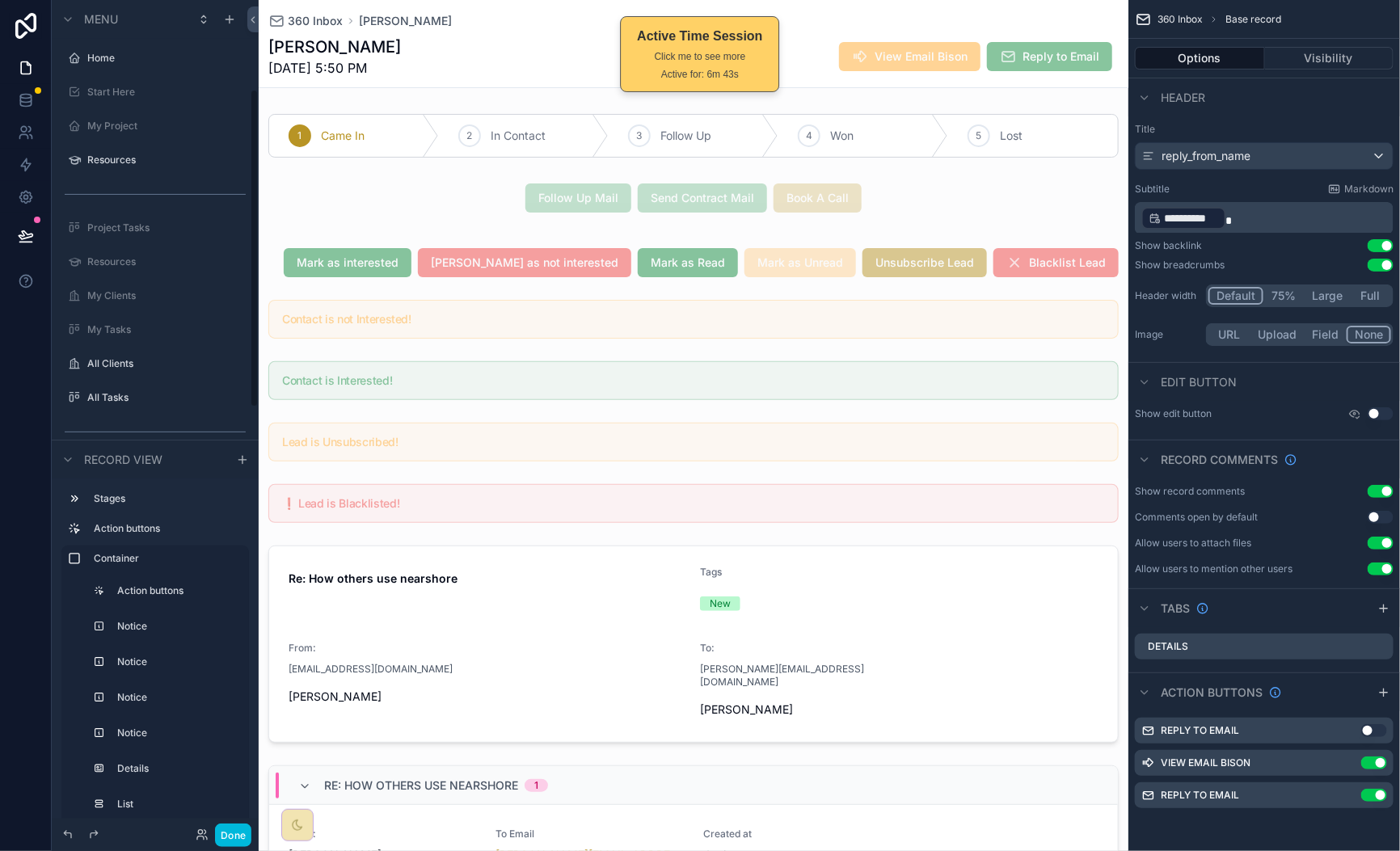
scroll to position [234, 0]
click at [338, 257] on div "scrollable content" at bounding box center [693, 802] width 870 height 1141
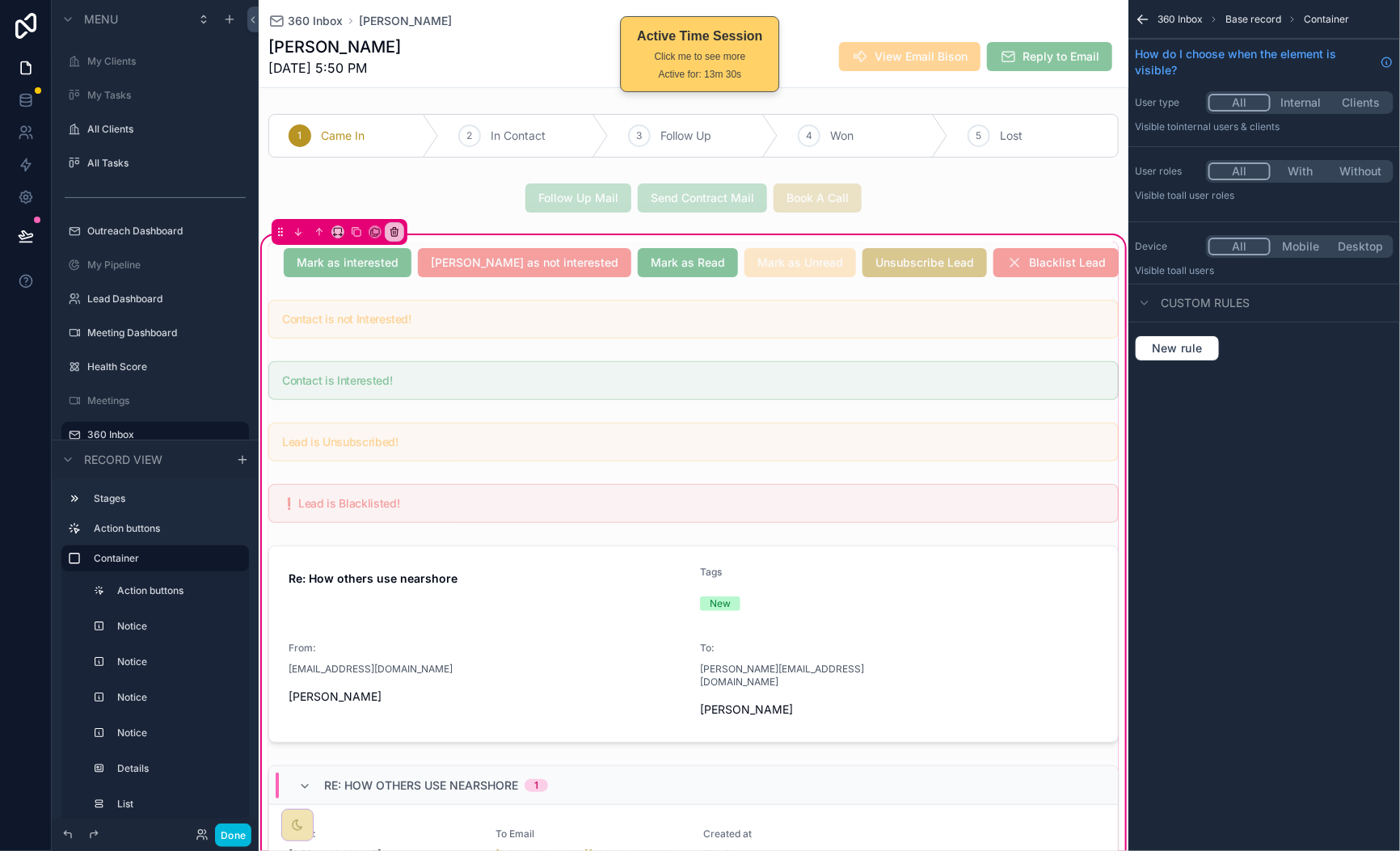
click at [309, 260] on div "scrollable content" at bounding box center [693, 262] width 870 height 42
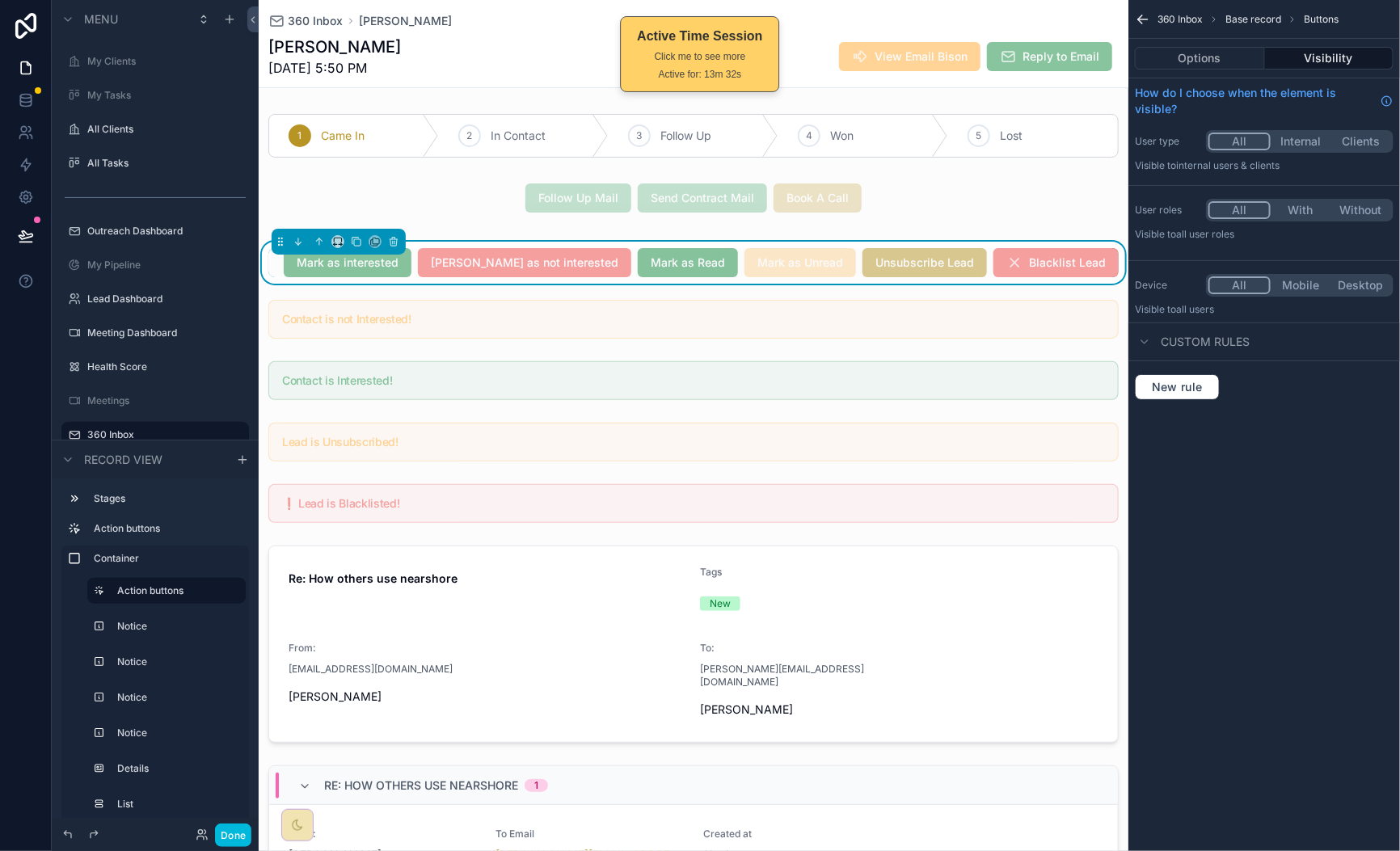
click at [324, 268] on div "[PERSON_NAME] as interested [PERSON_NAME] as not interested [PERSON_NAME] as Re…" at bounding box center [693, 263] width 850 height 29
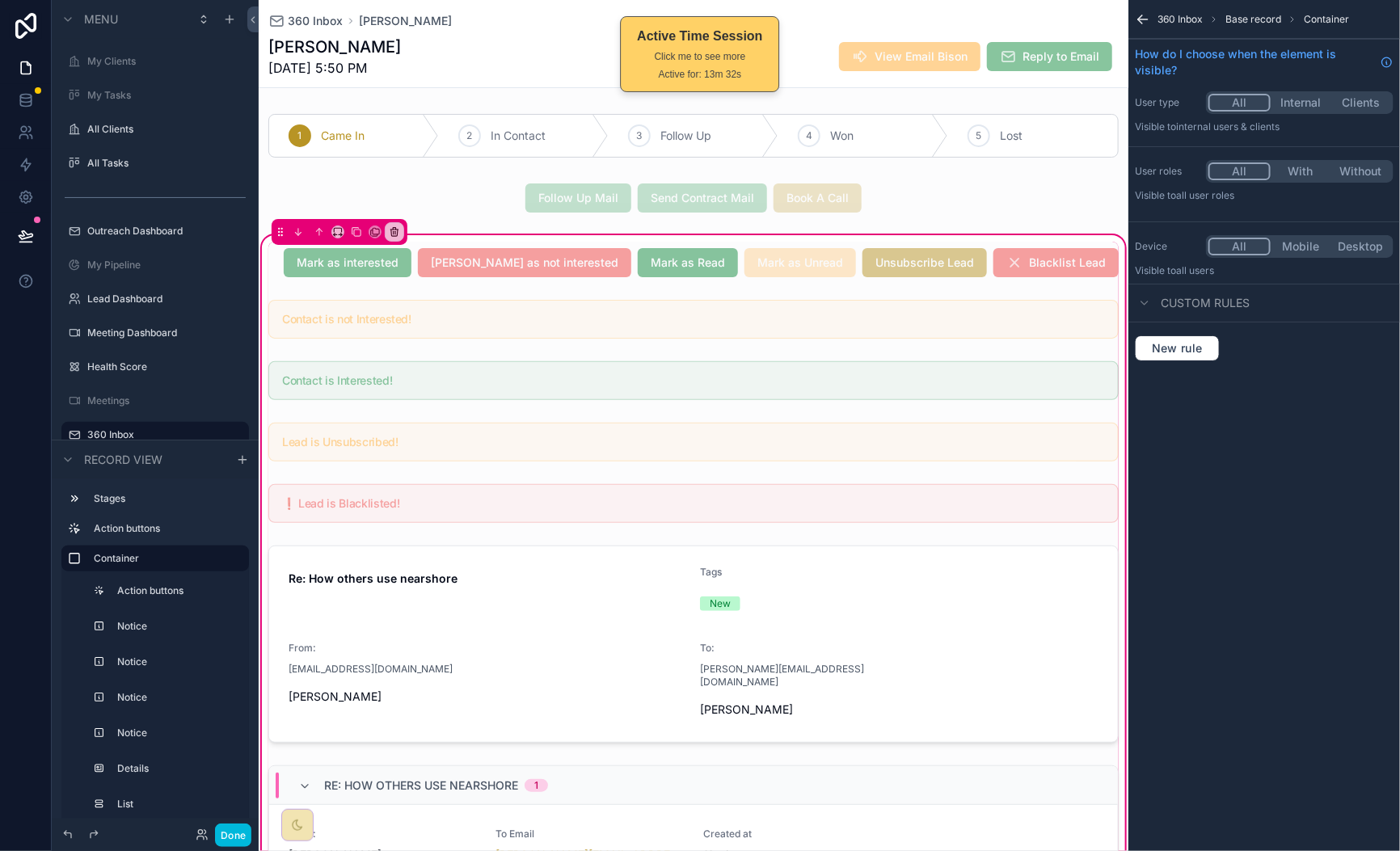
click at [321, 269] on div "scrollable content" at bounding box center [693, 262] width 870 height 42
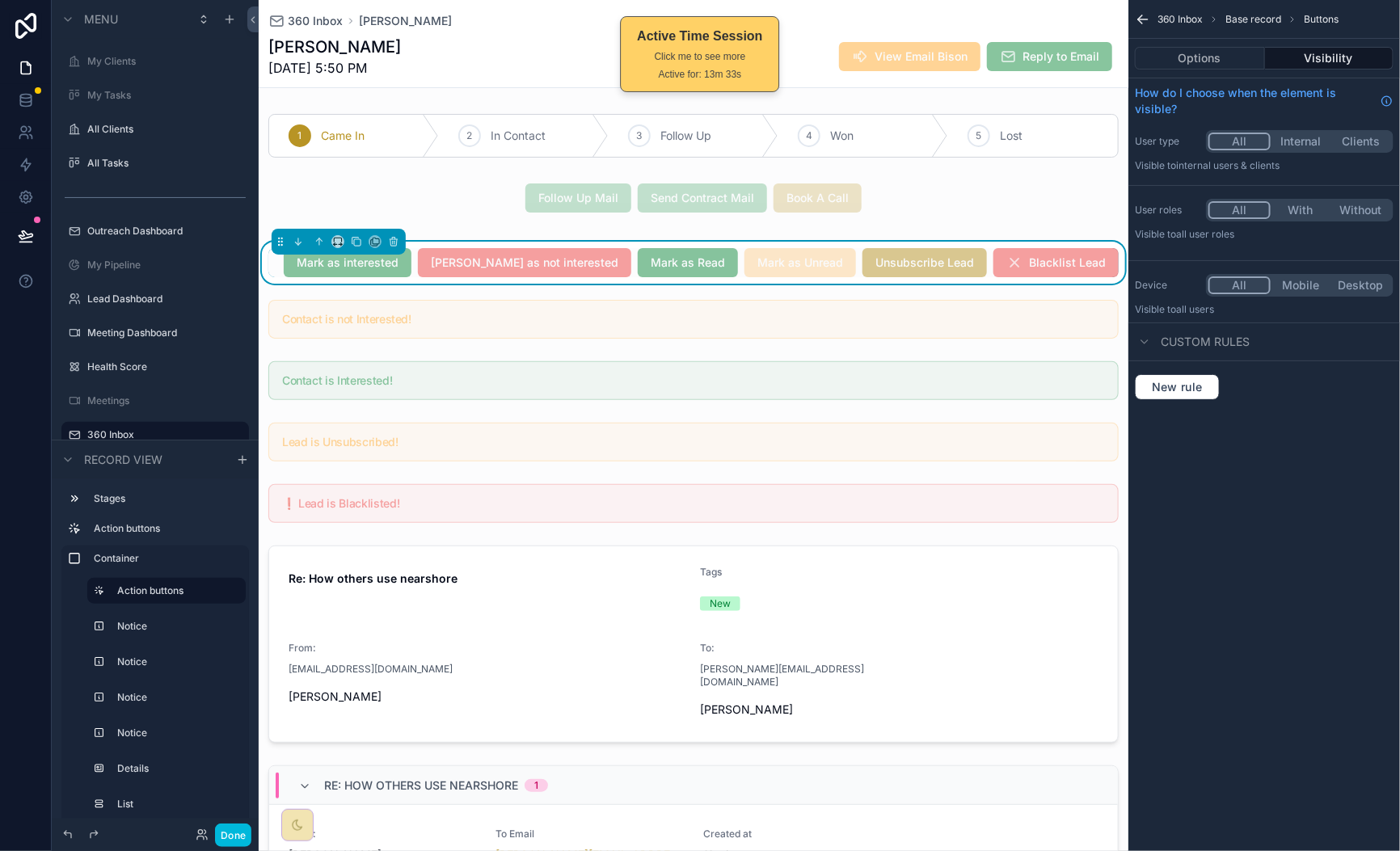
click at [1217, 55] on button "Options" at bounding box center [1199, 58] width 130 height 22
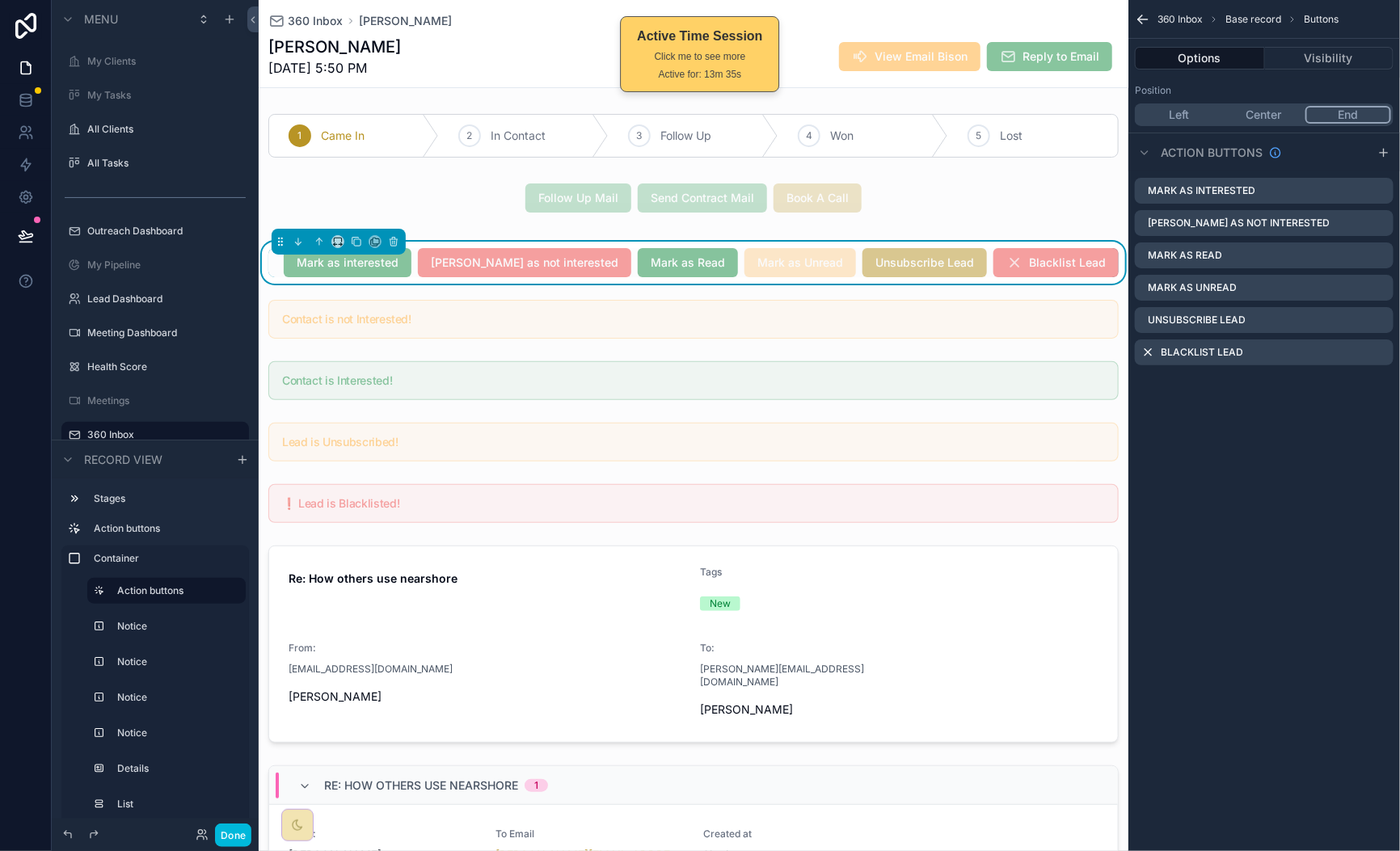
click at [313, 256] on div "[PERSON_NAME] as interested [PERSON_NAME] as not interested [PERSON_NAME] as Re…" at bounding box center [693, 263] width 850 height 29
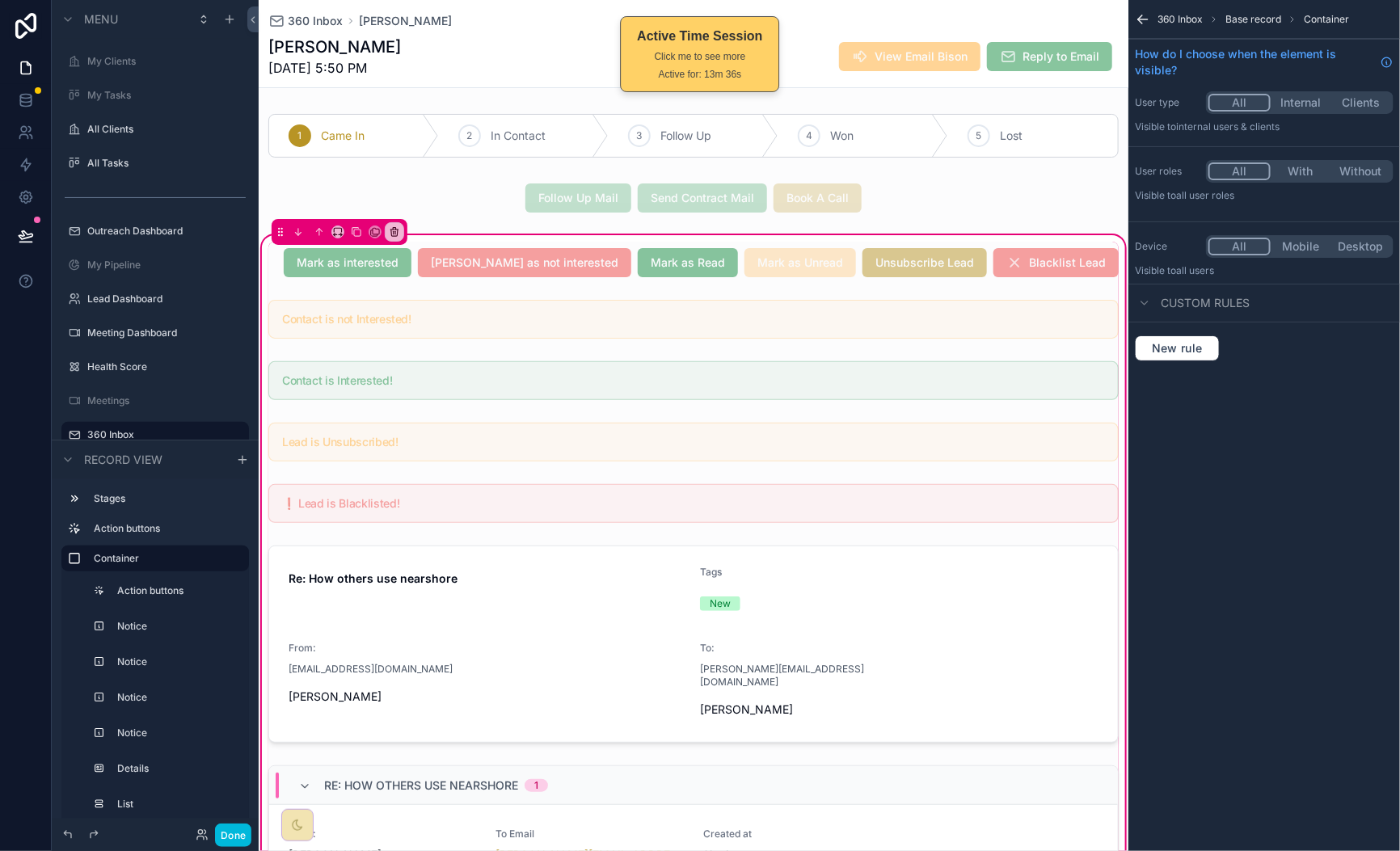
click at [313, 257] on div "scrollable content" at bounding box center [693, 262] width 870 height 42
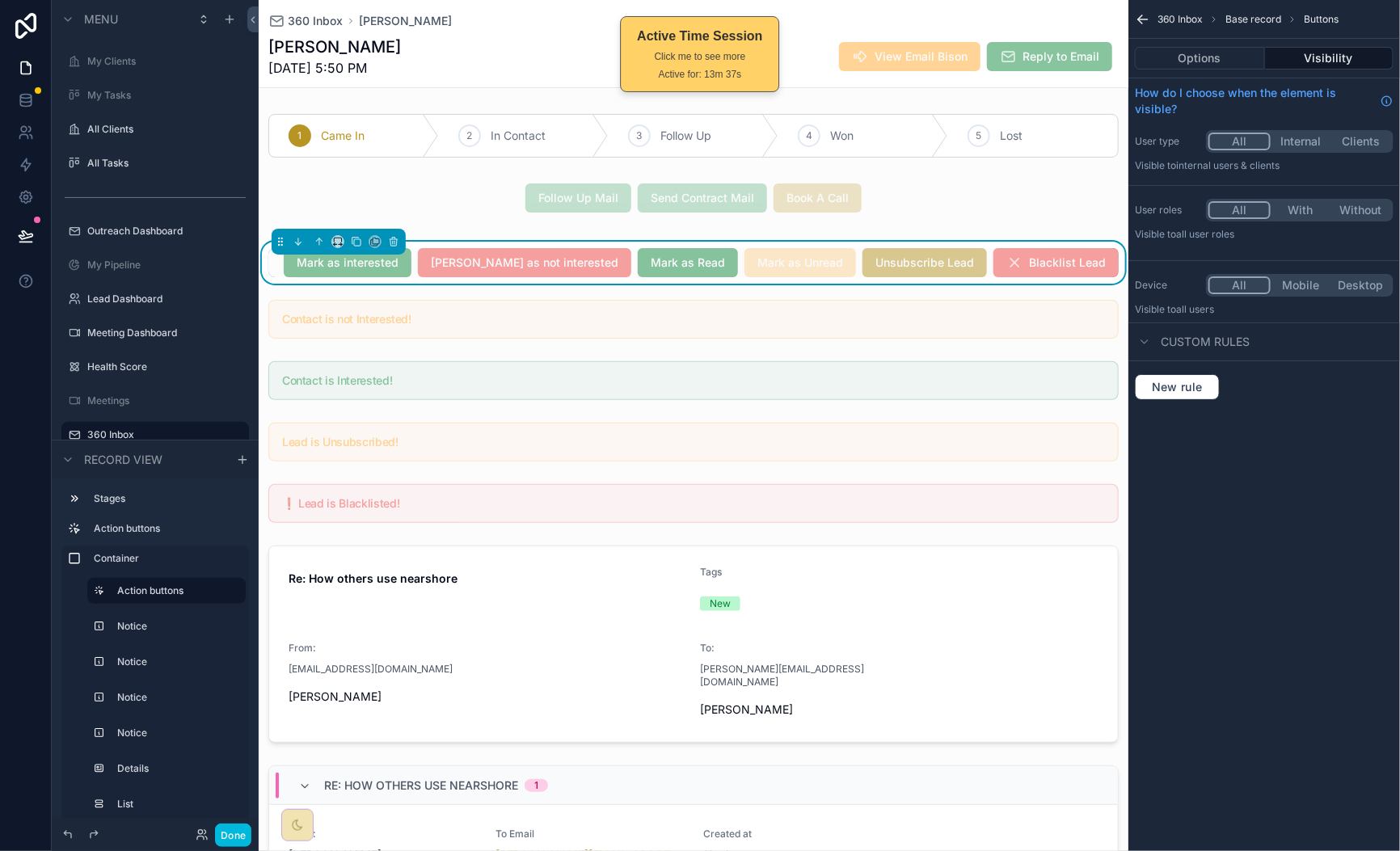
click at [1207, 57] on button "Options" at bounding box center [1199, 58] width 130 height 22
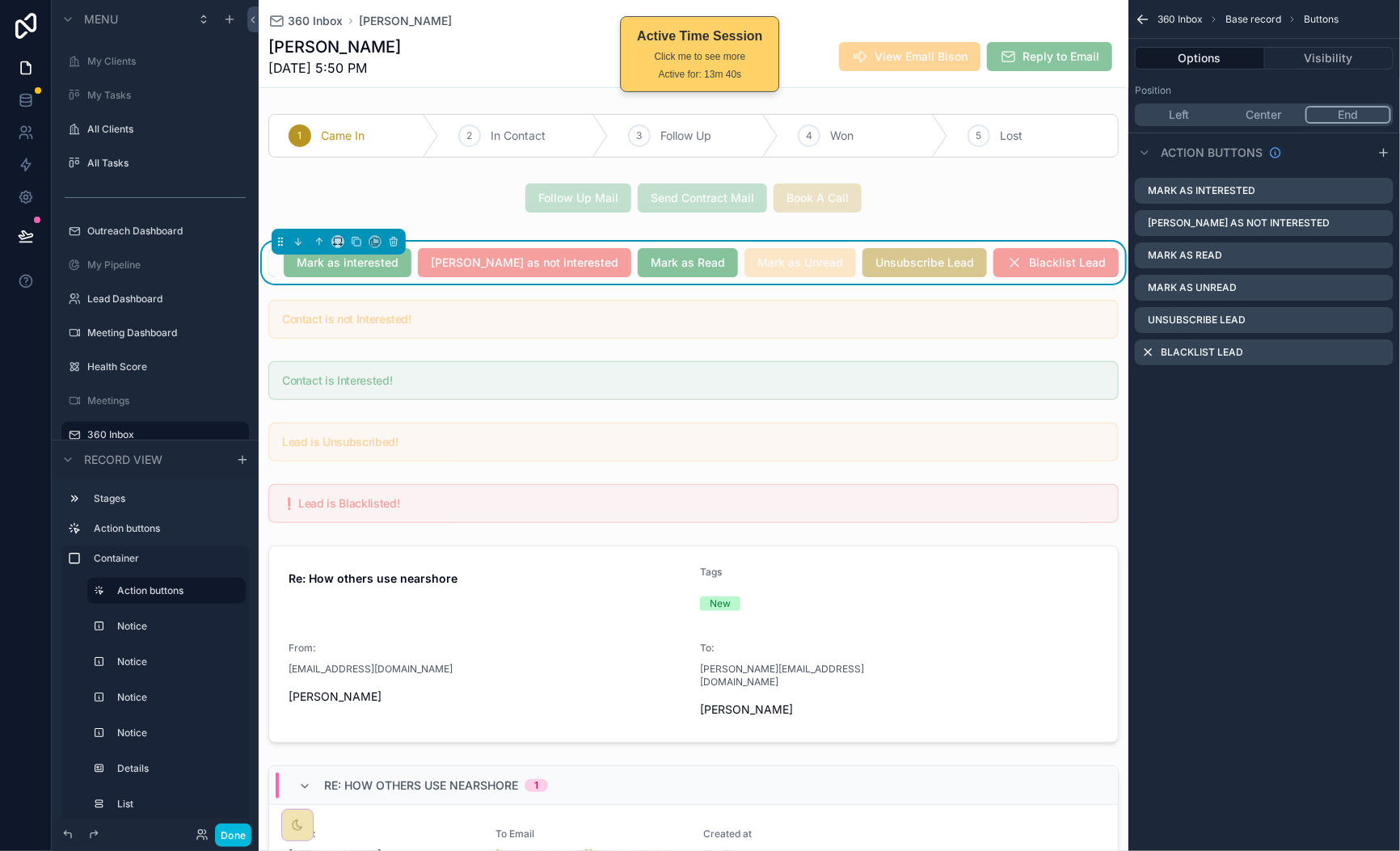
click at [0, 0] on icon "scrollable content" at bounding box center [0, 0] width 0 height 0
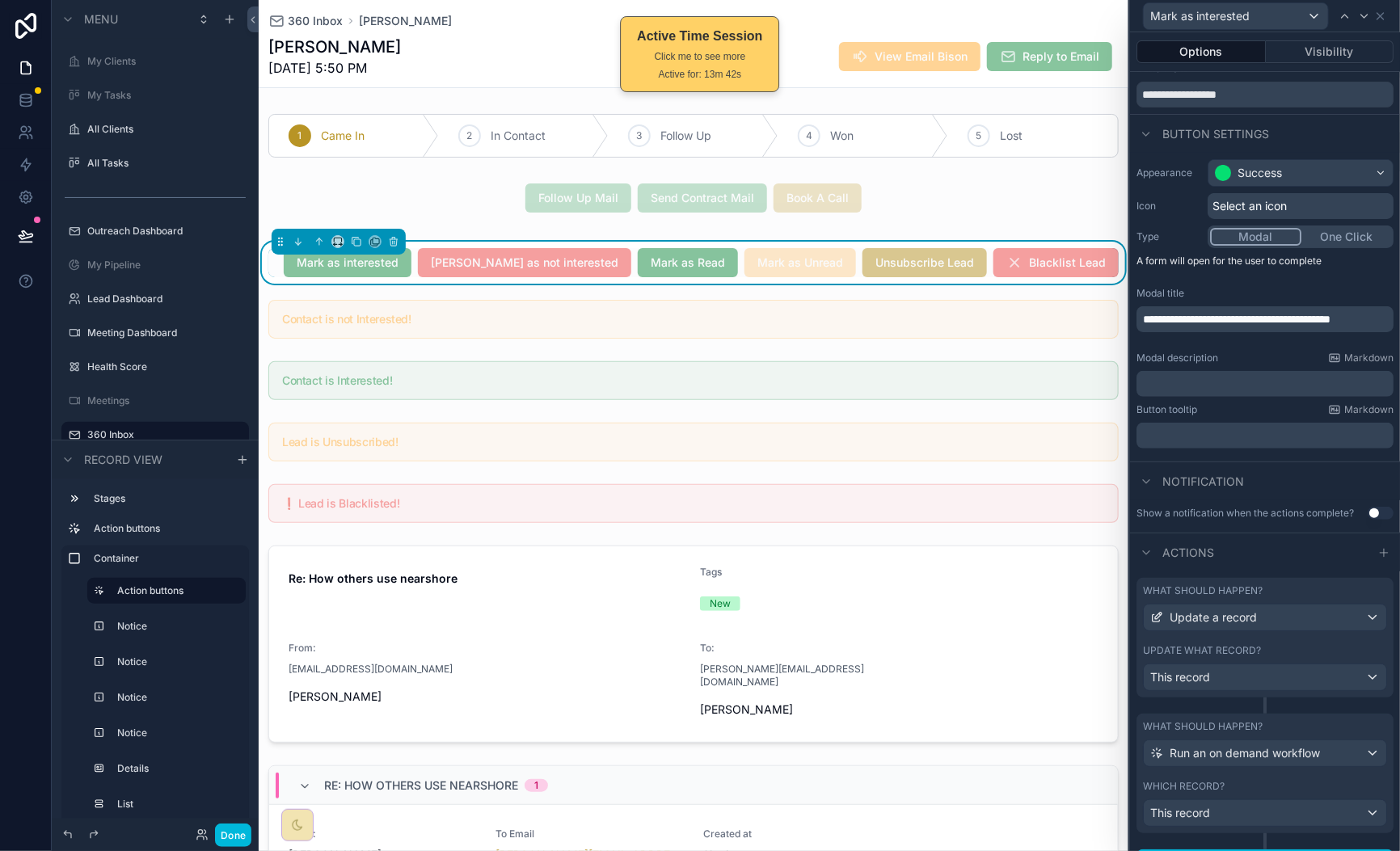
scroll to position [93, 0]
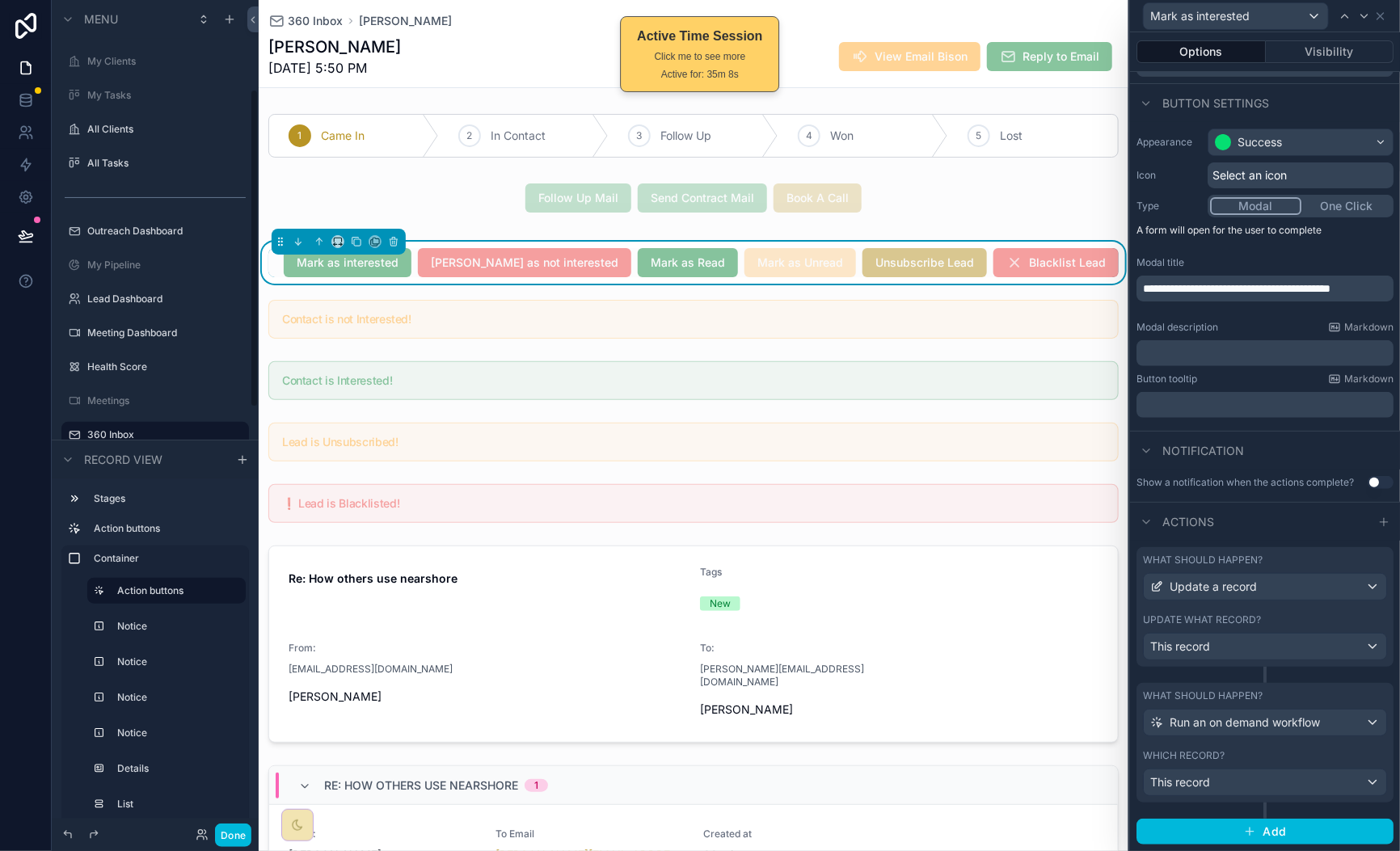
click at [300, 262] on div "[PERSON_NAME] as interested [PERSON_NAME] as not interested [PERSON_NAME] as Re…" at bounding box center [693, 263] width 850 height 29
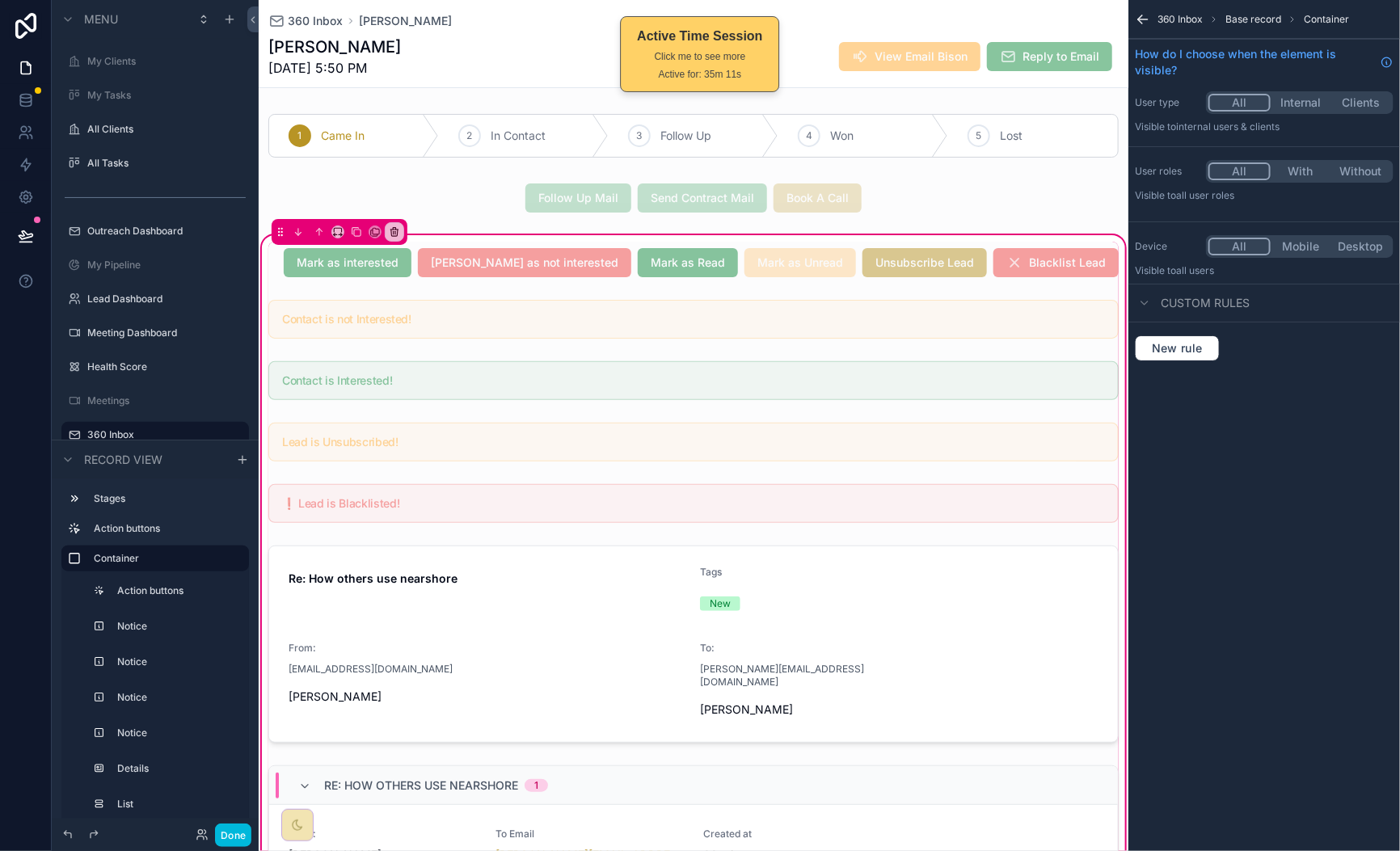
click at [305, 276] on div "scrollable content" at bounding box center [693, 262] width 870 height 42
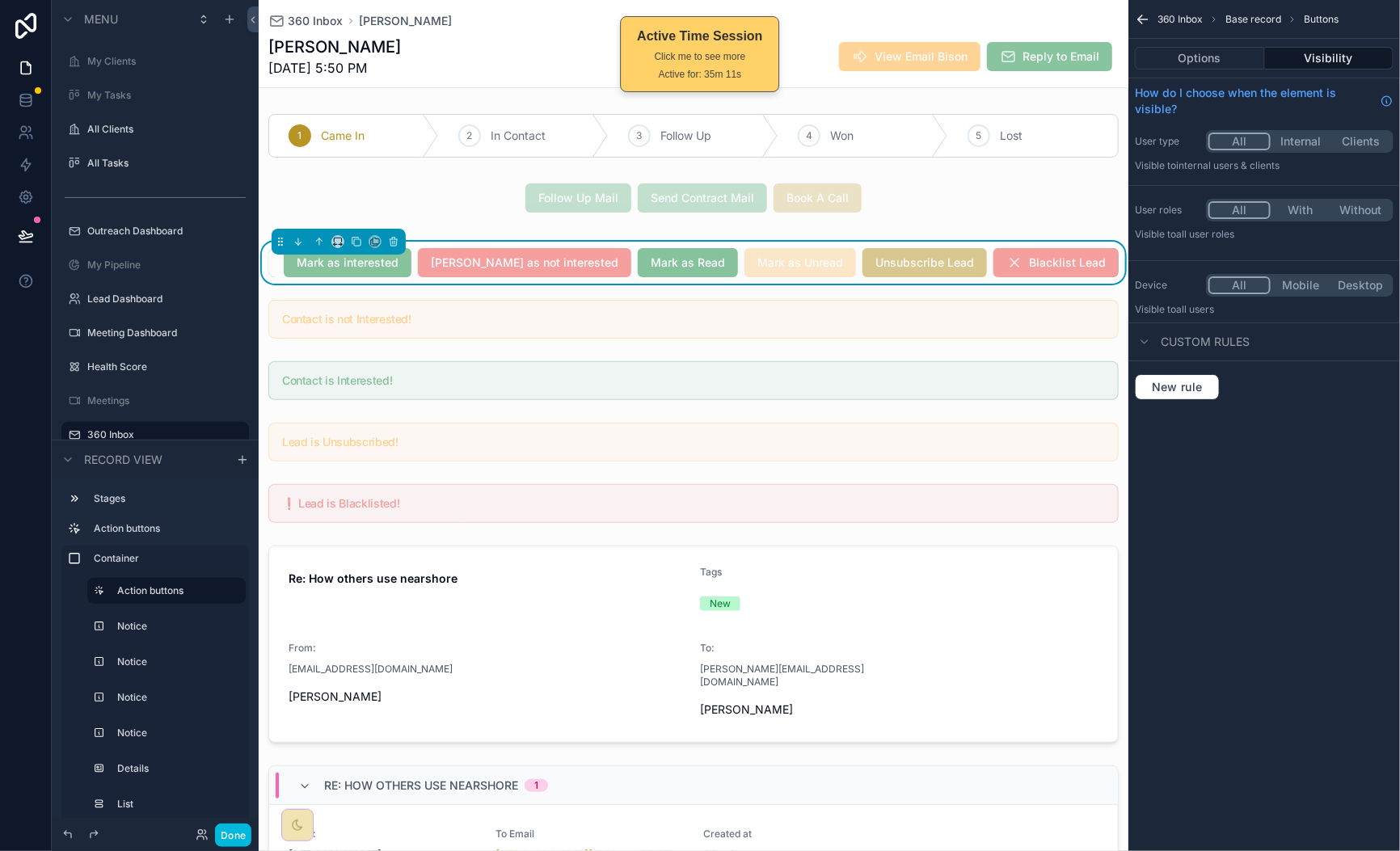
click at [310, 266] on div "[PERSON_NAME] as interested [PERSON_NAME] as not interested [PERSON_NAME] as Re…" at bounding box center [693, 263] width 850 height 29
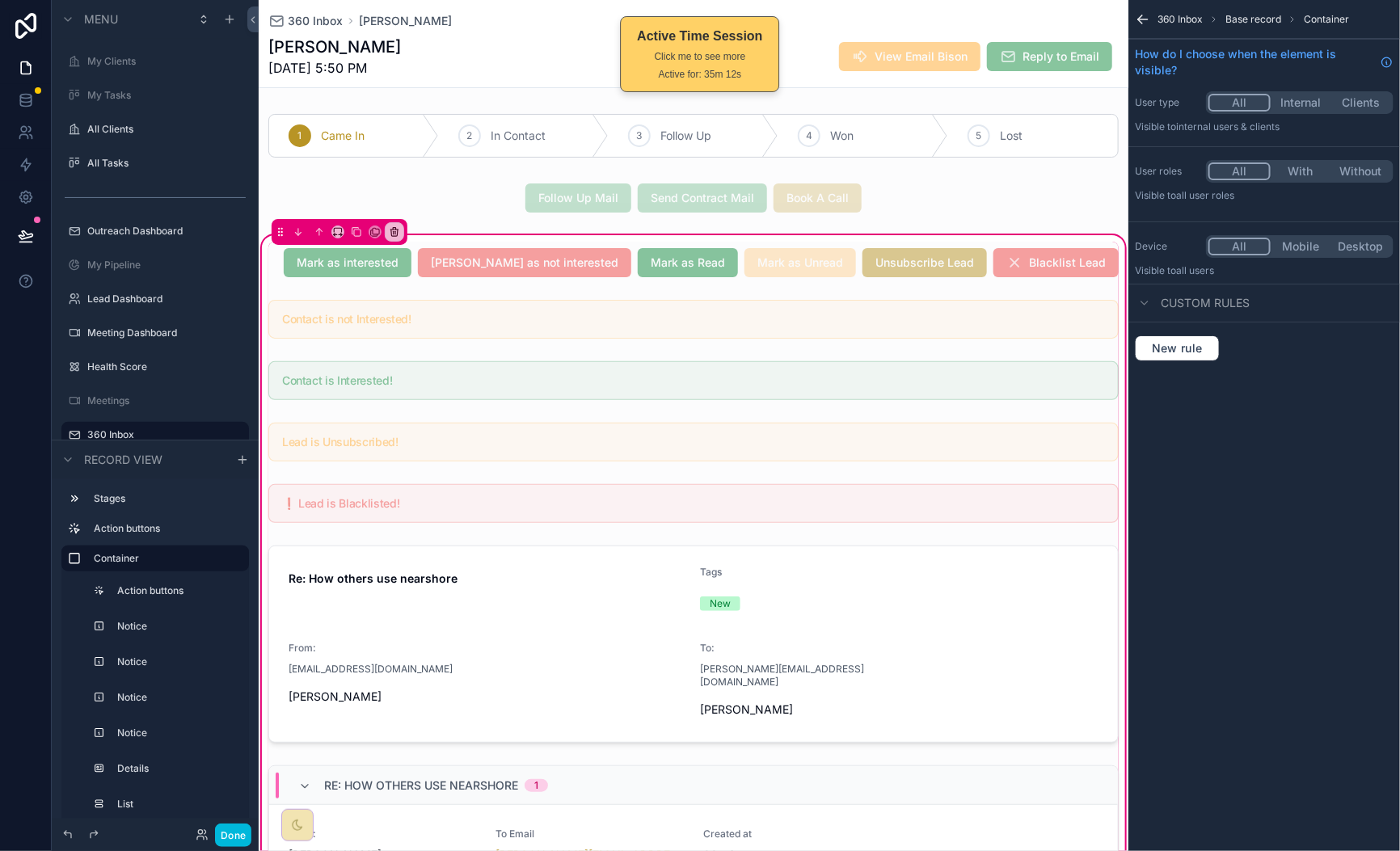
click at [297, 270] on div "scrollable content" at bounding box center [693, 262] width 870 height 42
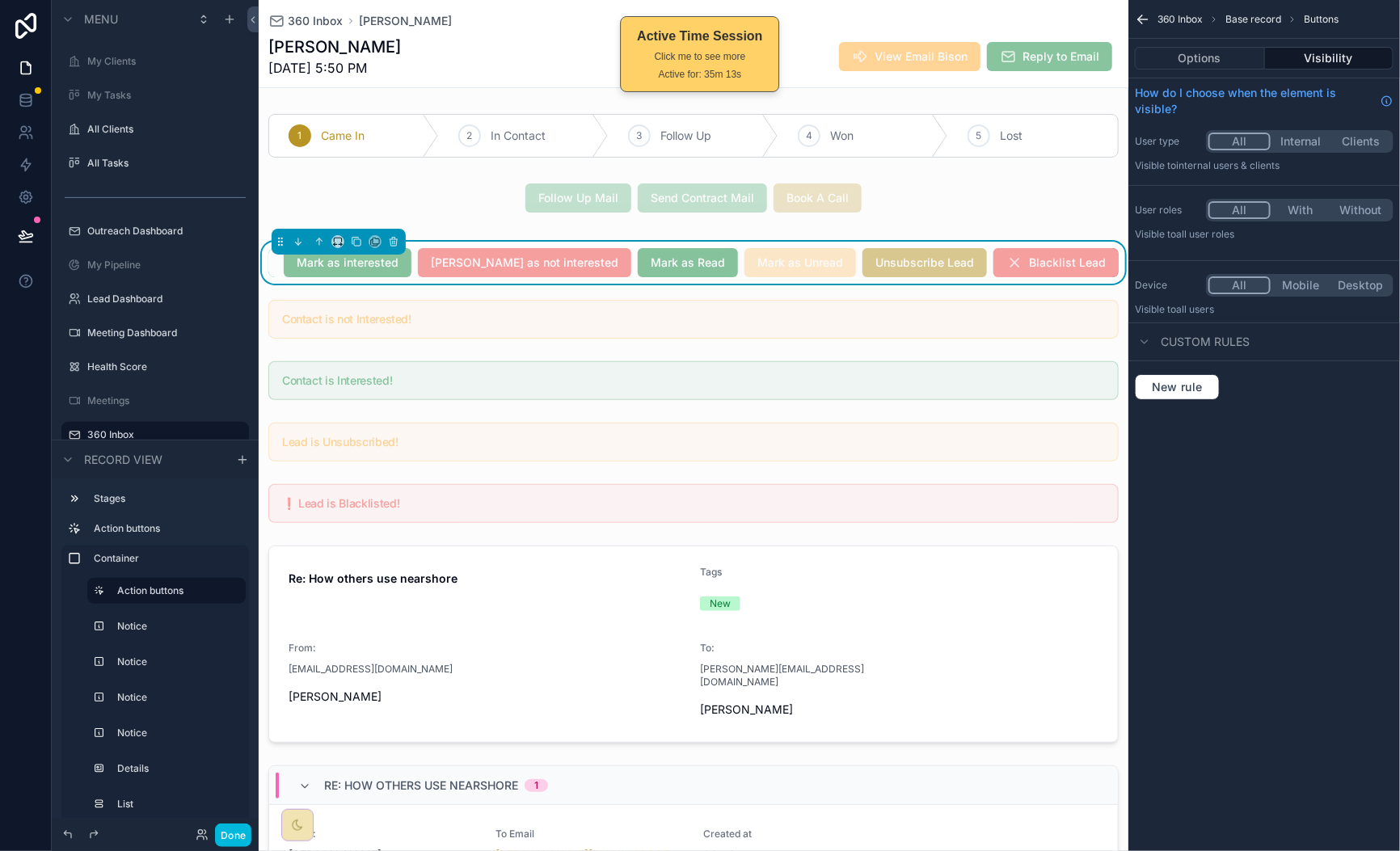
click at [1204, 59] on button "Options" at bounding box center [1199, 58] width 130 height 22
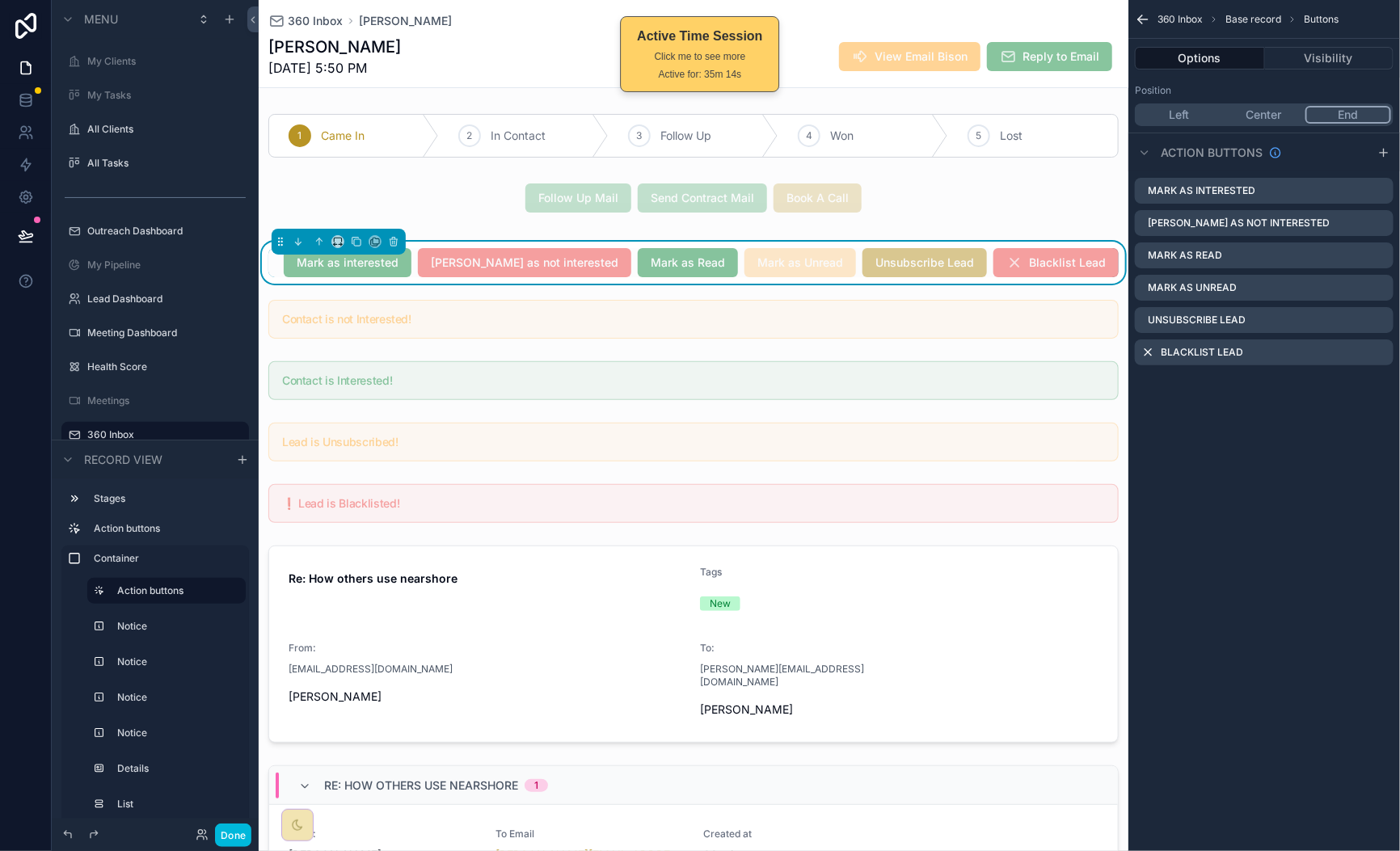
click at [0, 0] on icon "scrollable content" at bounding box center [0, 0] width 0 height 0
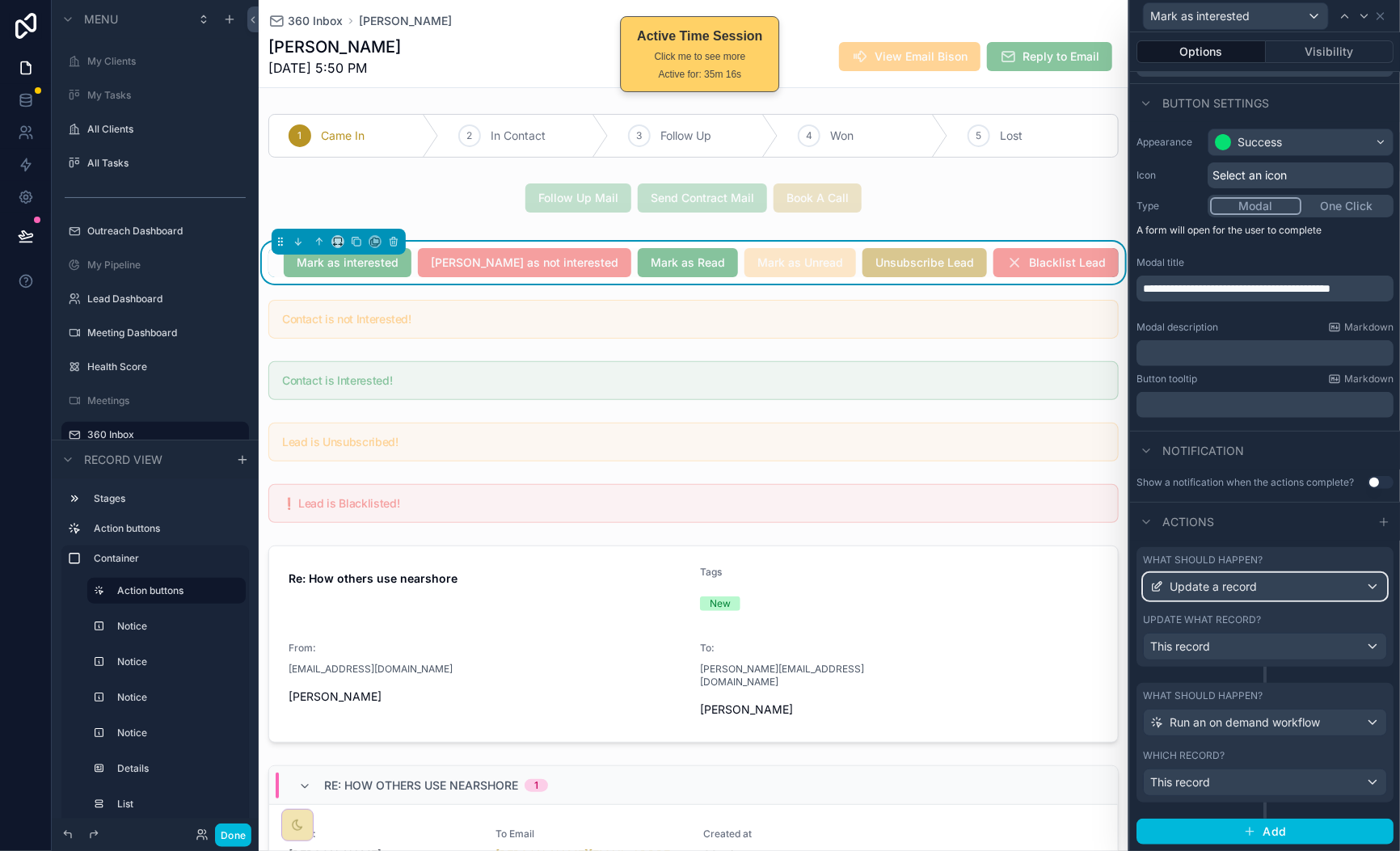
click at [1272, 592] on div "Update a record" at bounding box center [1264, 587] width 243 height 26
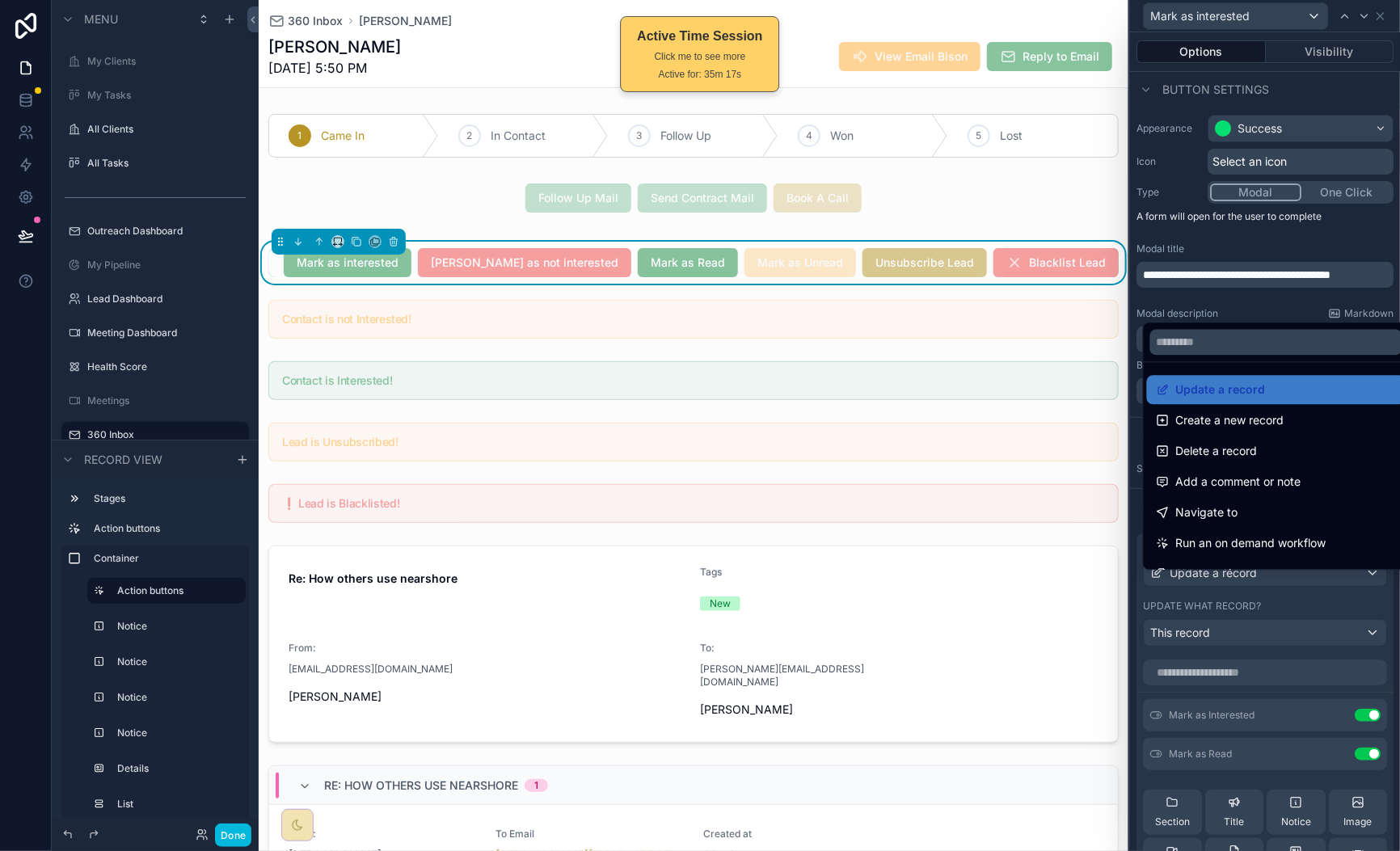
click at [1234, 388] on span "Update a record" at bounding box center [1221, 390] width 90 height 19
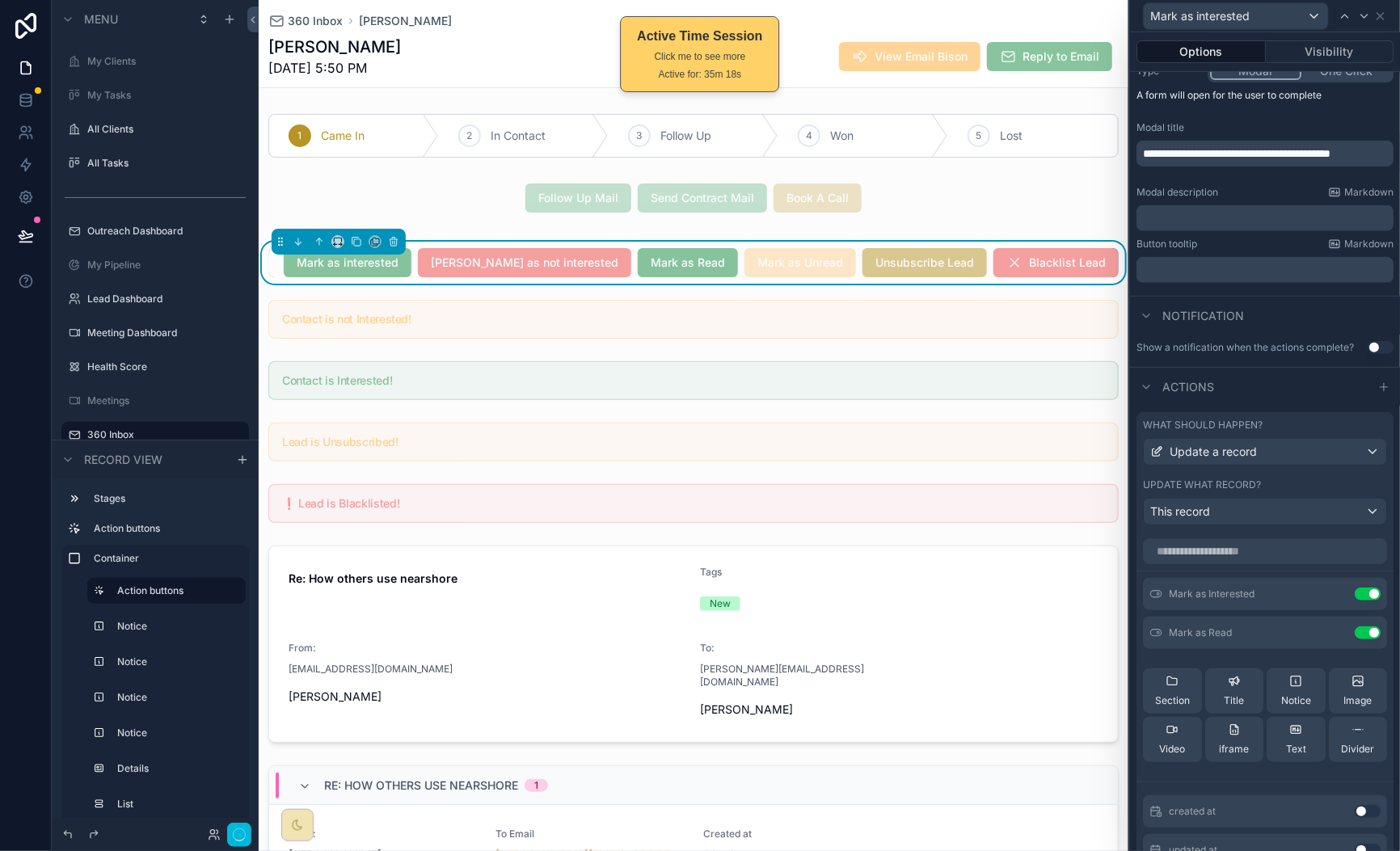
scroll to position [241, 0]
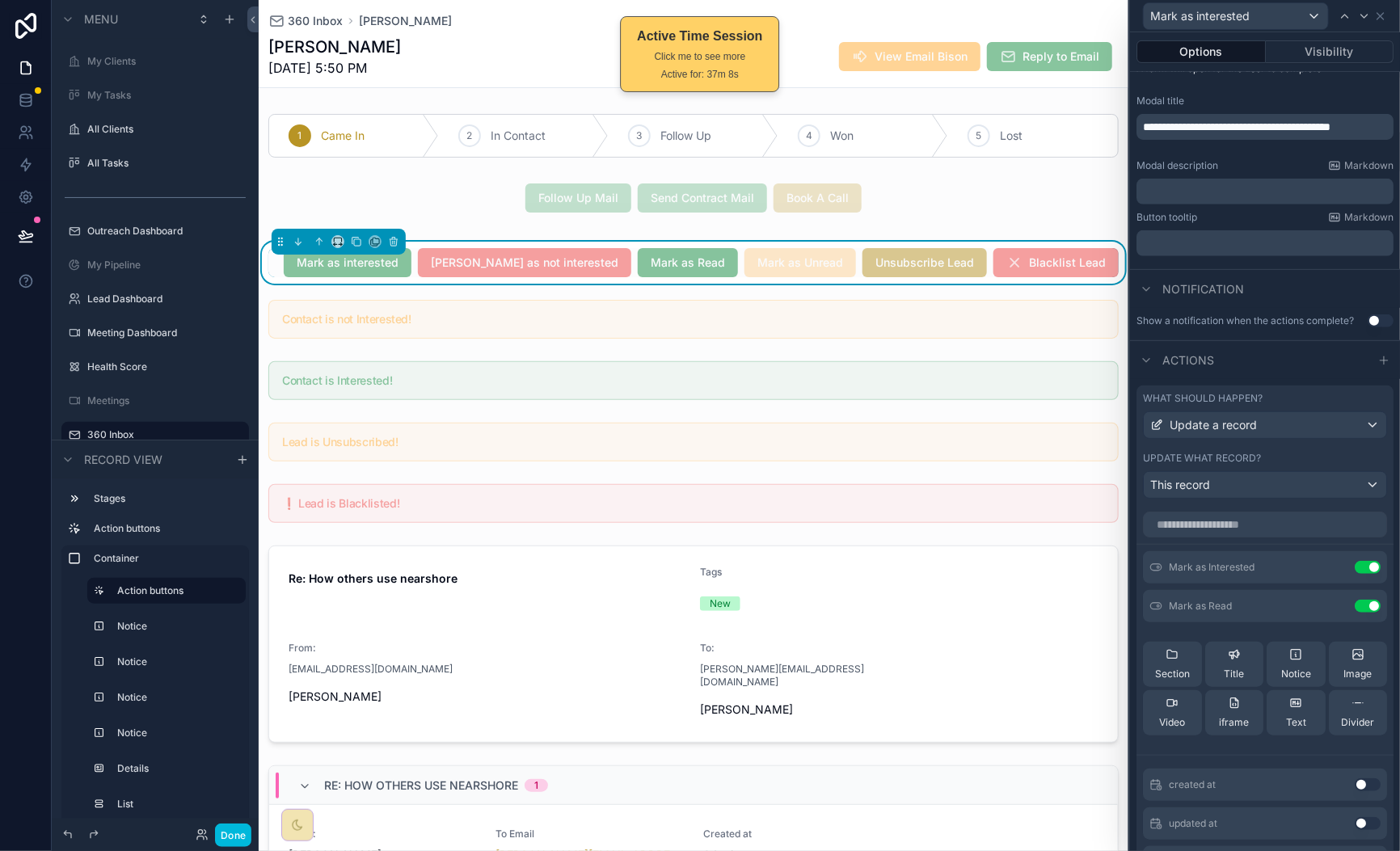
click at [310, 263] on div "Mark as interested Mark as not interested Mark as Read Mark as Unread Unsubscri…" at bounding box center [693, 263] width 850 height 29
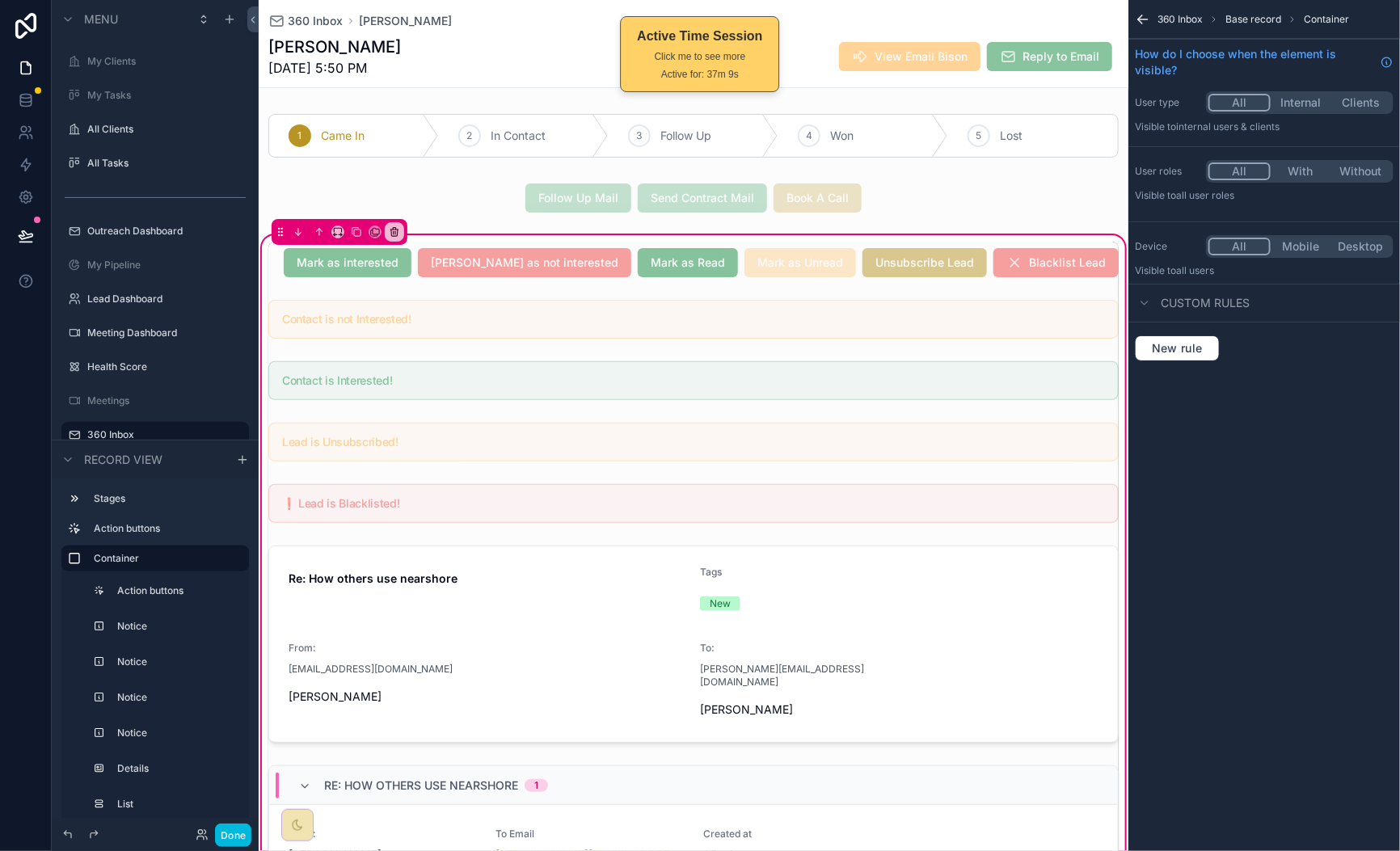
click at [310, 263] on div "scrollable content" at bounding box center [693, 262] width 870 height 42
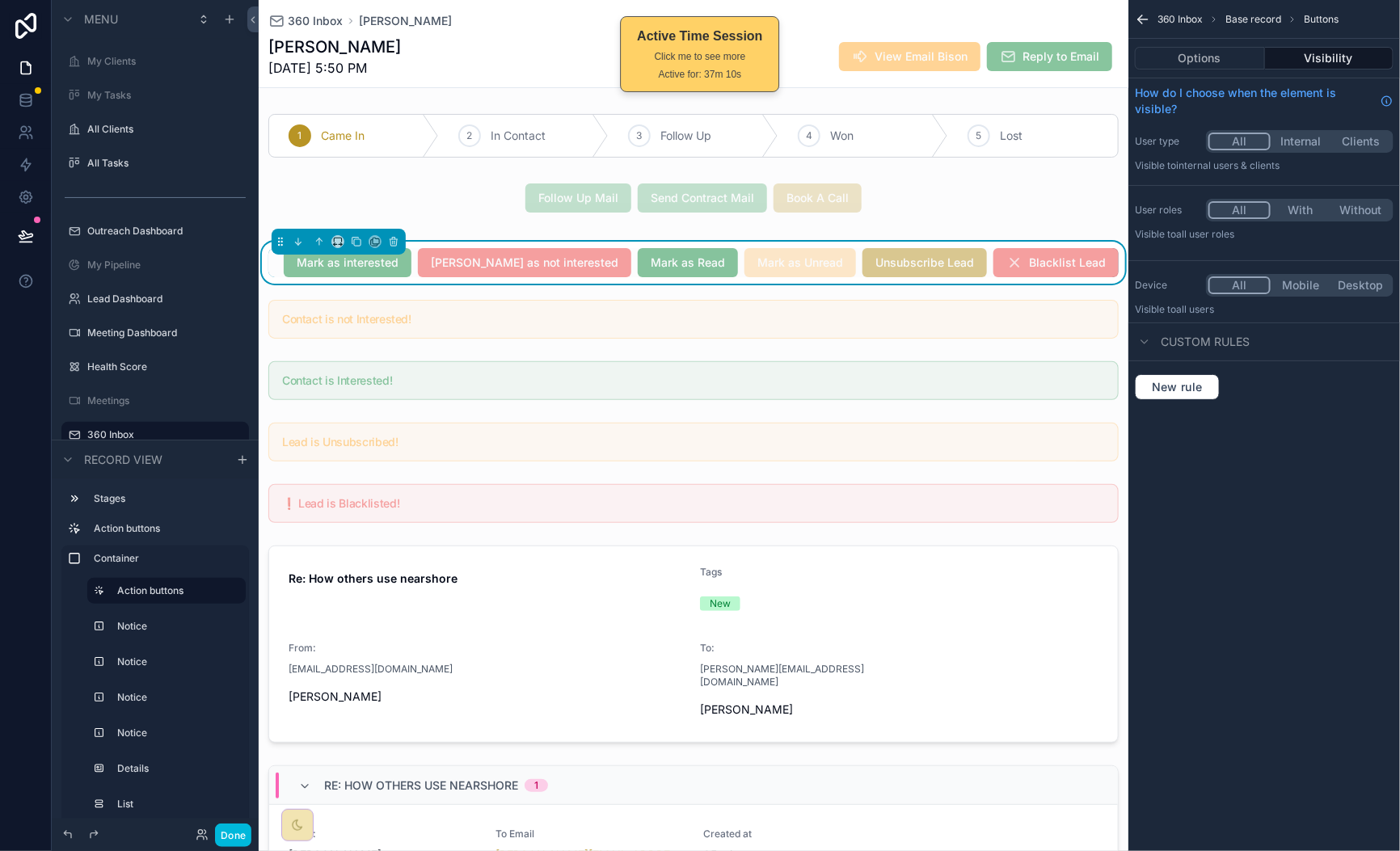
click at [1221, 63] on button "Options" at bounding box center [1199, 58] width 130 height 22
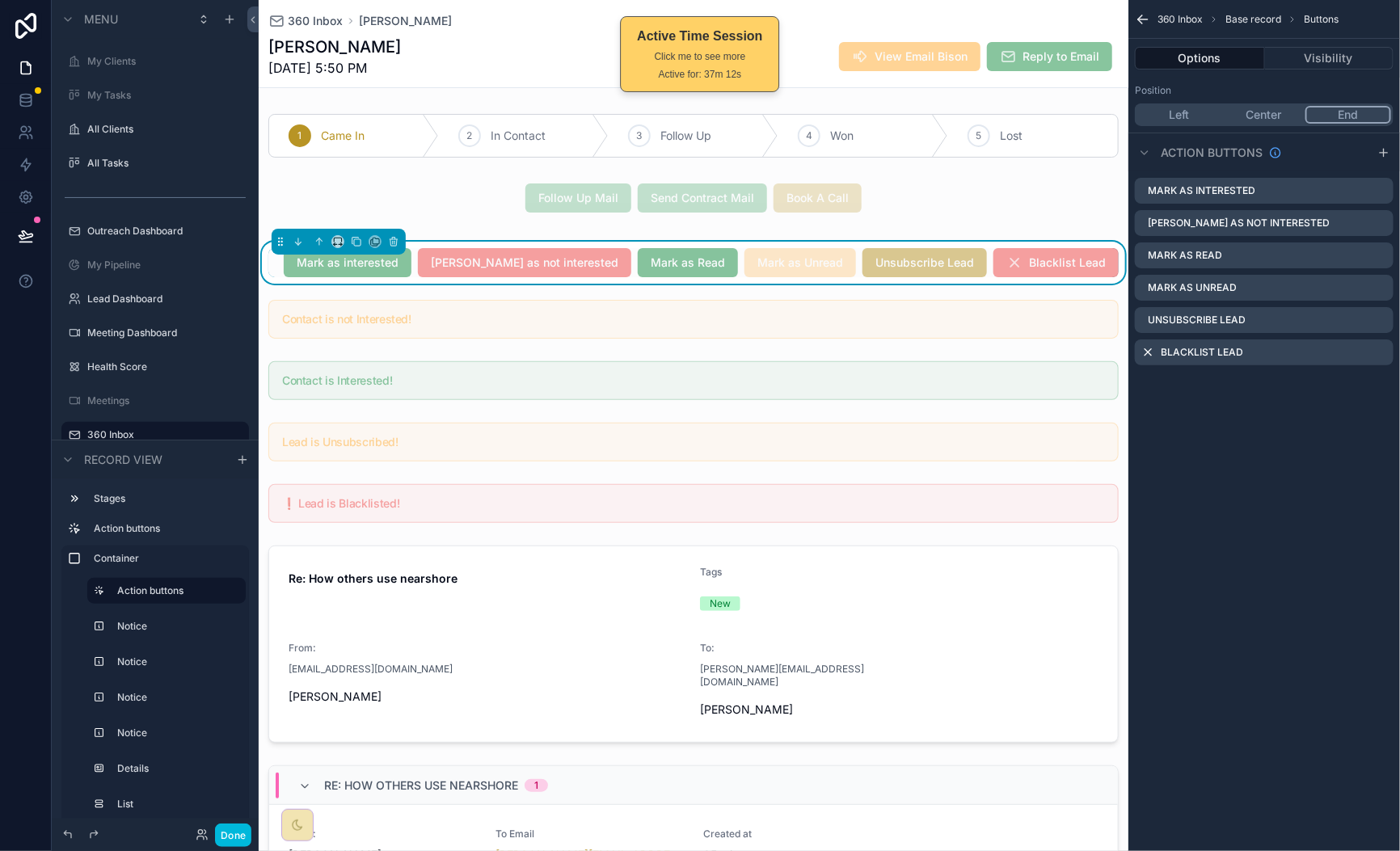
drag, startPoint x: 1382, startPoint y: 191, endPoint x: 1397, endPoint y: 199, distance: 17.0
click at [0, 0] on icon "scrollable content" at bounding box center [0, 0] width 0 height 0
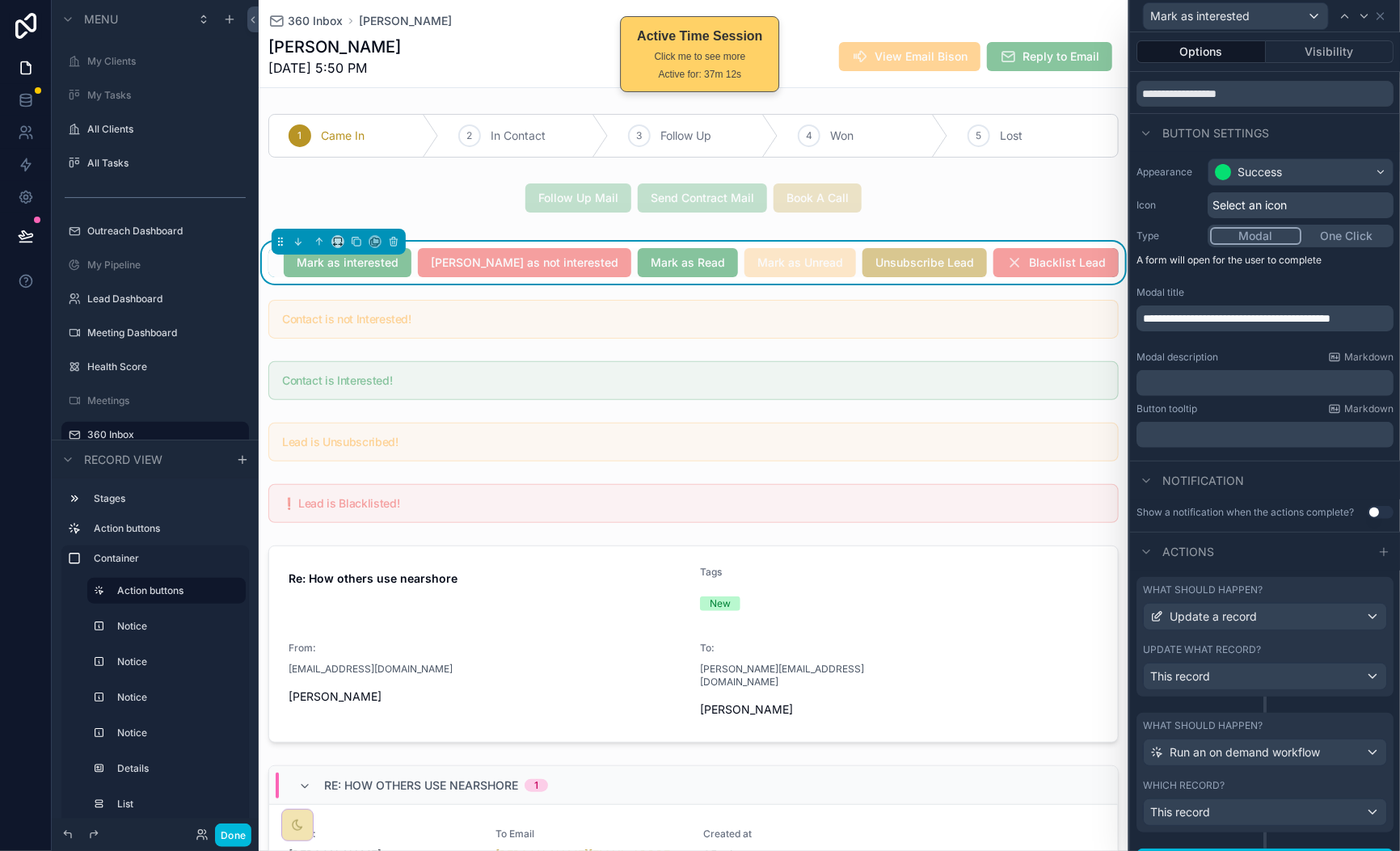
scroll to position [93, 0]
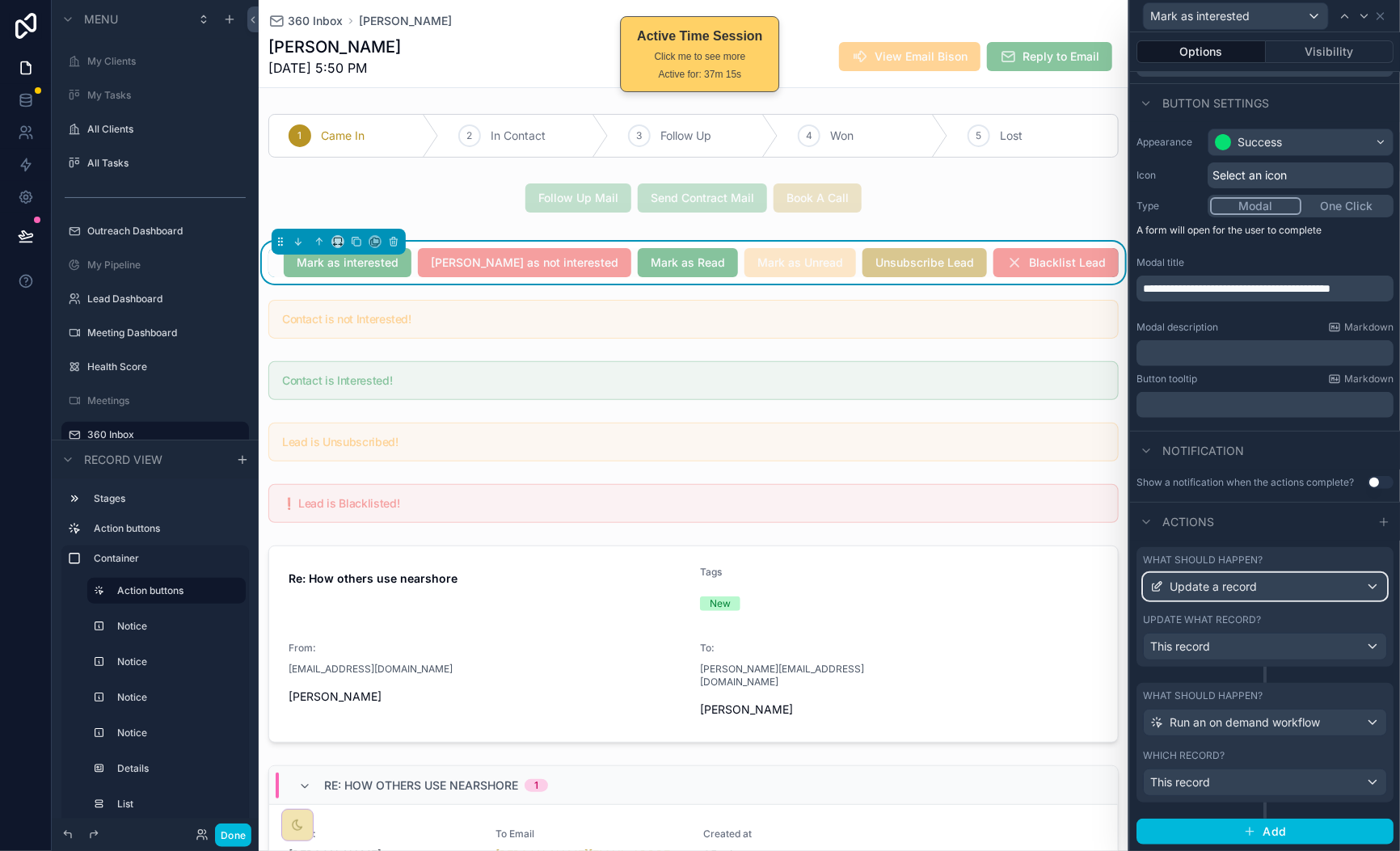
click at [1308, 599] on div "Update a record" at bounding box center [1264, 587] width 243 height 26
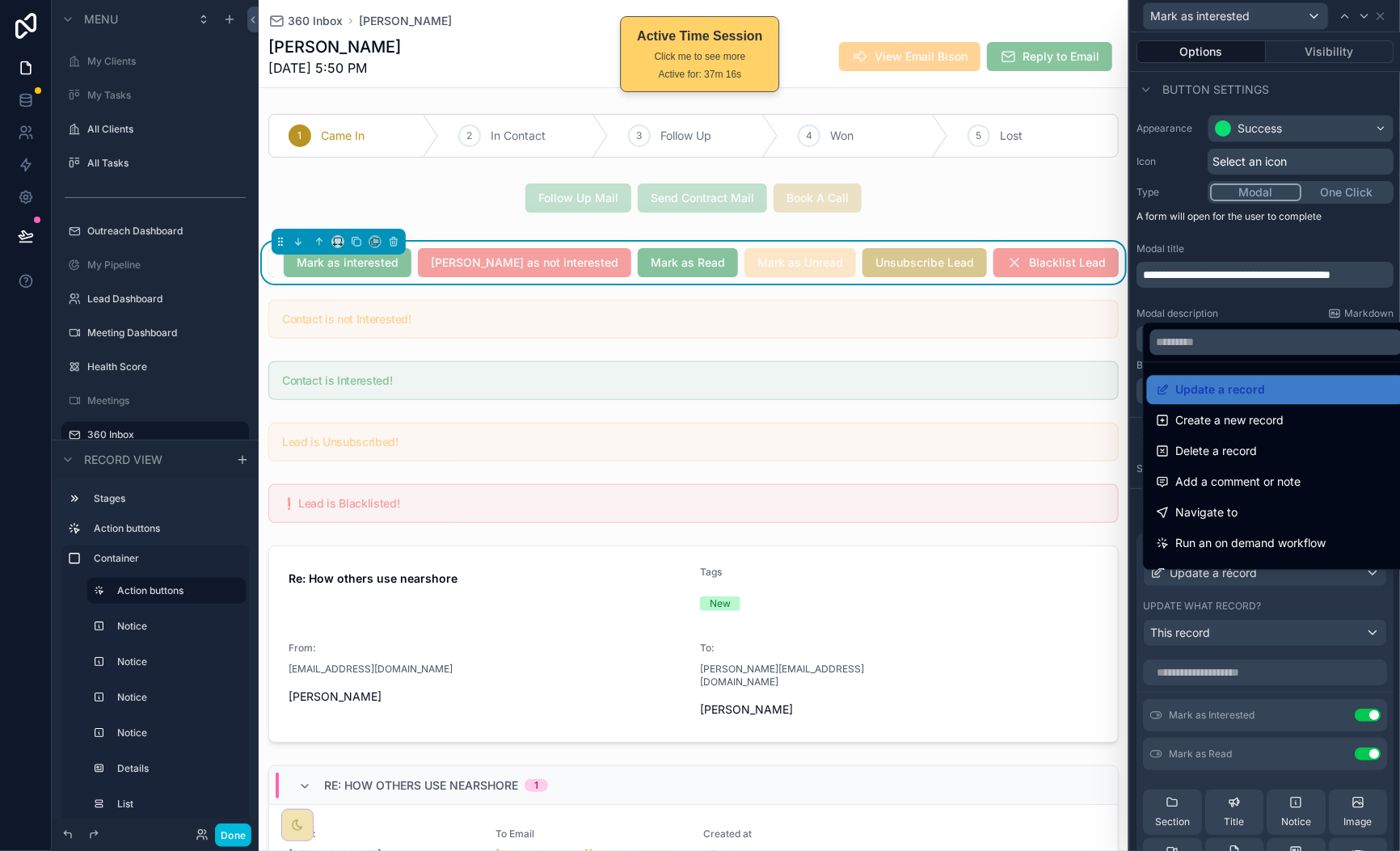
click at [1369, 621] on div at bounding box center [1264, 425] width 270 height 851
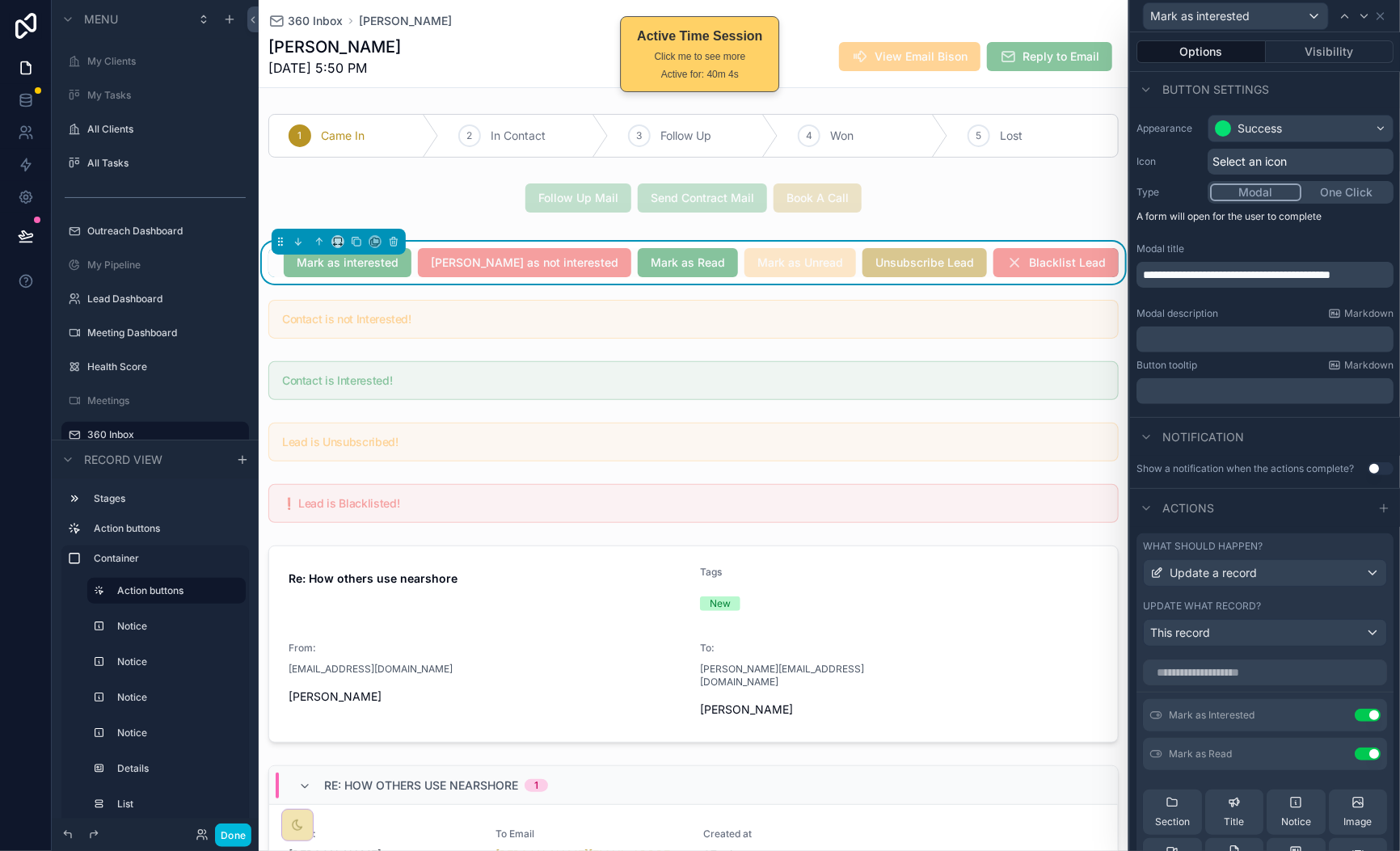
click at [311, 261] on div "Mark as interested Mark as not interested Mark as Read Mark as Unread Unsubscri…" at bounding box center [693, 263] width 850 height 29
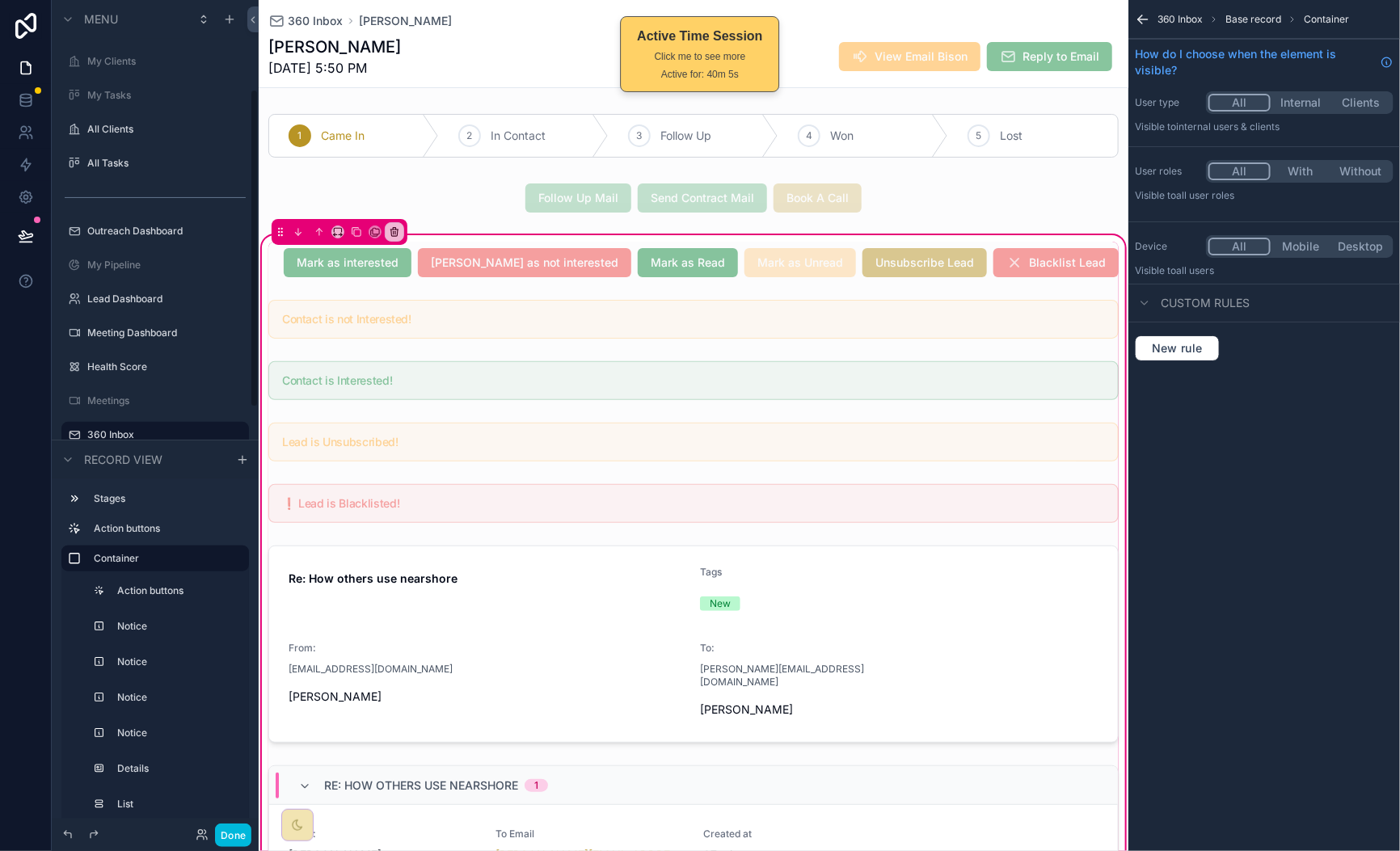
drag, startPoint x: 331, startPoint y: 267, endPoint x: 324, endPoint y: 269, distance: 7.3
click at [331, 267] on div "scrollable content" at bounding box center [693, 262] width 870 height 42
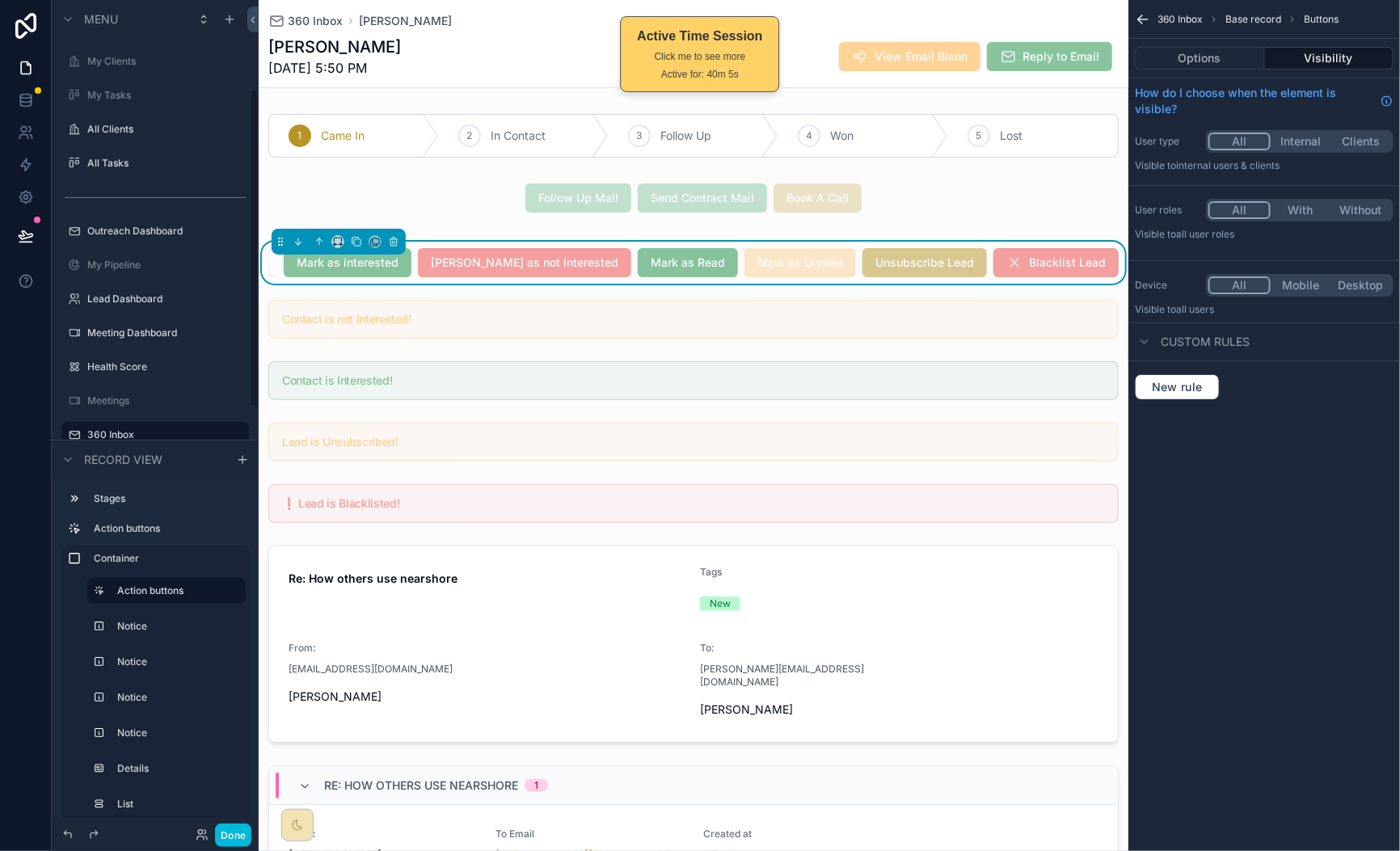
click at [323, 269] on div "Mark as interested Mark as not interested Mark as Read Mark as Unread Unsubscri…" at bounding box center [693, 263] width 850 height 29
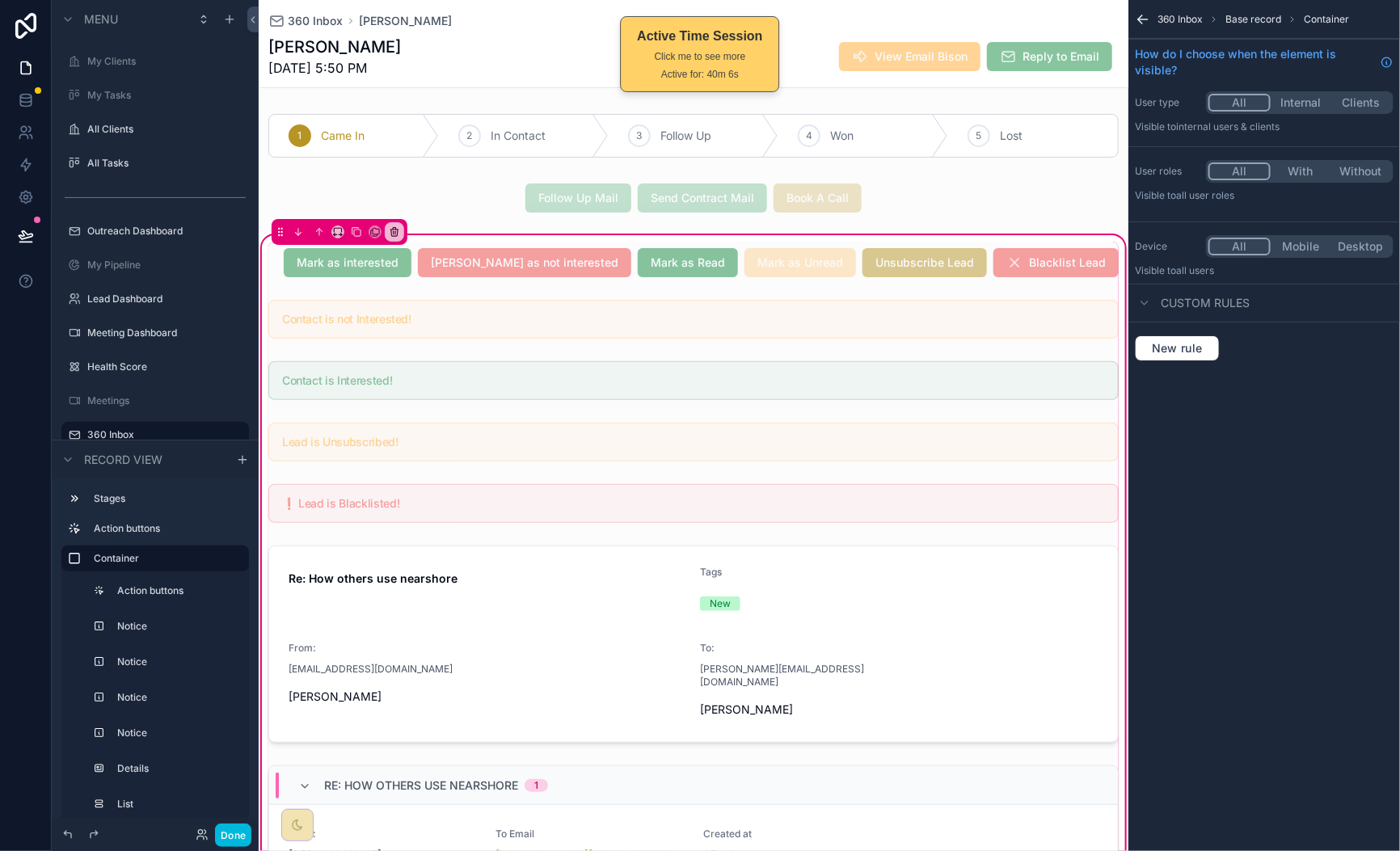
click at [321, 265] on div "scrollable content" at bounding box center [693, 262] width 870 height 42
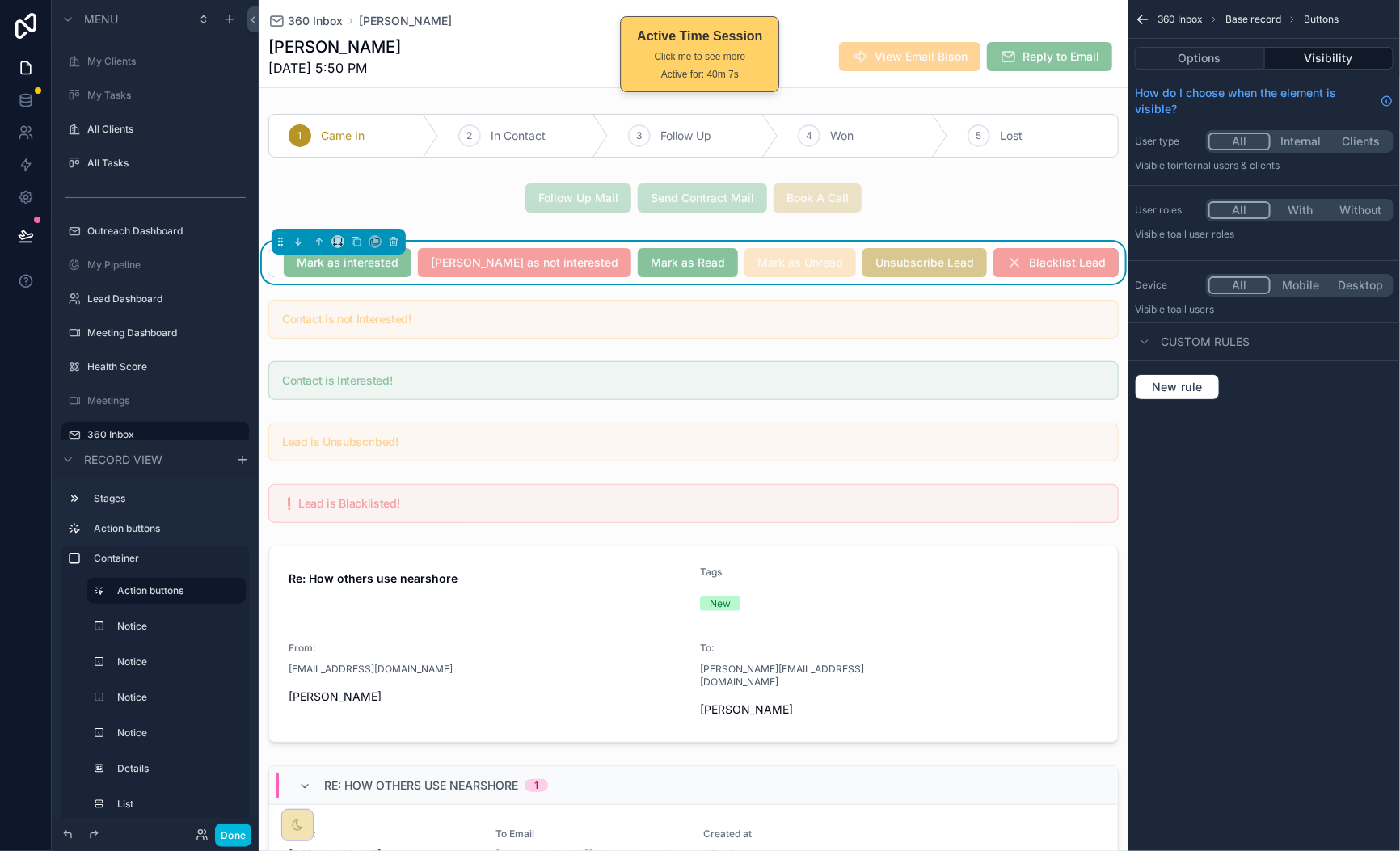
click at [1228, 62] on button "Options" at bounding box center [1199, 58] width 130 height 22
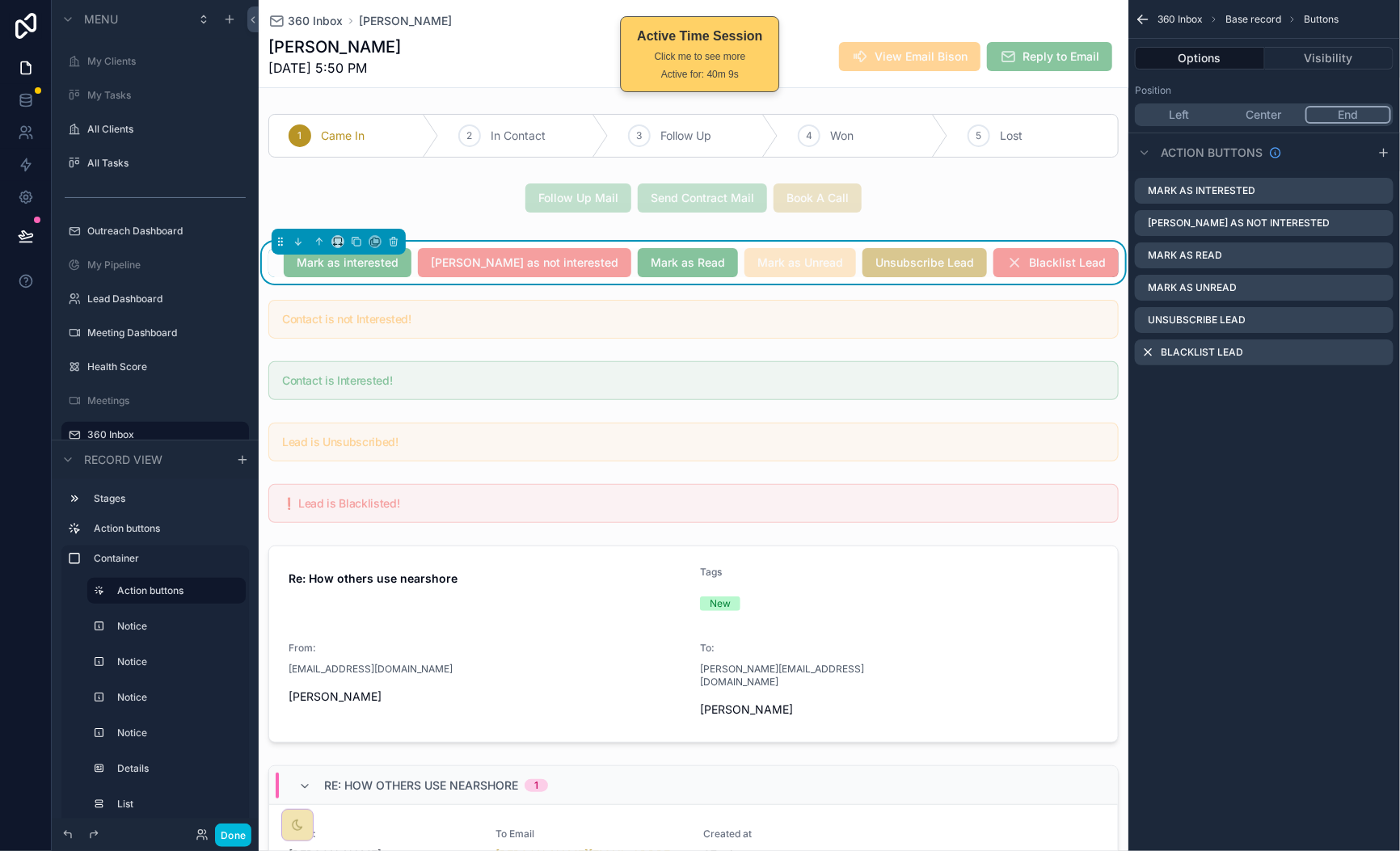
click at [0, 0] on icon "scrollable content" at bounding box center [0, 0] width 0 height 0
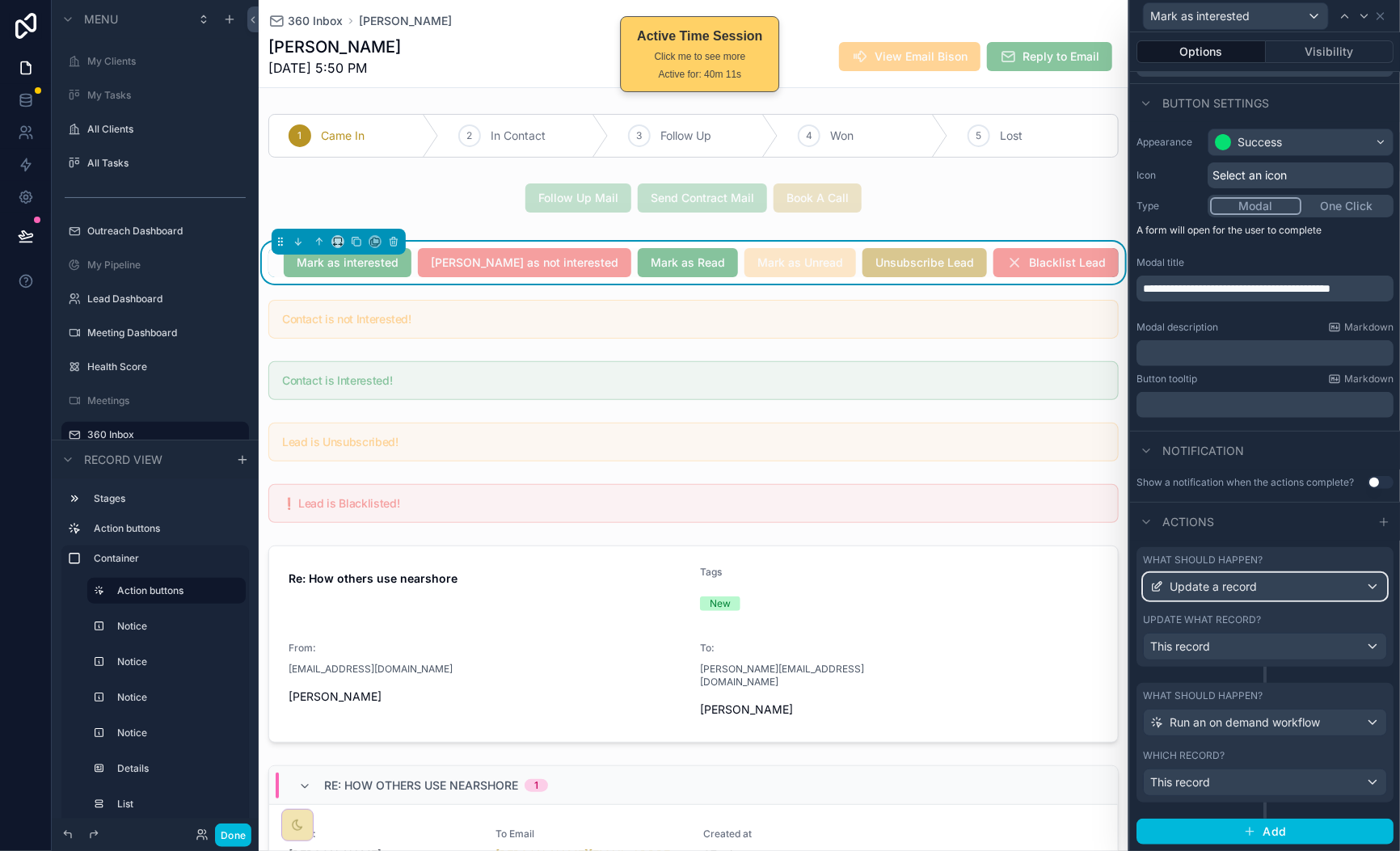
click at [1306, 591] on div "Update a record" at bounding box center [1264, 587] width 243 height 26
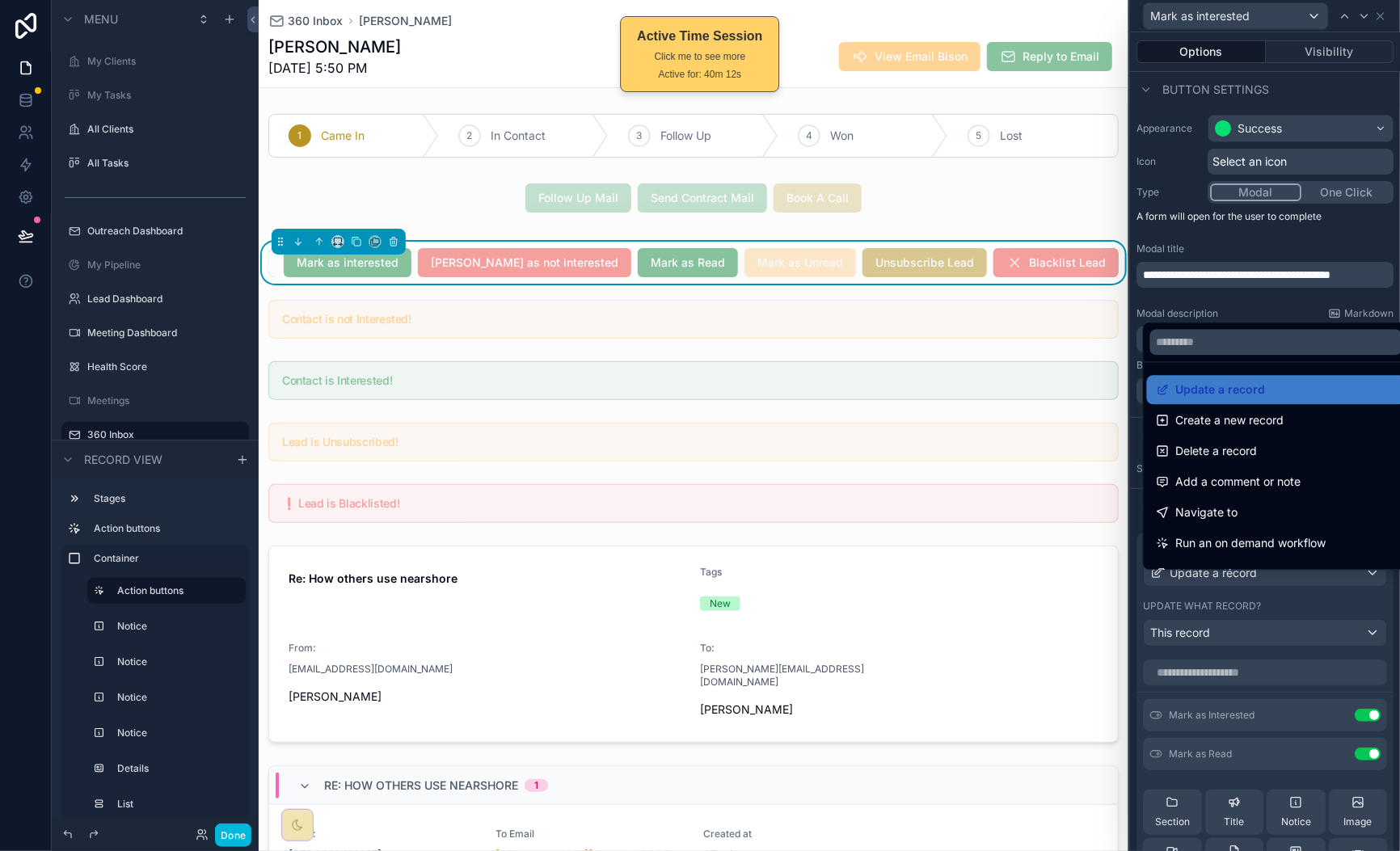
click at [1293, 319] on div "Update a record Create a new record Delete a record Add a comment or note Navig…" at bounding box center [1257, 445] width 228 height 251
click at [1274, 312] on div at bounding box center [1264, 425] width 270 height 851
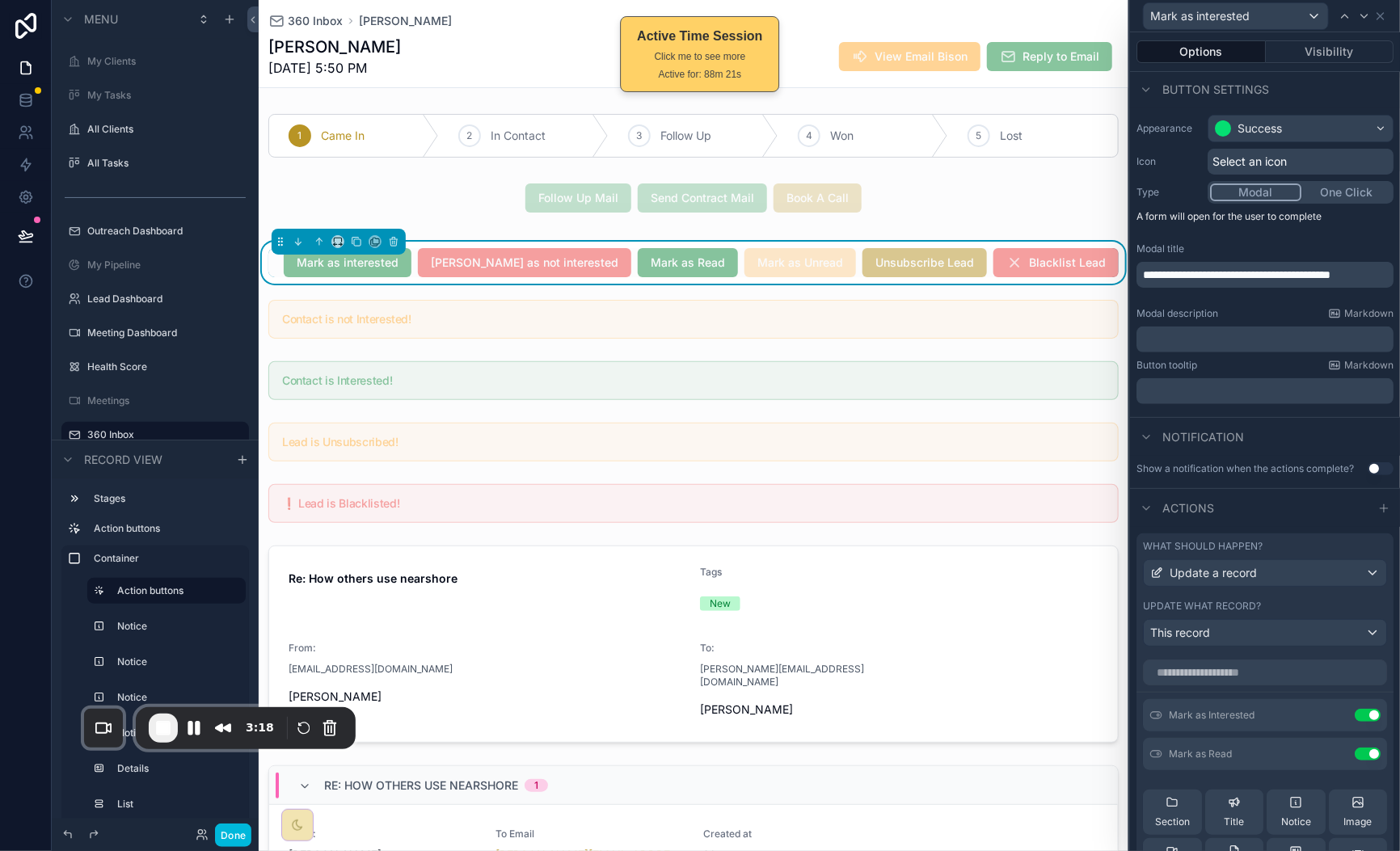
click at [1326, 57] on button "Visibility" at bounding box center [1330, 51] width 129 height 22
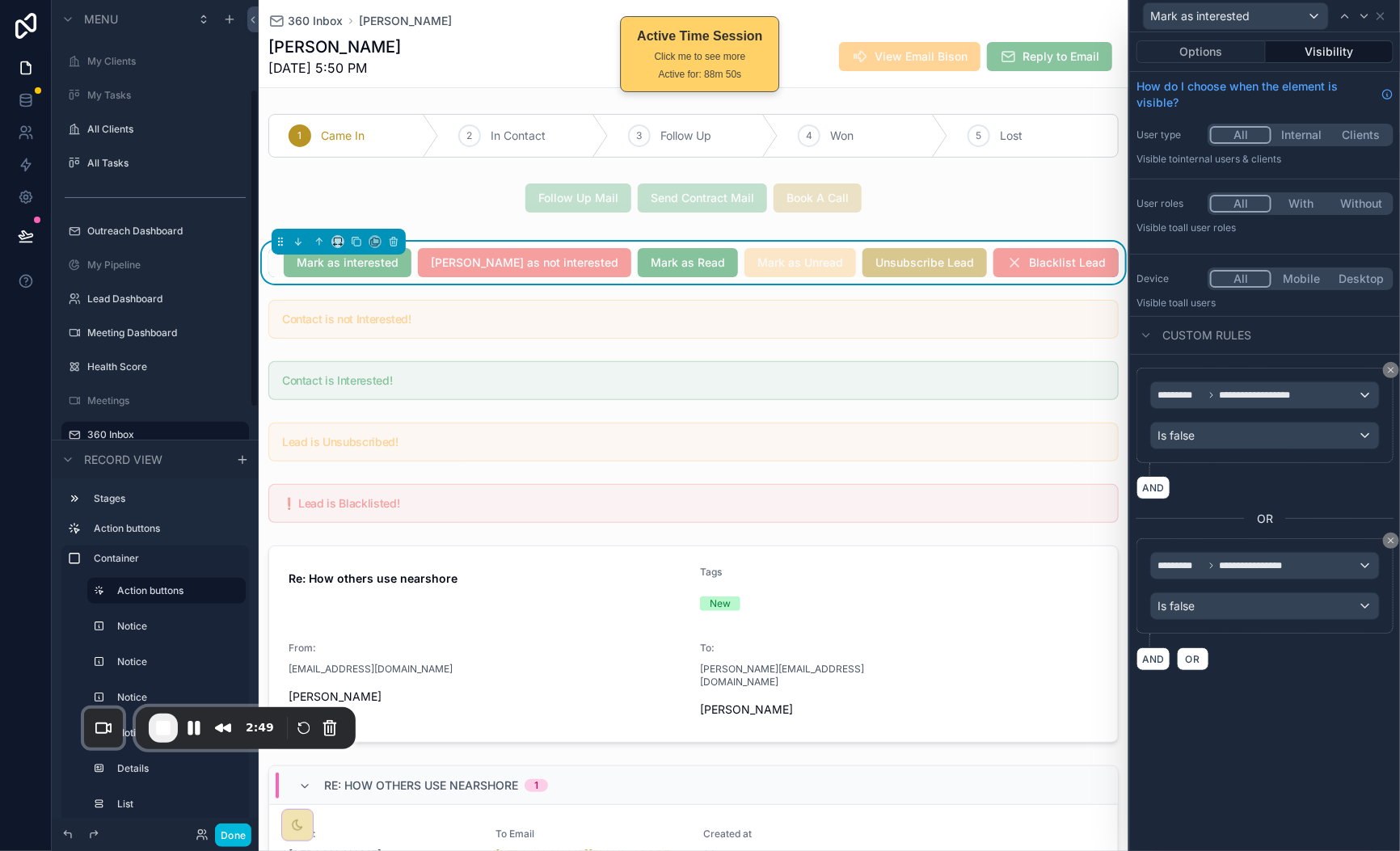
click at [327, 272] on div "Mark as interested Mark as not interested Mark as Read Mark as Unread Unsubscri…" at bounding box center [693, 263] width 850 height 29
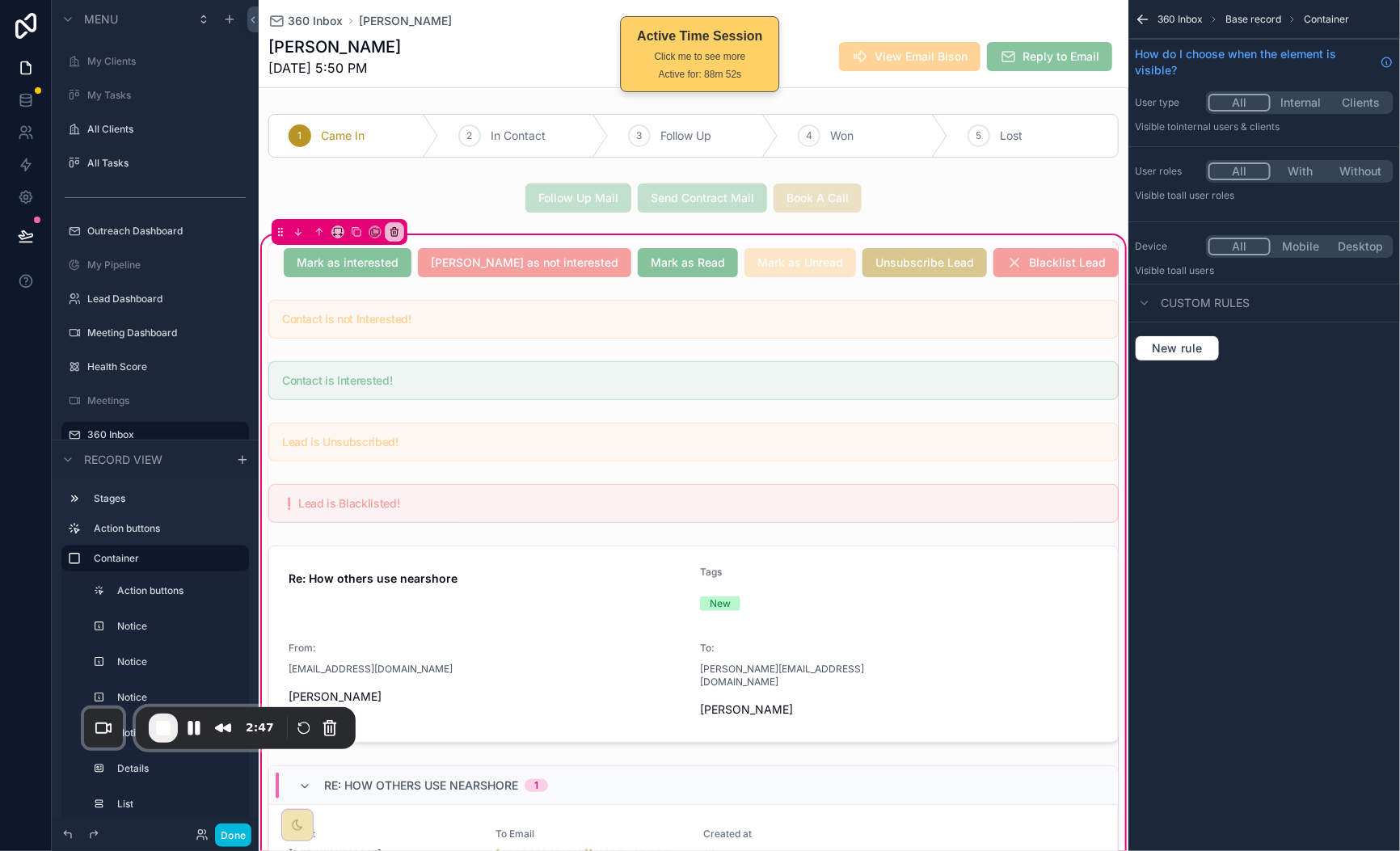
click at [316, 270] on div "scrollable content" at bounding box center [693, 262] width 870 height 42
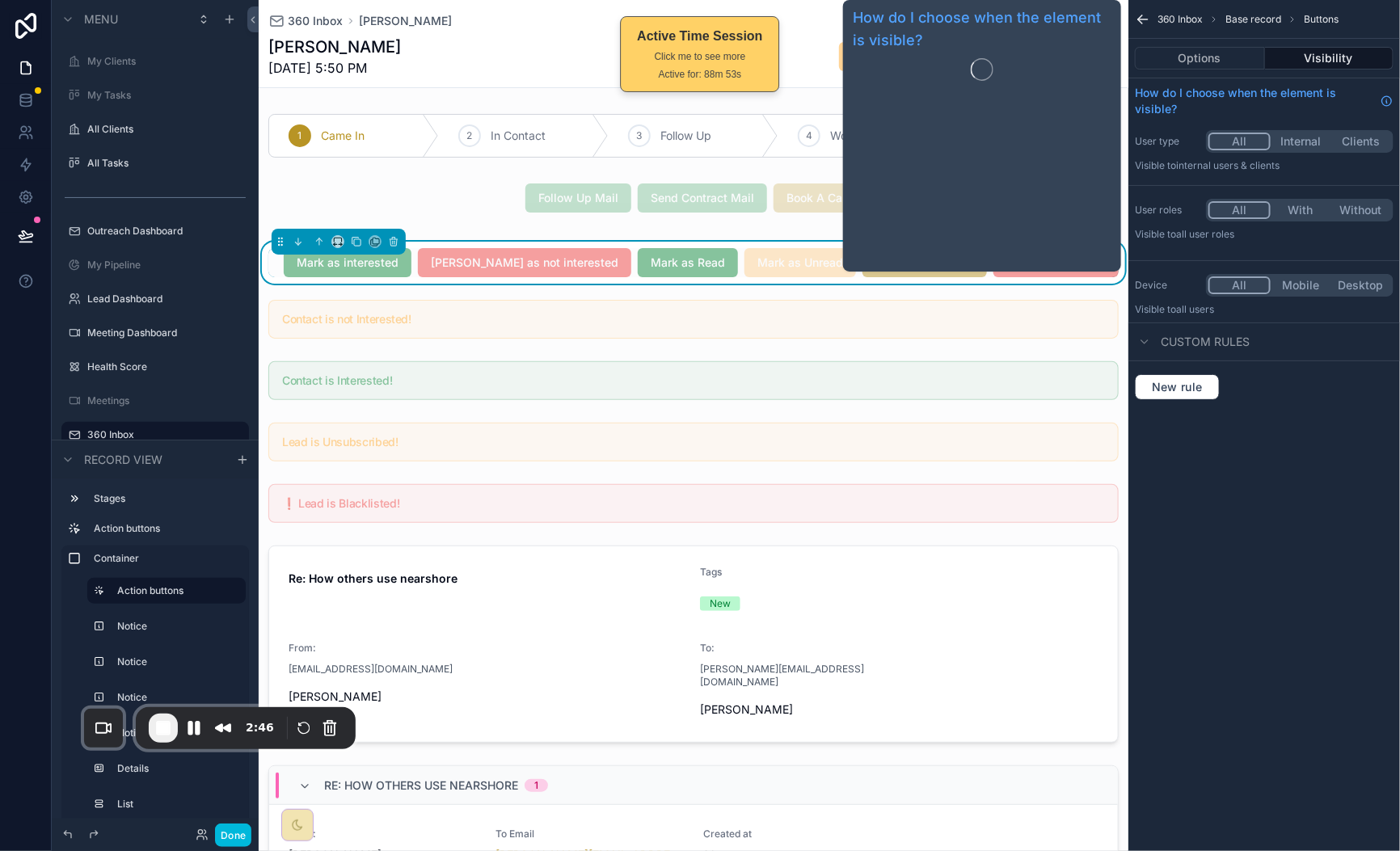
click at [1218, 55] on button "Options" at bounding box center [1199, 58] width 130 height 22
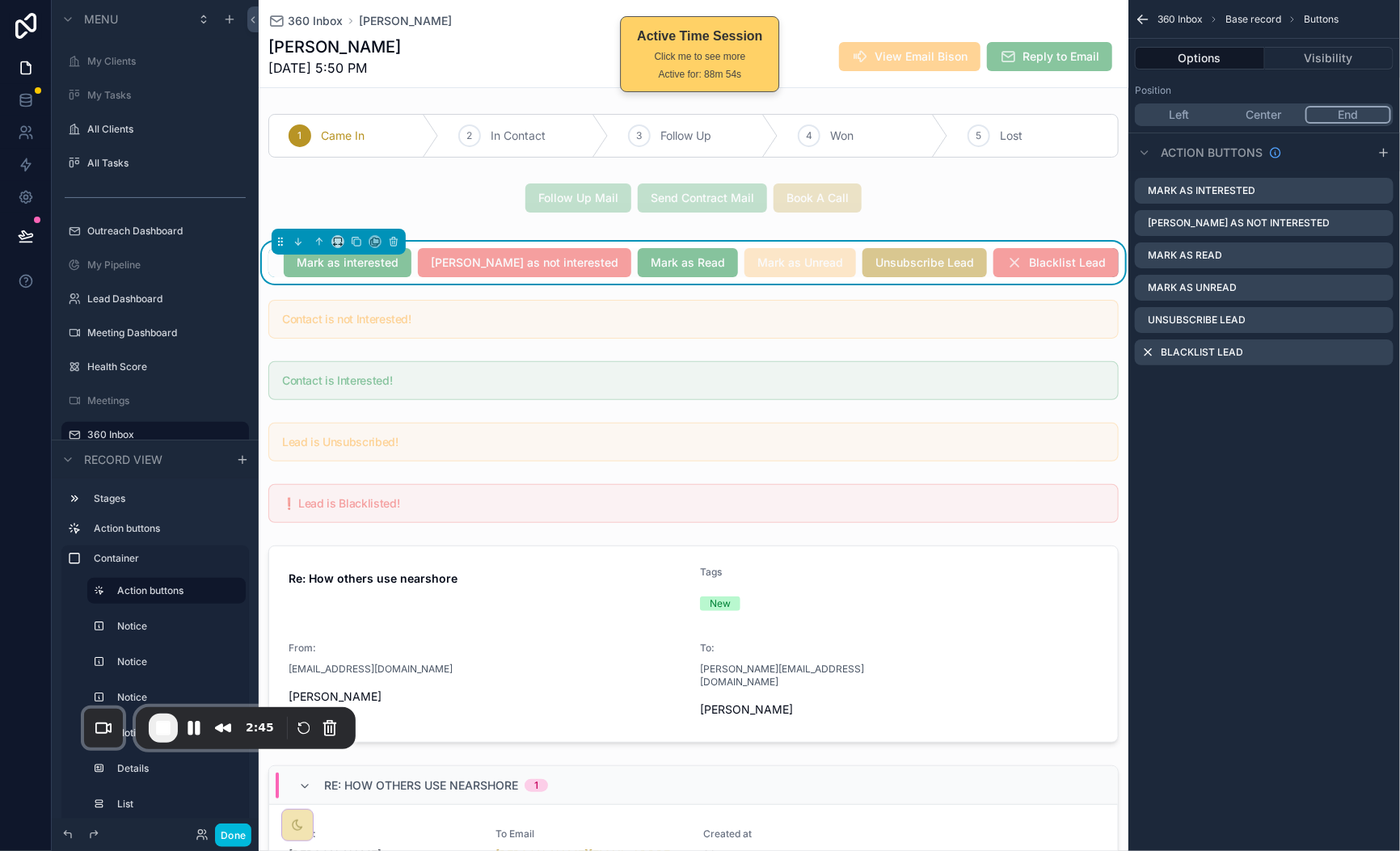
click at [0, 0] on icon "scrollable content" at bounding box center [0, 0] width 0 height 0
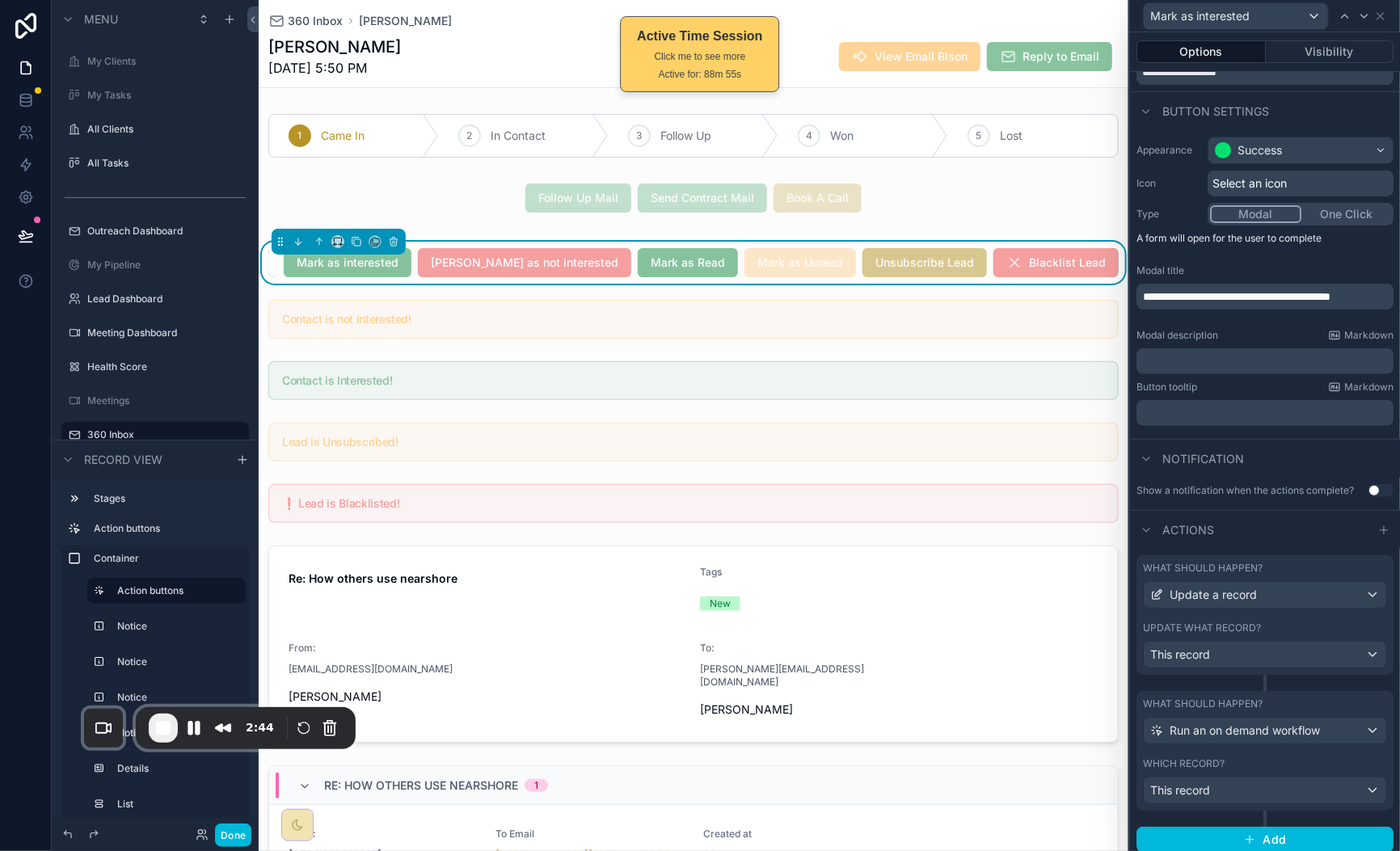
scroll to position [93, 0]
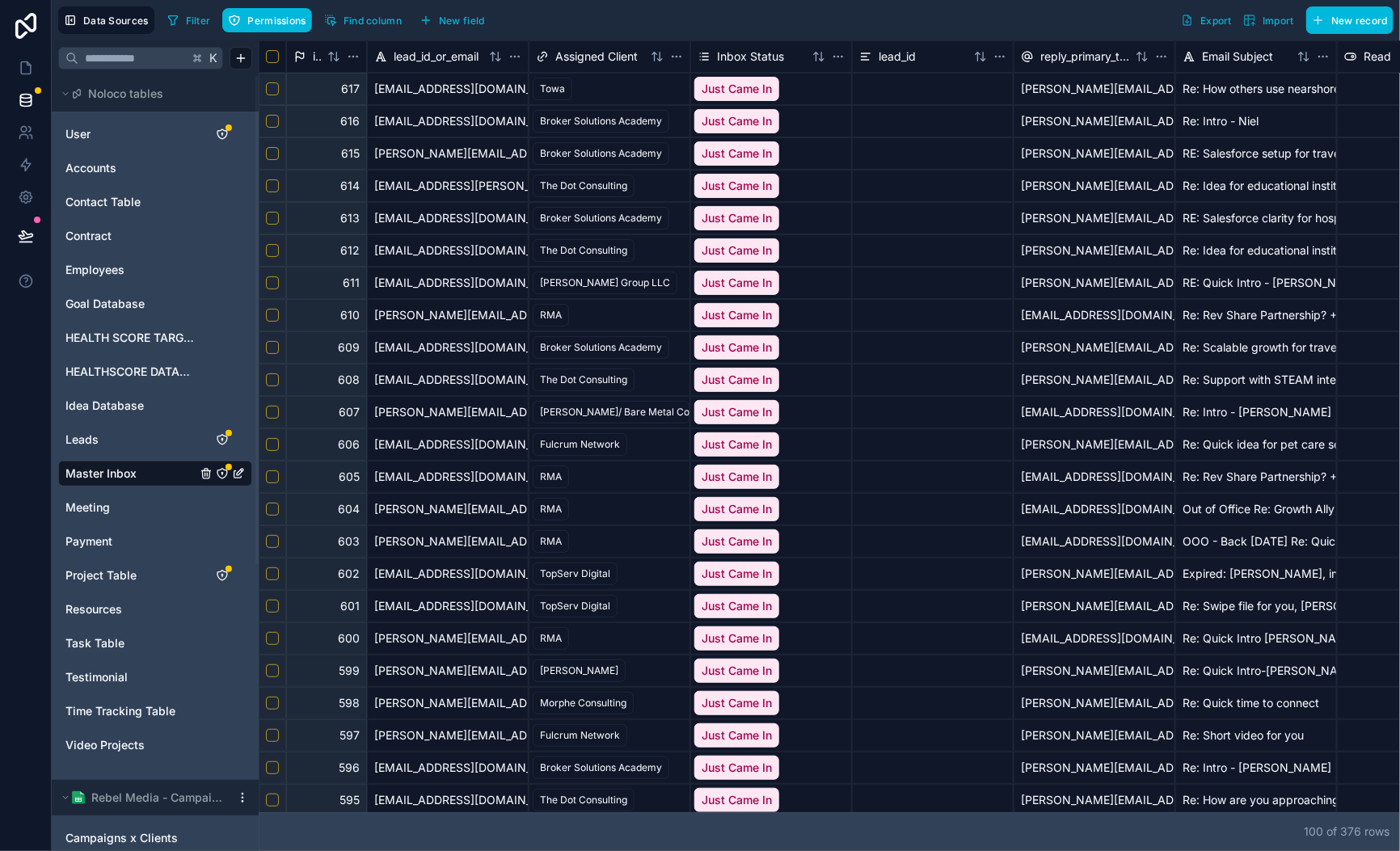
click at [136, 578] on link "Project Table" at bounding box center [131, 575] width 131 height 17
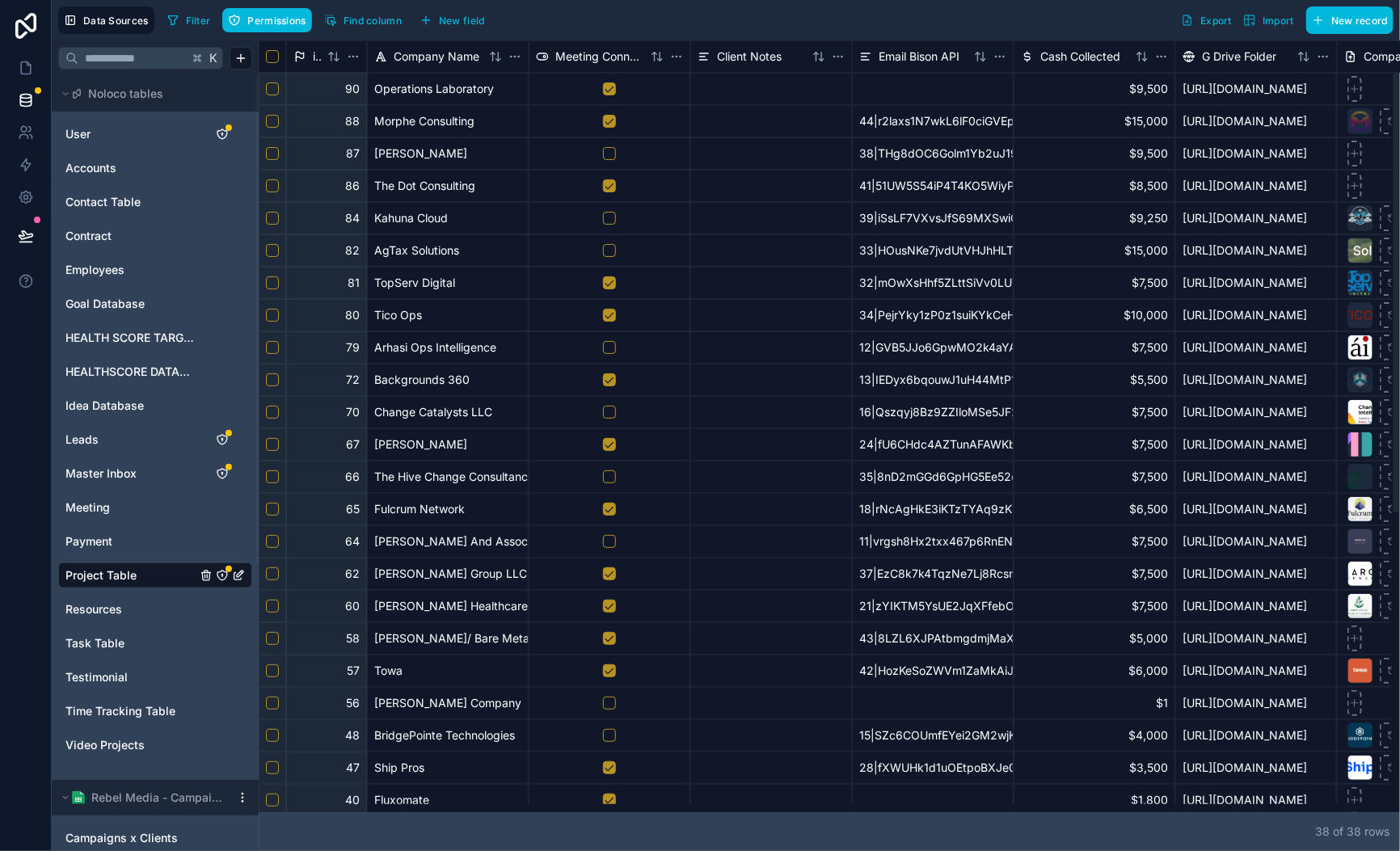
click at [901, 83] on div at bounding box center [933, 89] width 162 height 32
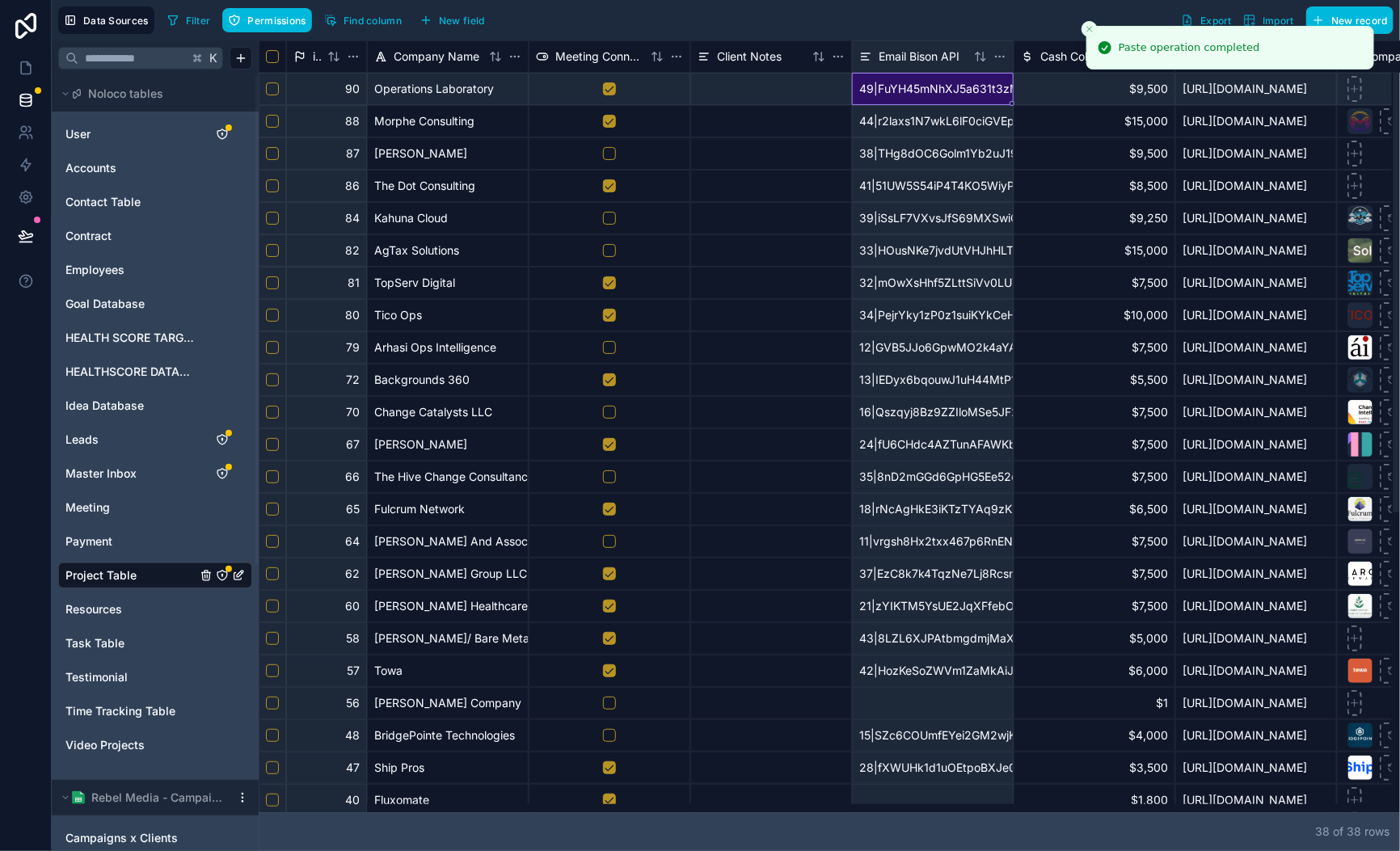
click at [1085, 26] on icon "Close toast" at bounding box center [1090, 29] width 10 height 10
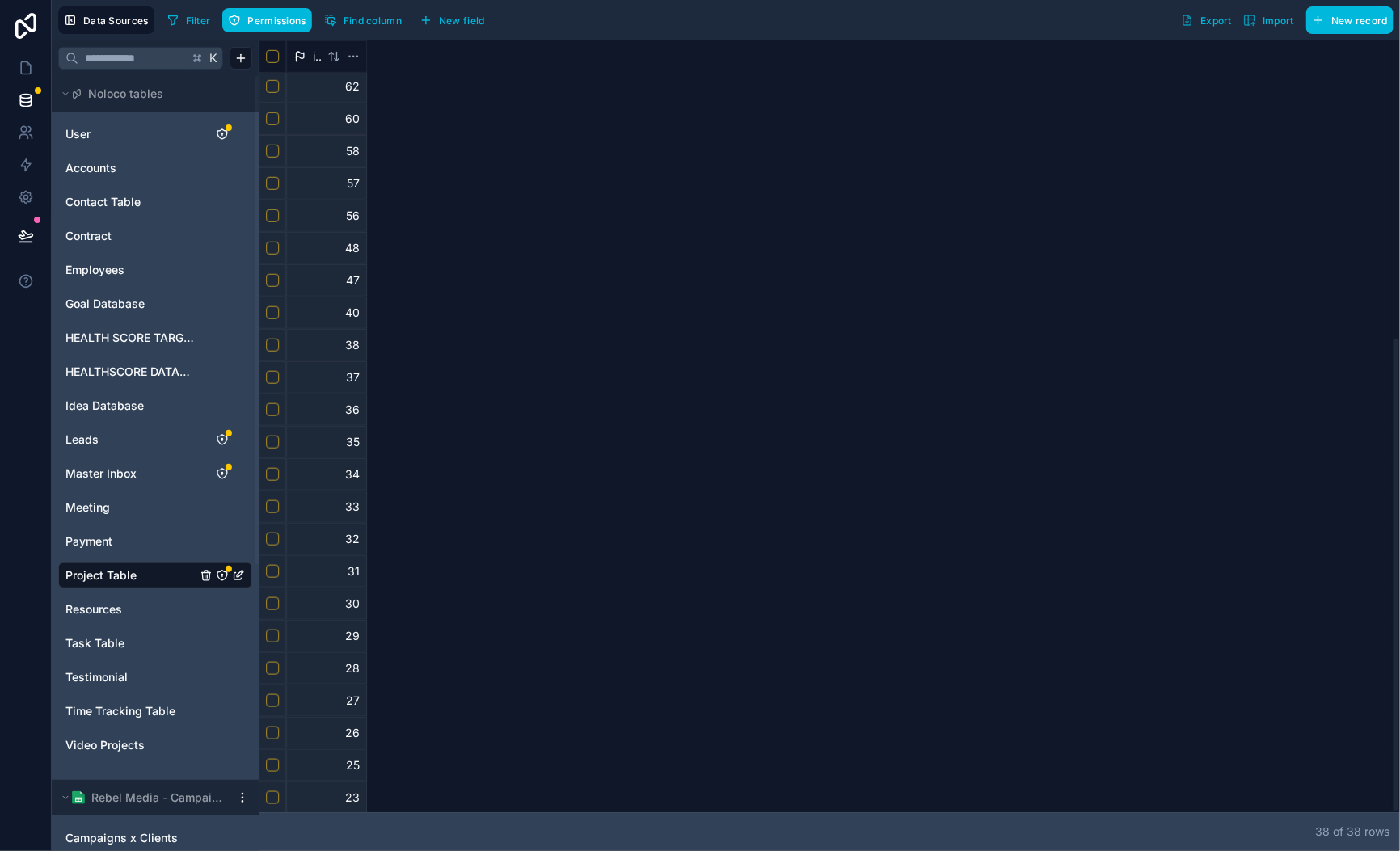
scroll to position [487, 0]
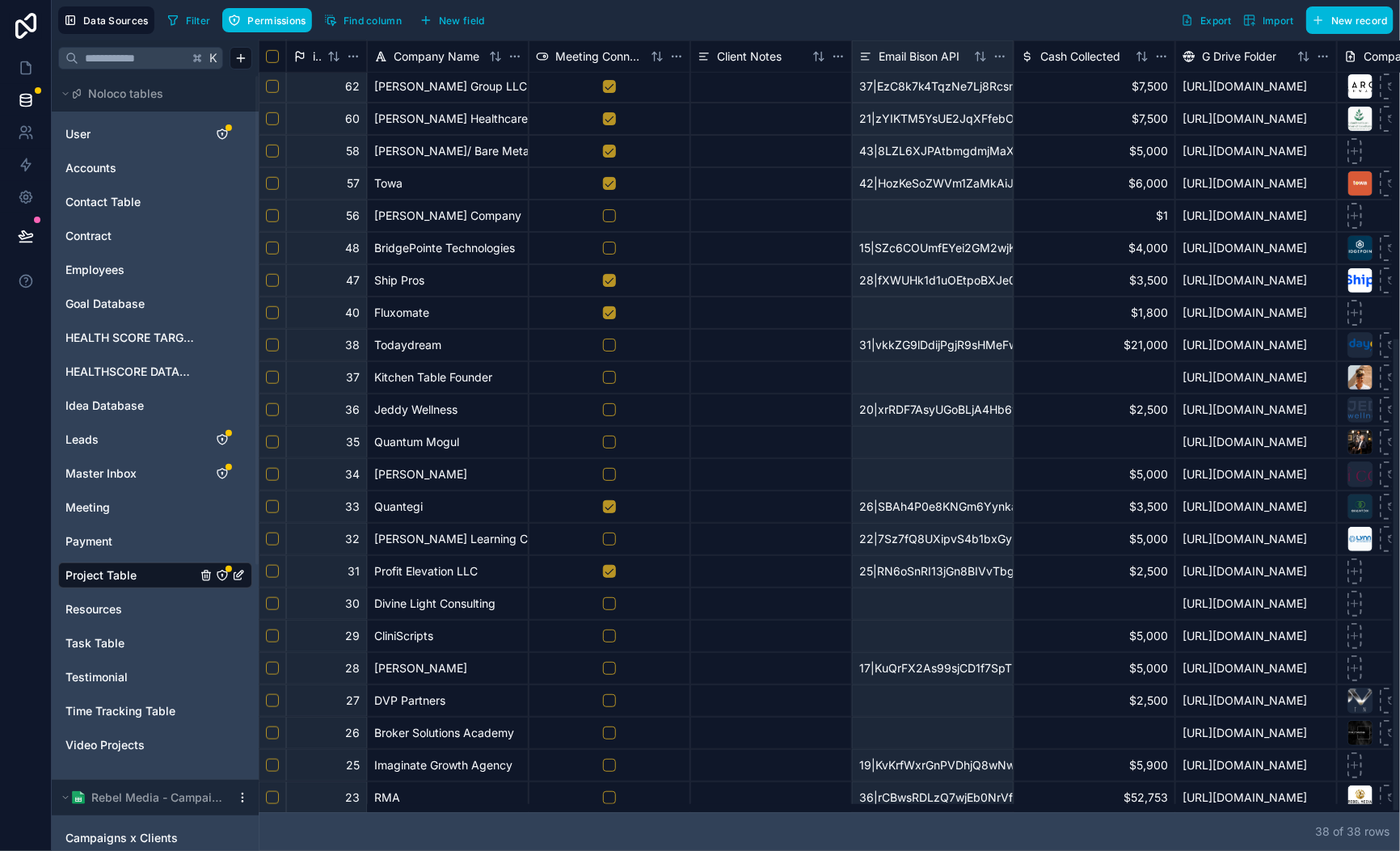
drag, startPoint x: 825, startPoint y: 813, endPoint x: -21, endPoint y: 703, distance: 853.1
click at [258, 804] on div at bounding box center [825, 808] width 1133 height 8
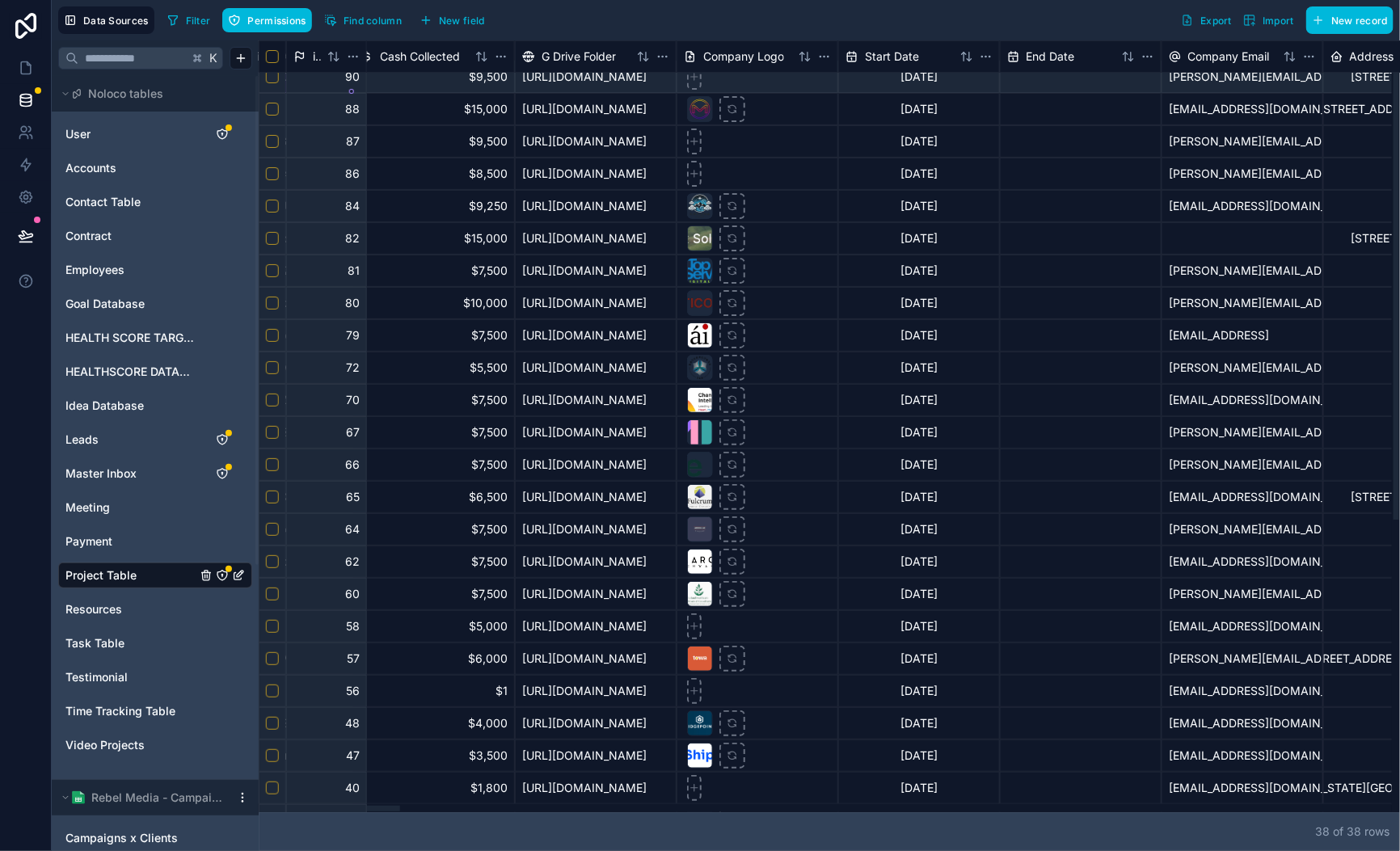
scroll to position [0, 660]
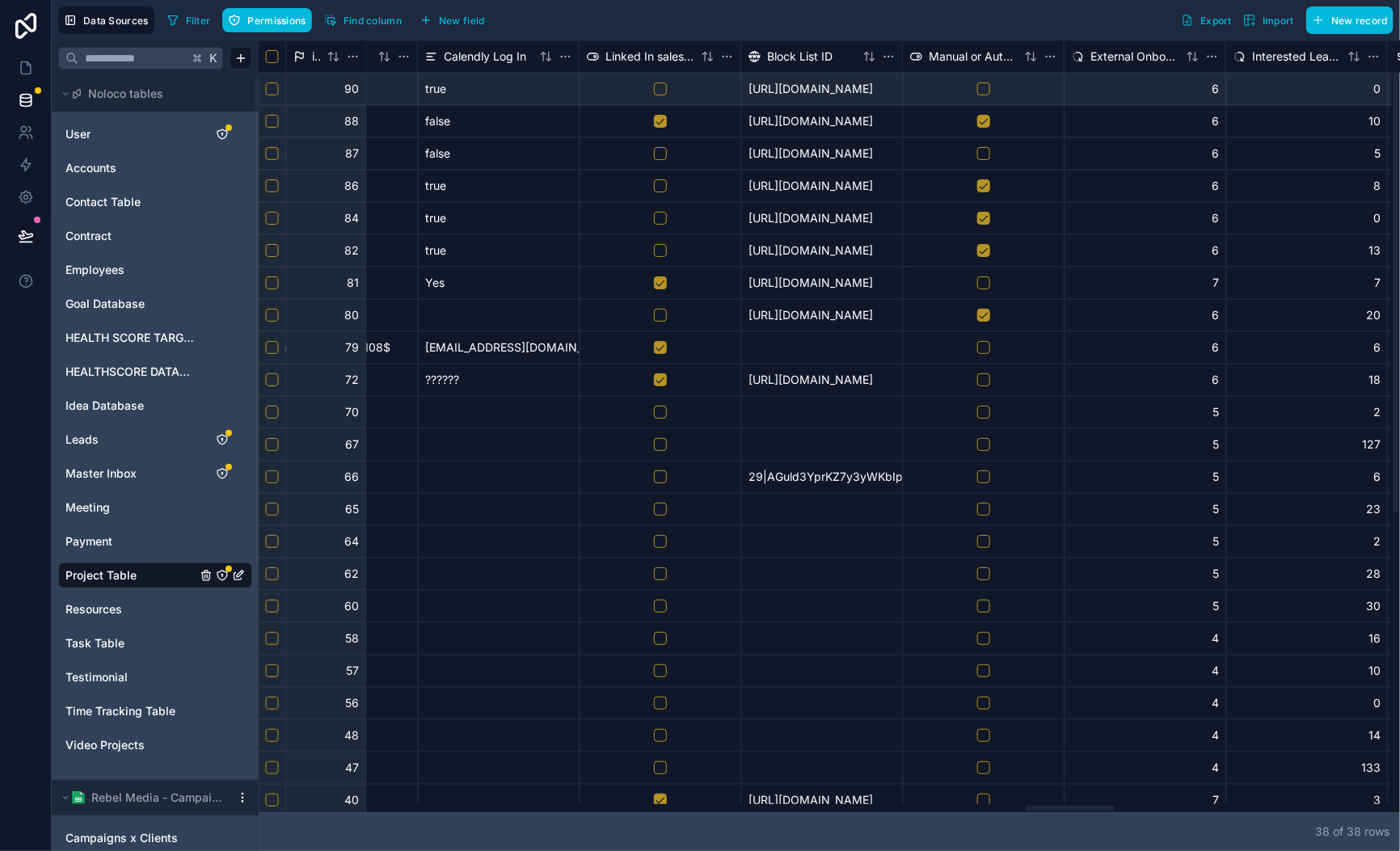
drag, startPoint x: 1264, startPoint y: 809, endPoint x: 1070, endPoint y: 814, distance: 194.1
click at [1070, 812] on div at bounding box center [825, 808] width 1133 height 8
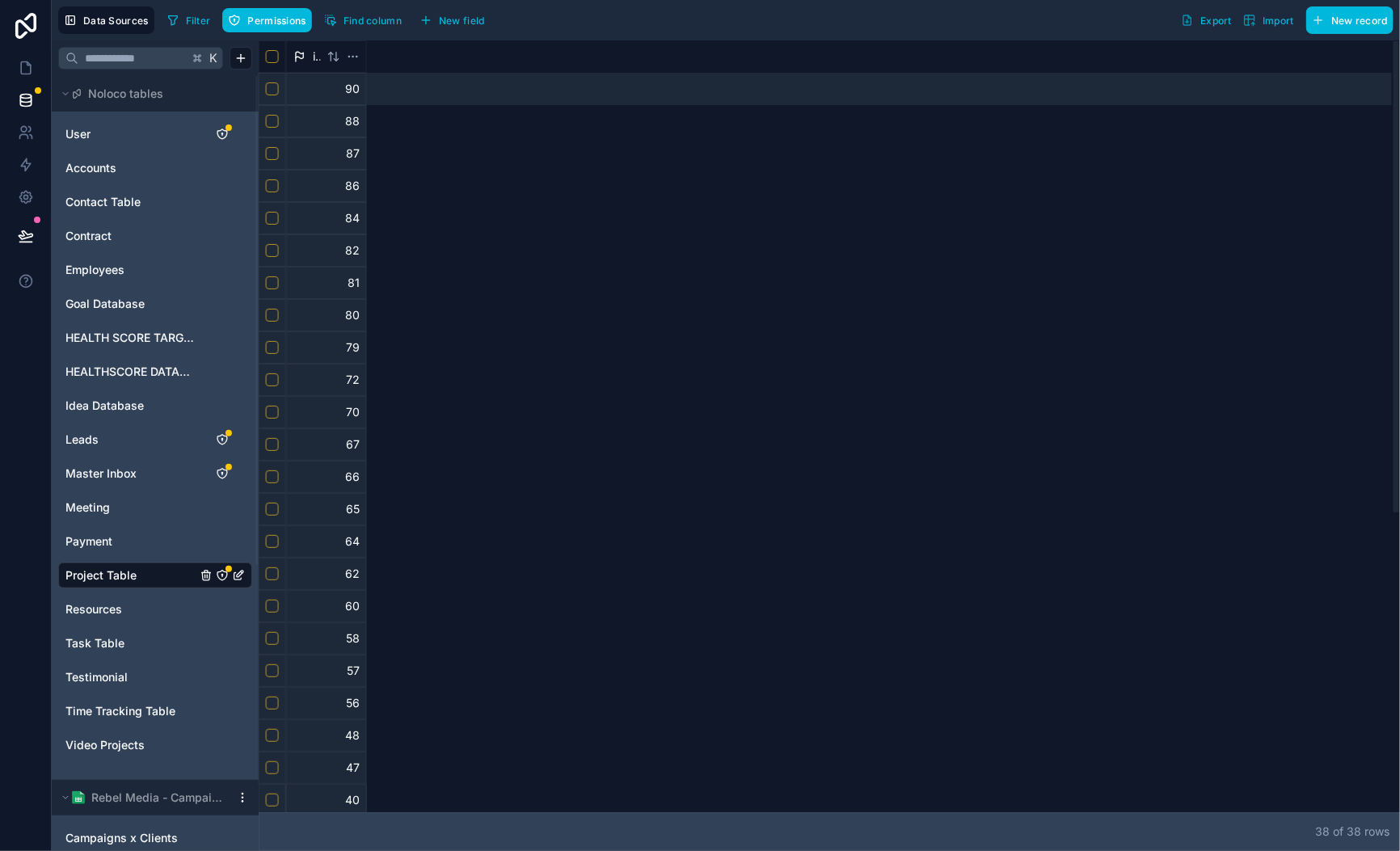
scroll to position [0, 0]
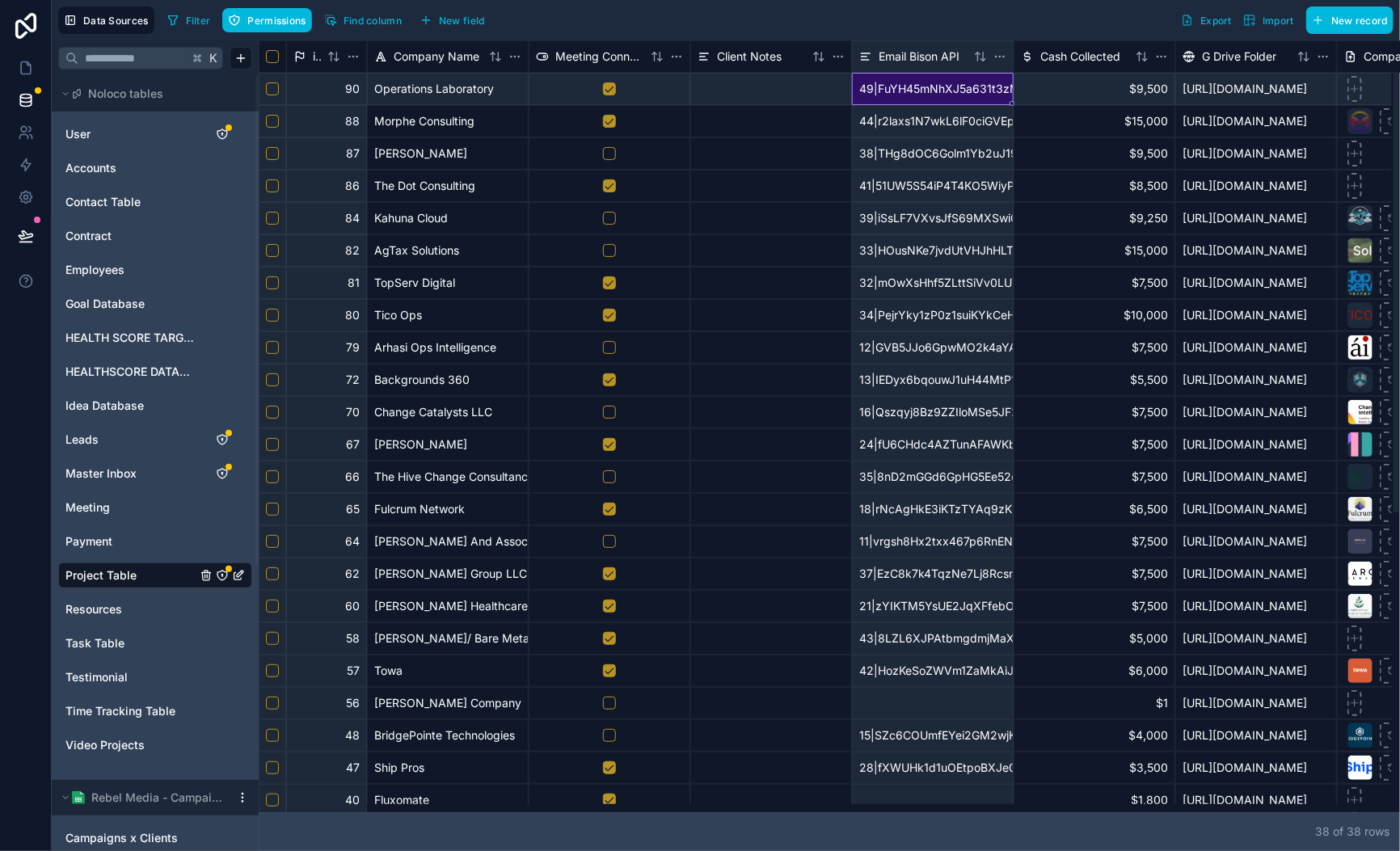
drag, startPoint x: 1057, startPoint y: 810, endPoint x: 63, endPoint y: 684, distance: 1002.0
click at [259, 806] on div at bounding box center [303, 809] width 89 height 6
drag, startPoint x: 412, startPoint y: 782, endPoint x: 150, endPoint y: 736, distance: 266.0
click at [258, 804] on div at bounding box center [825, 808] width 1133 height 8
drag, startPoint x: 843, startPoint y: 830, endPoint x: 513, endPoint y: 357, distance: 576.7
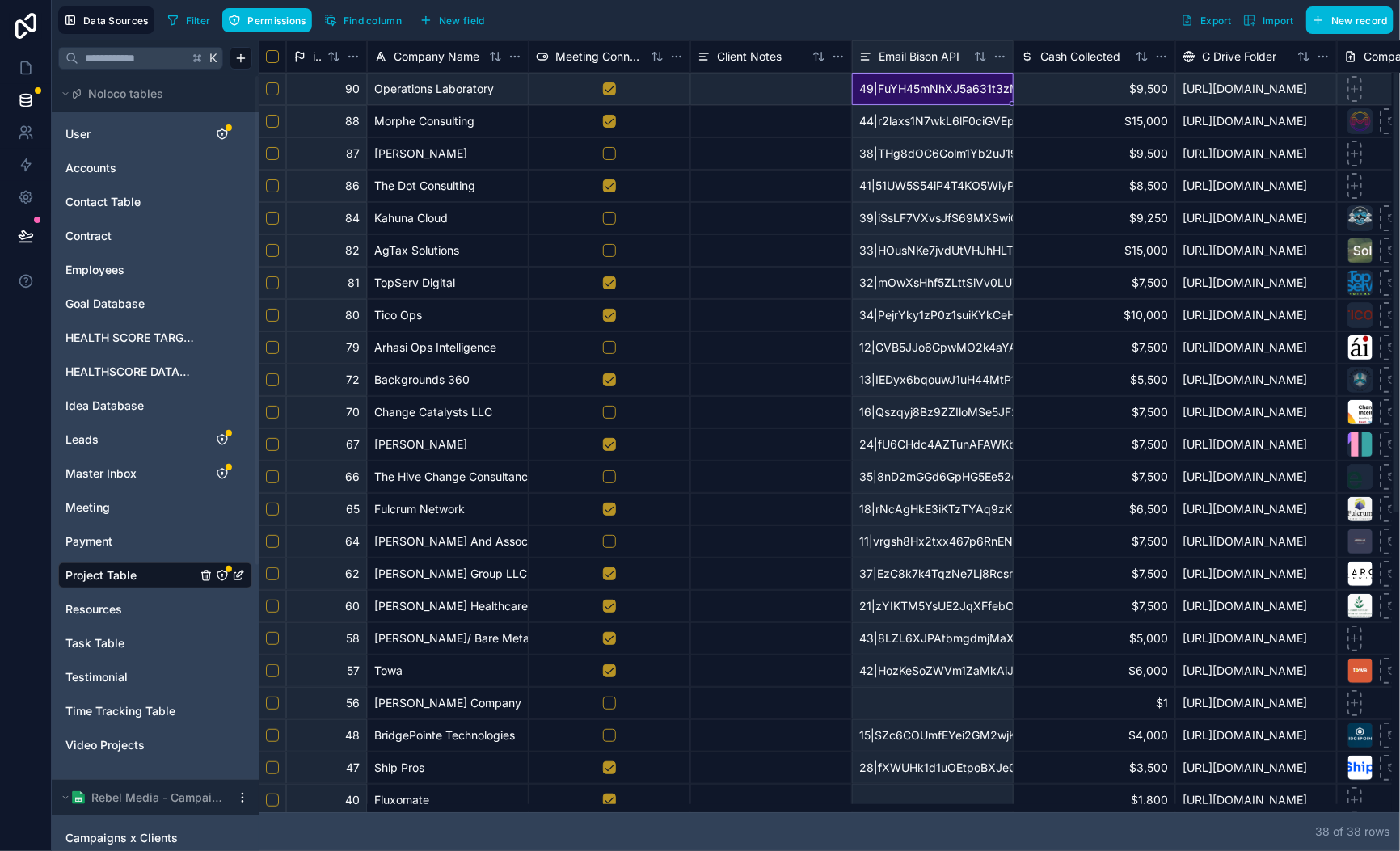
click at [258, 804] on div at bounding box center [825, 808] width 1133 height 8
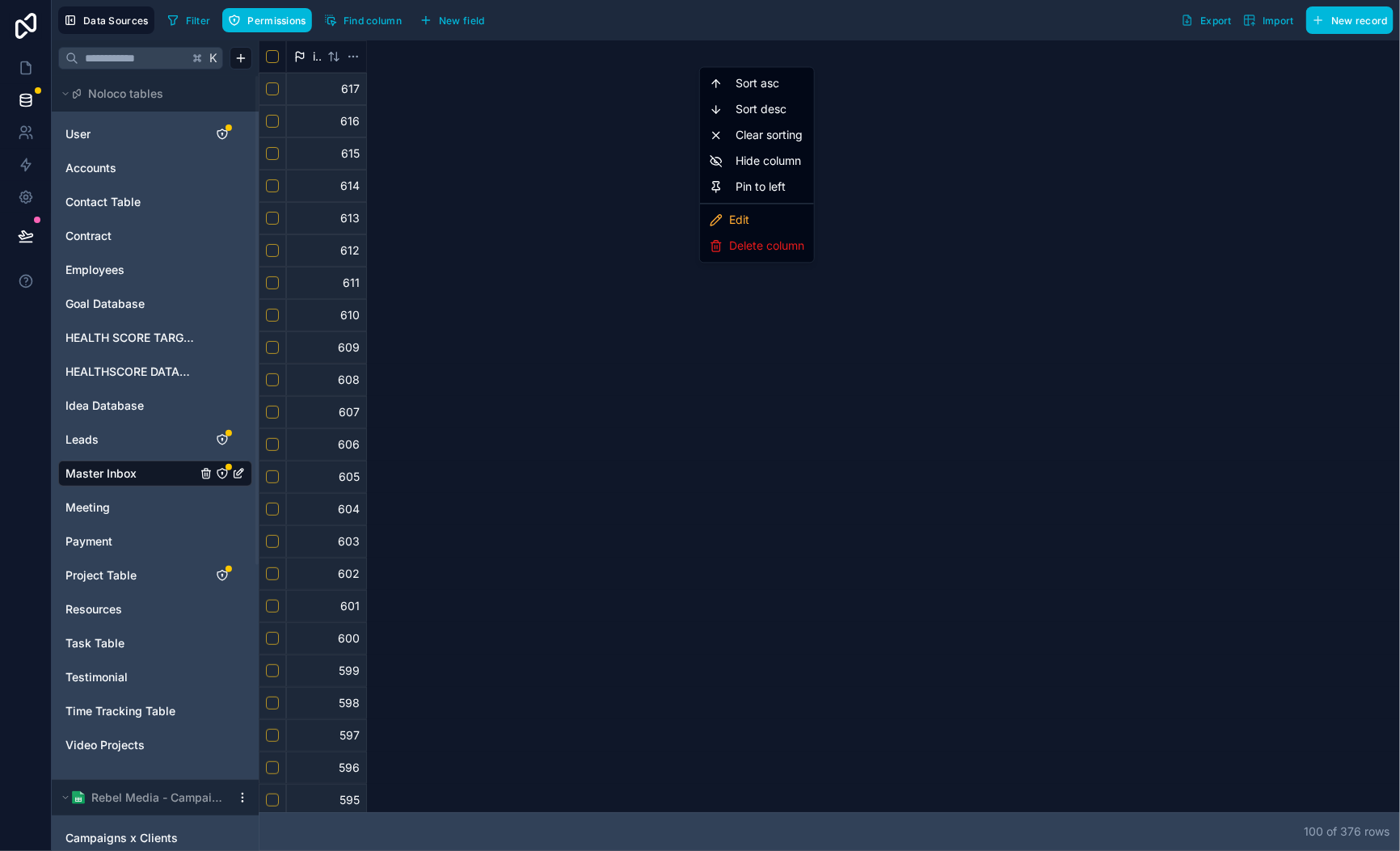
scroll to position [0, 13347]
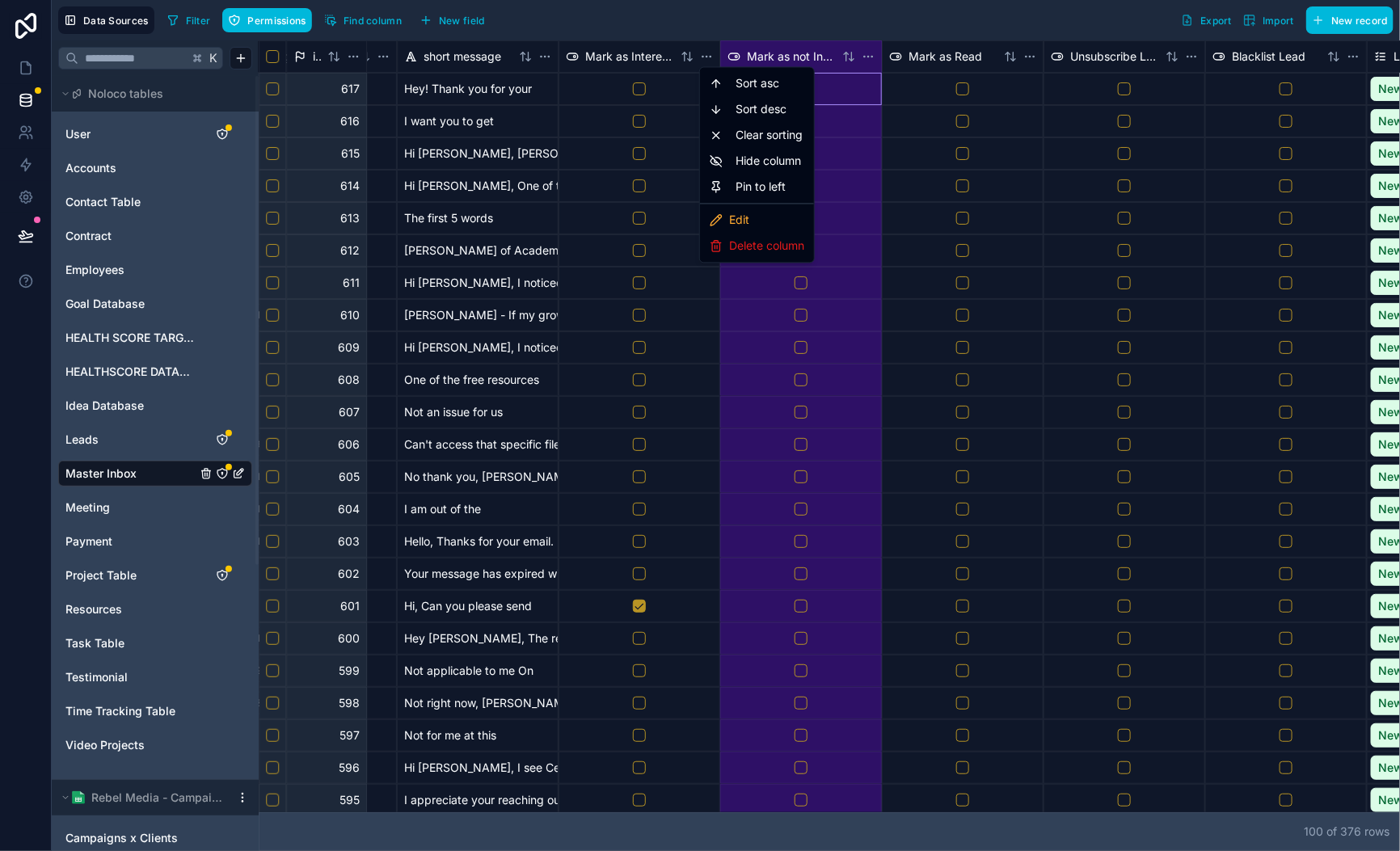
click at [777, 17] on html "Data Sources Filter Permissions Find column New field Export Import New record …" at bounding box center [700, 425] width 1400 height 851
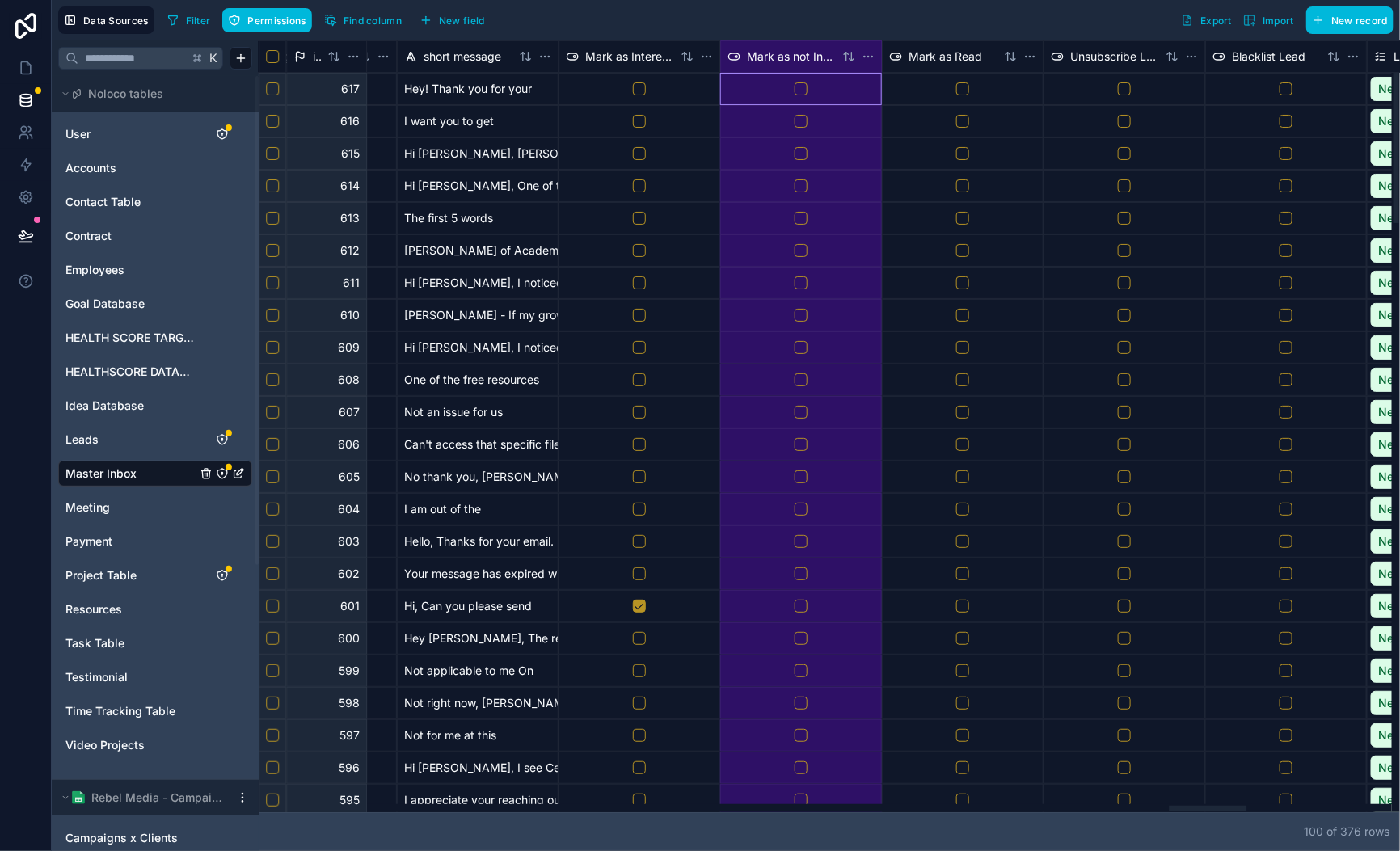
click at [709, 55] on html "Data Sources Filter Permissions Find column New field Export Import New record …" at bounding box center [700, 425] width 1400 height 851
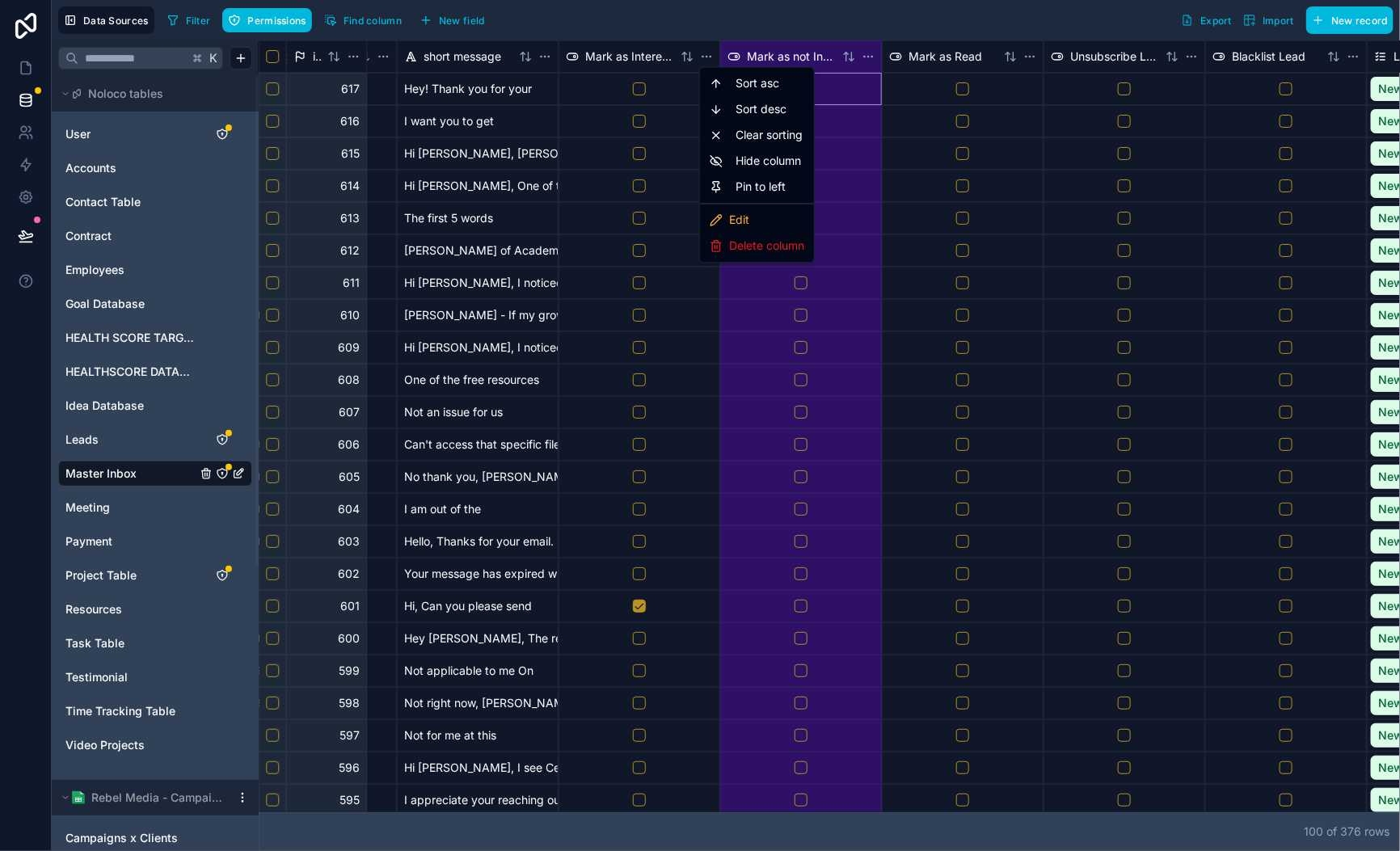
click at [688, 22] on html "Data Sources Filter Permissions Find column New field Export Import New record …" at bounding box center [700, 425] width 1400 height 851
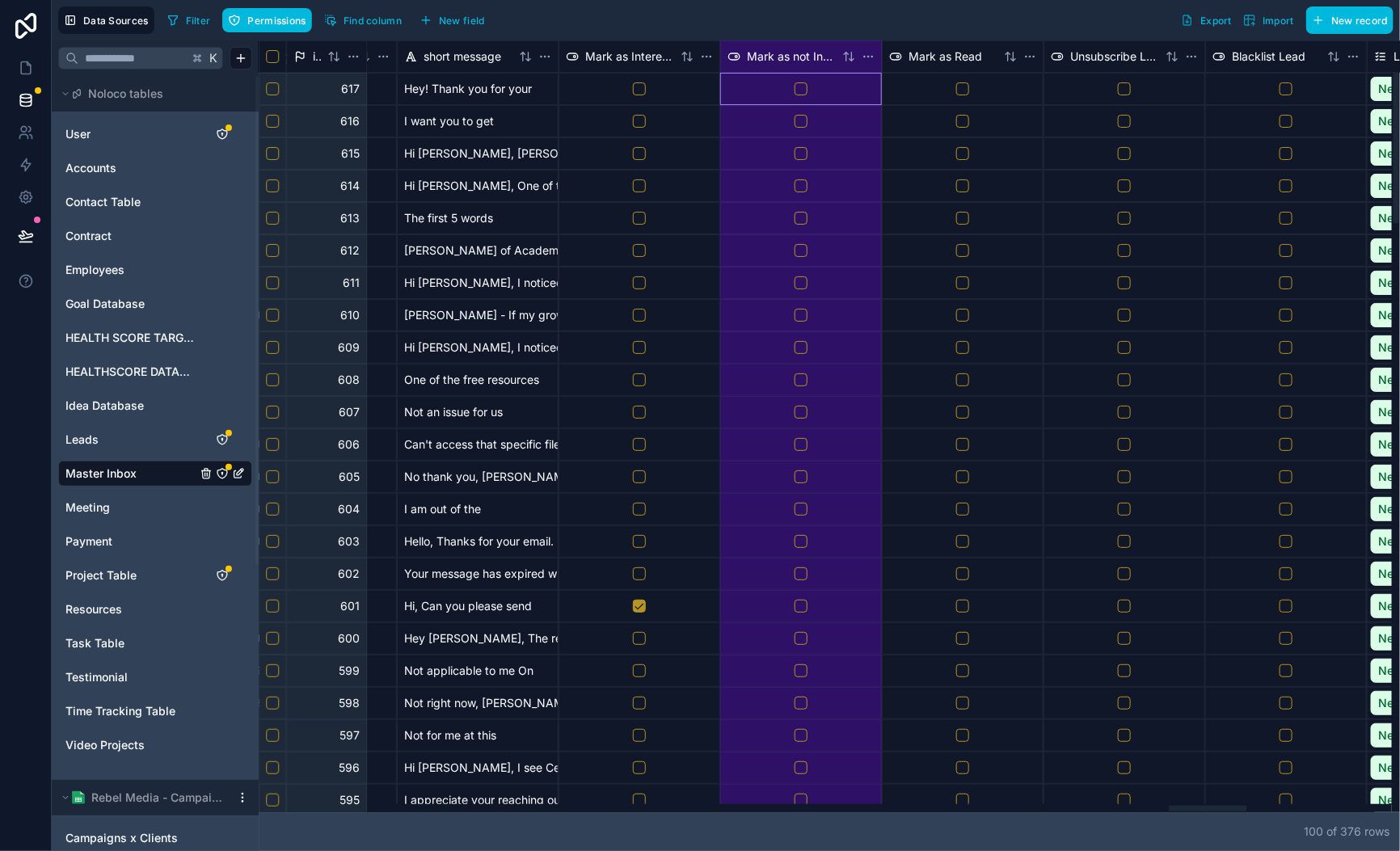
click at [706, 54] on html "Data Sources Filter Permissions Find column New field Export Import New record …" at bounding box center [700, 425] width 1400 height 851
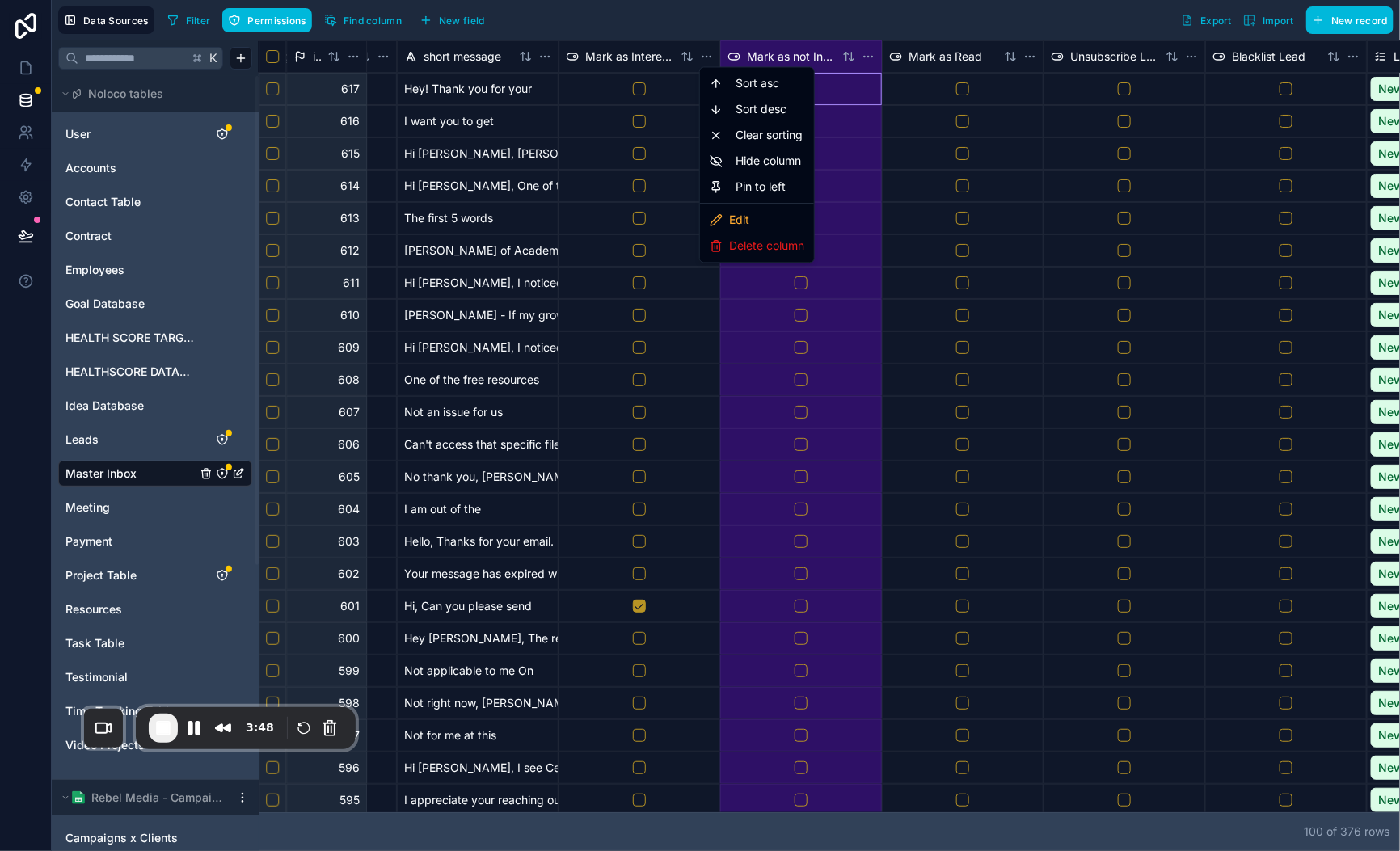
click at [901, 21] on html "Data Sources Filter Permissions Find column New field Export Import New record …" at bounding box center [700, 425] width 1400 height 851
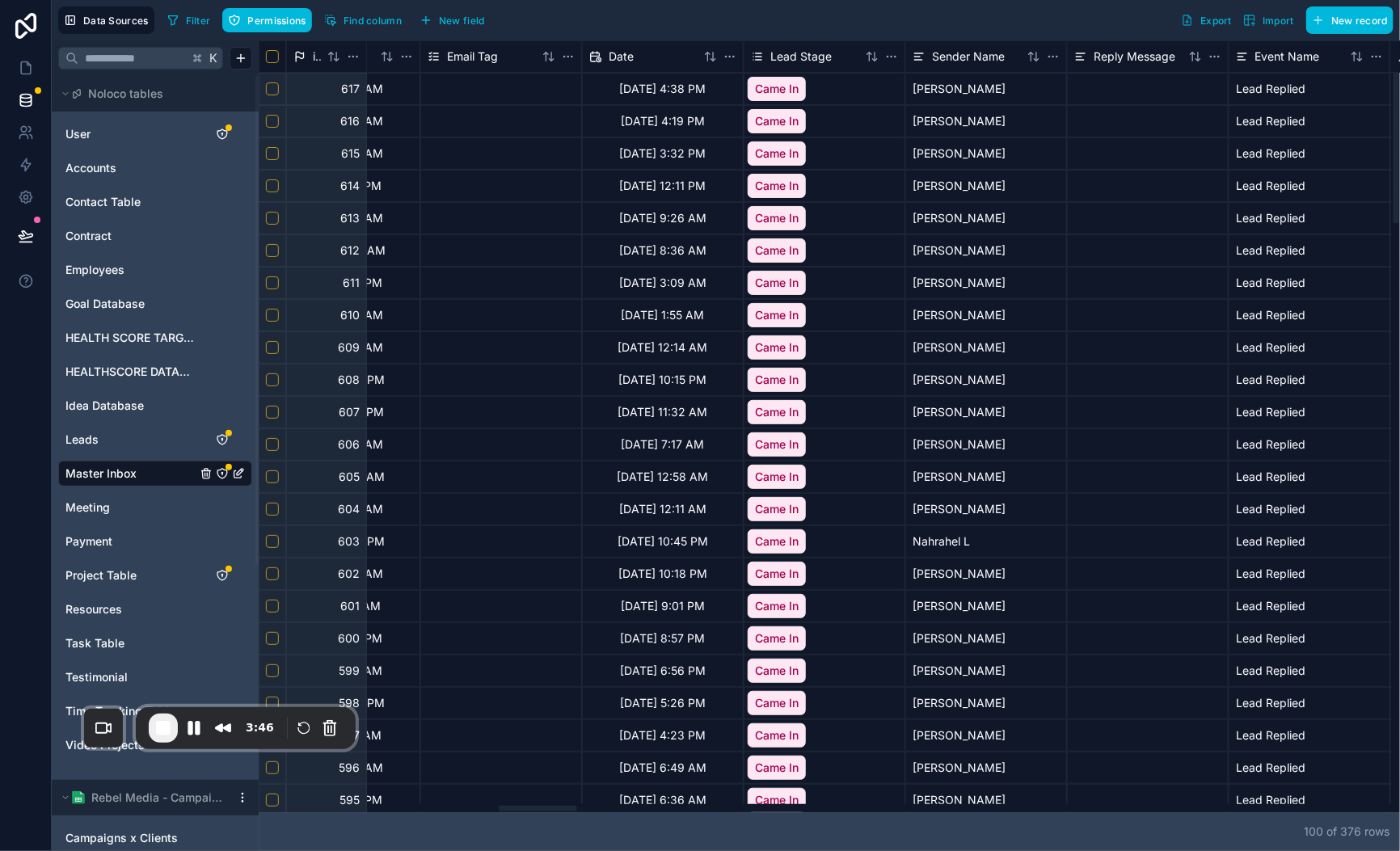
drag, startPoint x: 1196, startPoint y: 808, endPoint x: 716, endPoint y: 18, distance: 924.4
click at [577, 806] on div at bounding box center [538, 809] width 78 height 6
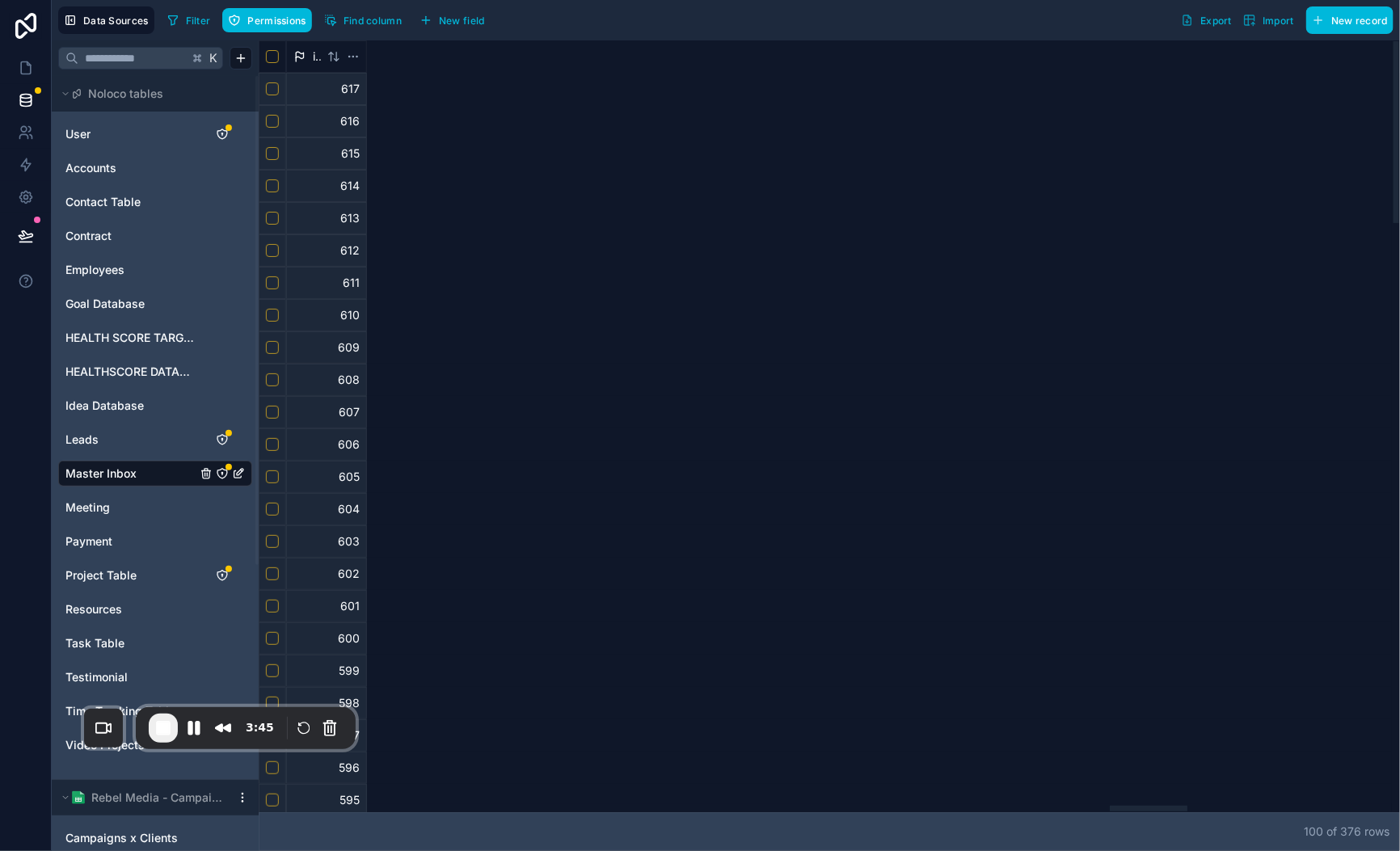
scroll to position [0, 12477]
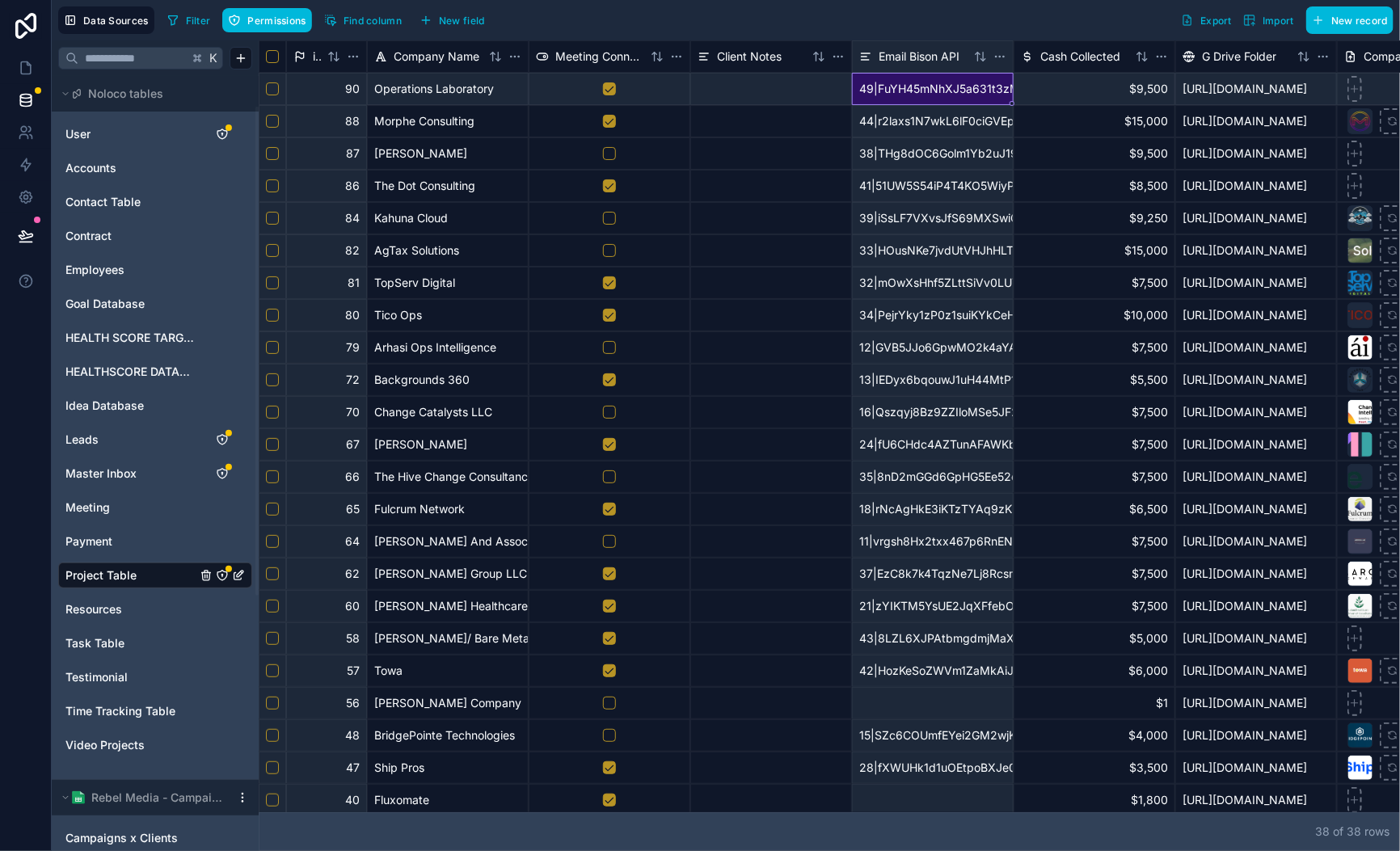
scroll to position [49, 0]
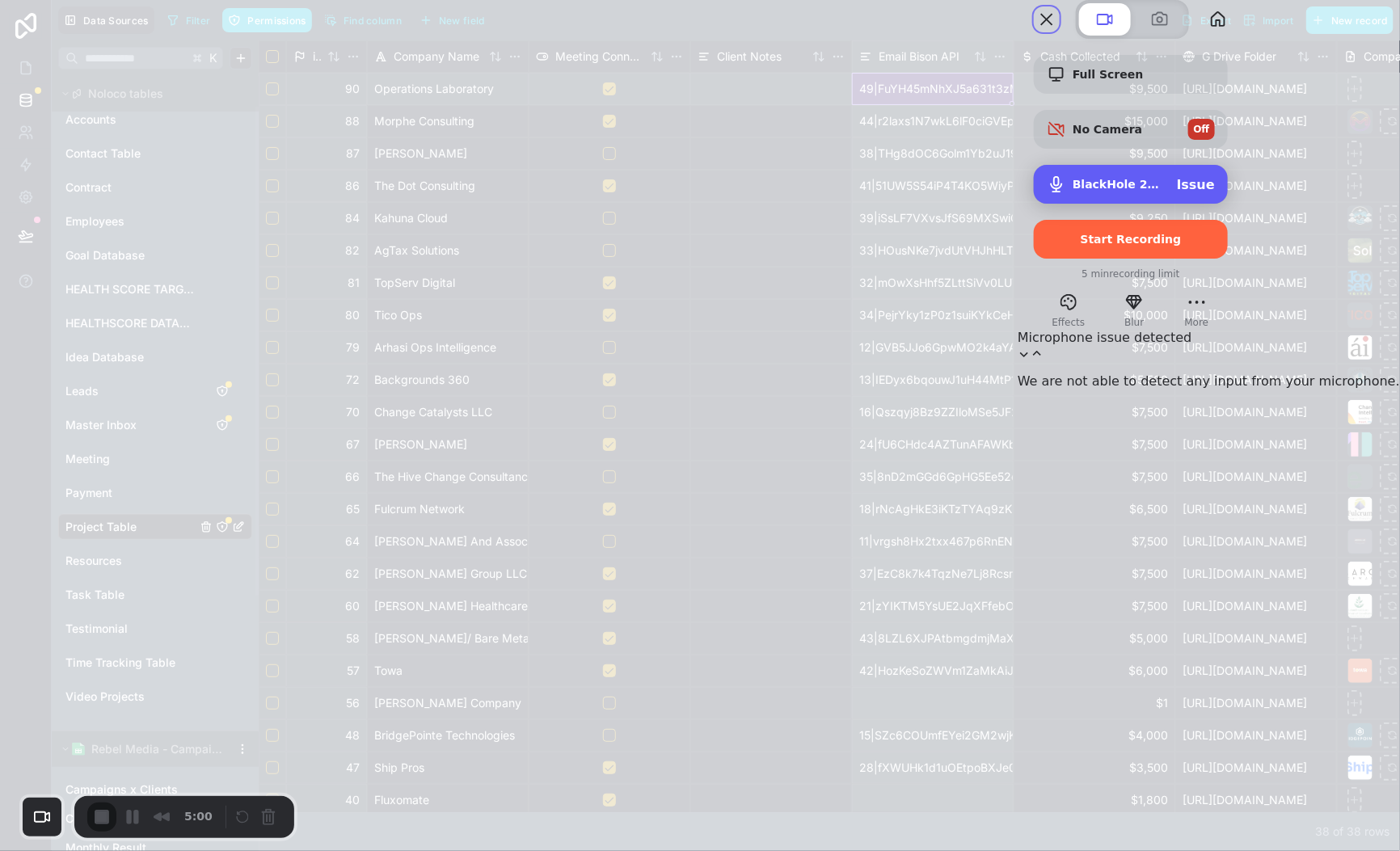
click at [1164, 191] on span "BlackHole 2ch (Virtual)" at bounding box center [1118, 183] width 92 height 13
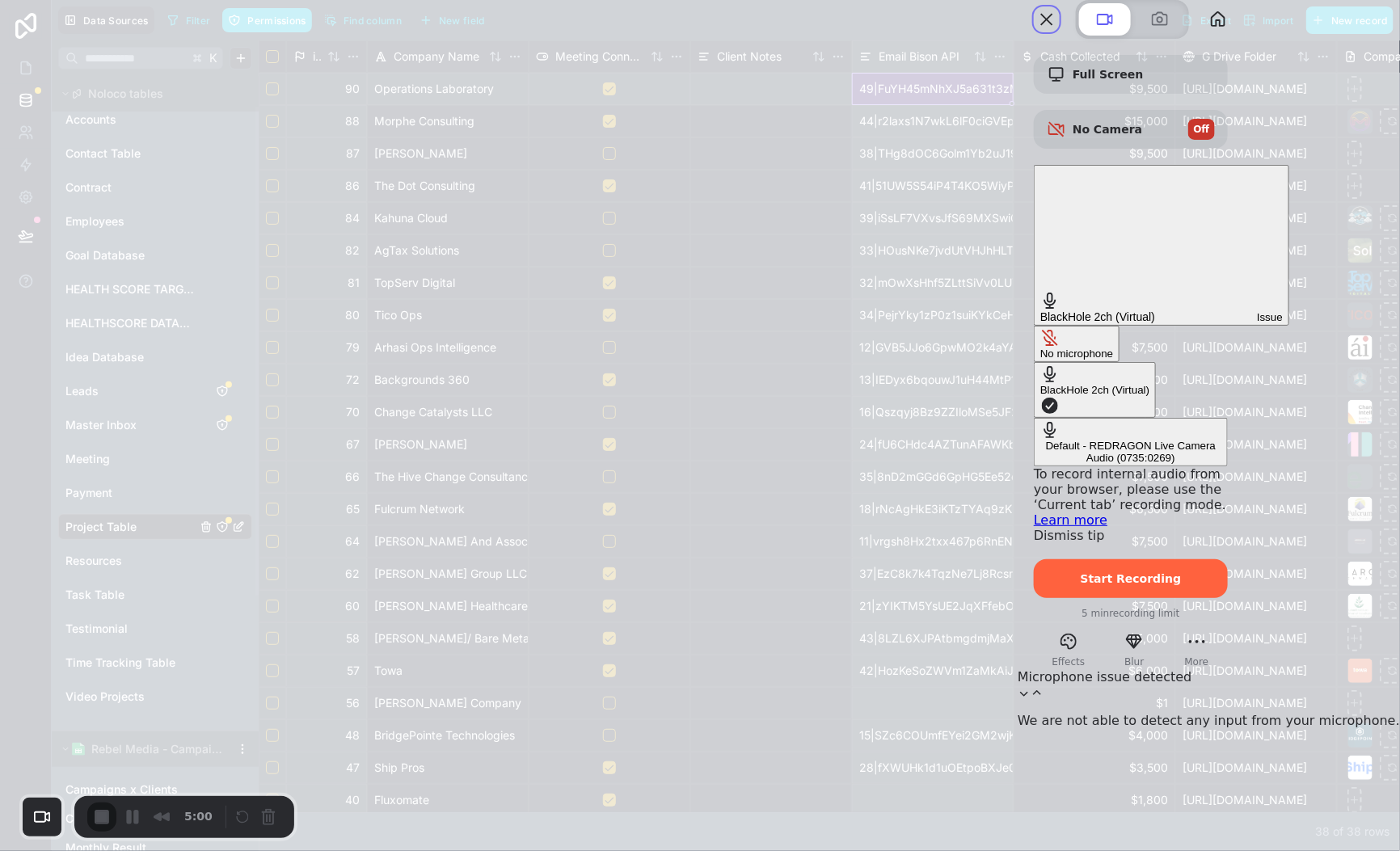
click at [1040, 440] on div "Default - REDRAGON Live Camera Audio (0735:0269)" at bounding box center [1131, 451] width 181 height 24
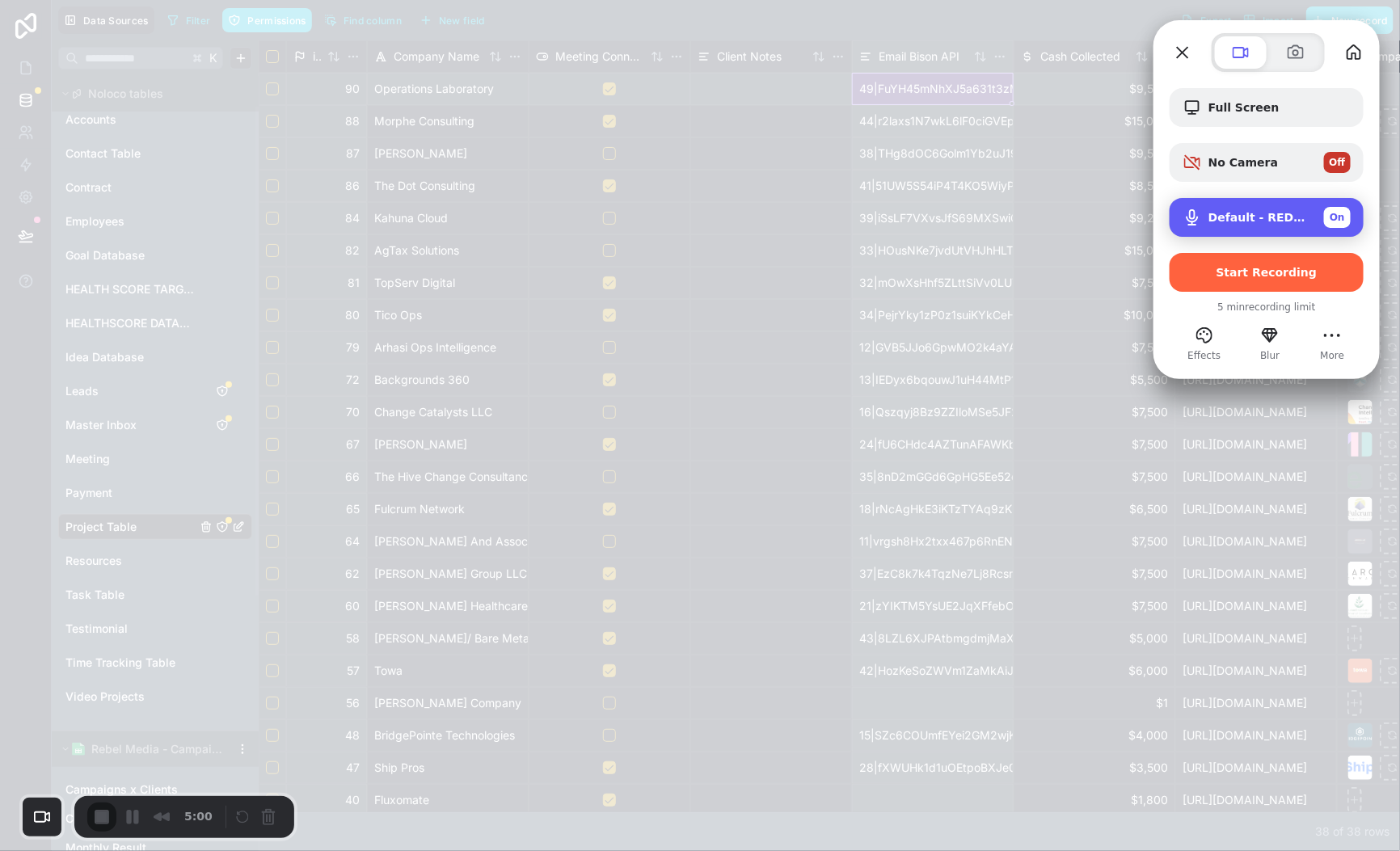
click at [1336, 221] on span "On" at bounding box center [1338, 217] width 16 height 15
drag, startPoint x: 1344, startPoint y: 220, endPoint x: 1294, endPoint y: 213, distance: 50.5
click at [1343, 220] on span "Off" at bounding box center [1338, 217] width 17 height 15
click at [1284, 212] on span "Default - REDRAGON Live Camera Audio (0735:0269)" at bounding box center [1259, 216] width 102 height 13
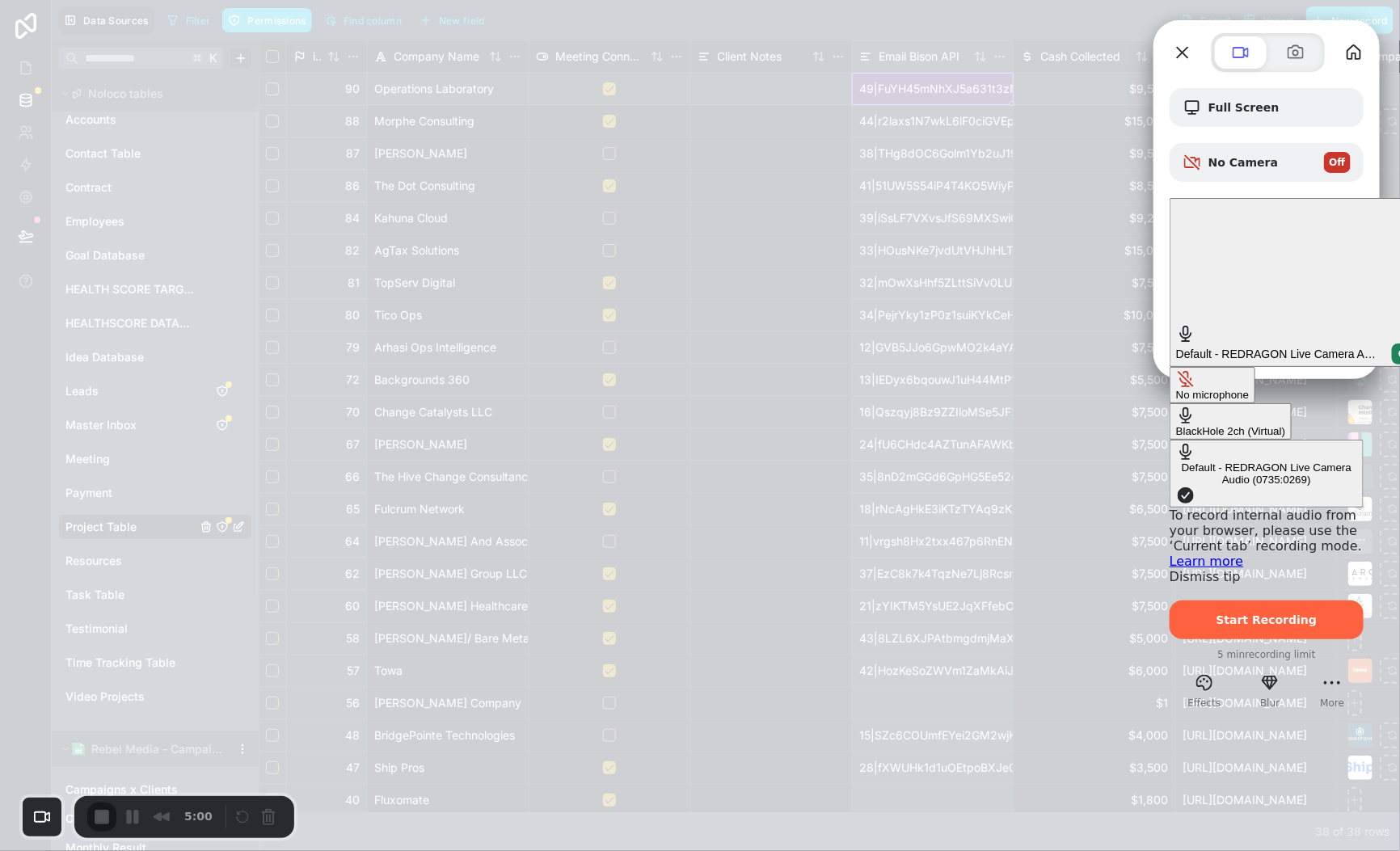
click at [1277, 347] on span "Default - REDRAGON Live Camera Audio (0735:0269)" at bounding box center [1277, 353] width 203 height 13
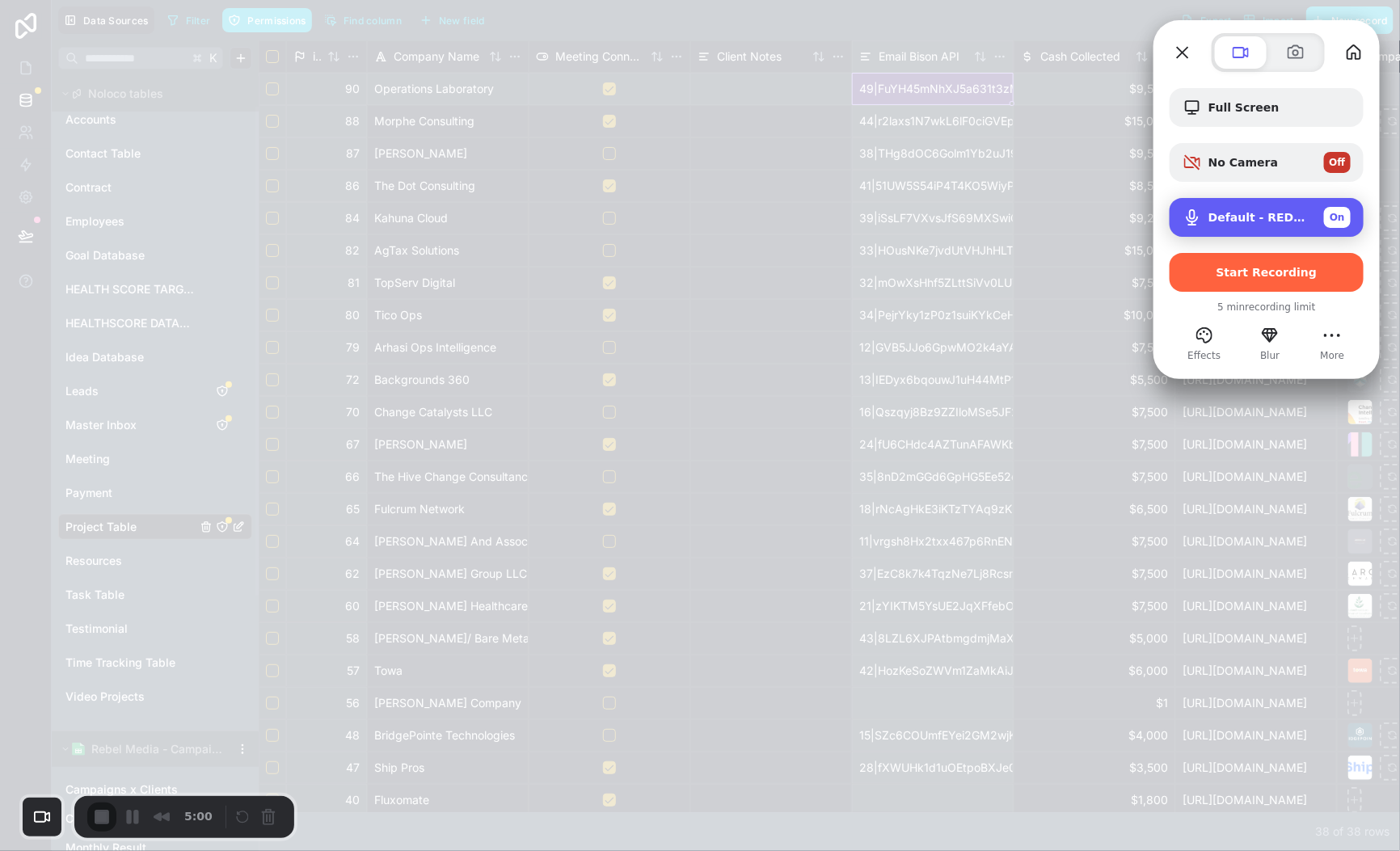
click at [1265, 220] on span "Default - REDRAGON Live Camera Audio (0735:0269)" at bounding box center [1259, 216] width 102 height 13
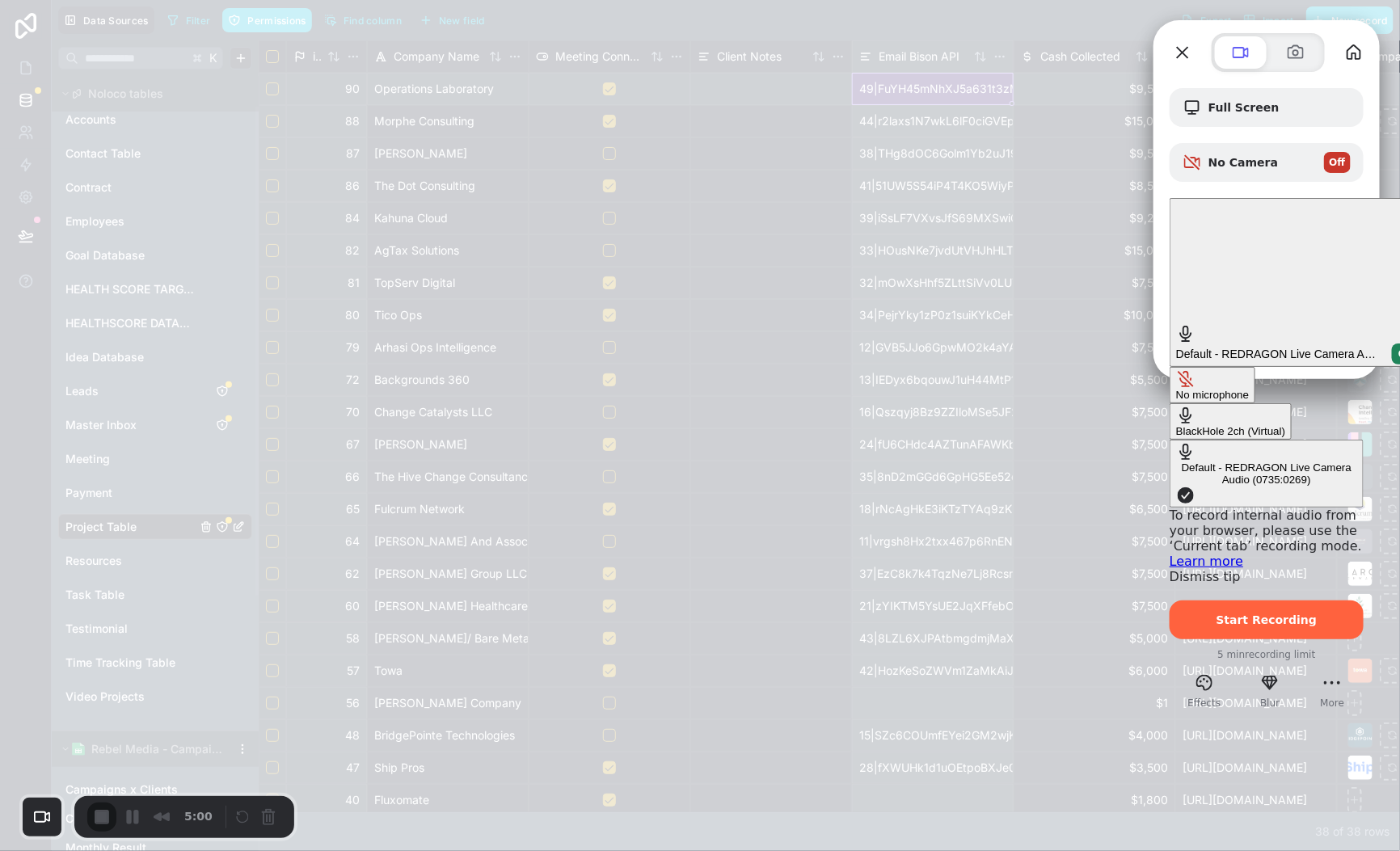
click at [1246, 347] on span "Default - REDRAGON Live Camera Audio (0735:0269)" at bounding box center [1277, 353] width 203 height 13
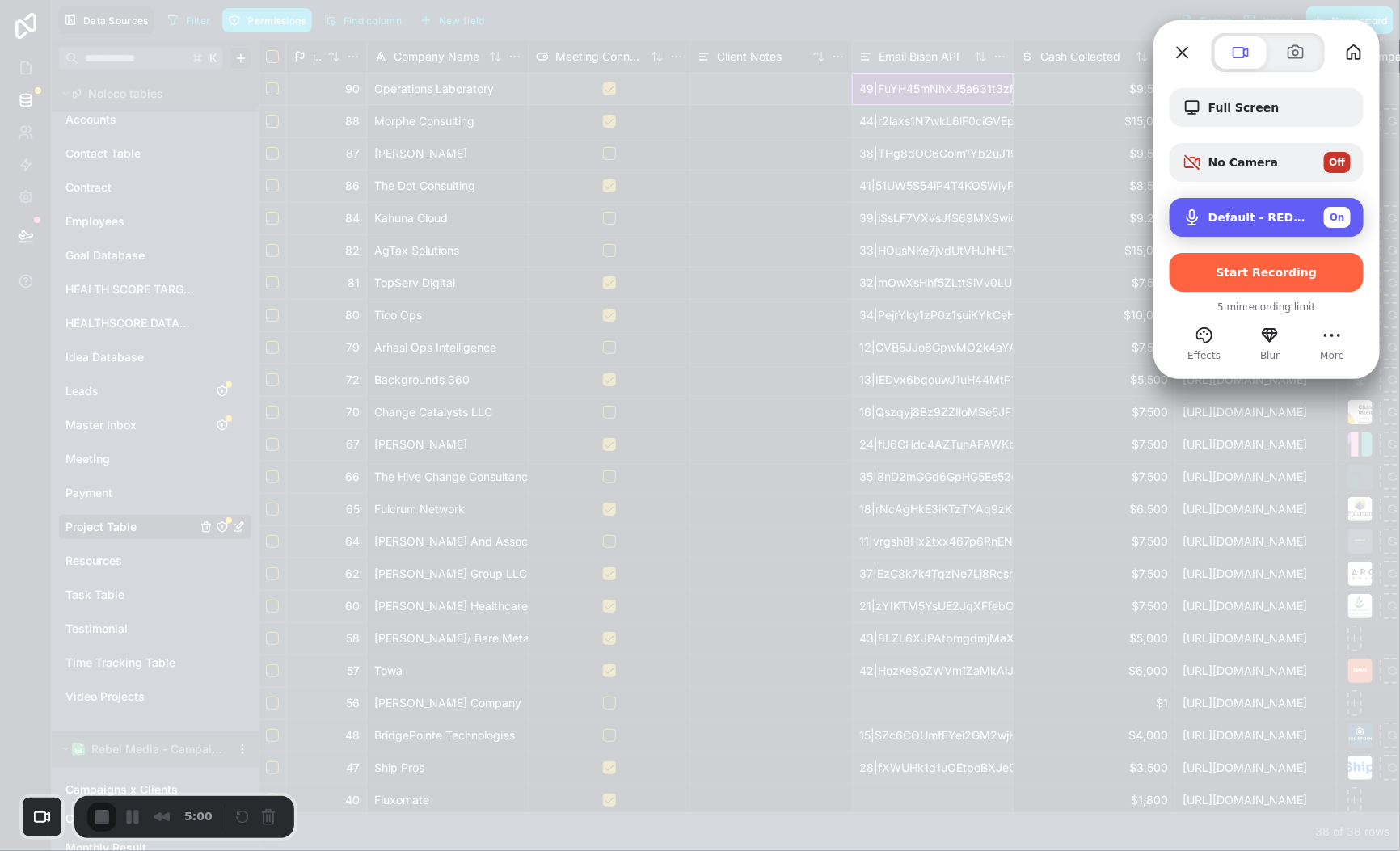
click at [1246, 220] on span "Default - REDRAGON Live Camera Audio (0735:0269)" at bounding box center [1259, 216] width 102 height 13
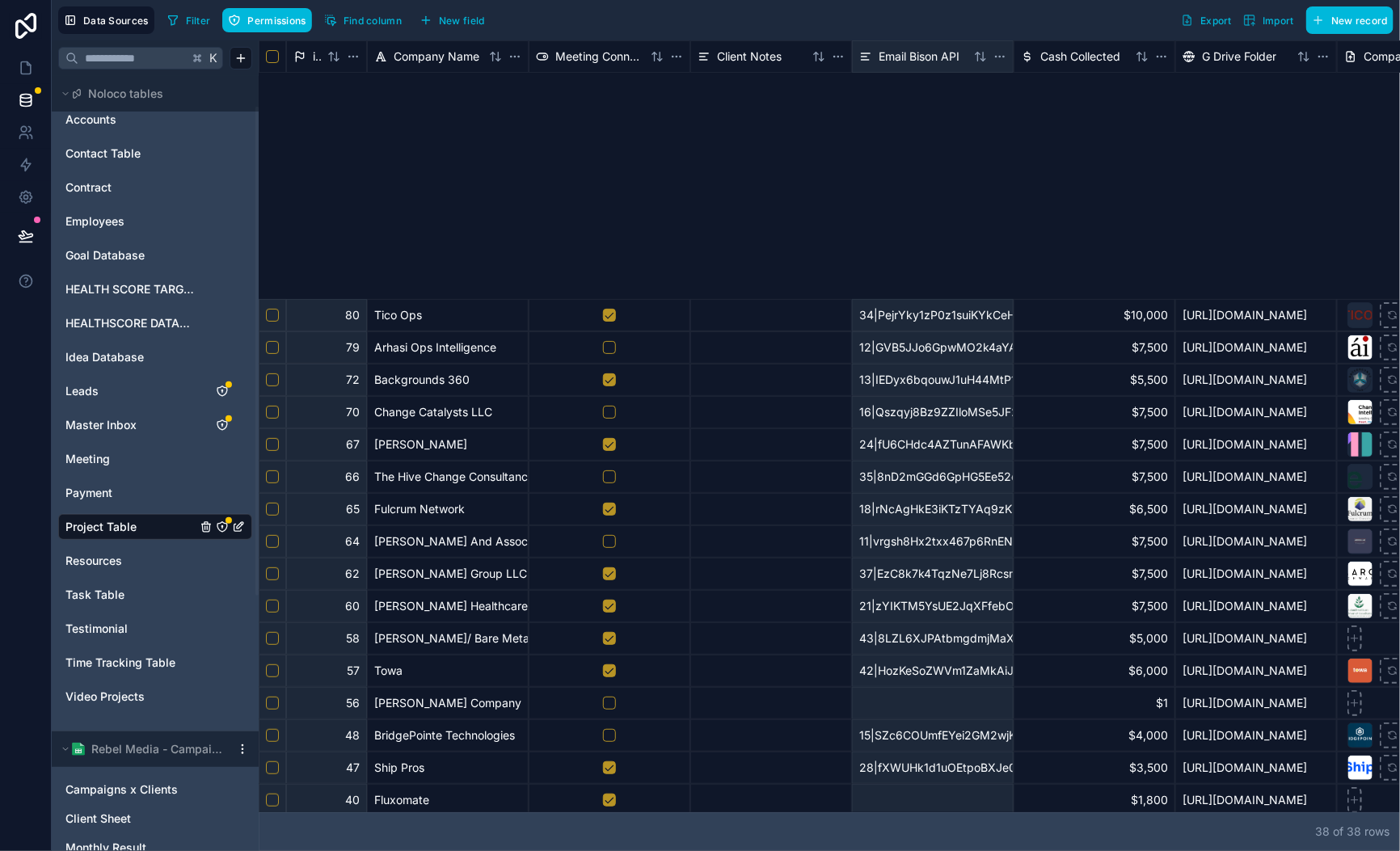
scroll to position [406, 0]
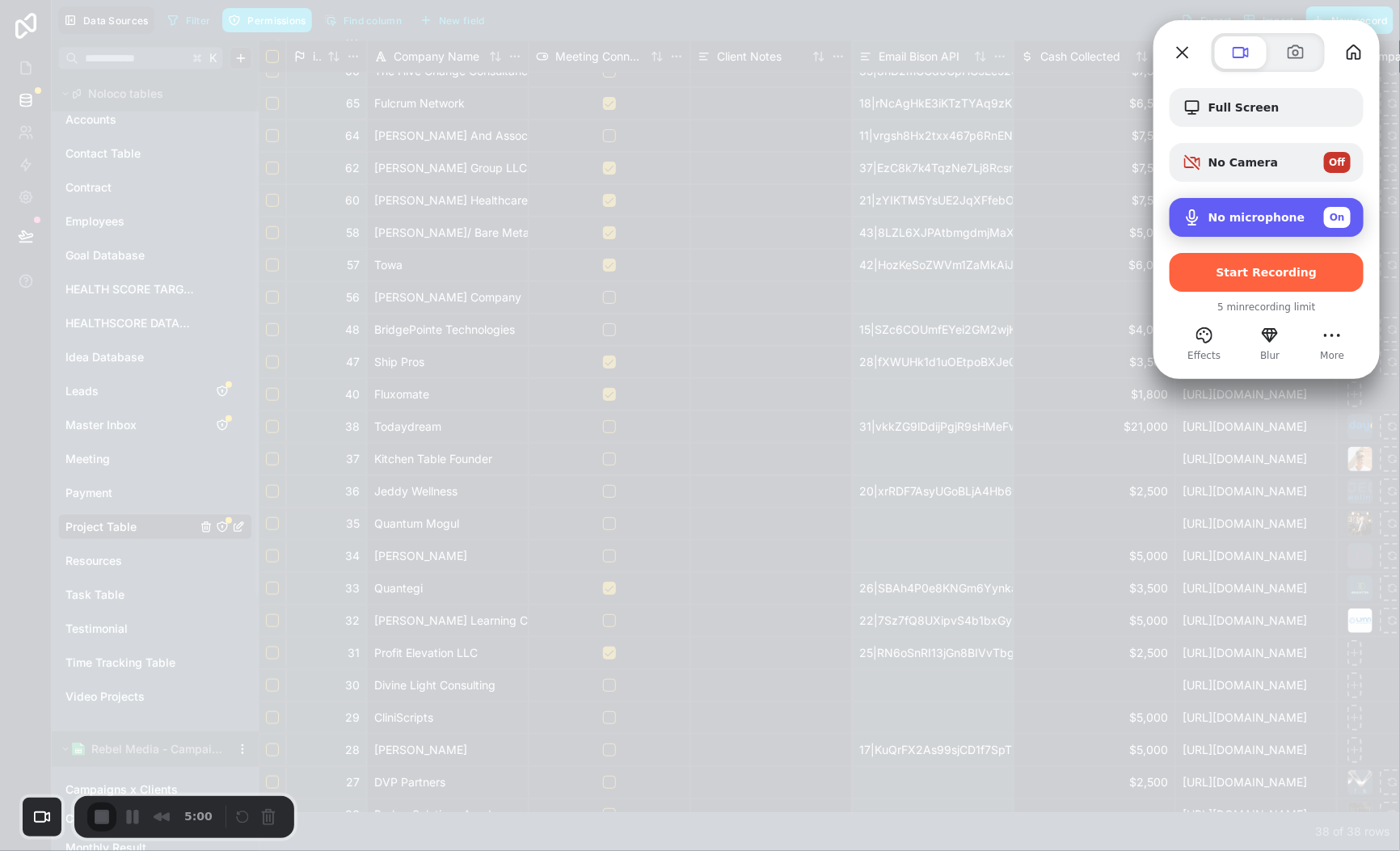
click at [1268, 215] on span "No microphone" at bounding box center [1256, 216] width 97 height 13
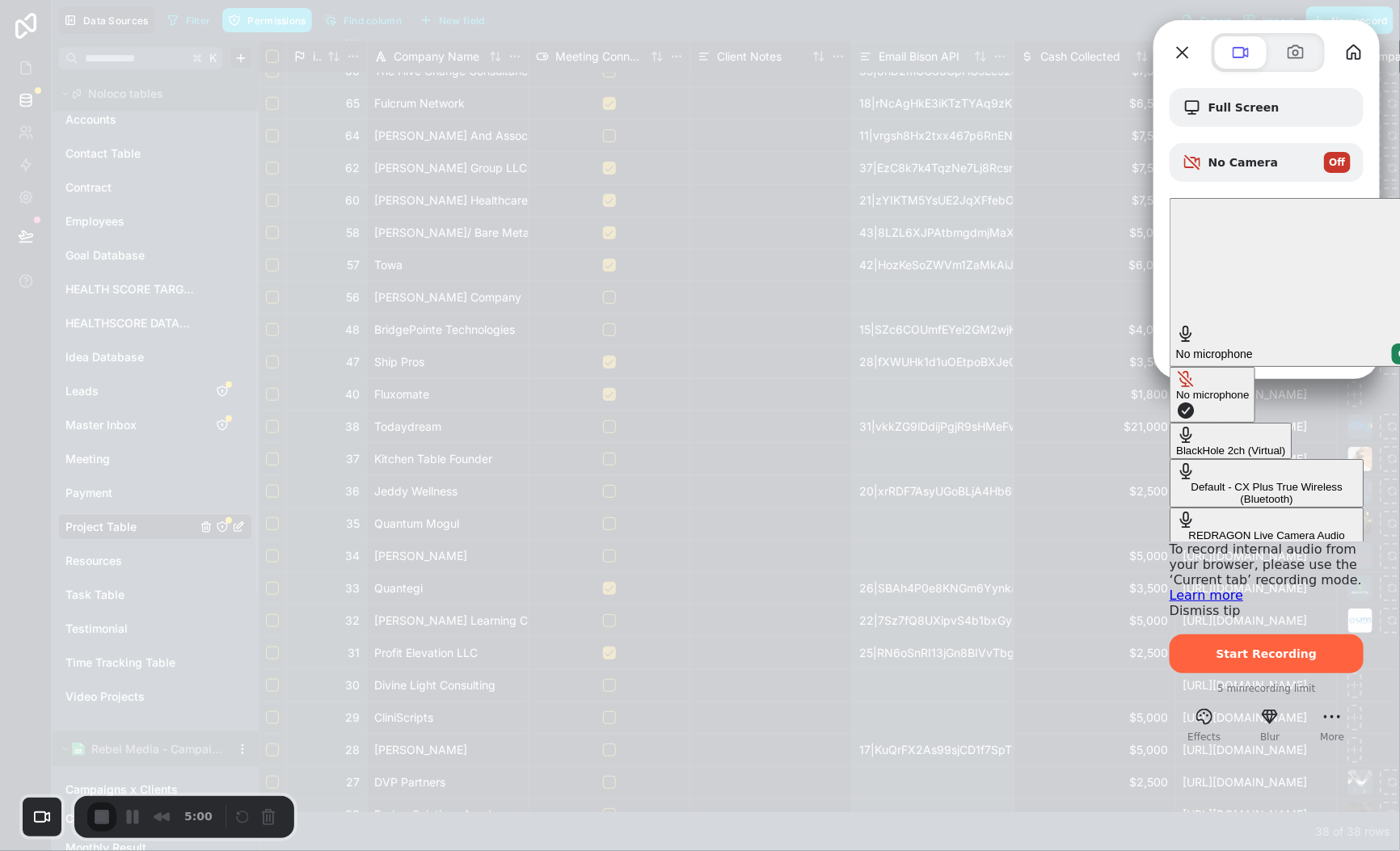
click at [1176, 481] on div "Default - CX Plus True Wireless (Bluetooth)" at bounding box center [1266, 492] width 181 height 24
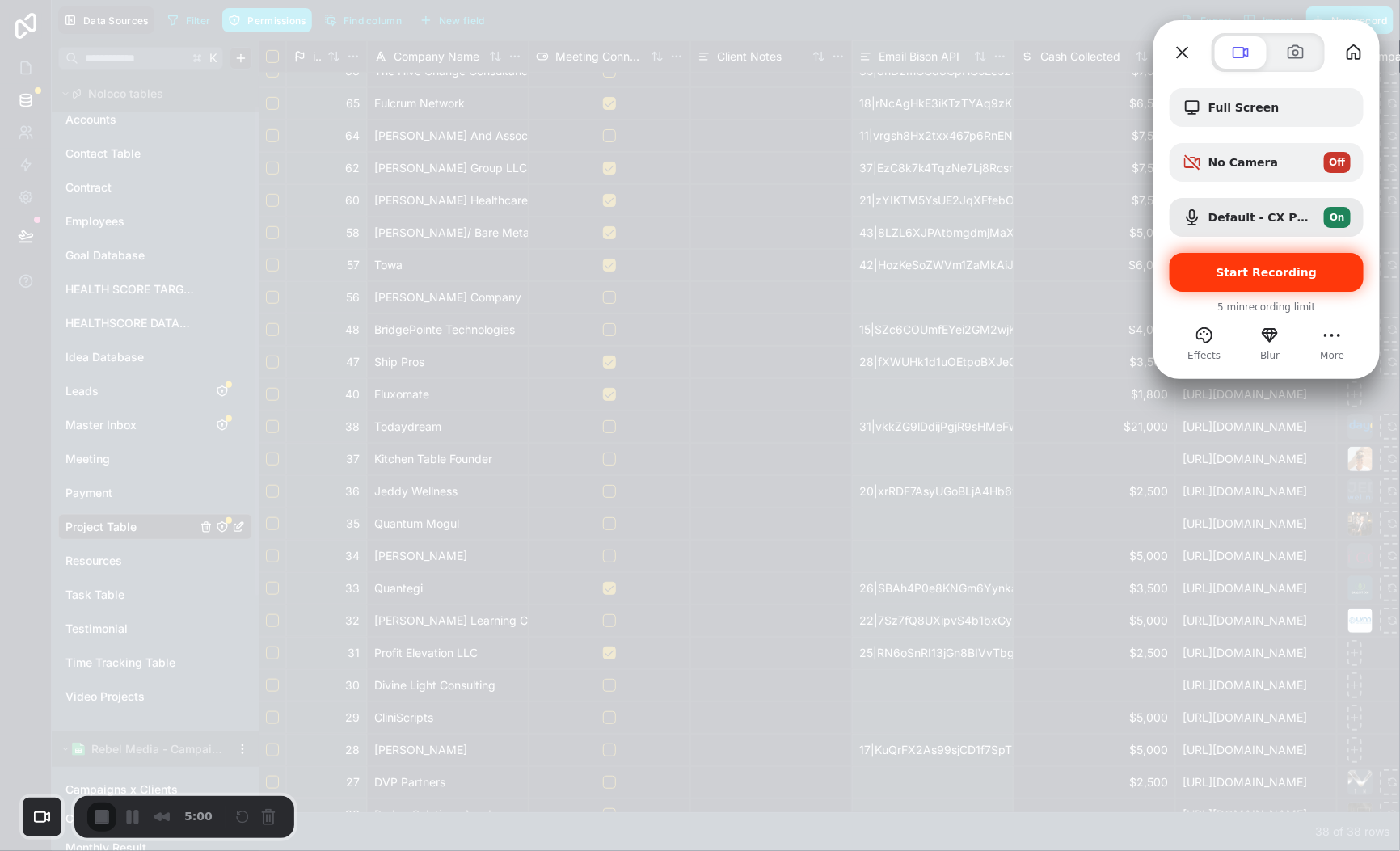
click at [1295, 269] on span "Start Recording" at bounding box center [1267, 272] width 101 height 13
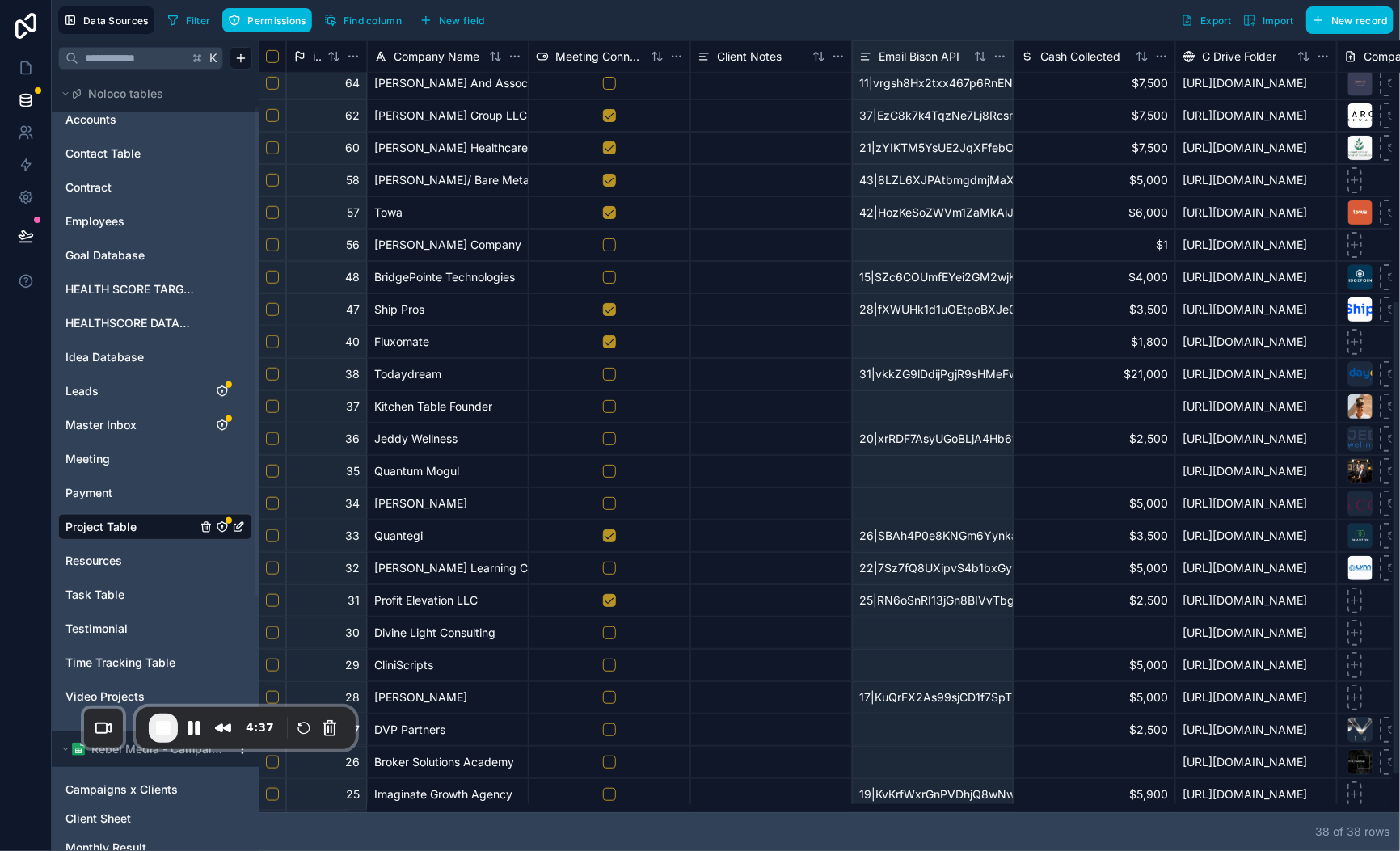
scroll to position [0, 0]
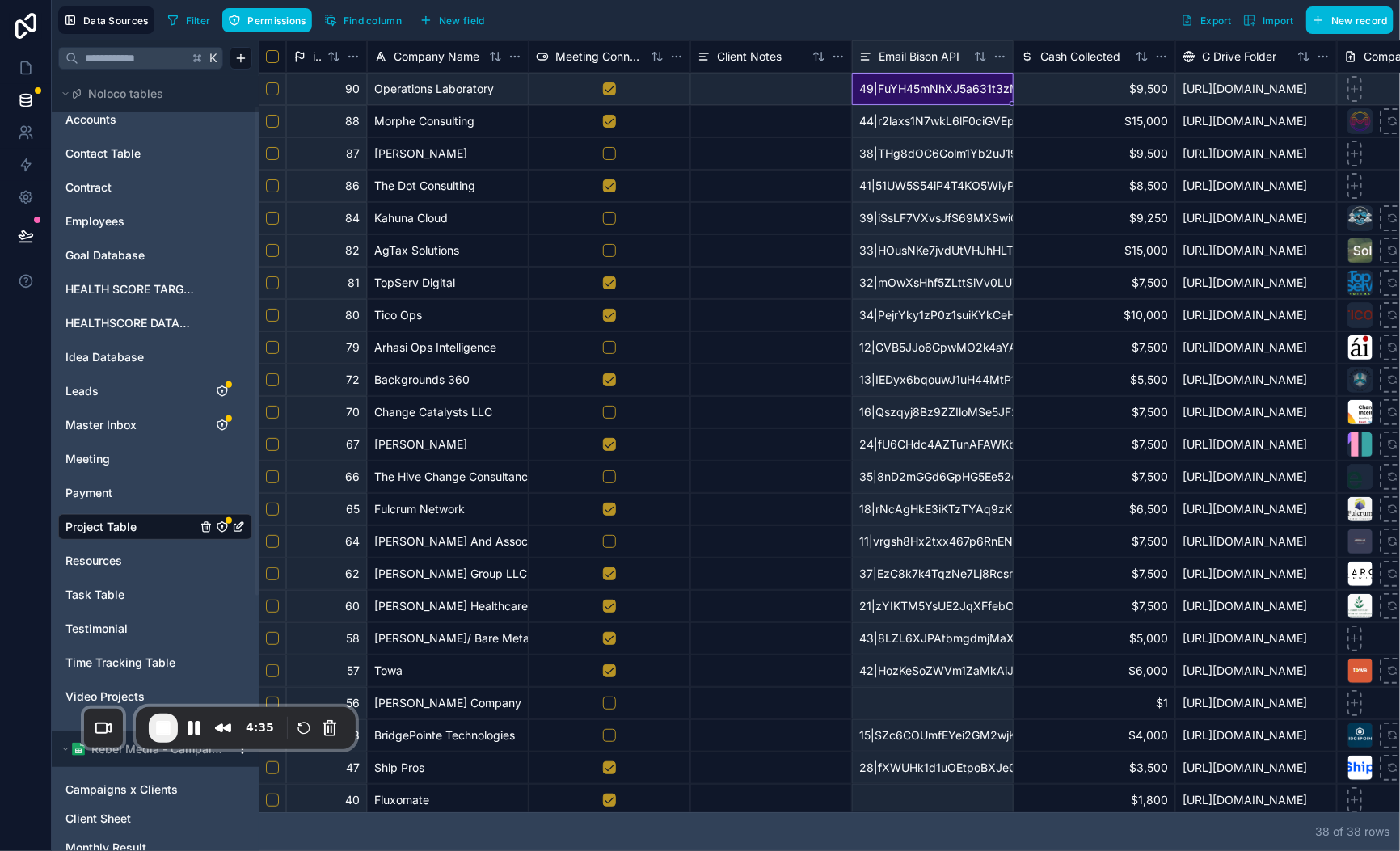
click at [97, 423] on span "Master Inbox" at bounding box center [100, 425] width 71 height 17
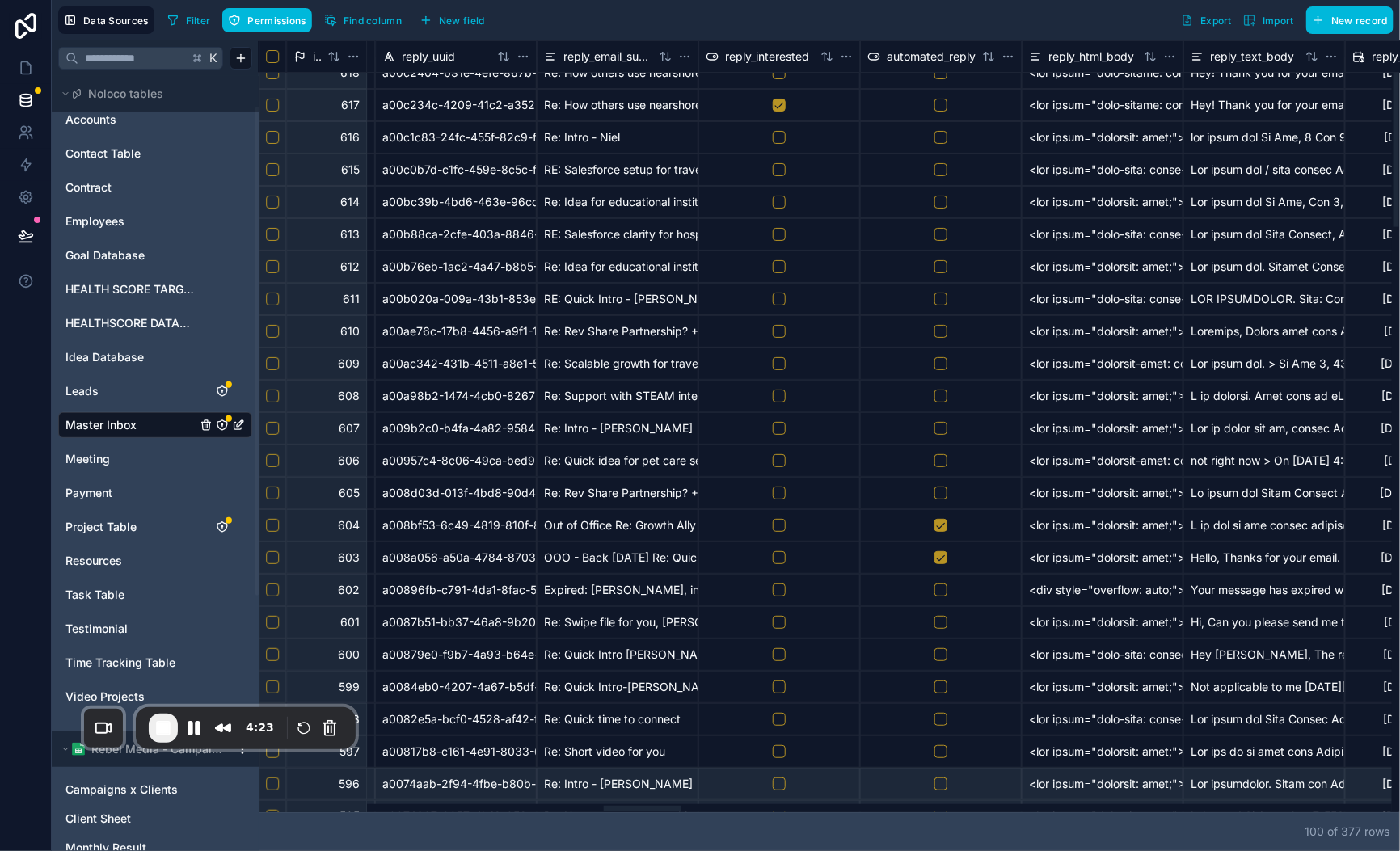
drag, startPoint x: 834, startPoint y: 807, endPoint x: 663, endPoint y: 721, distance: 191.4
click at [642, 804] on div at bounding box center [825, 808] width 1133 height 8
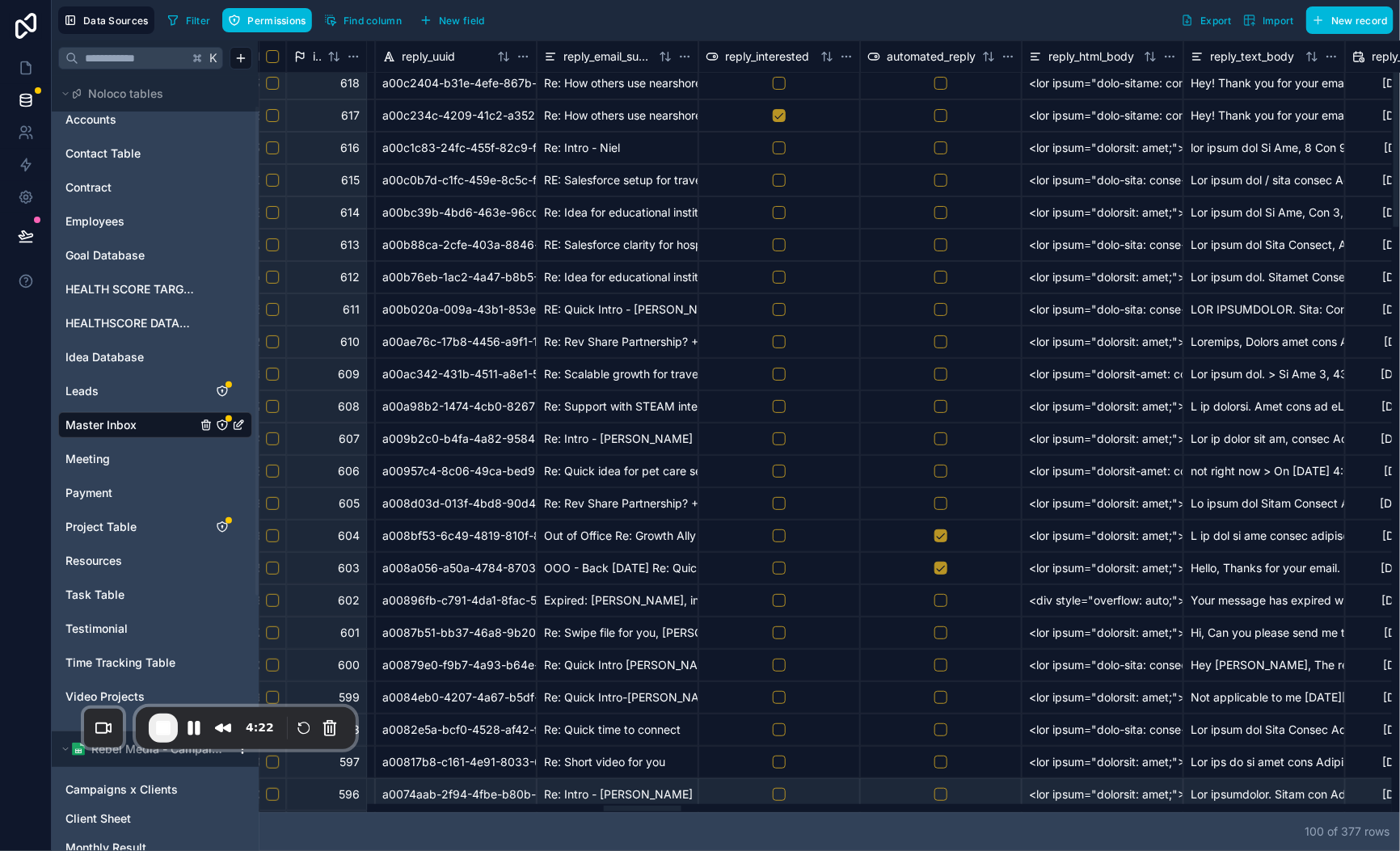
scroll to position [0, 5049]
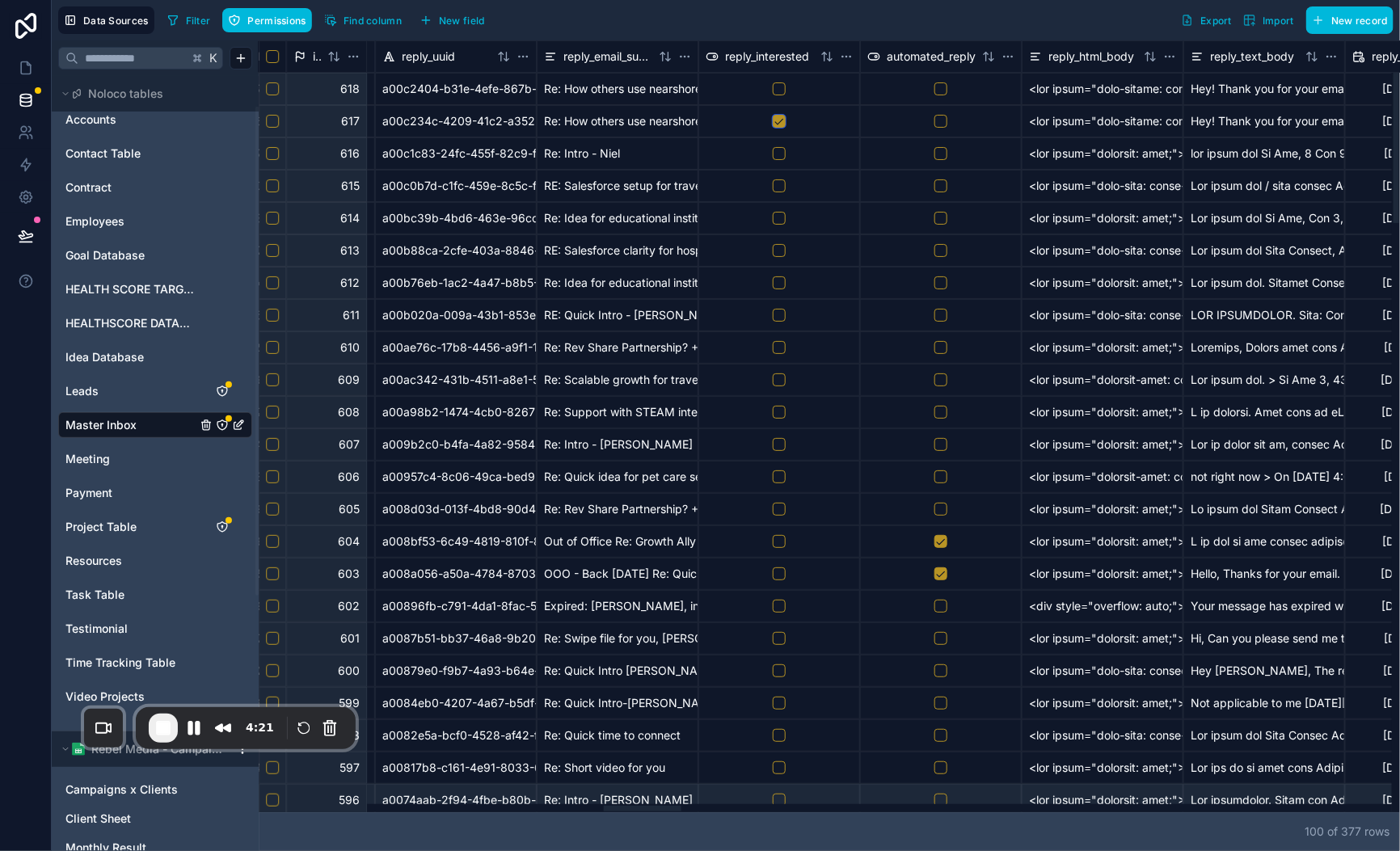
click at [774, 125] on button "button" at bounding box center [779, 121] width 13 height 13
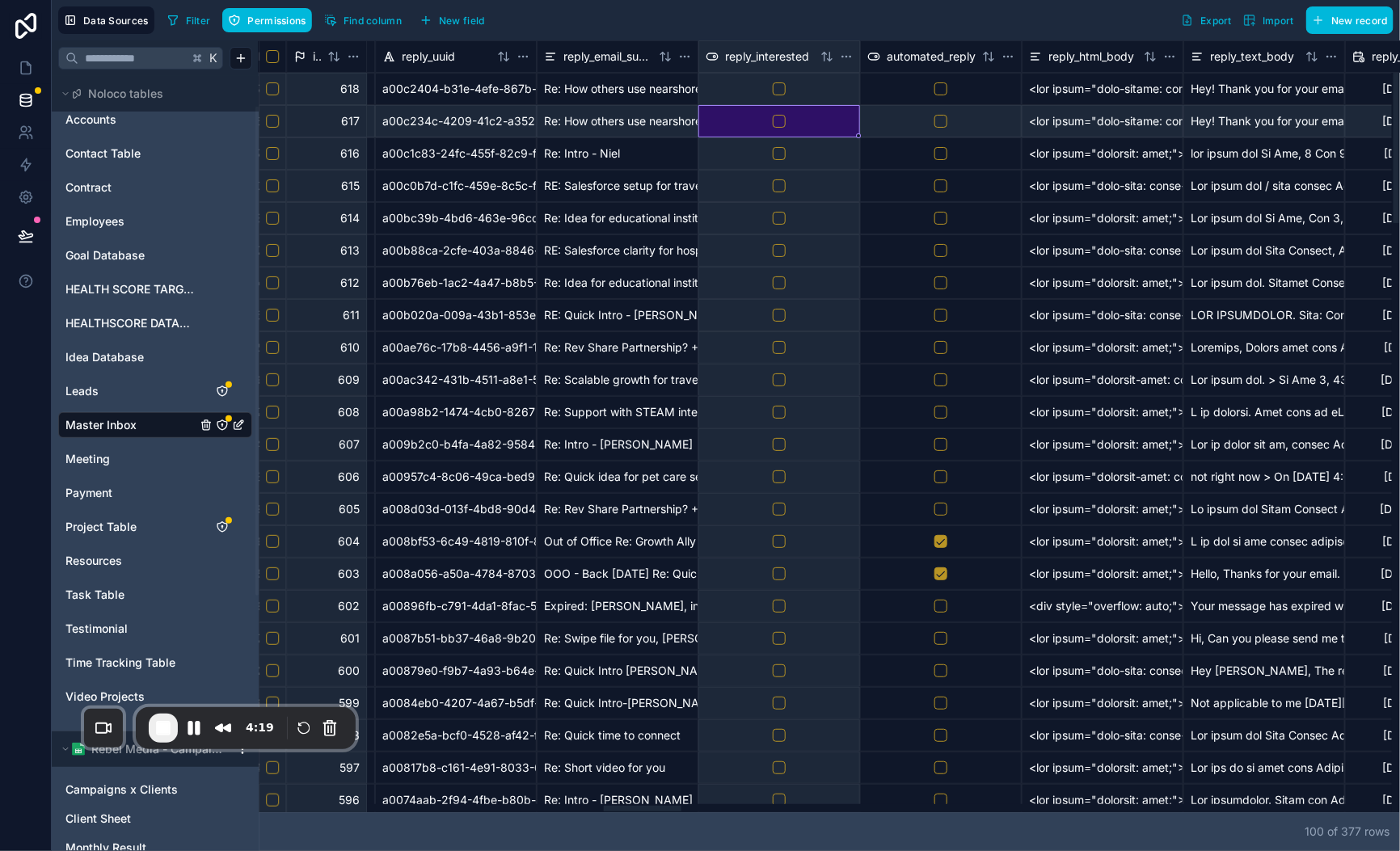
click at [849, 56] on html "Data Sources Filter Permissions Find column New field Export Import New record …" at bounding box center [700, 425] width 1400 height 851
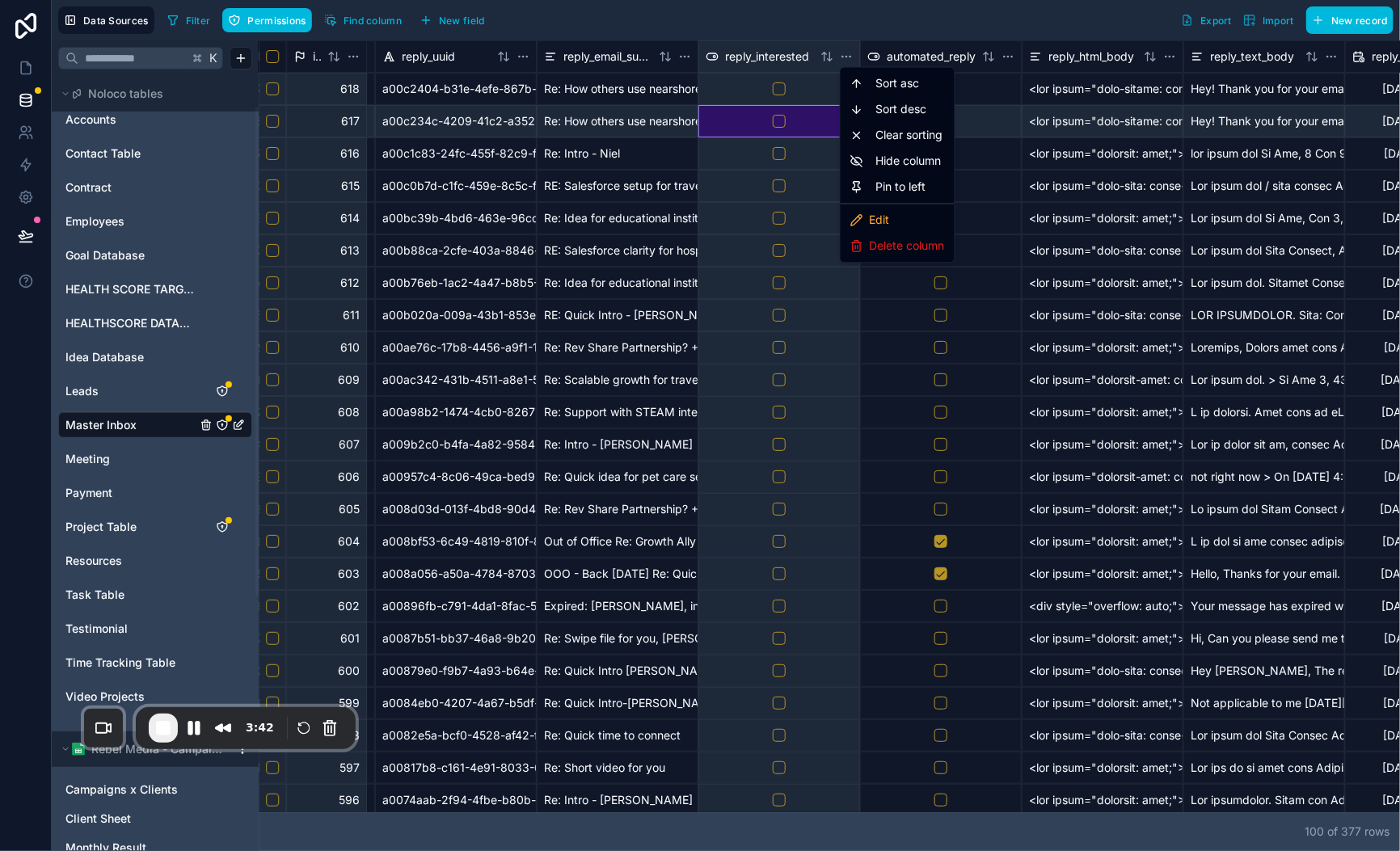
click at [998, 11] on html "Data Sources Filter Permissions Find column New field Export Import New record …" at bounding box center [700, 425] width 1400 height 851
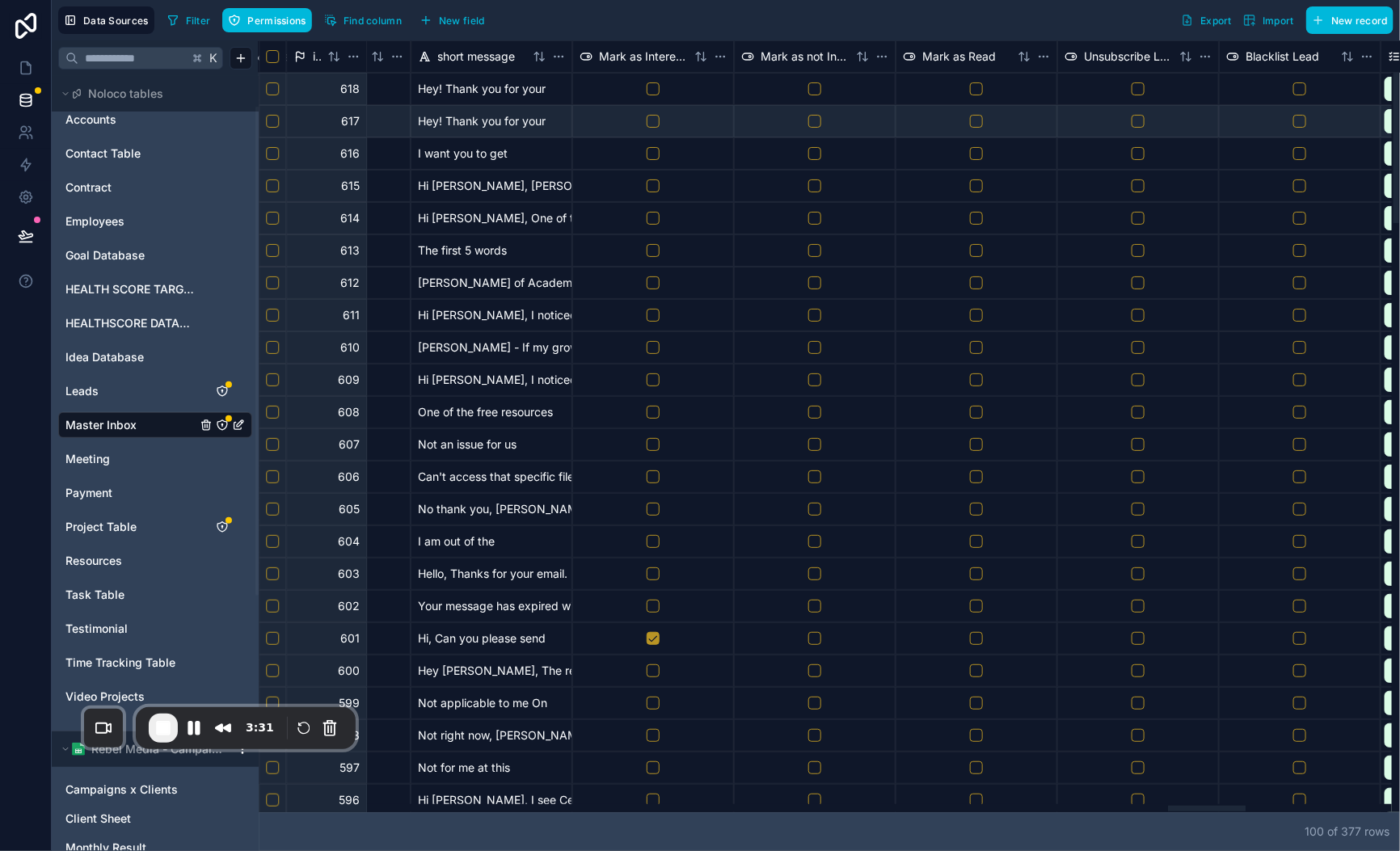
scroll to position [0, 13342]
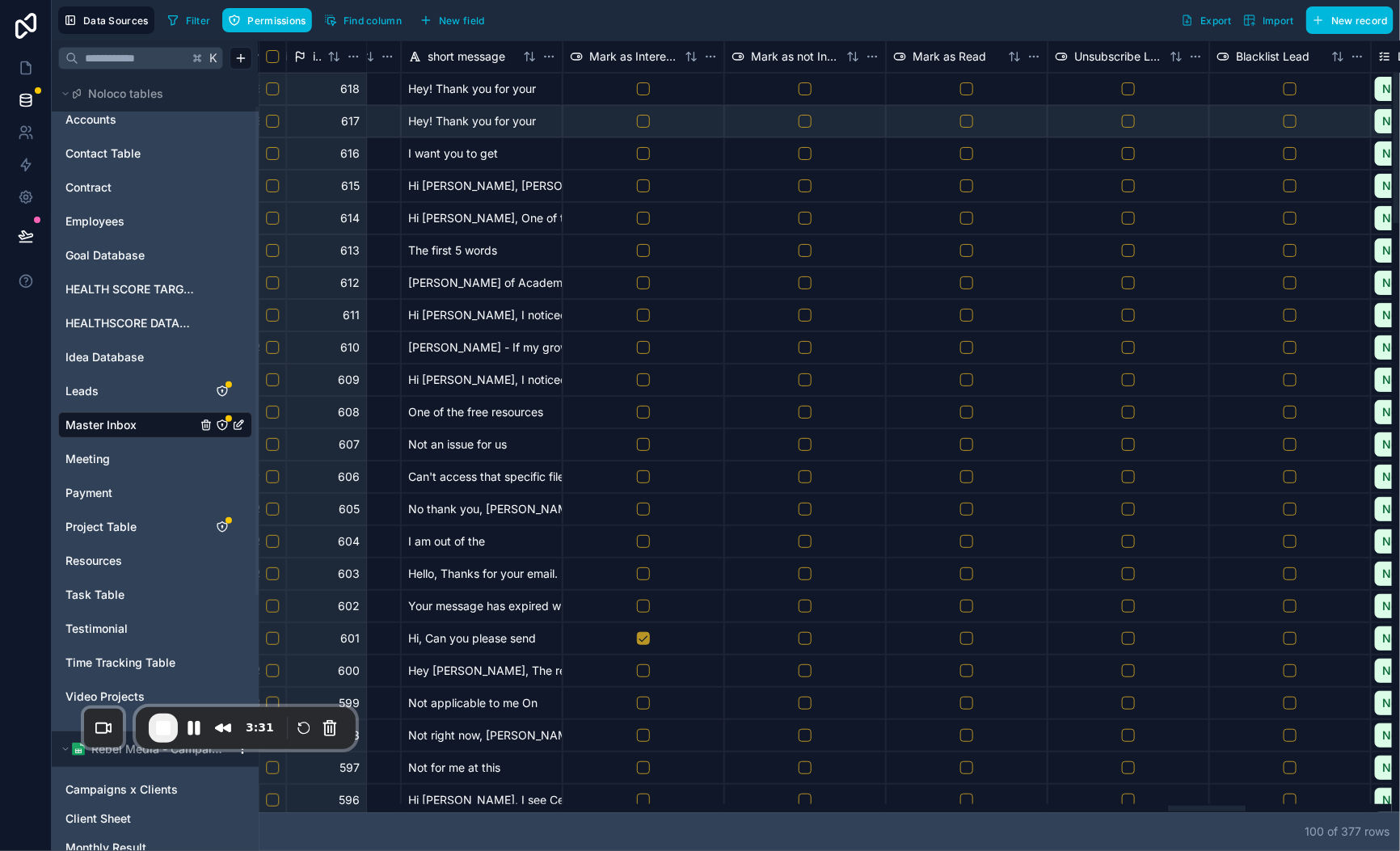
drag, startPoint x: 661, startPoint y: 810, endPoint x: 1226, endPoint y: 748, distance: 568.4
click at [1226, 806] on div at bounding box center [1207, 809] width 78 height 6
click at [708, 59] on html "Data Sources Filter Permissions Find column New field Export Import New record …" at bounding box center [700, 425] width 1400 height 851
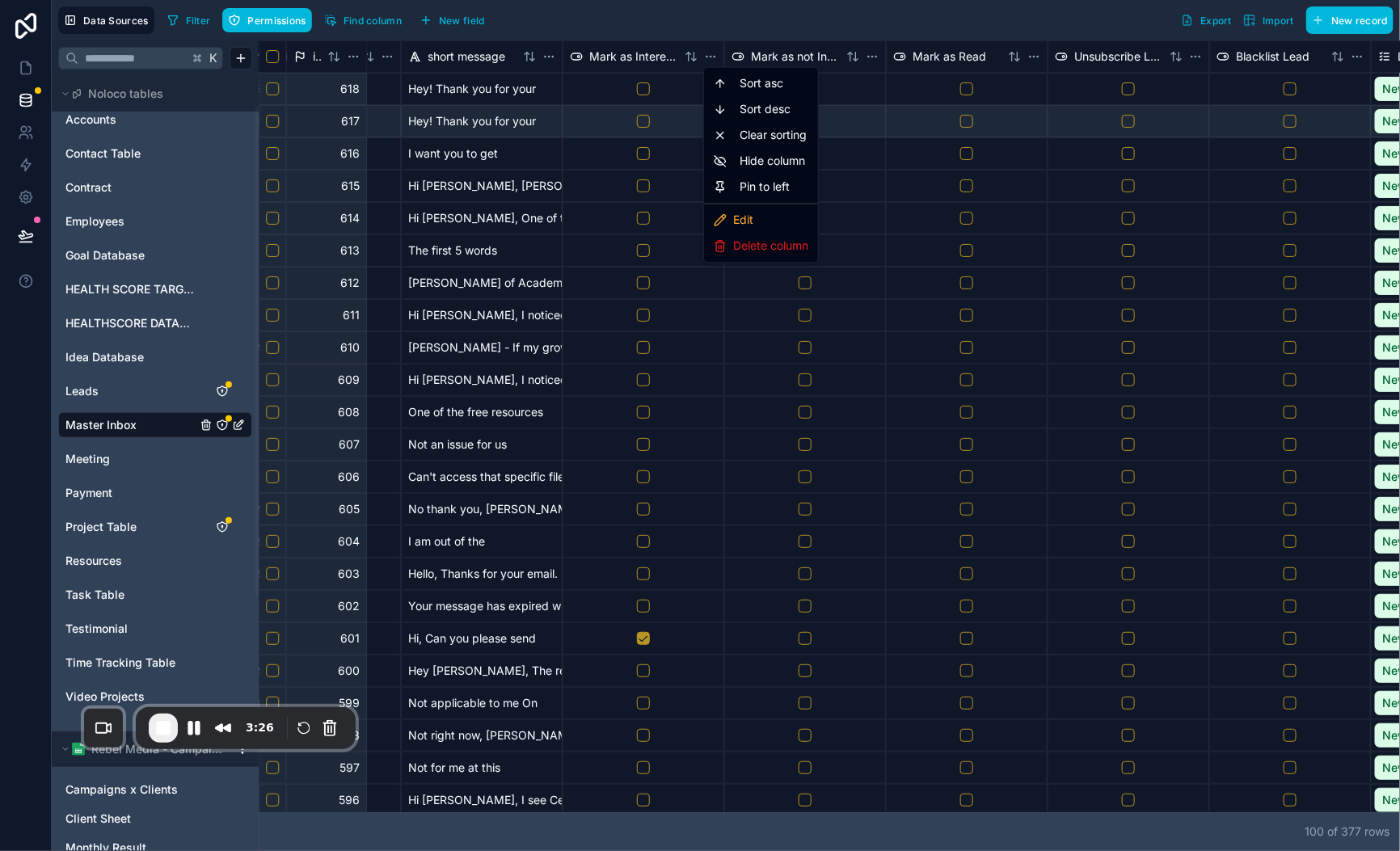
click at [804, 3] on html "Data Sources Filter Permissions Find column New field Export Import New record …" at bounding box center [700, 425] width 1400 height 851
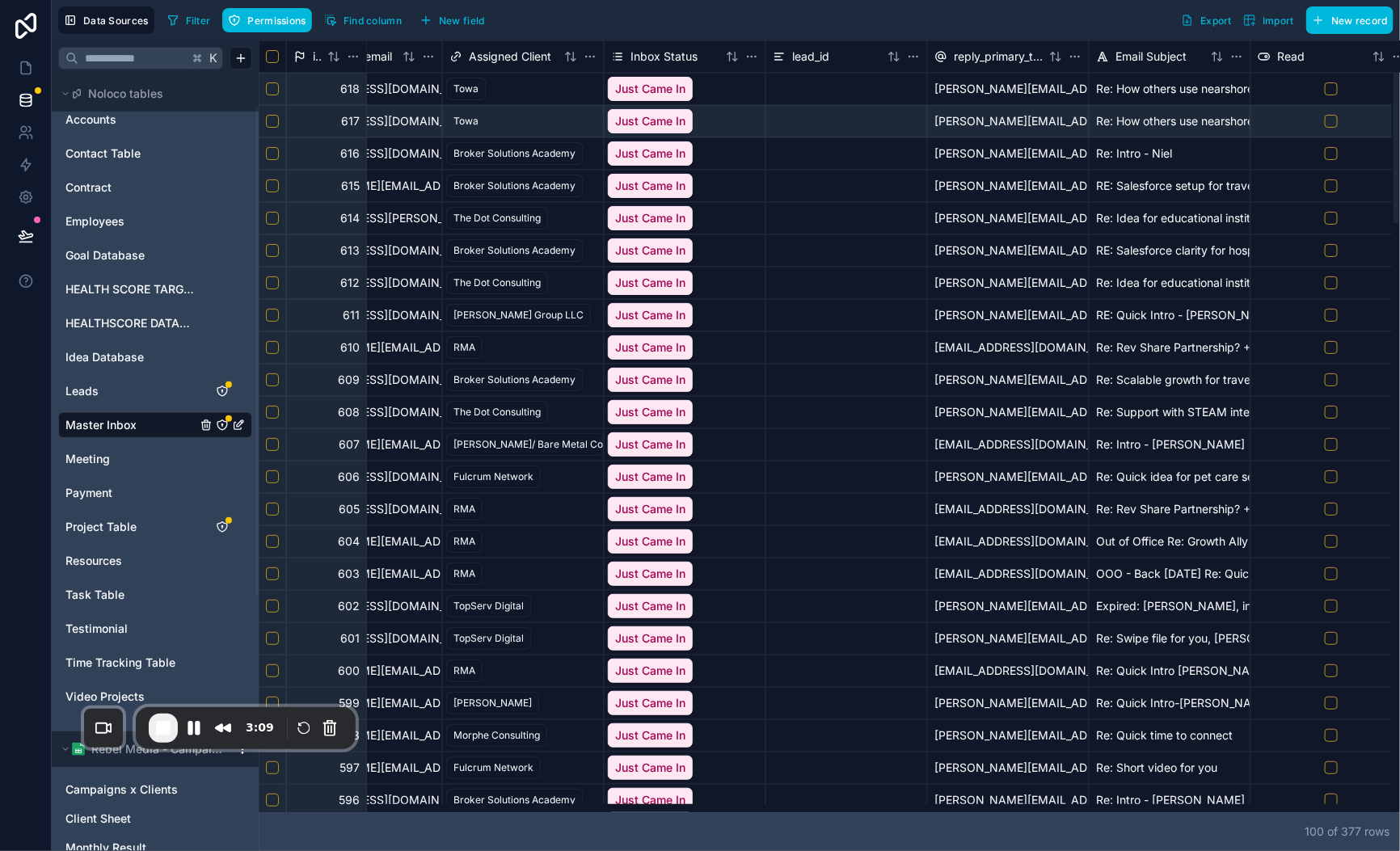
scroll to position [0, 0]
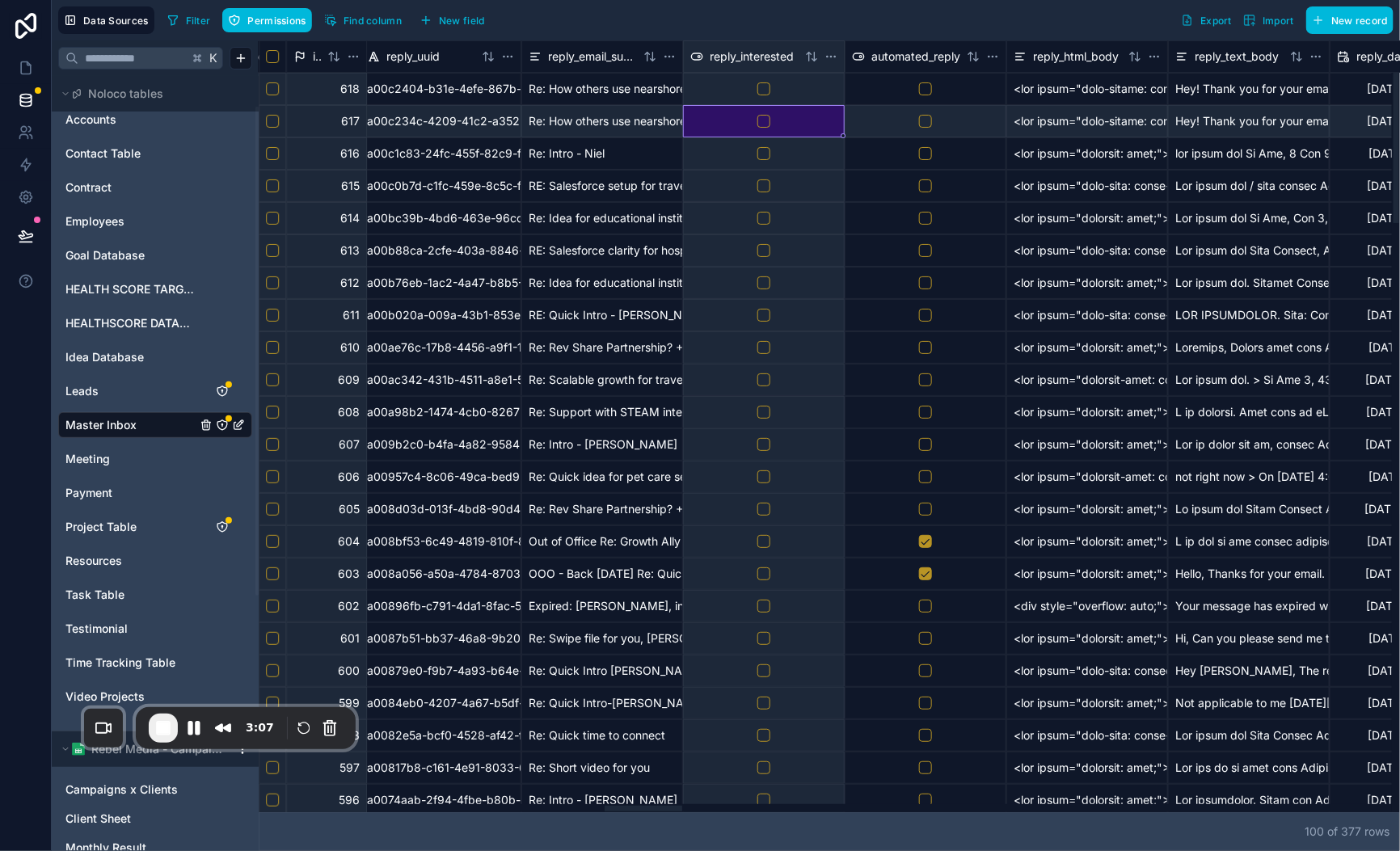
drag, startPoint x: 870, startPoint y: 810, endPoint x: 659, endPoint y: 736, distance: 223.6
click at [641, 806] on div at bounding box center [643, 809] width 78 height 6
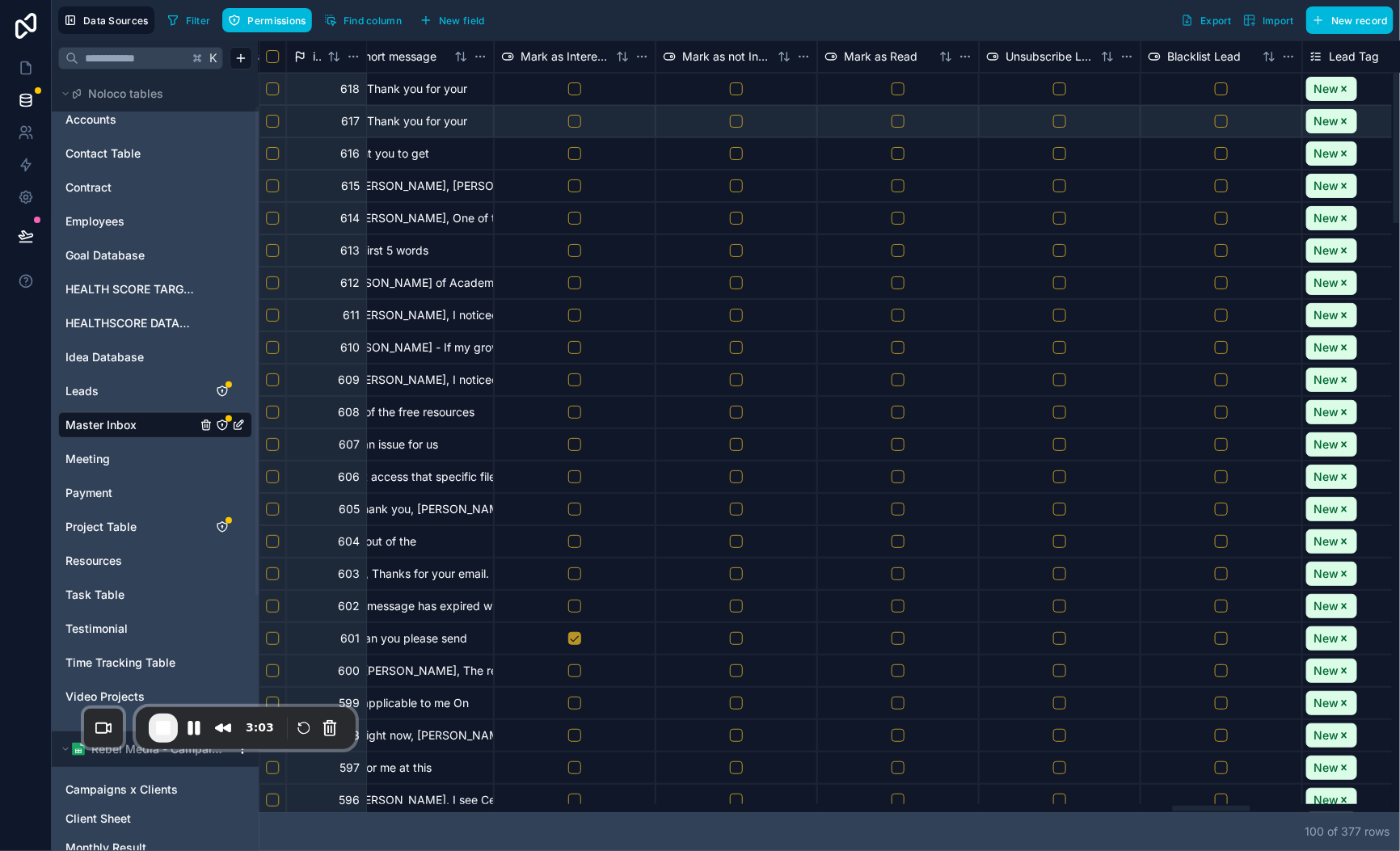
scroll to position [0, 13394]
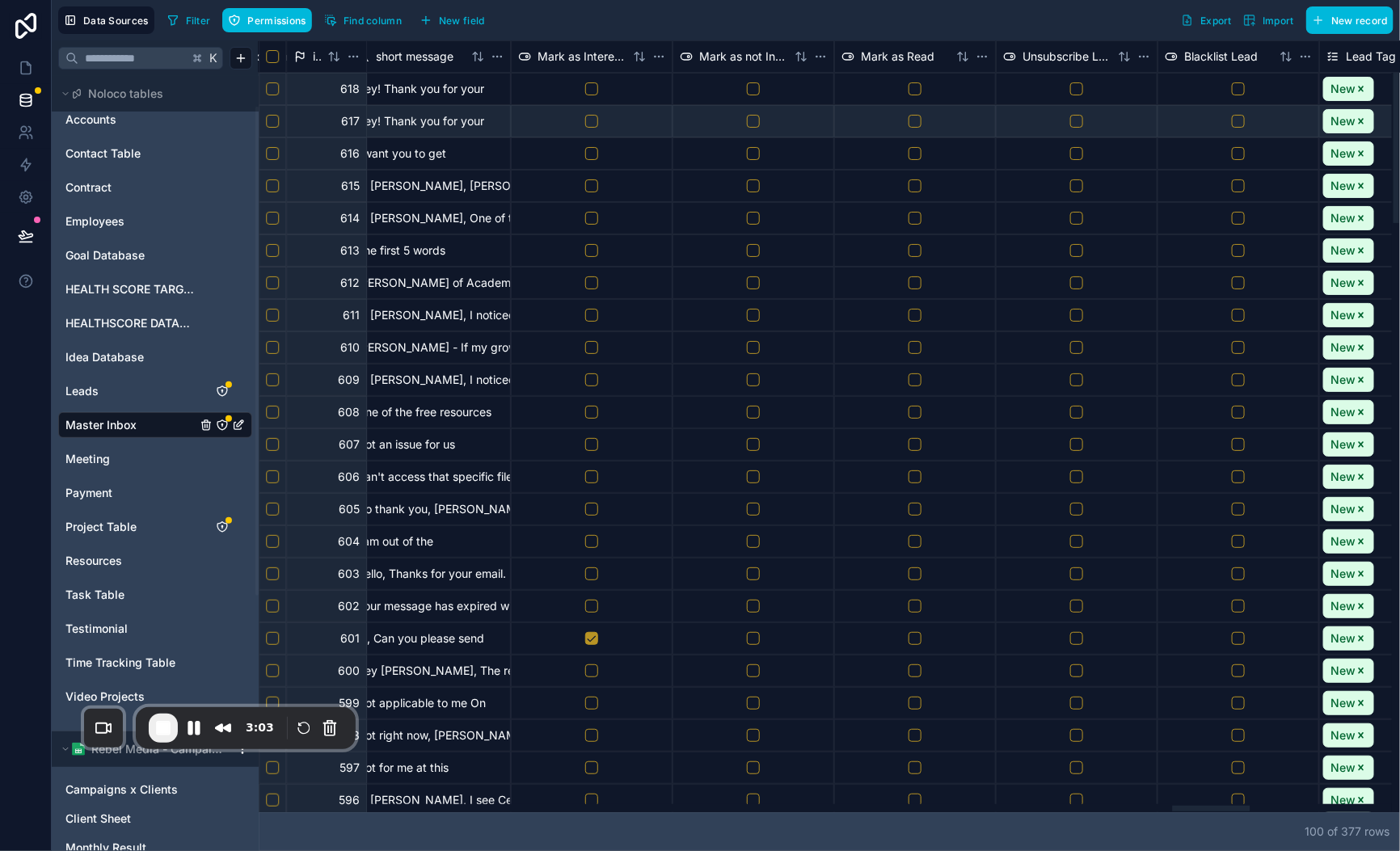
drag, startPoint x: 657, startPoint y: 810, endPoint x: 1223, endPoint y: 737, distance: 570.7
click at [1225, 806] on div at bounding box center [1212, 809] width 78 height 6
